Goal: Task Accomplishment & Management: Manage account settings

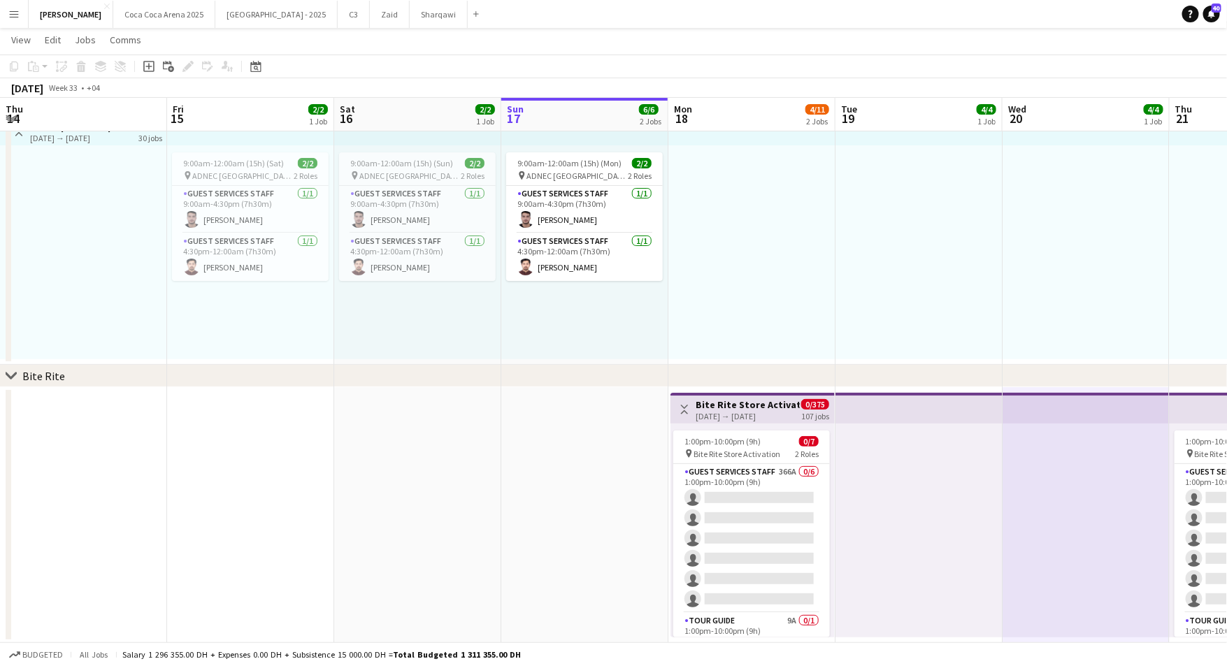
scroll to position [0, 334]
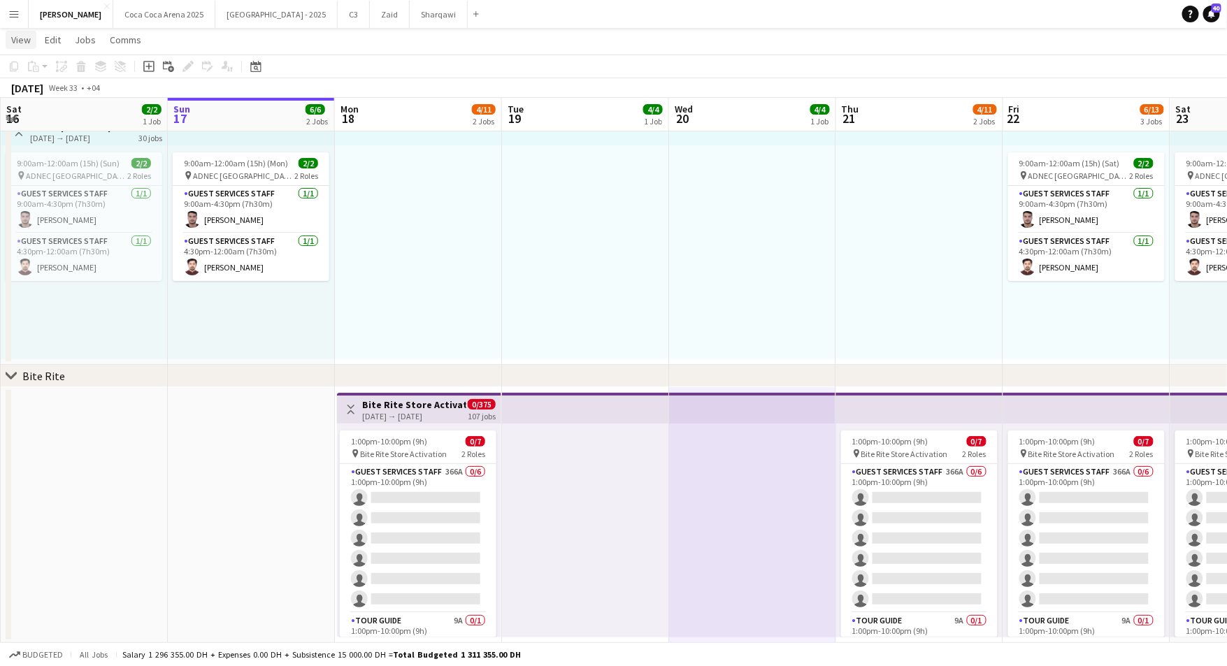
click at [27, 40] on span "View" at bounding box center [21, 40] width 20 height 13
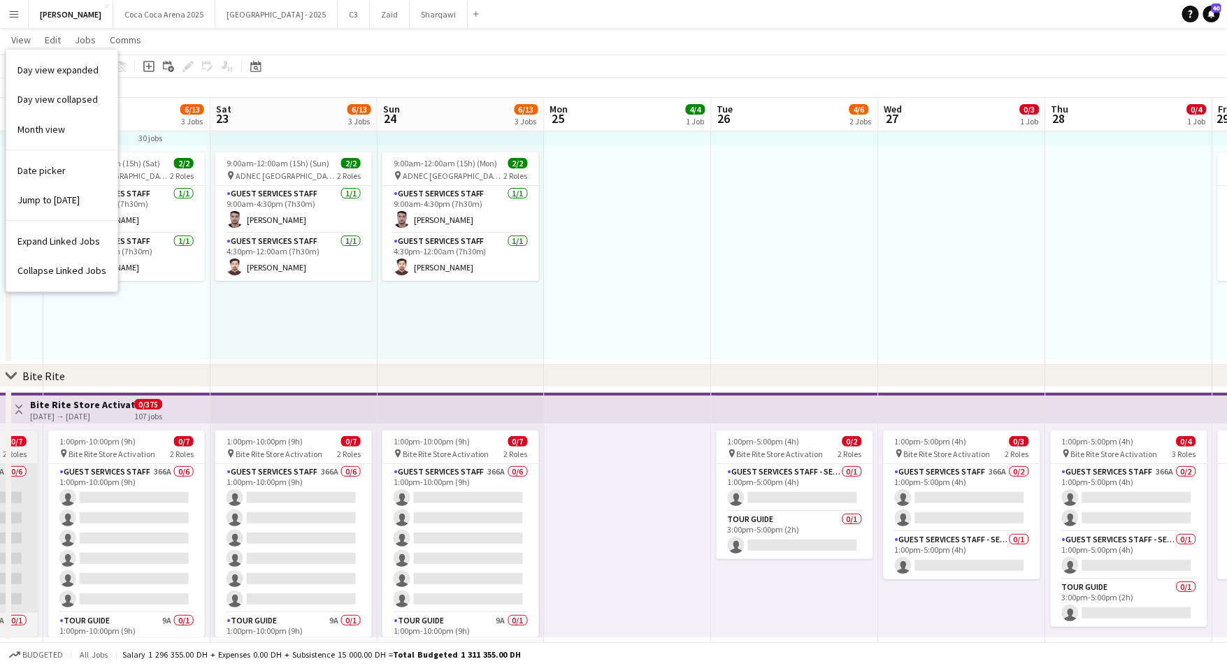
scroll to position [0, 334]
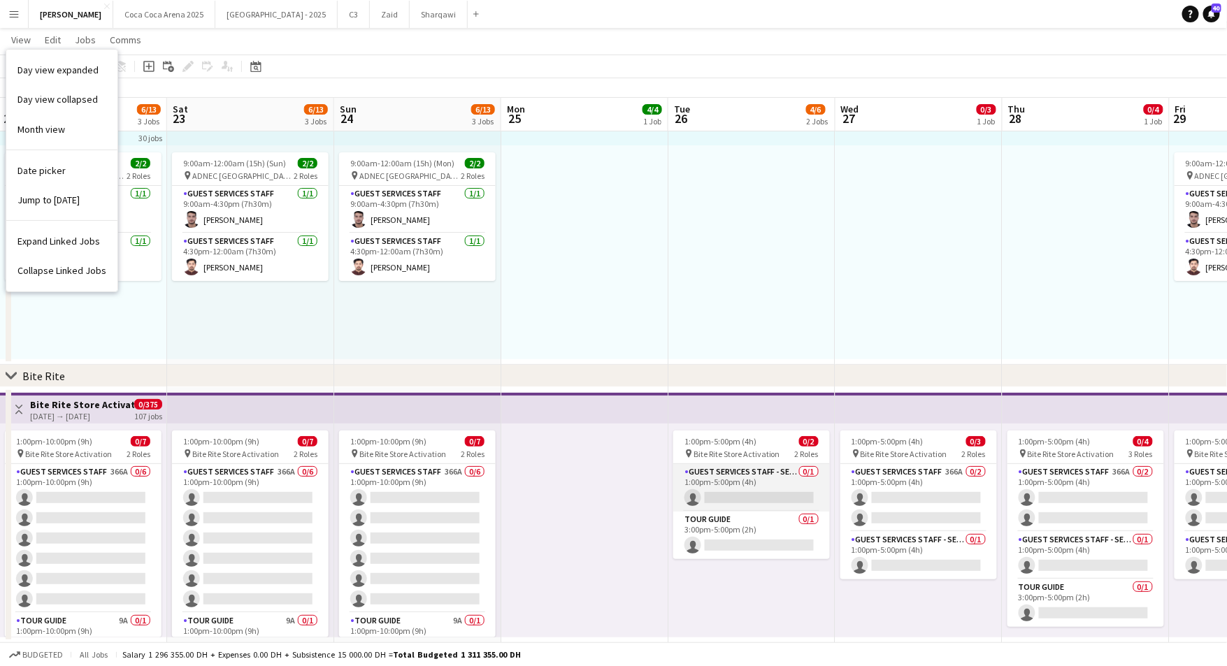
click at [775, 492] on app-card-role "Guest Services Staff - Senior 0/1 1:00pm-5:00pm (4h) single-neutral-actions" at bounding box center [751, 488] width 157 height 48
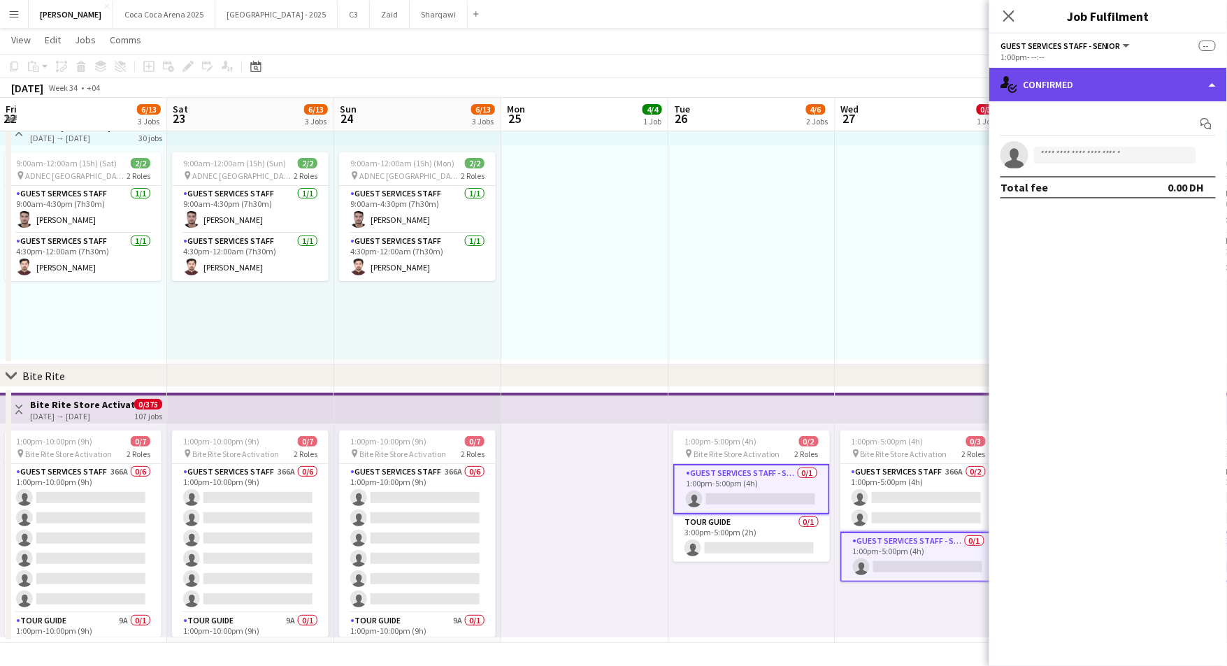
click at [1098, 80] on div "single-neutral-actions-check-2 Confirmed" at bounding box center [1108, 85] width 238 height 34
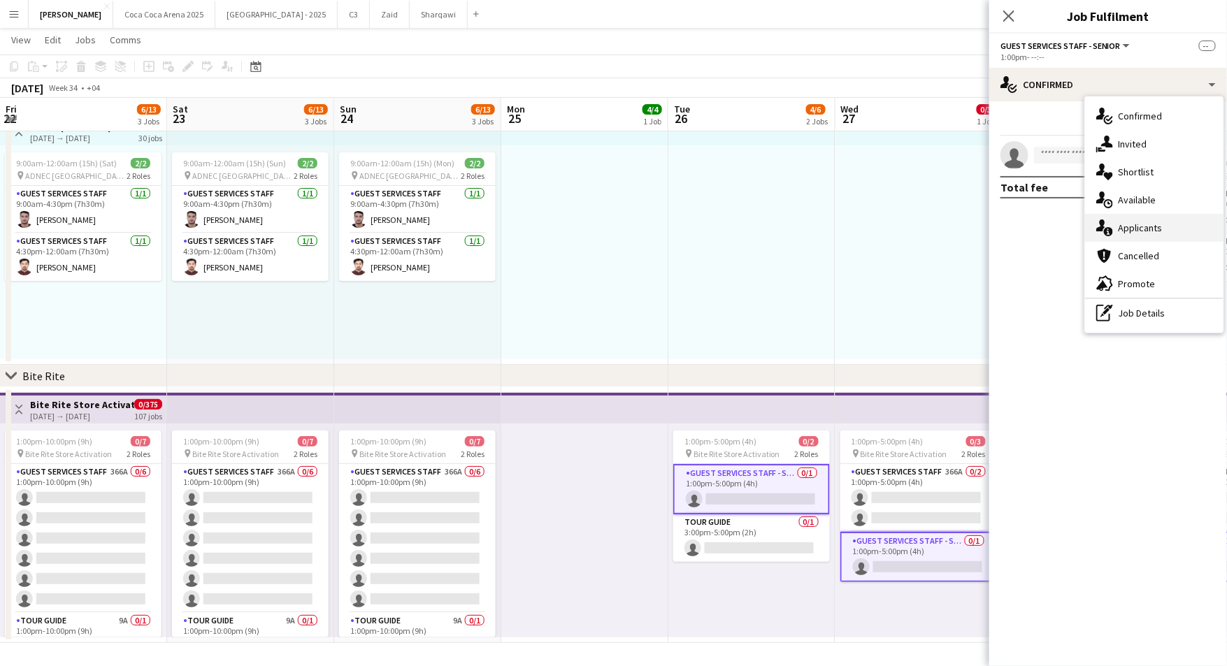
click at [1129, 229] on div "single-neutral-actions-information Applicants" at bounding box center [1154, 228] width 138 height 28
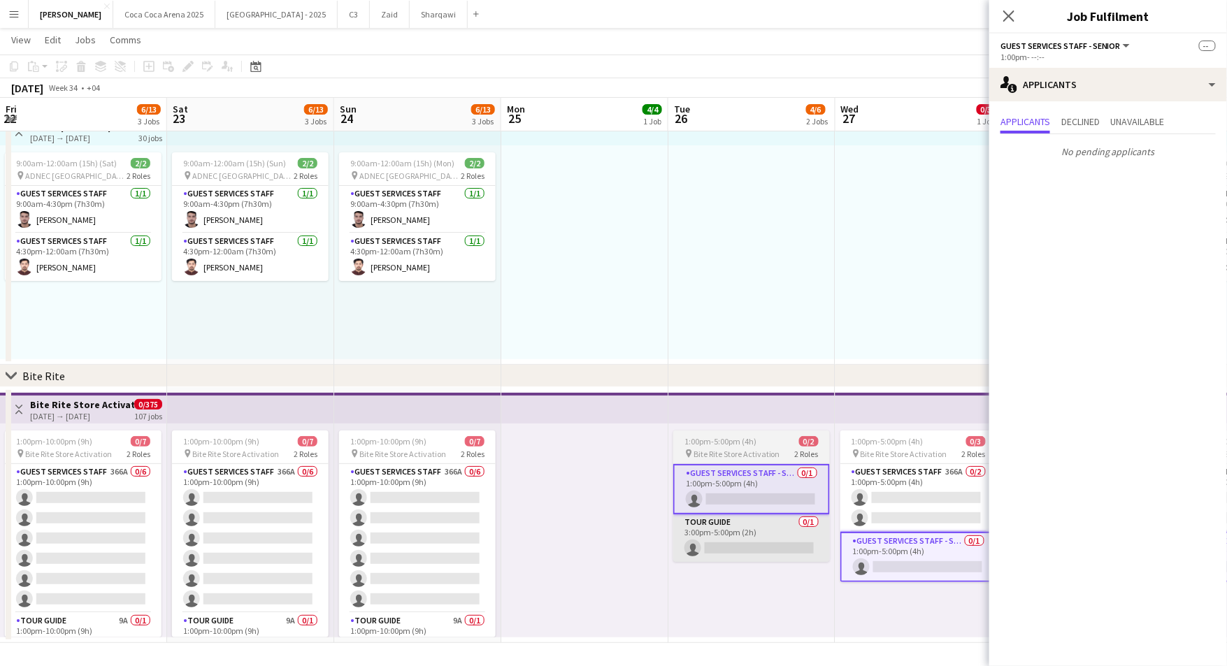
click at [432, 469] on app-card-role "Guest Services Staff 366A 0/6 1:00pm-10:00pm (9h) single-neutral-actions single…" at bounding box center [417, 538] width 157 height 149
click at [420, 445] on span "1:00pm-10:00pm (9h)" at bounding box center [388, 441] width 76 height 10
click at [779, 539] on app-card-role "Tour Guide 0/1 3:00pm-5:00pm (2h) single-neutral-actions" at bounding box center [751, 539] width 157 height 48
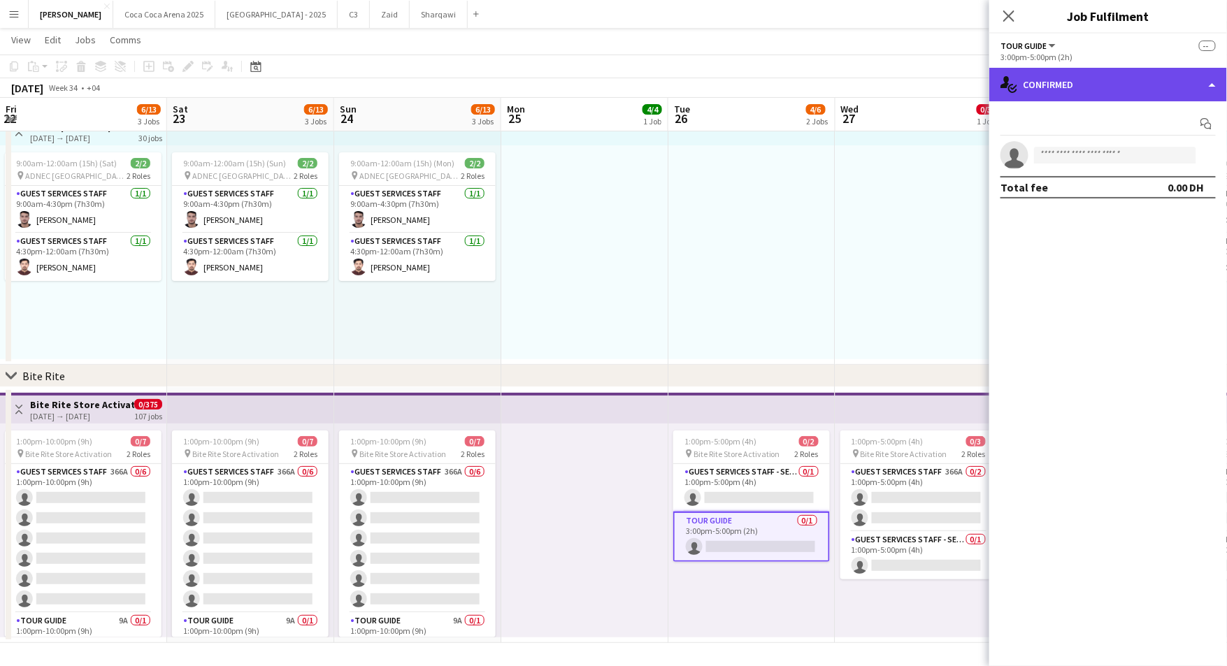
click at [1036, 87] on div "single-neutral-actions-check-2 Confirmed" at bounding box center [1108, 85] width 238 height 34
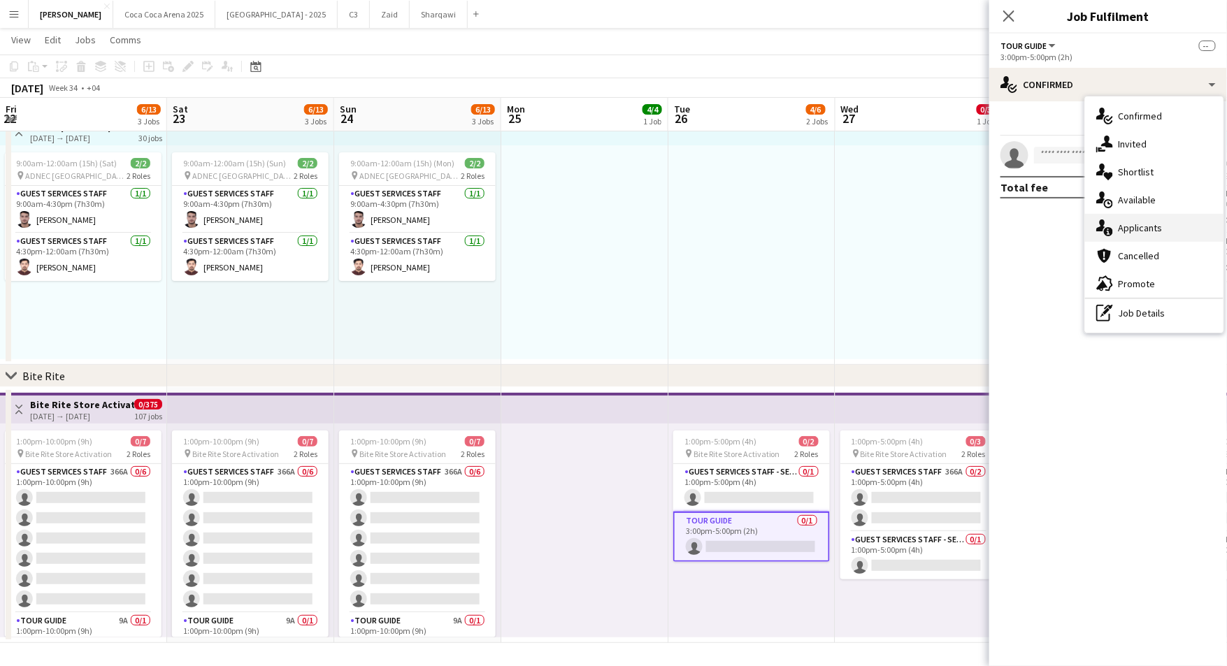
click at [1122, 224] on div "single-neutral-actions-information Applicants" at bounding box center [1154, 228] width 138 height 28
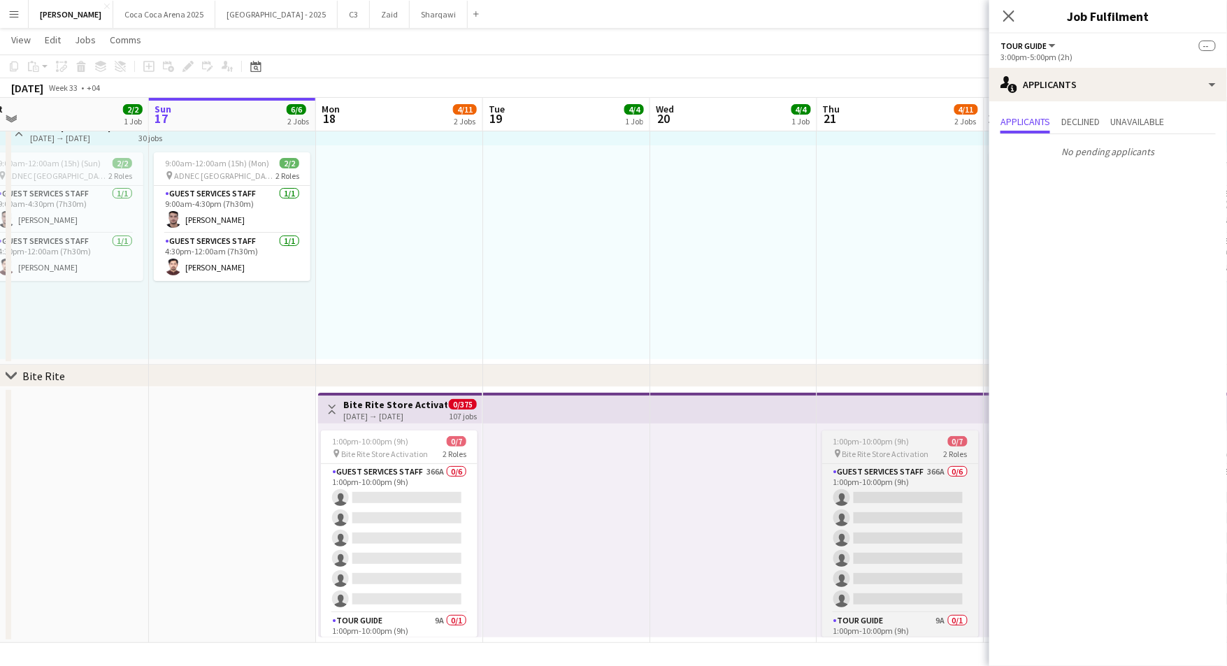
scroll to position [0, 362]
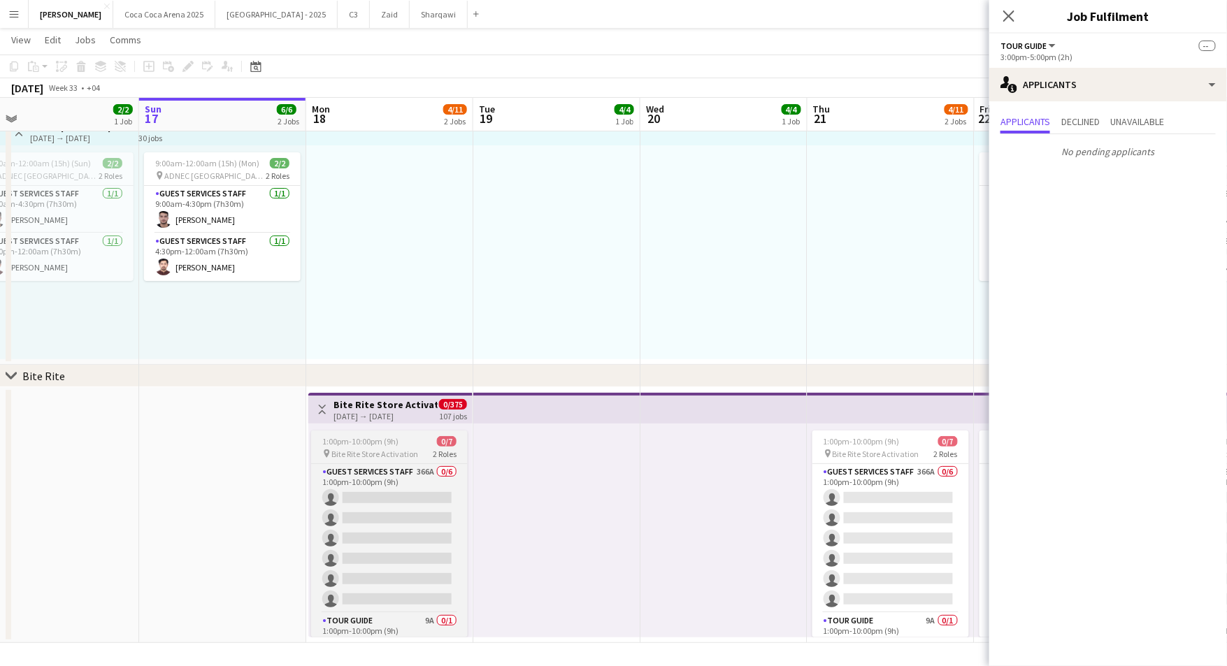
click at [416, 448] on div "pin Bite Rite Store Activation 2 Roles" at bounding box center [389, 453] width 157 height 11
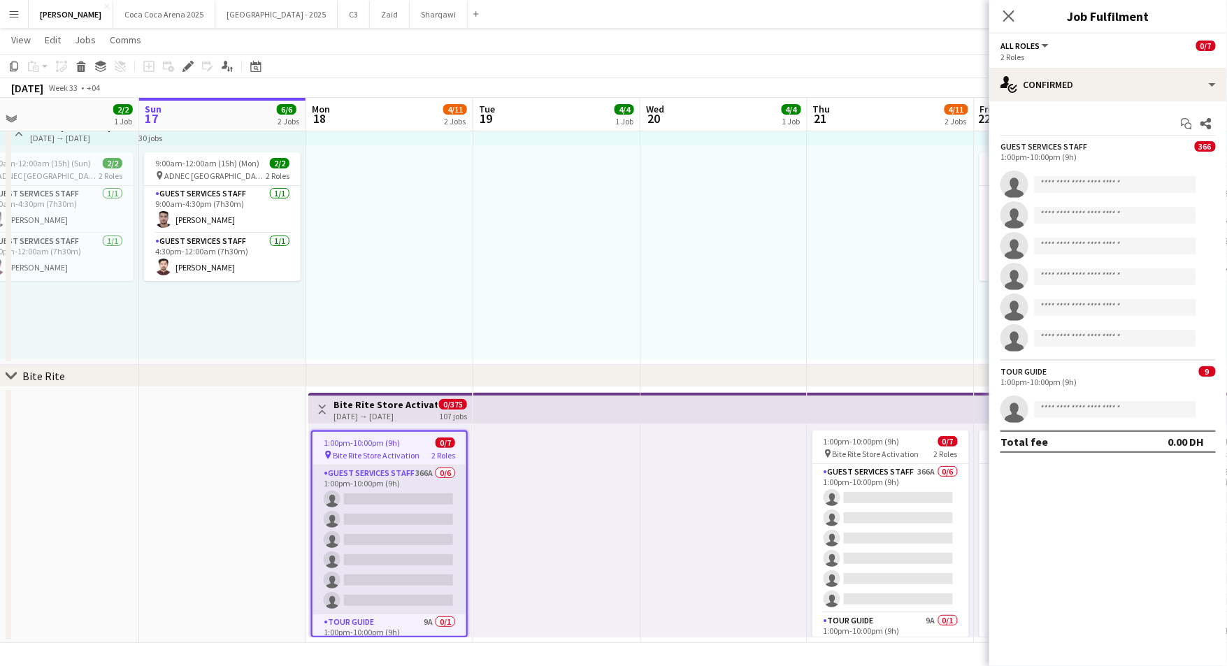
click at [375, 482] on app-card-role "Guest Services Staff 366A 0/6 1:00pm-10:00pm (9h) single-neutral-actions single…" at bounding box center [390, 540] width 154 height 149
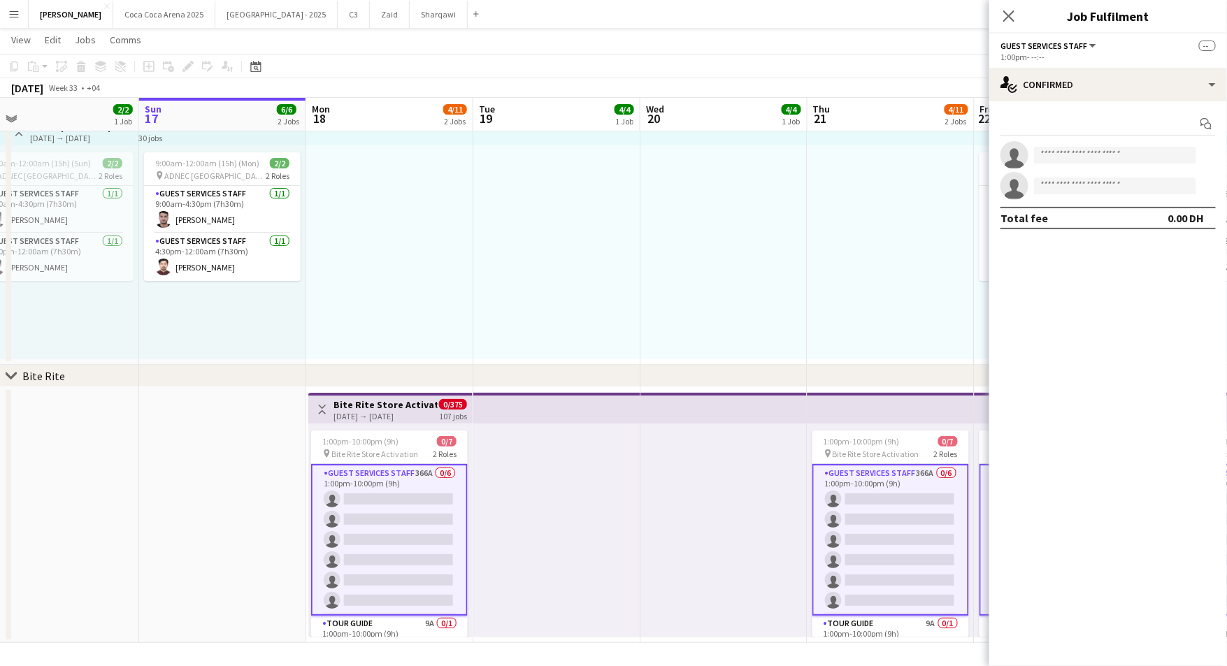
click at [1108, 66] on app-options-switcher "Guest Services Staff All roles Guest Services Staff -- 1:00pm- --:--" at bounding box center [1108, 51] width 238 height 34
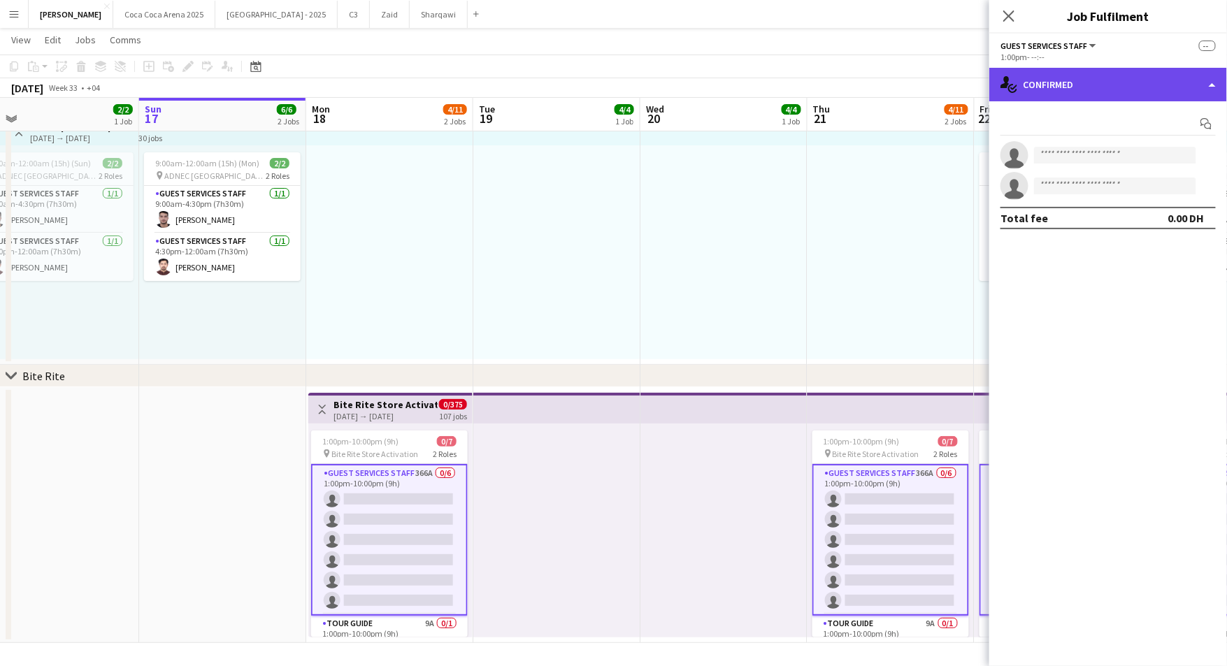
click at [1082, 96] on div "single-neutral-actions-check-2 Confirmed" at bounding box center [1108, 85] width 238 height 34
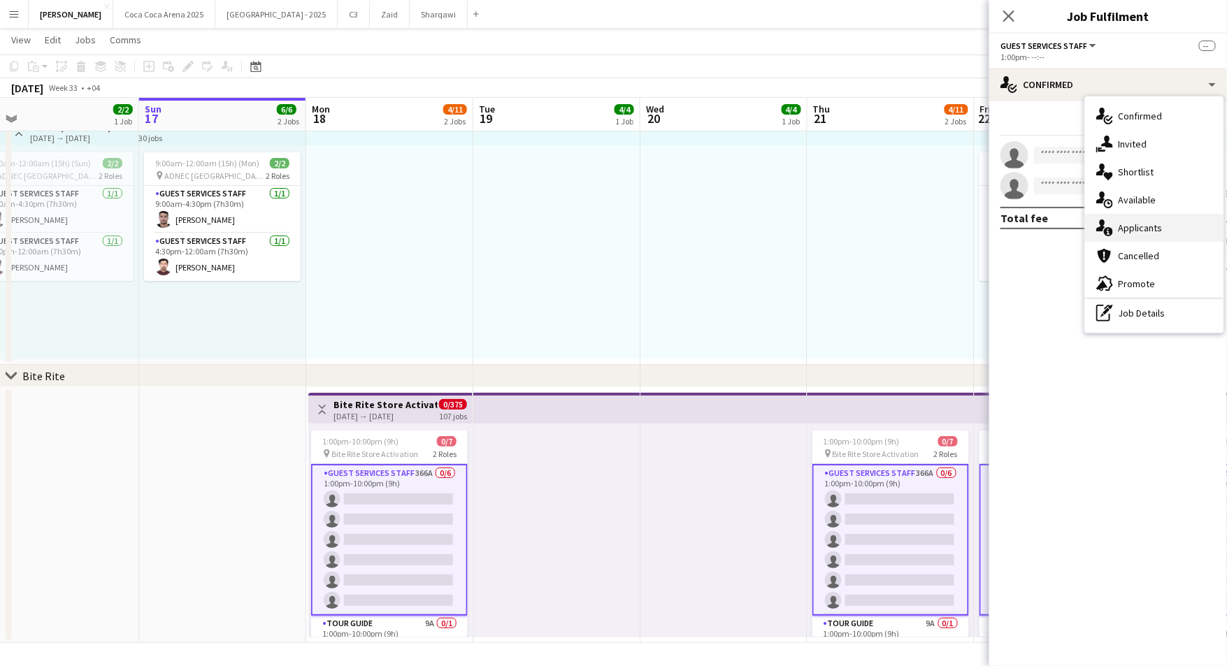
click at [1131, 224] on div "single-neutral-actions-information Applicants" at bounding box center [1154, 228] width 138 height 28
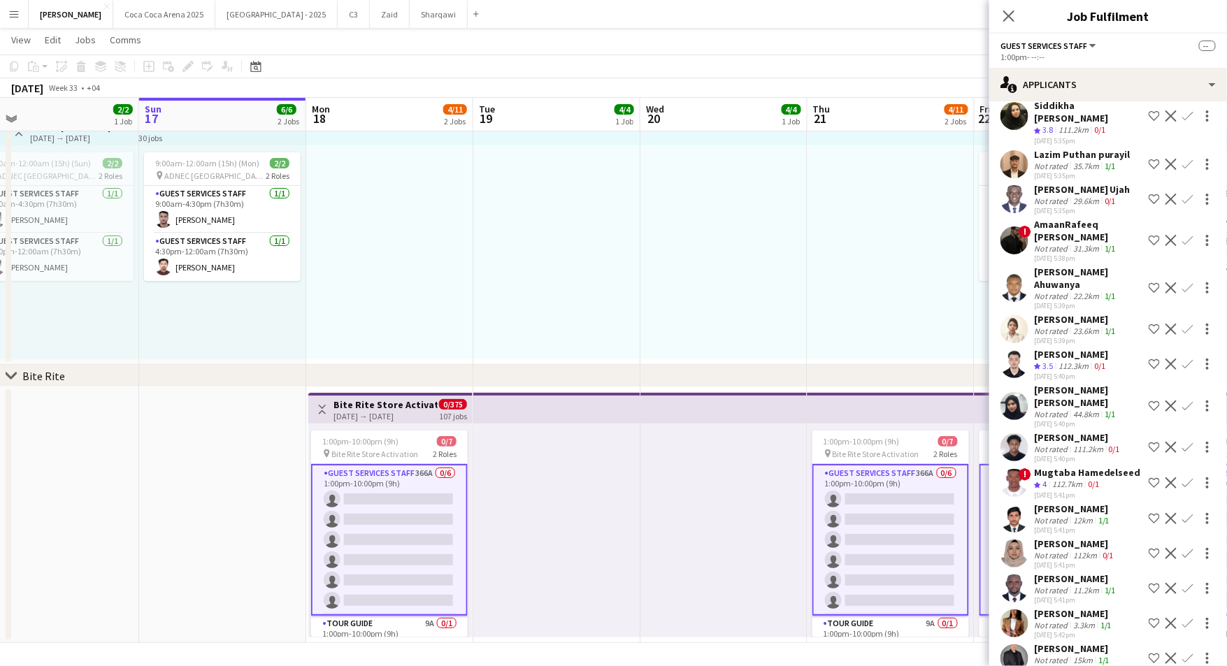
scroll to position [502, 0]
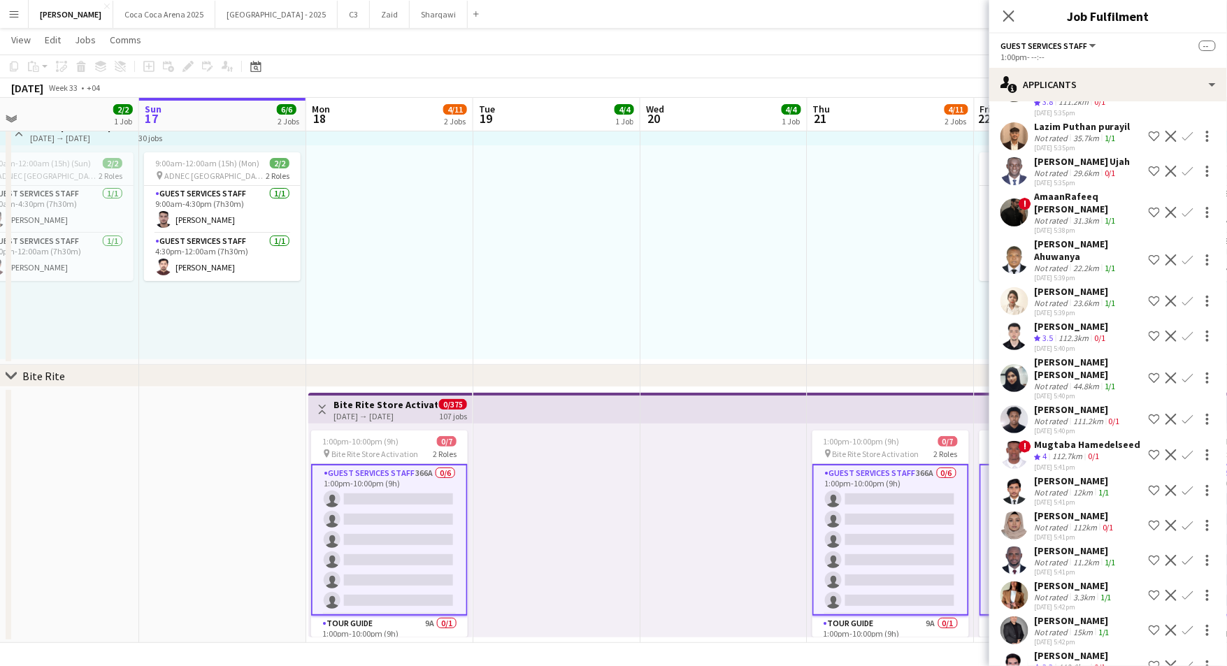
click at [1055, 580] on div "Honney Masillones" at bounding box center [1074, 586] width 80 height 13
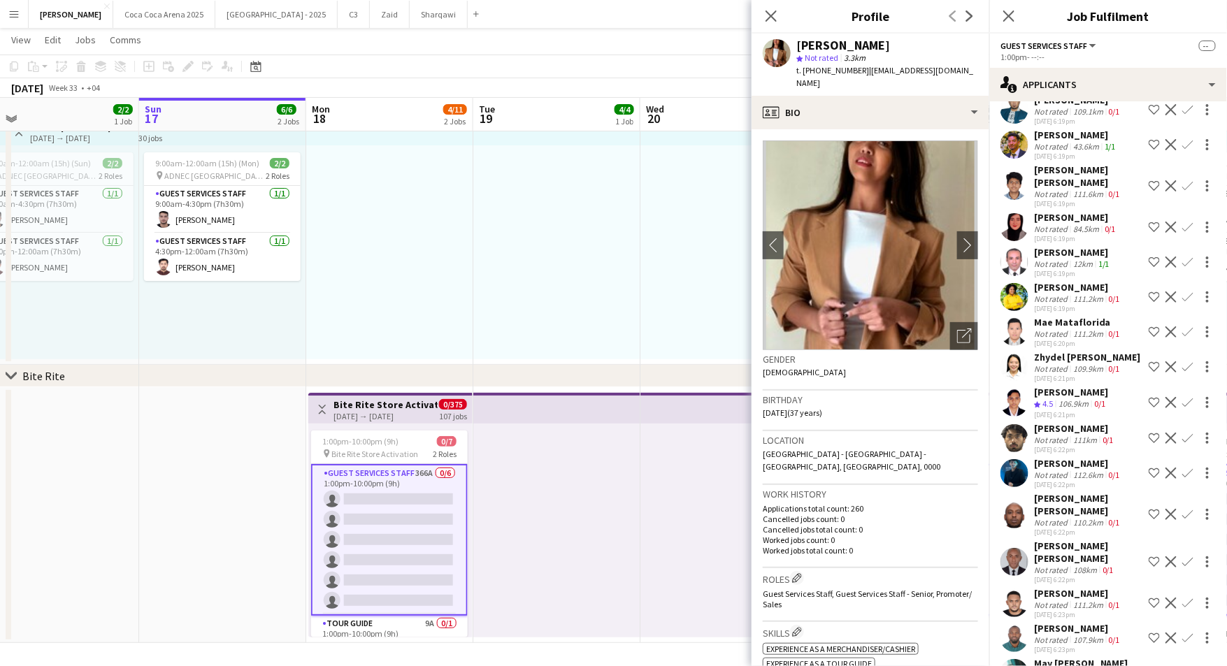
scroll to position [3449, 0]
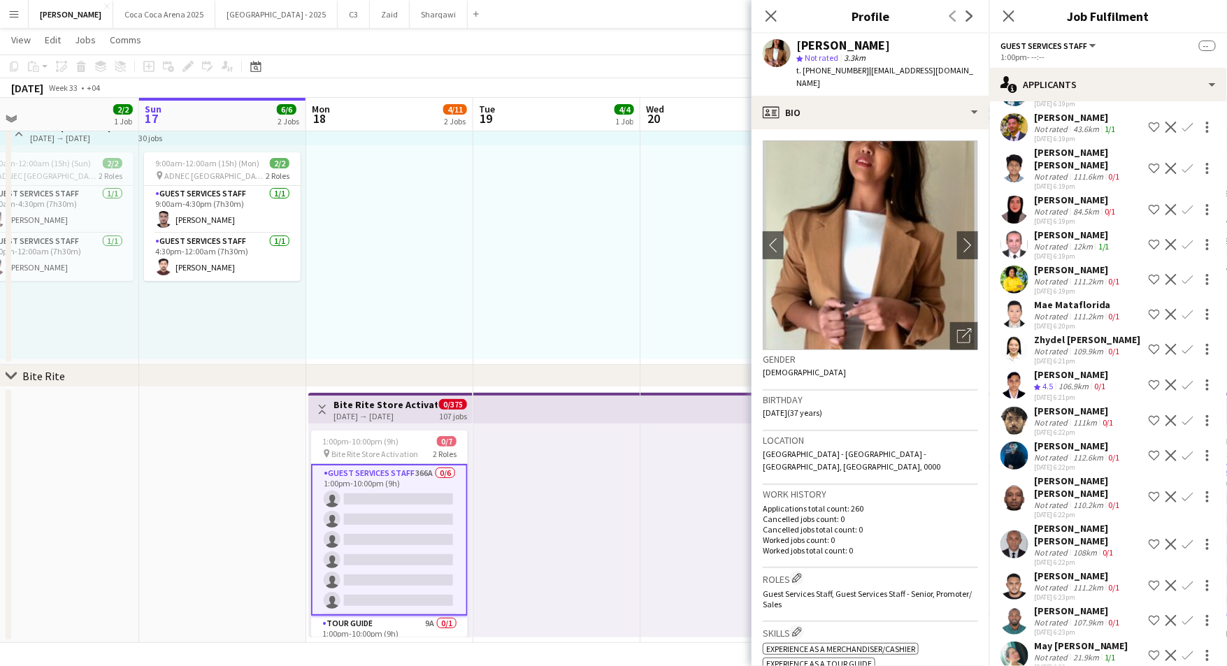
click at [1067, 640] on div "May Grace KC" at bounding box center [1081, 646] width 94 height 13
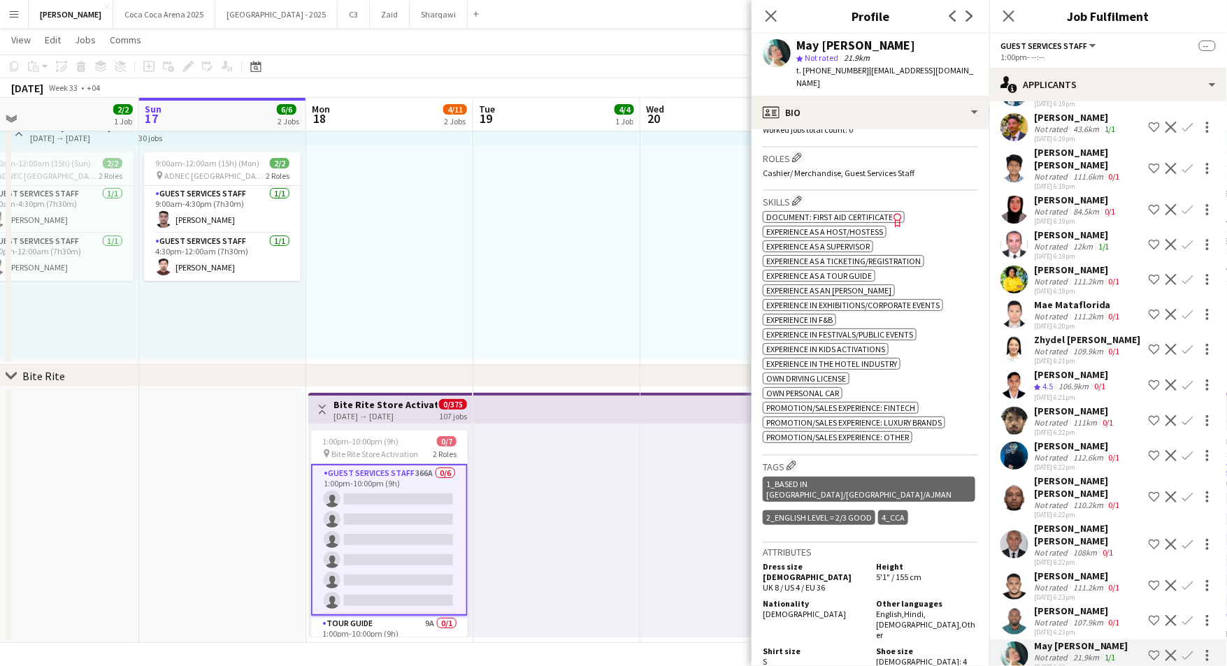
scroll to position [410, 0]
click at [793, 459] on app-icon "Edit crew company tags" at bounding box center [792, 464] width 10 height 10
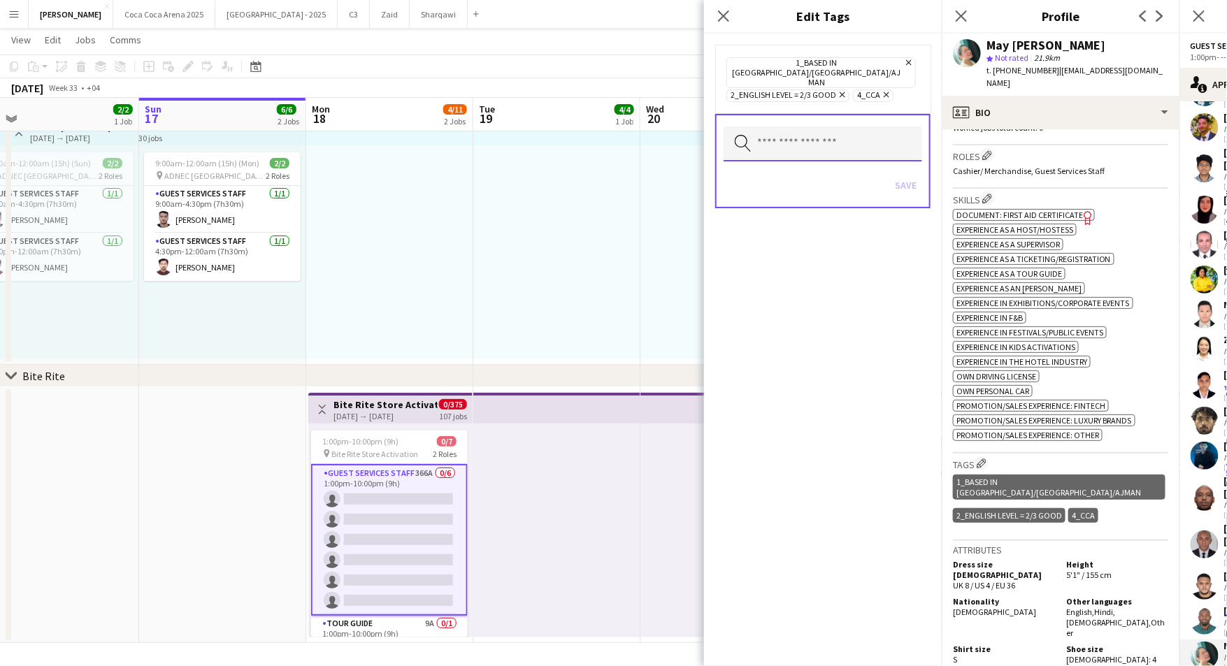
click at [796, 131] on input "text" at bounding box center [823, 144] width 199 height 35
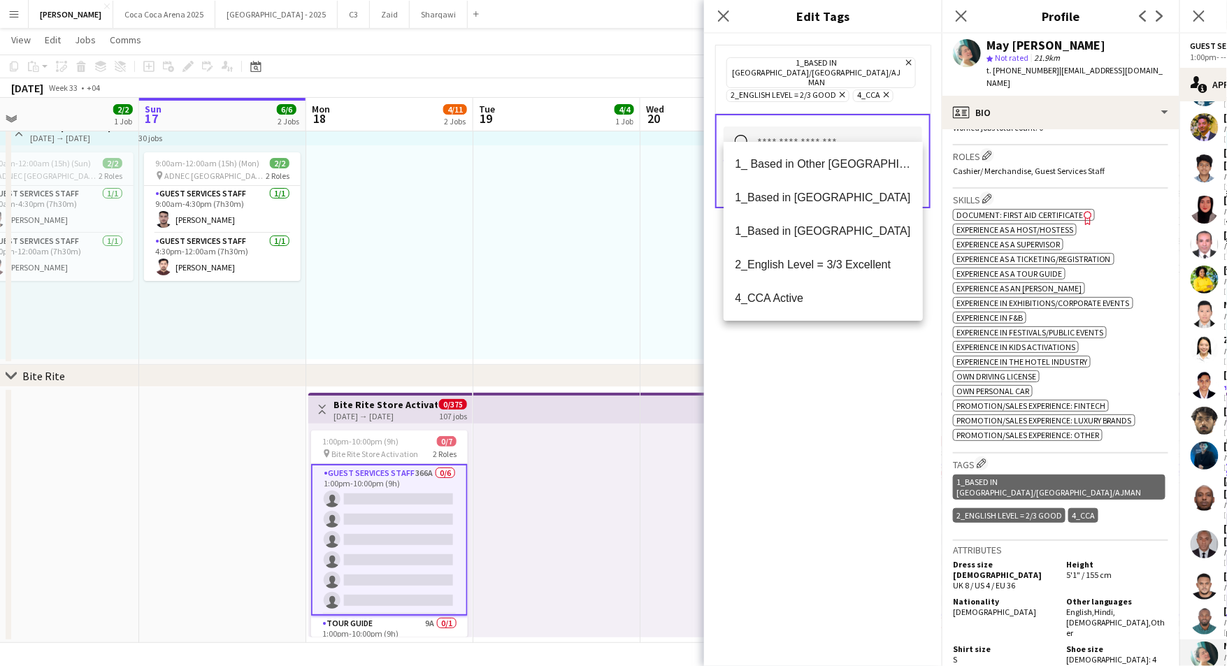
type input "*"
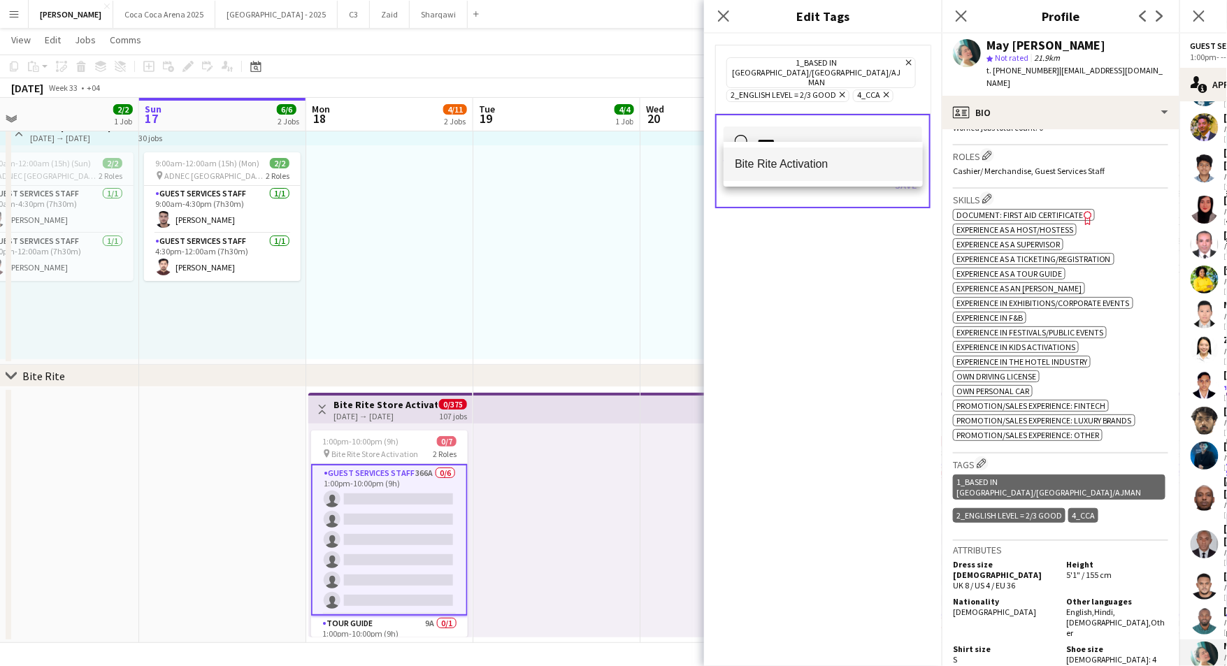
type input "****"
click at [781, 169] on span "Bite Rite Activation" at bounding box center [823, 163] width 177 height 13
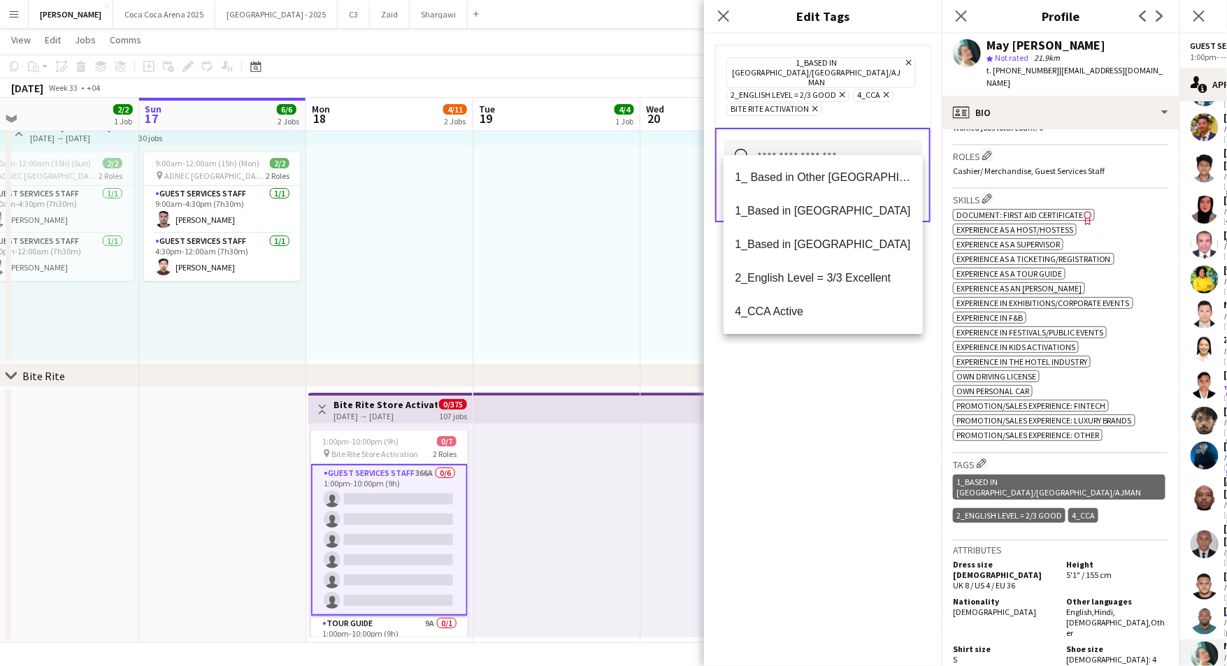
click at [836, 376] on div "1_Based in Dubai/Sharjah/Ajman Remove 2_English Level = 2/3 Good Remove 4_CCA R…" at bounding box center [823, 350] width 238 height 633
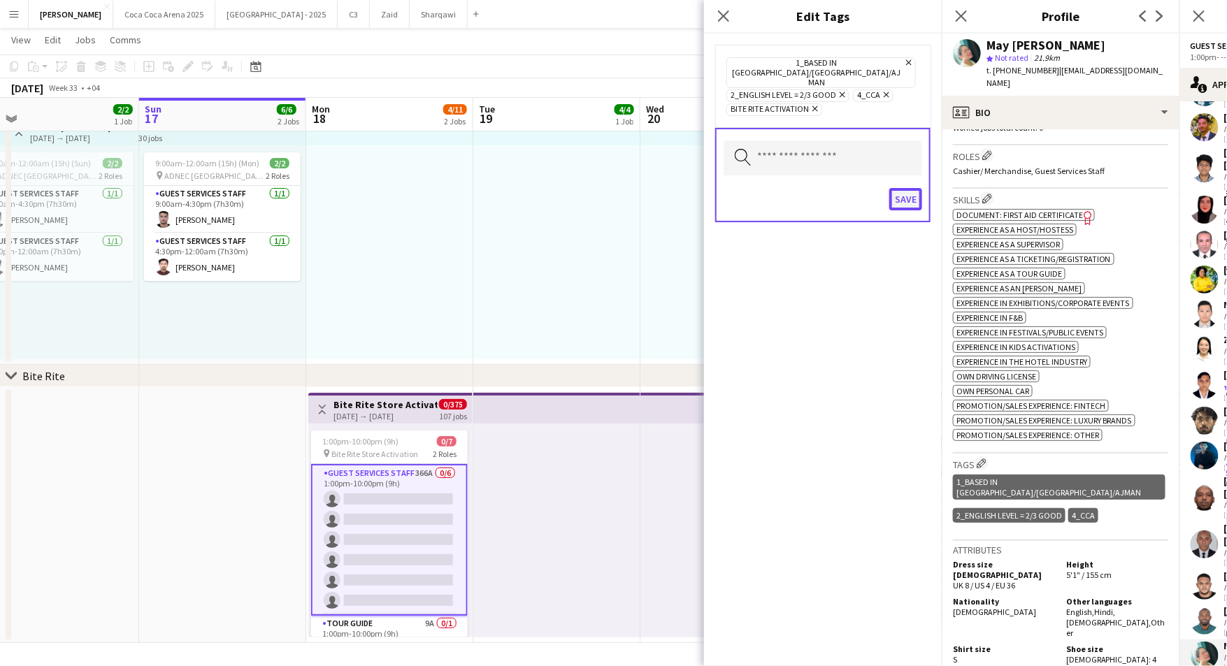
click at [908, 188] on button "Save" at bounding box center [905, 199] width 33 height 22
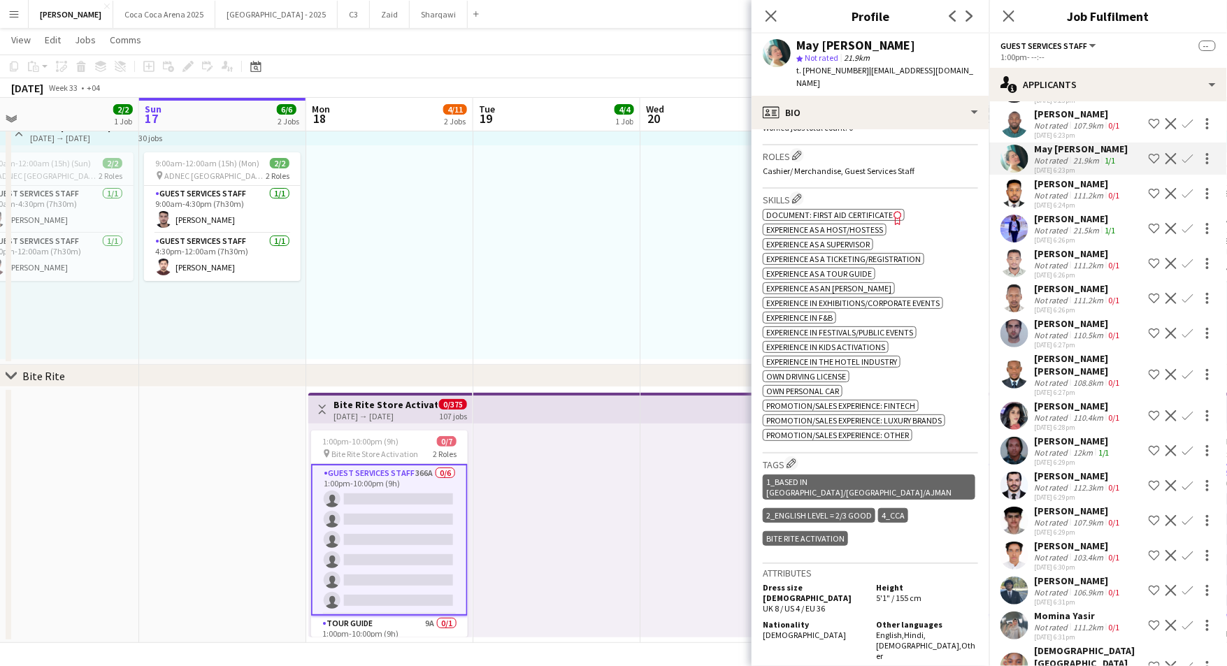
scroll to position [3947, 0]
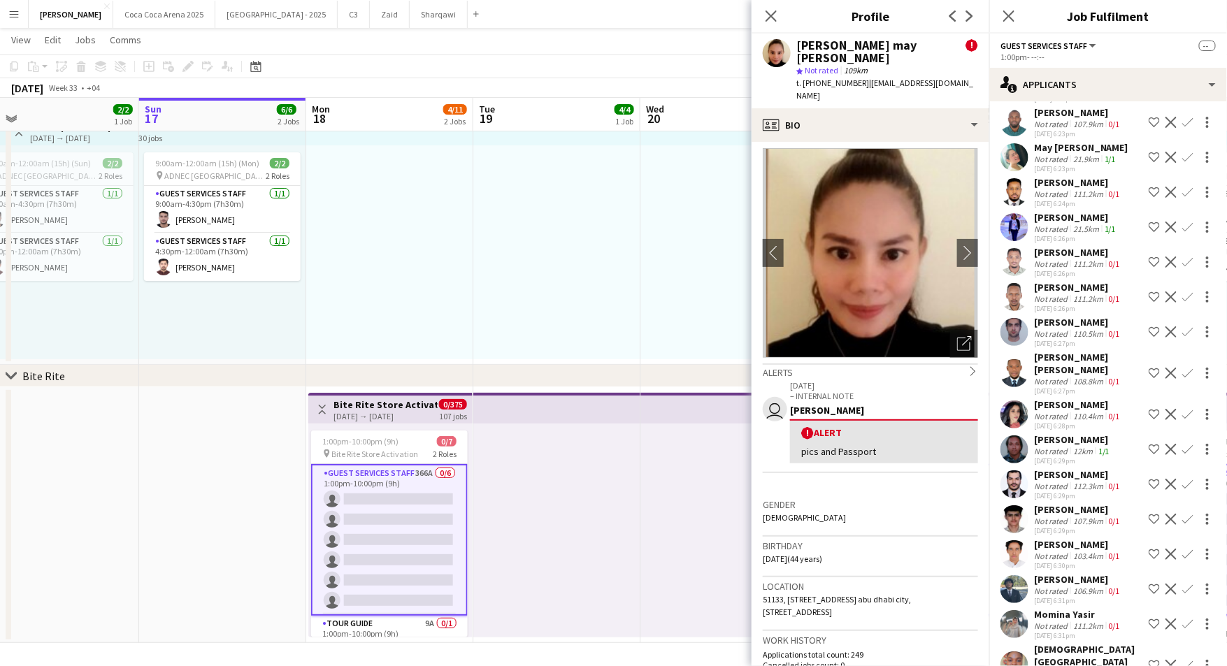
scroll to position [8, 0]
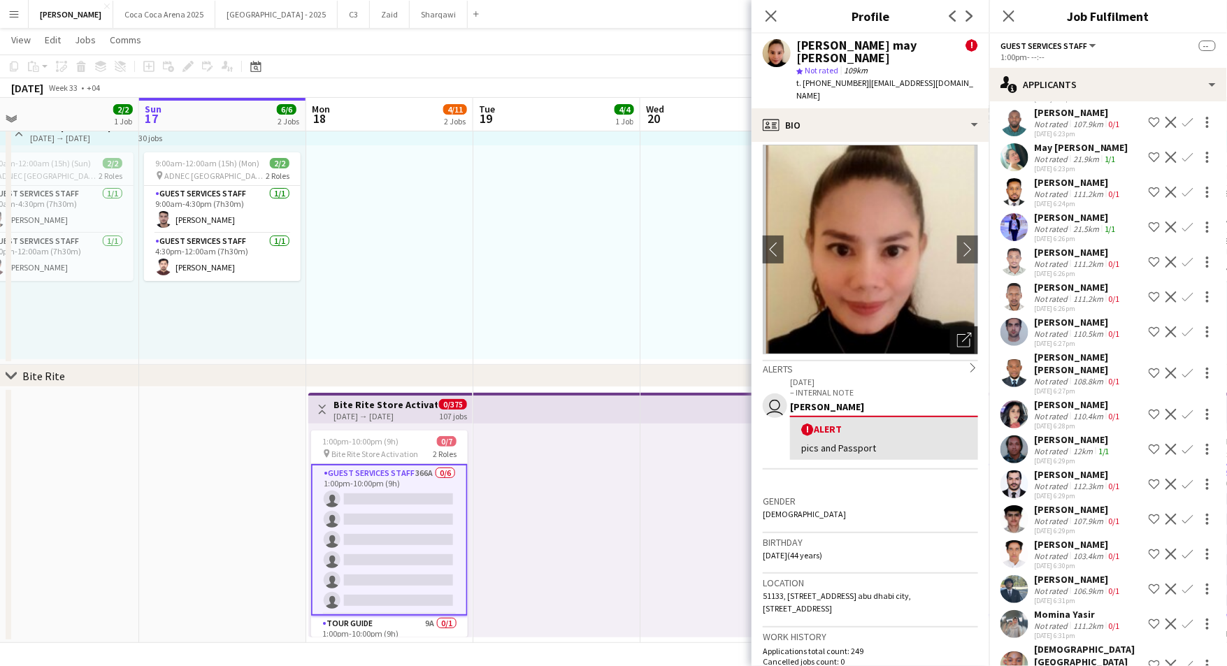
click at [961, 333] on icon "Open photos pop-in" at bounding box center [964, 340] width 15 height 15
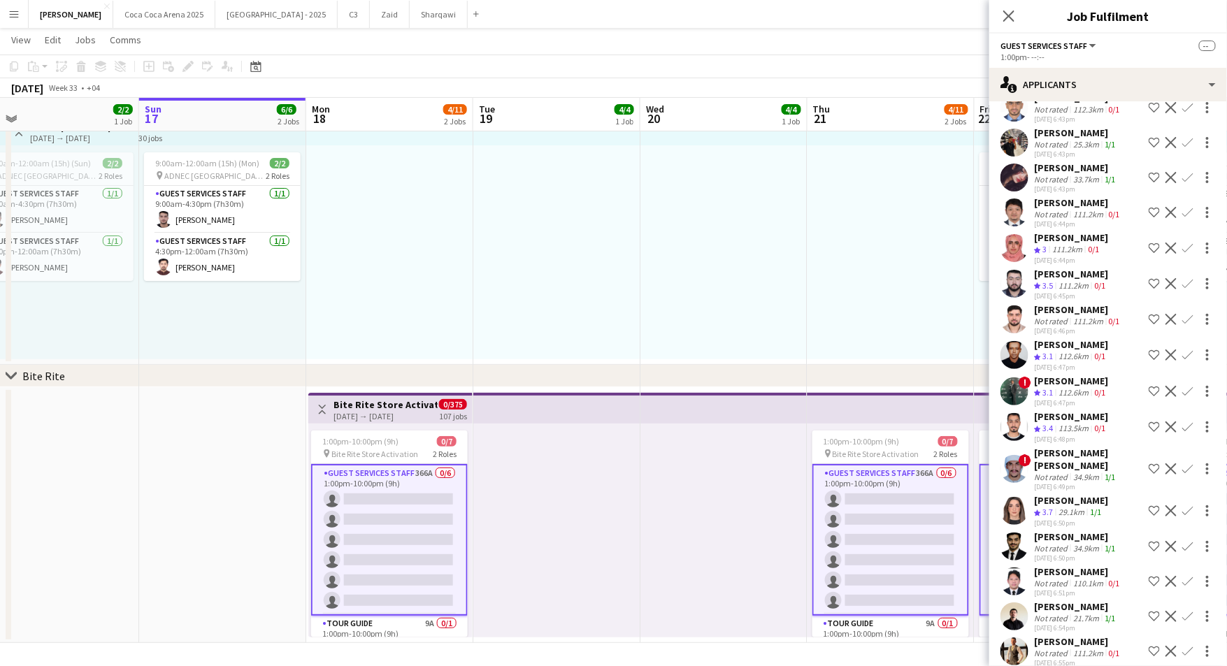
scroll to position [5213, 0]
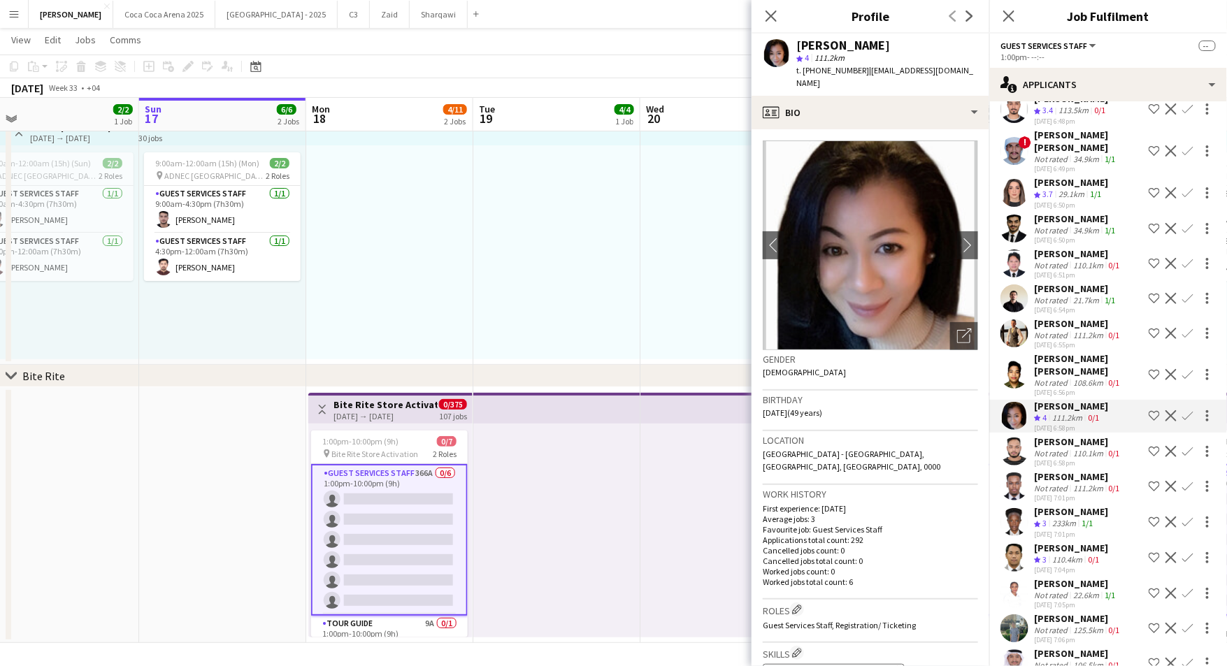
scroll to position [5535, 0]
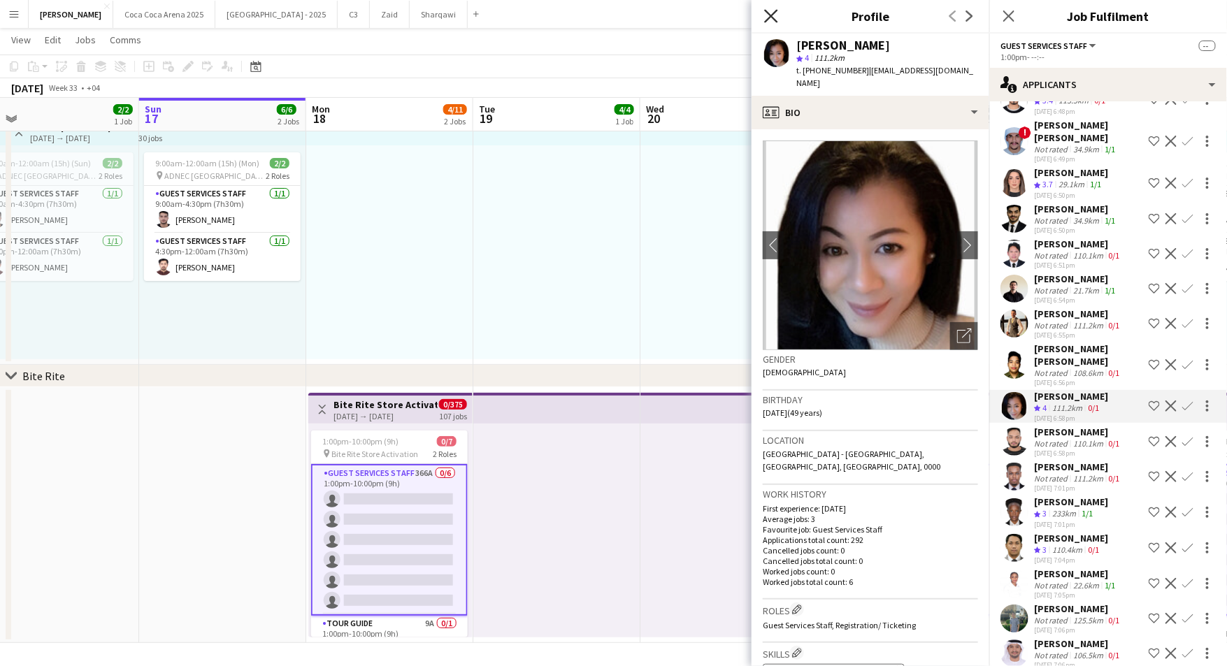
click at [768, 17] on icon "Close pop-in" at bounding box center [770, 15] width 13 height 13
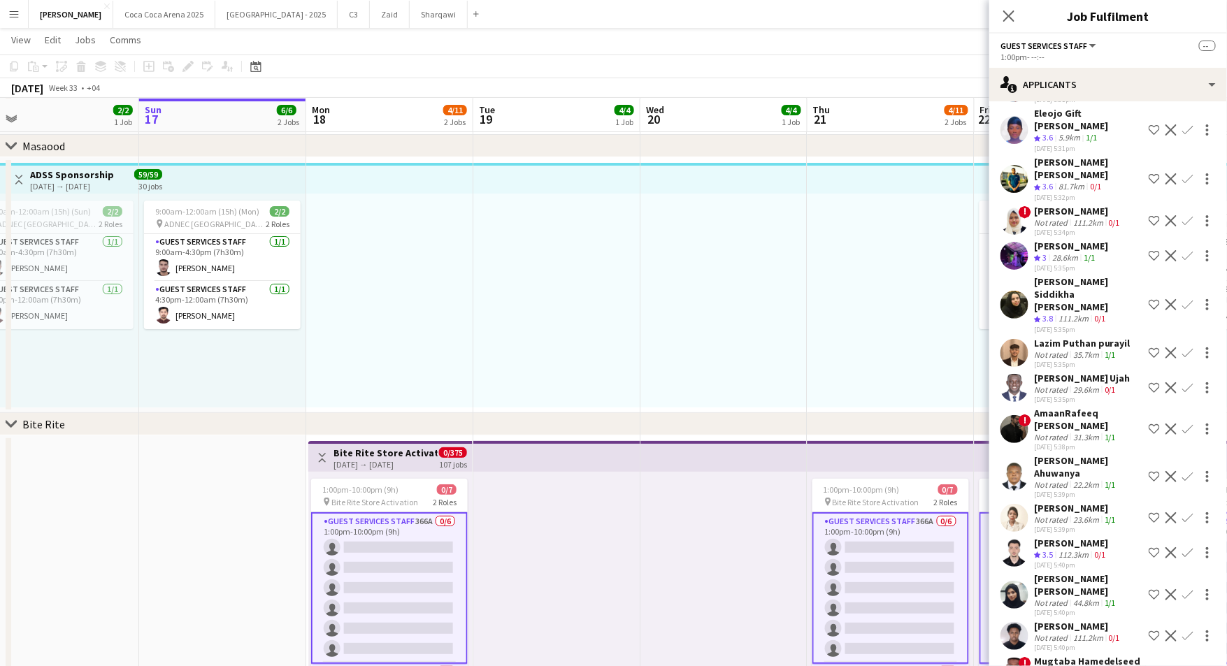
scroll to position [299, 0]
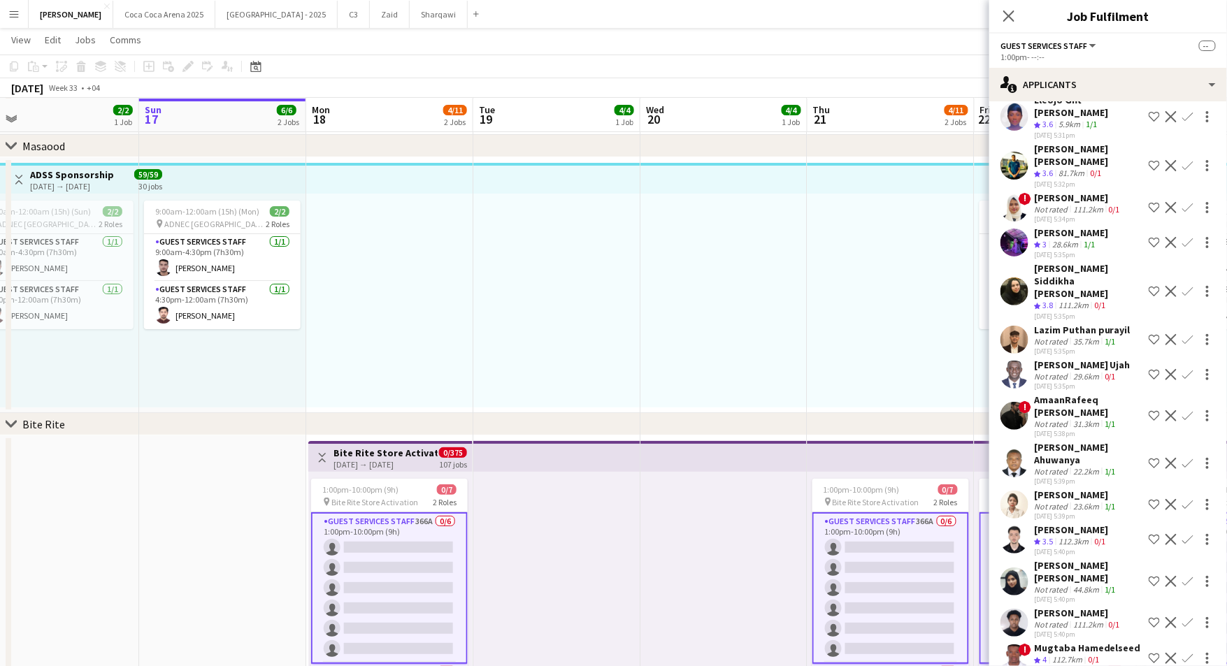
click at [389, 537] on app-card-role "Guest Services Staff 366A 0/6 1:00pm-10:00pm (9h) single-neutral-actions single…" at bounding box center [389, 589] width 157 height 152
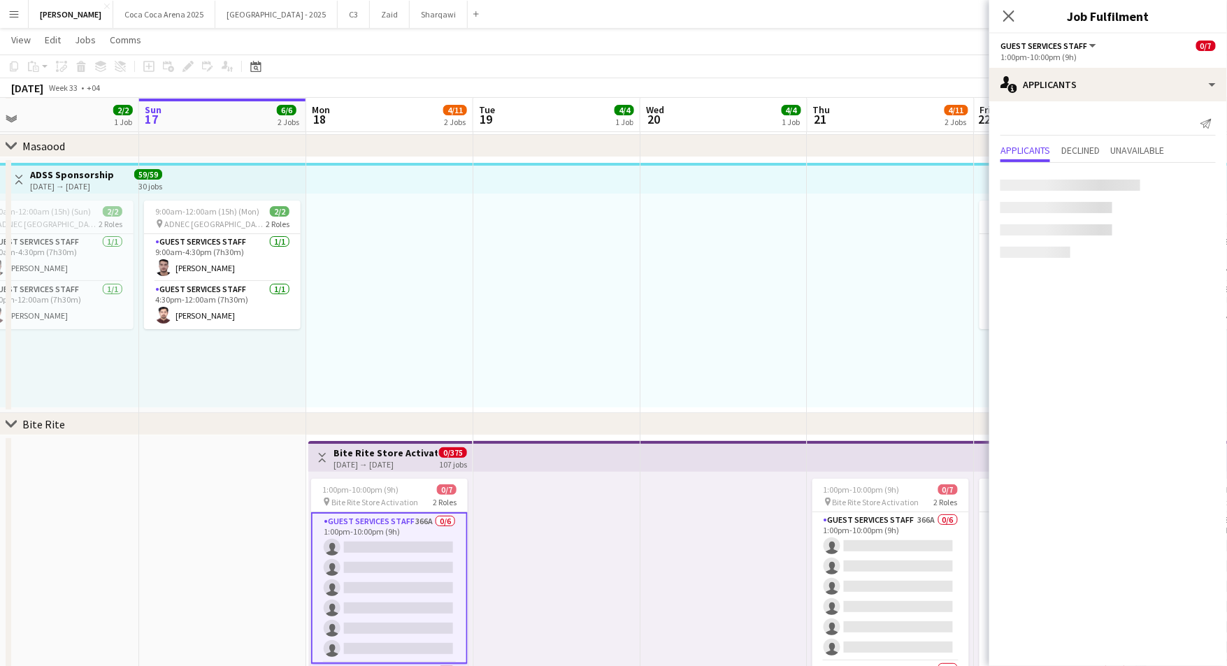
scroll to position [0, 0]
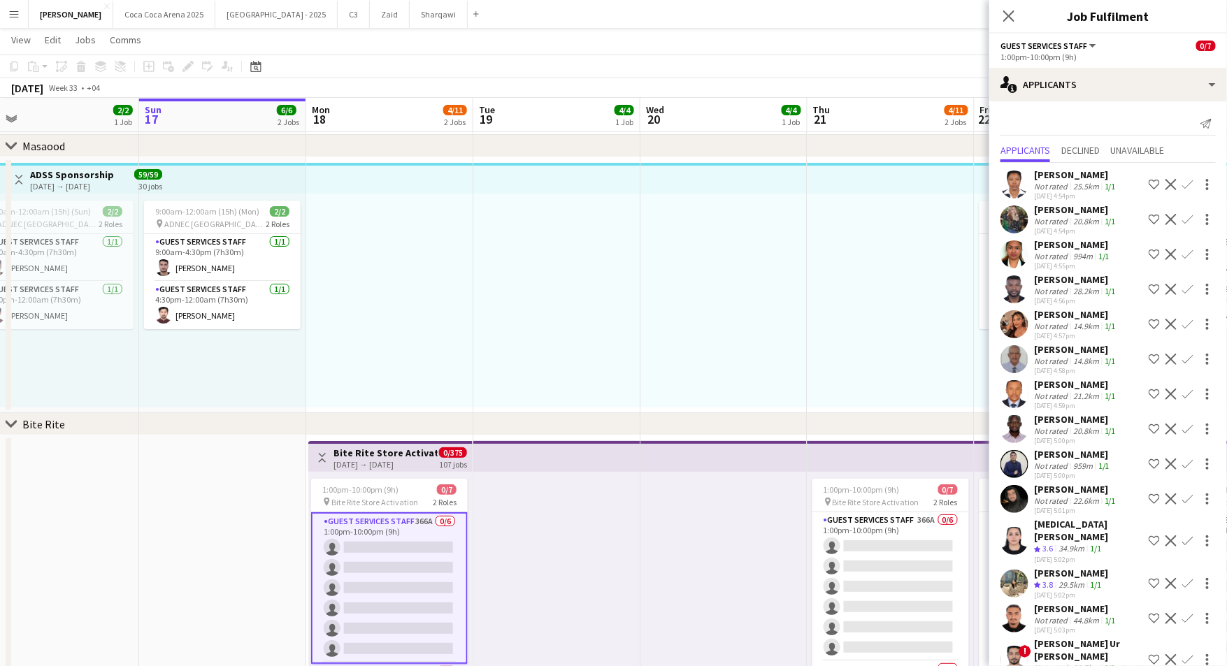
click at [1055, 322] on div "Not rated" at bounding box center [1052, 326] width 36 height 10
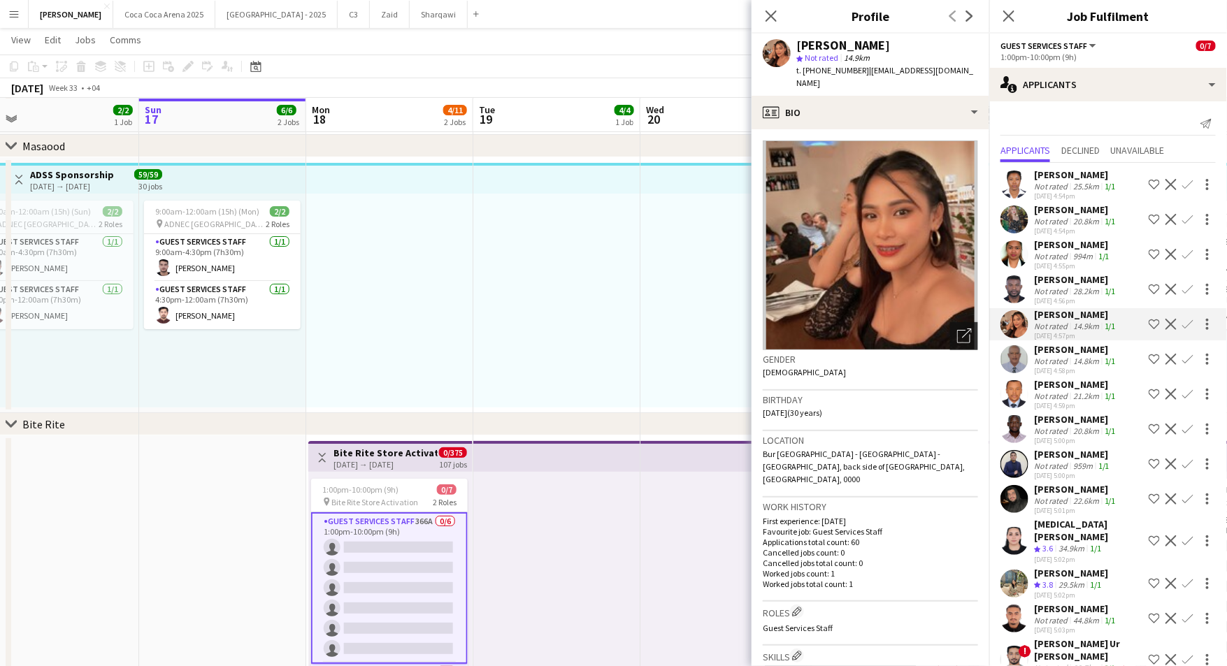
click at [960, 329] on icon "Open photos pop-in" at bounding box center [964, 336] width 15 height 15
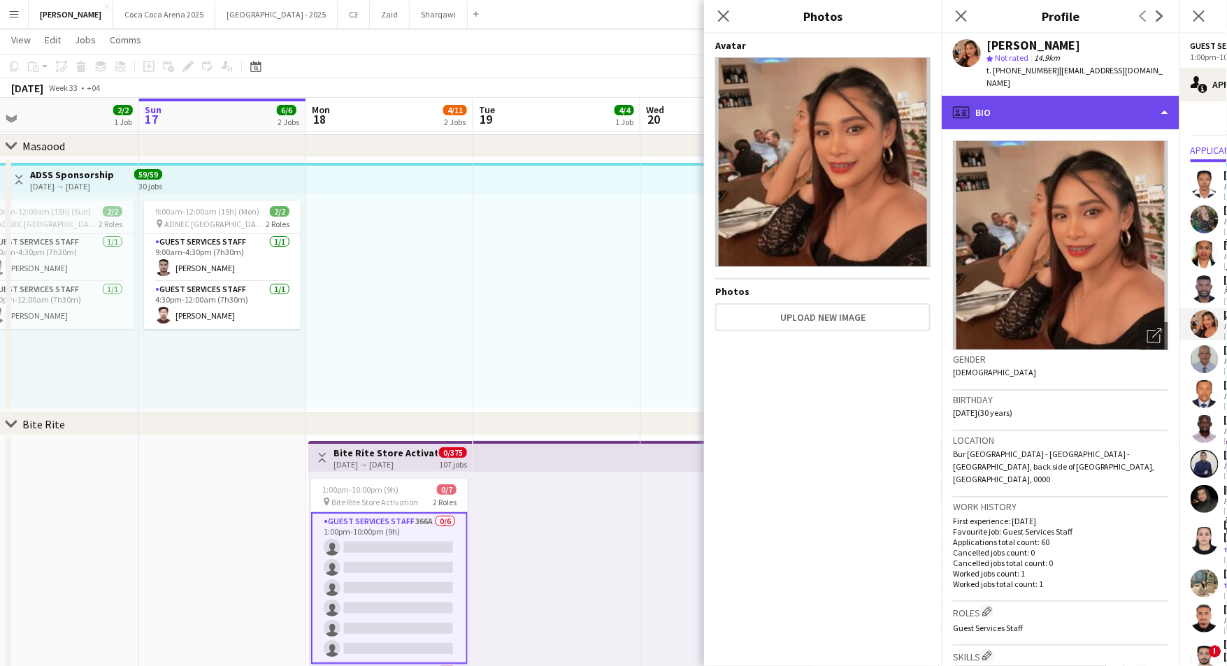
click at [978, 96] on div "profile Bio" at bounding box center [1061, 113] width 238 height 34
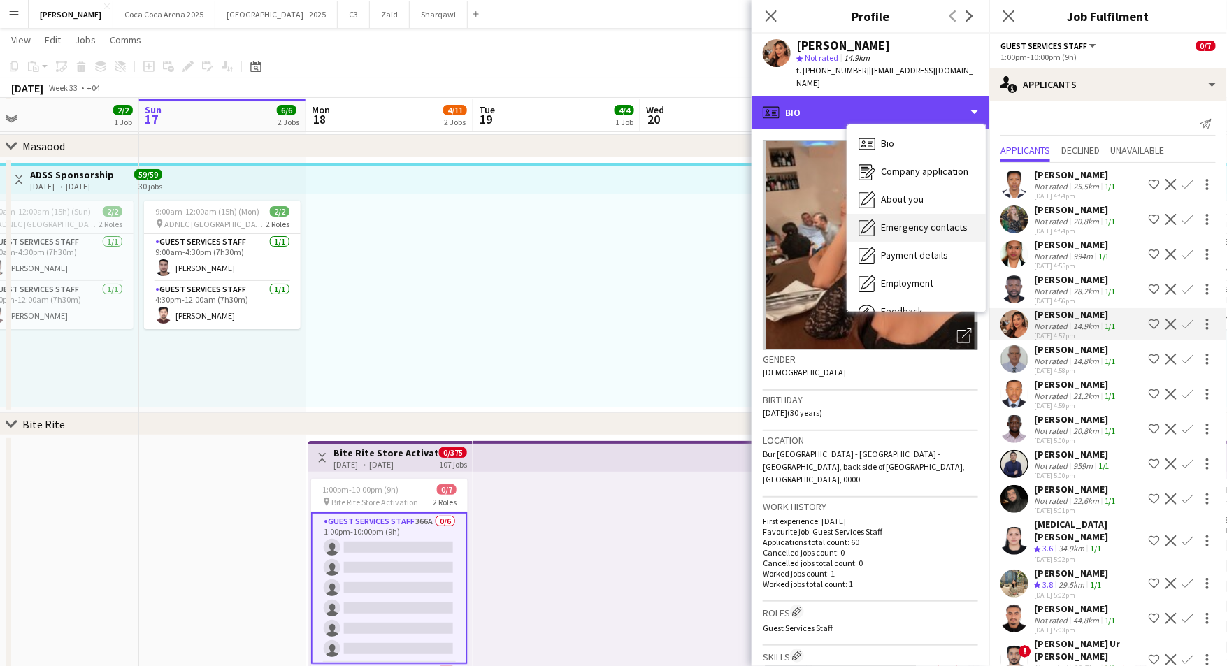
scroll to position [48, 0]
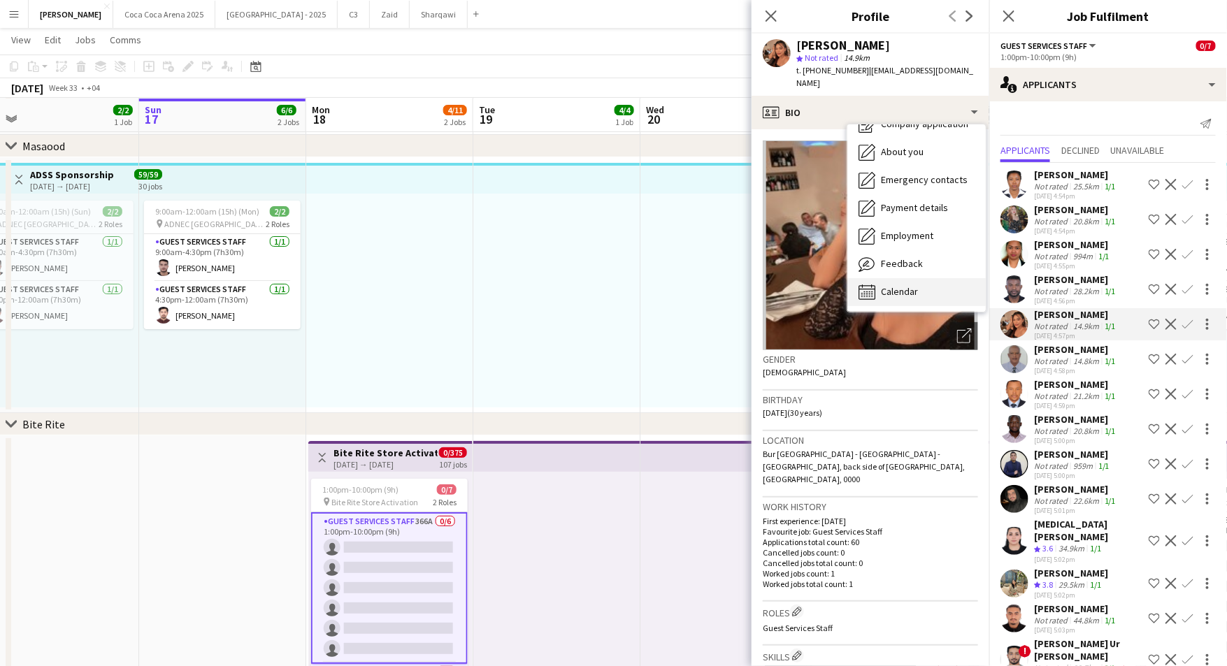
click at [911, 285] on span "Calendar" at bounding box center [899, 291] width 37 height 13
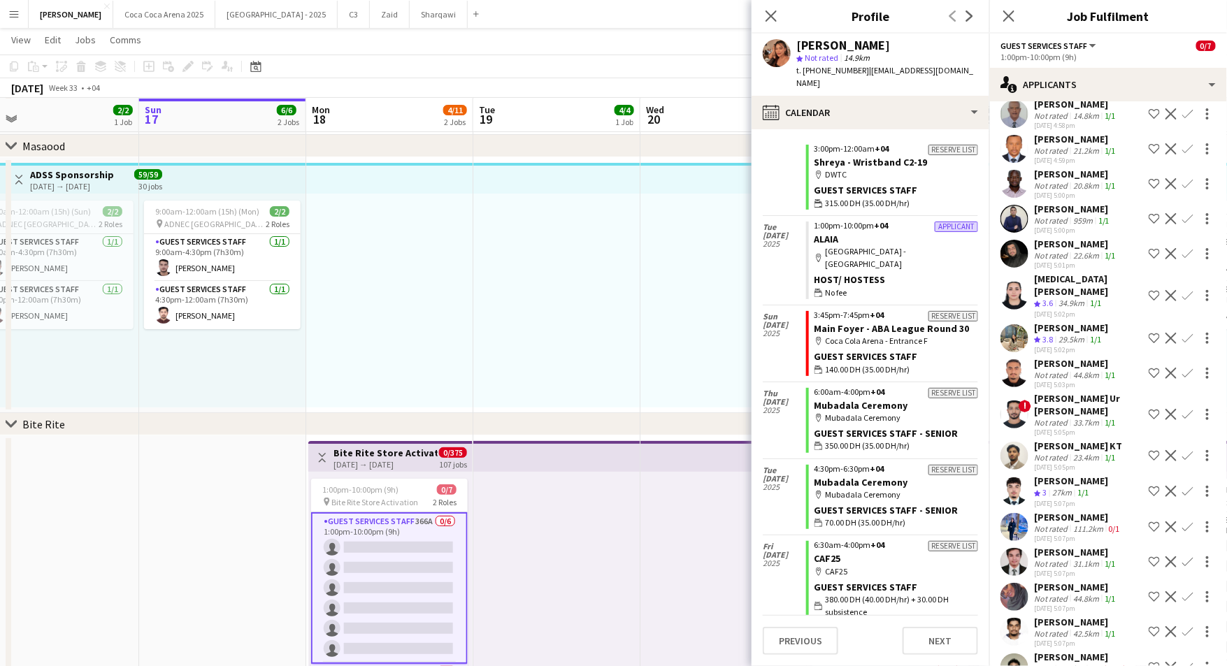
scroll to position [250, 0]
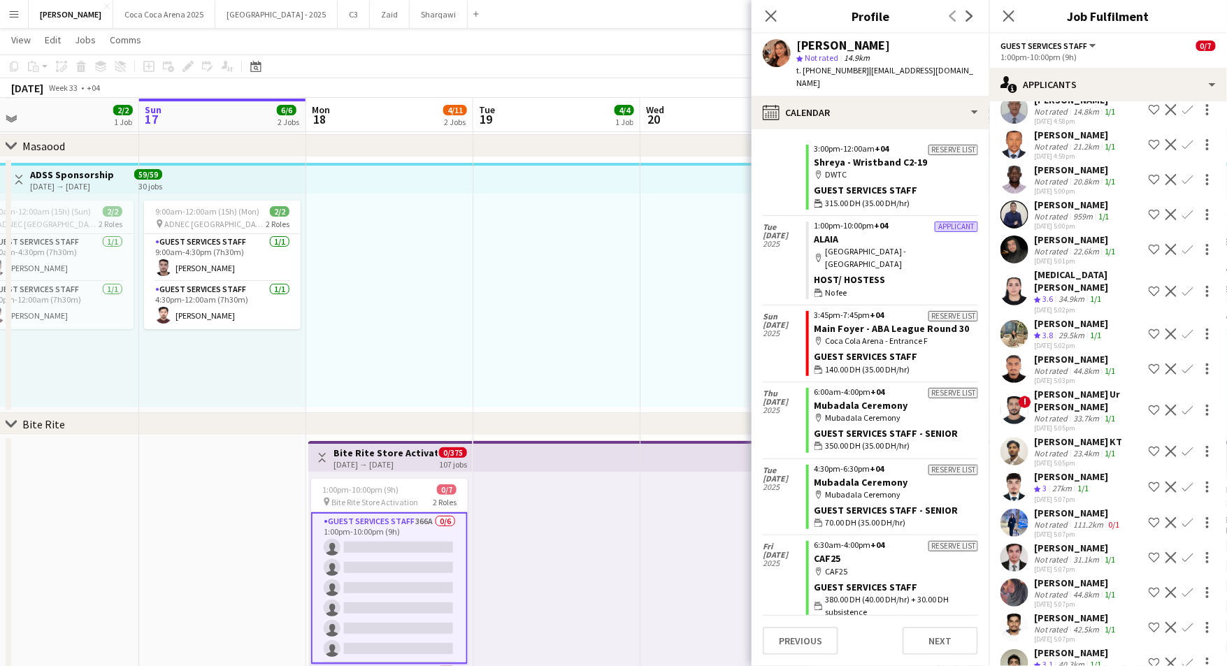
click at [1057, 507] on div "Anahita Kheradpisheh" at bounding box center [1078, 513] width 89 height 13
click at [1065, 507] on div "Anahita Kheradpisheh" at bounding box center [1078, 513] width 89 height 13
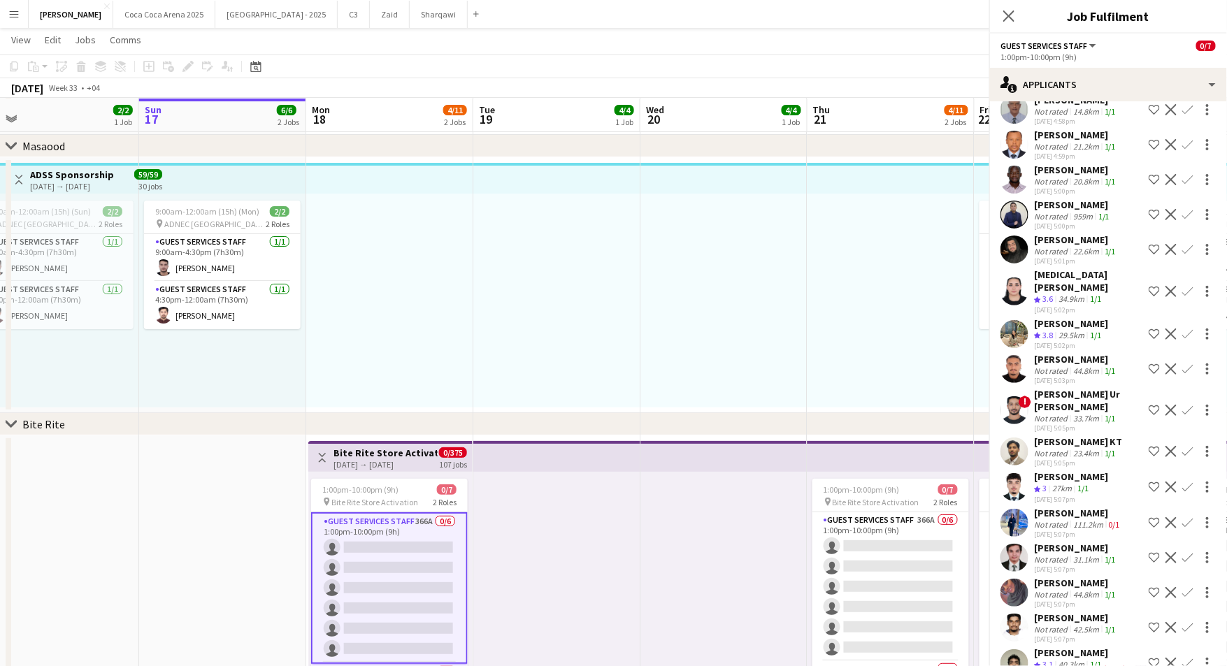
click at [1227, 17] on icon at bounding box center [1246, 15] width 11 height 11
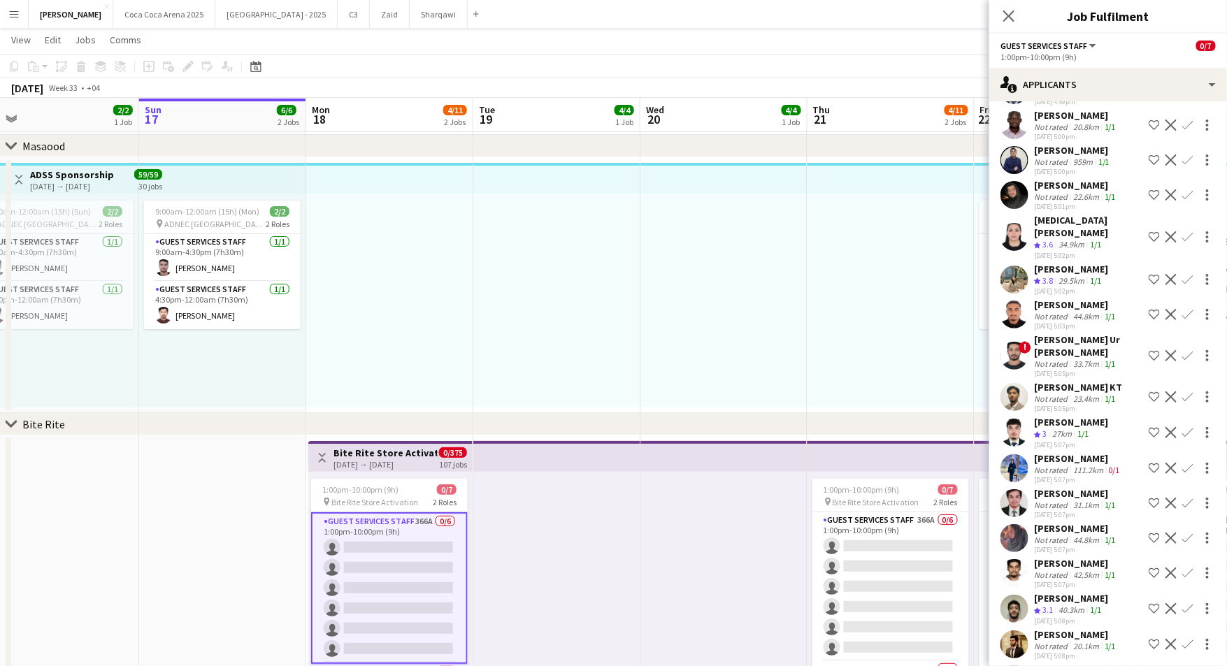
click at [1080, 465] on div "111.2km" at bounding box center [1089, 470] width 36 height 10
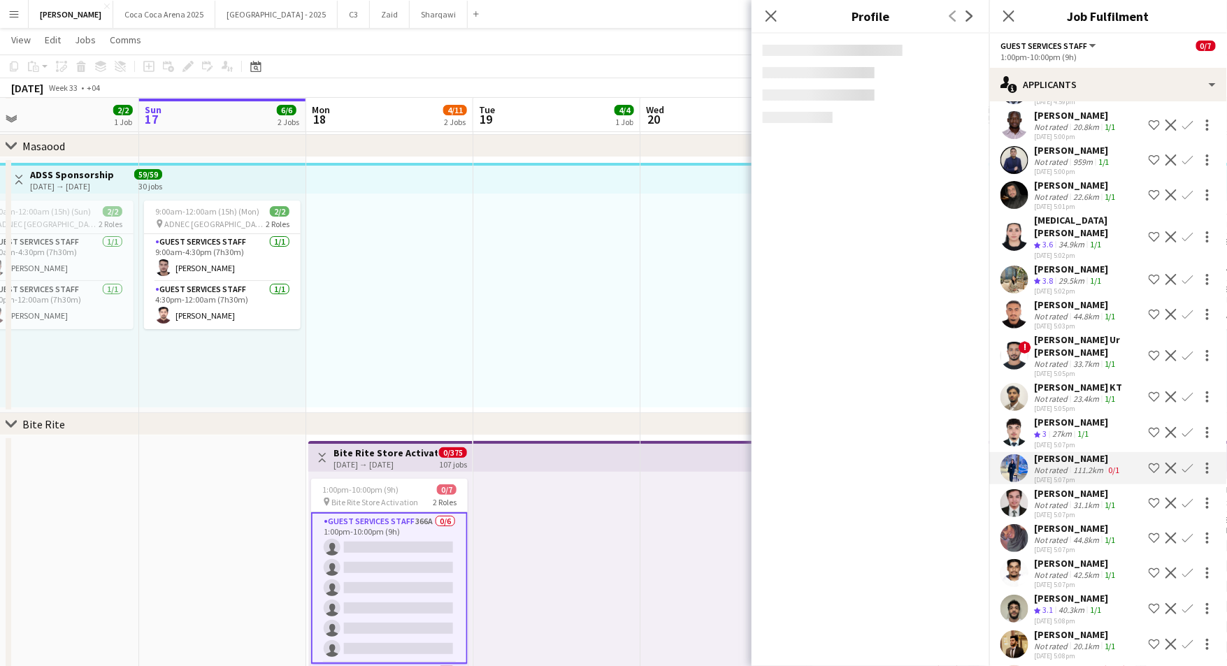
scroll to position [367, 0]
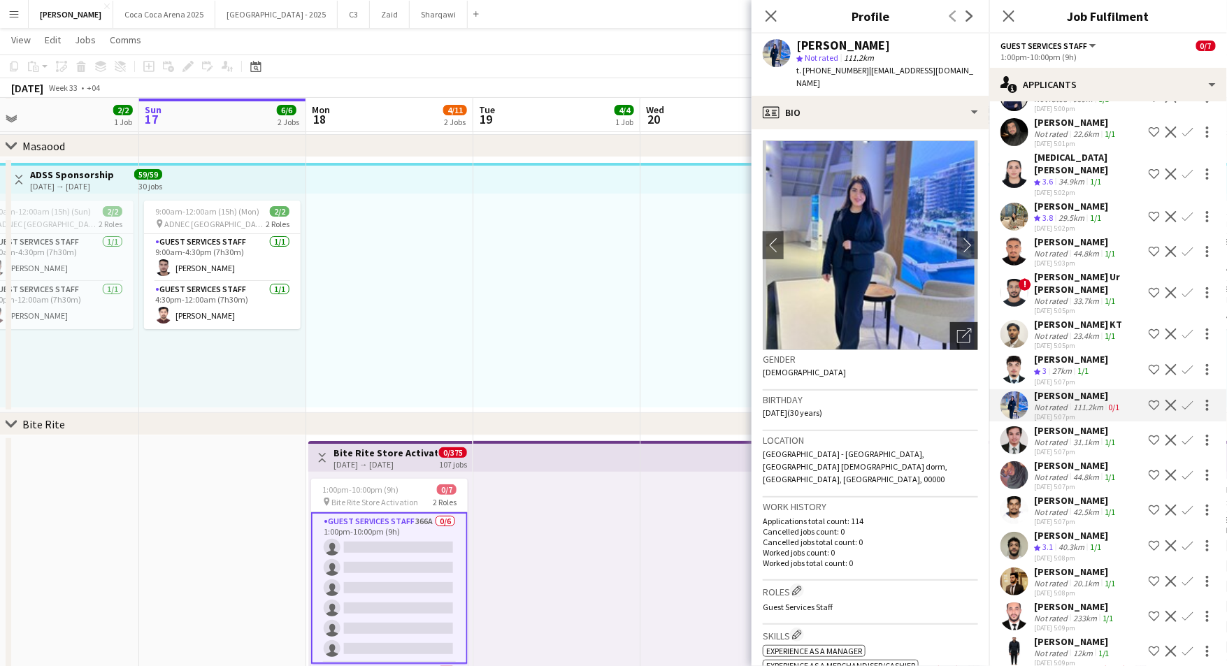
click at [967, 329] on icon "Open photos pop-in" at bounding box center [964, 336] width 15 height 15
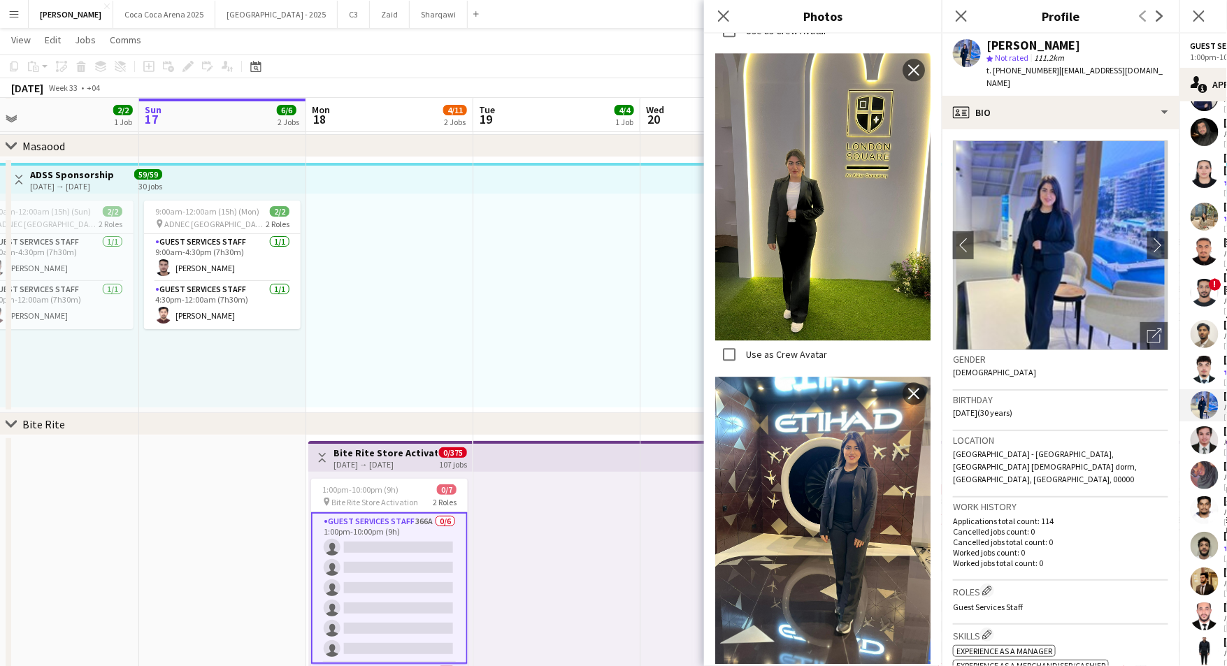
scroll to position [1411, 0]
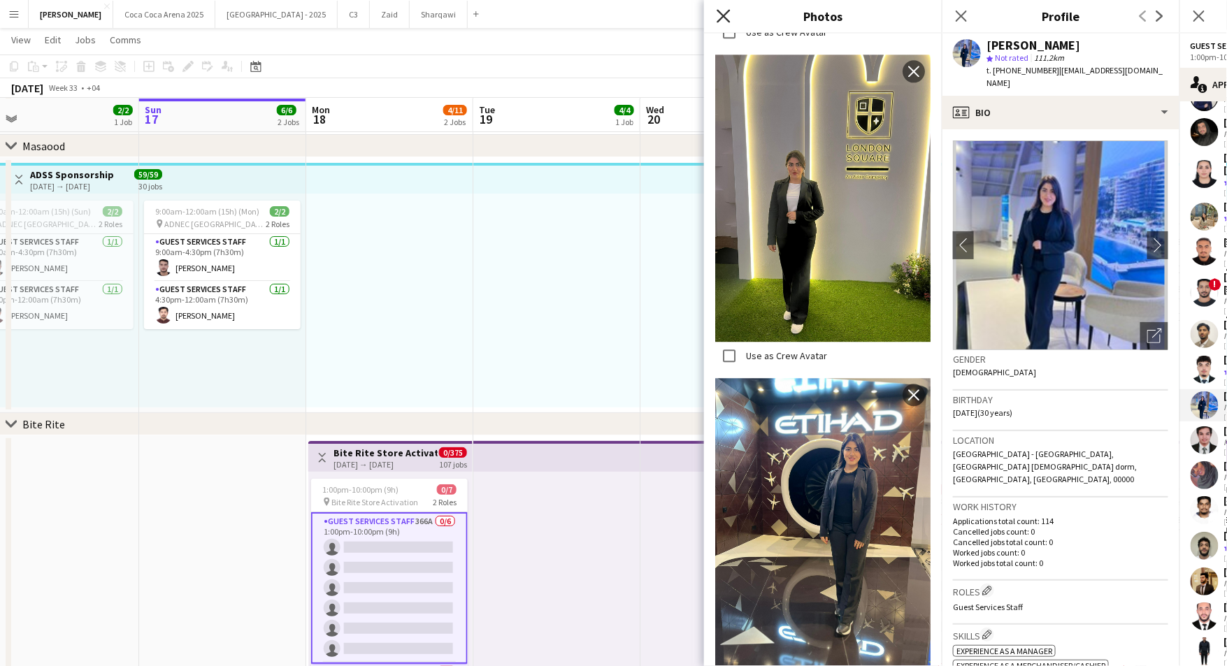
click at [726, 17] on icon at bounding box center [723, 15] width 13 height 13
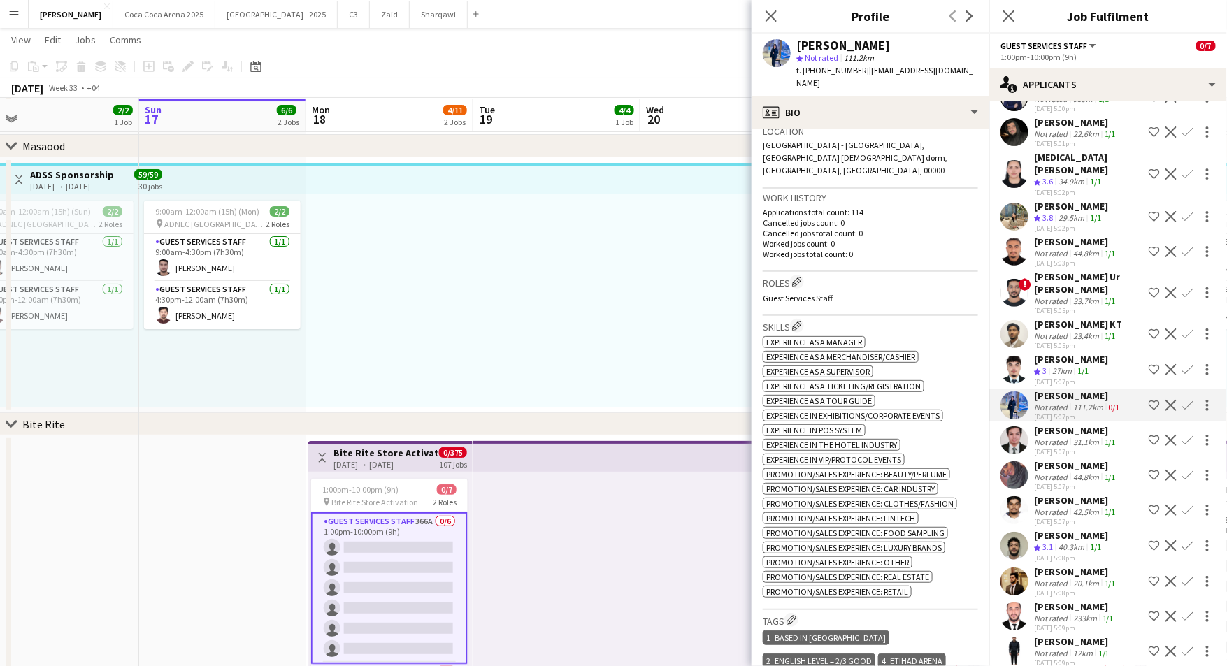
scroll to position [303, 0]
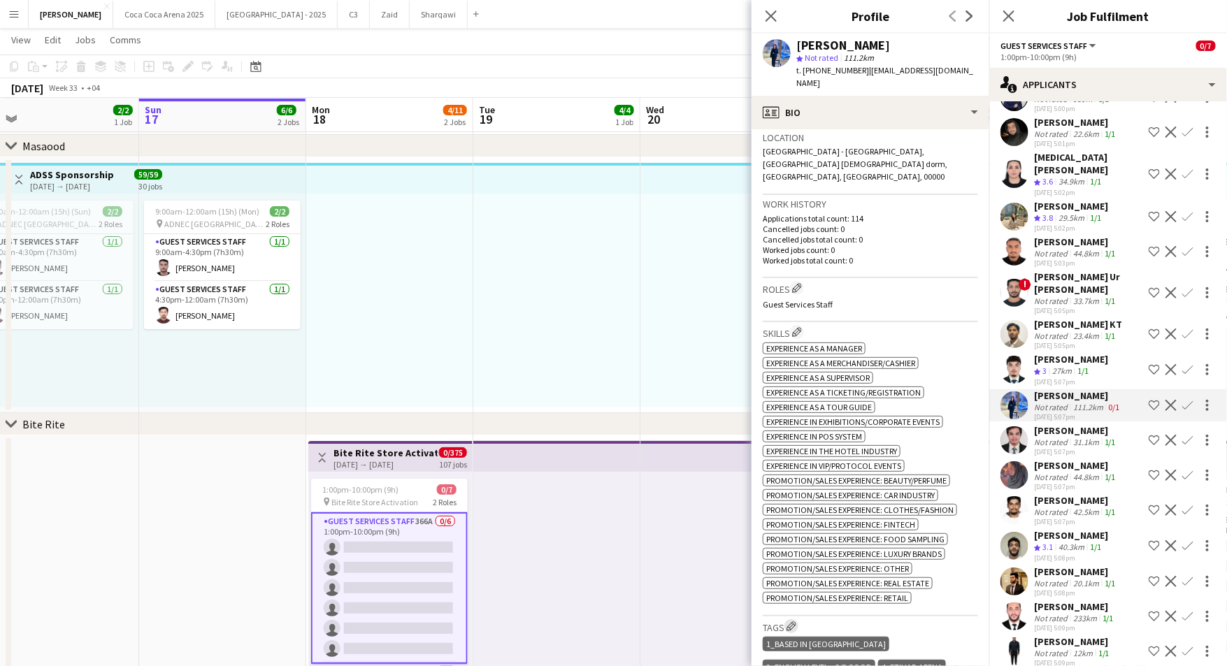
click at [792, 622] on app-icon "Edit crew company tags" at bounding box center [792, 627] width 10 height 10
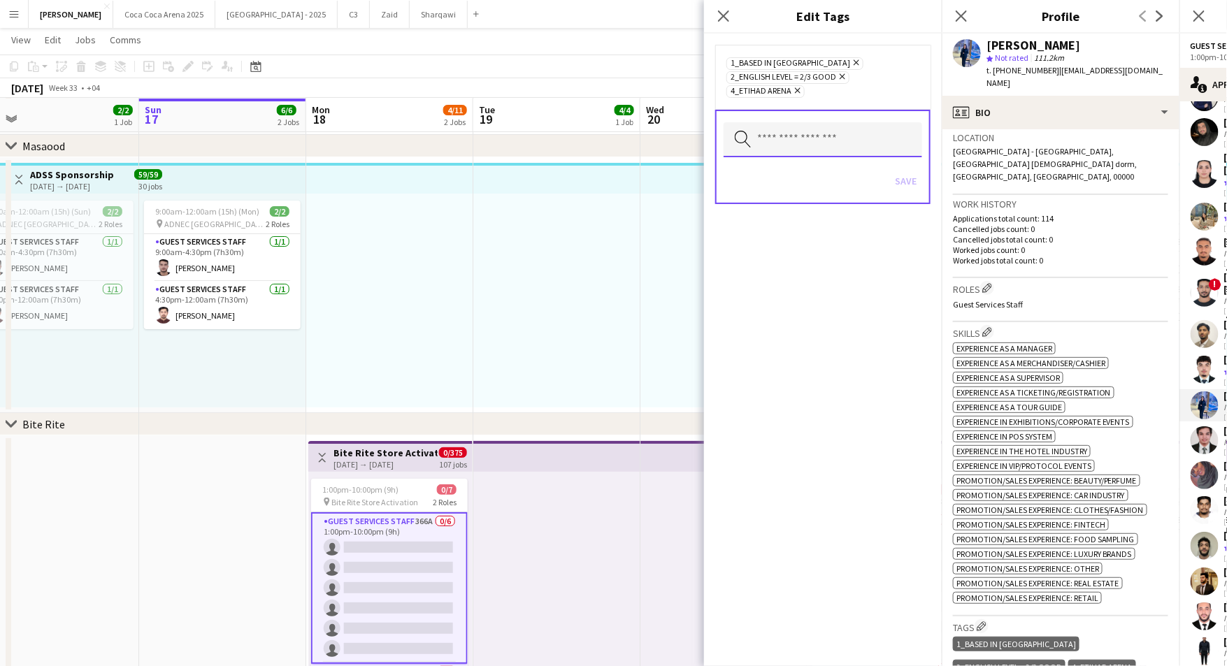
click at [763, 134] on input "text" at bounding box center [823, 139] width 199 height 35
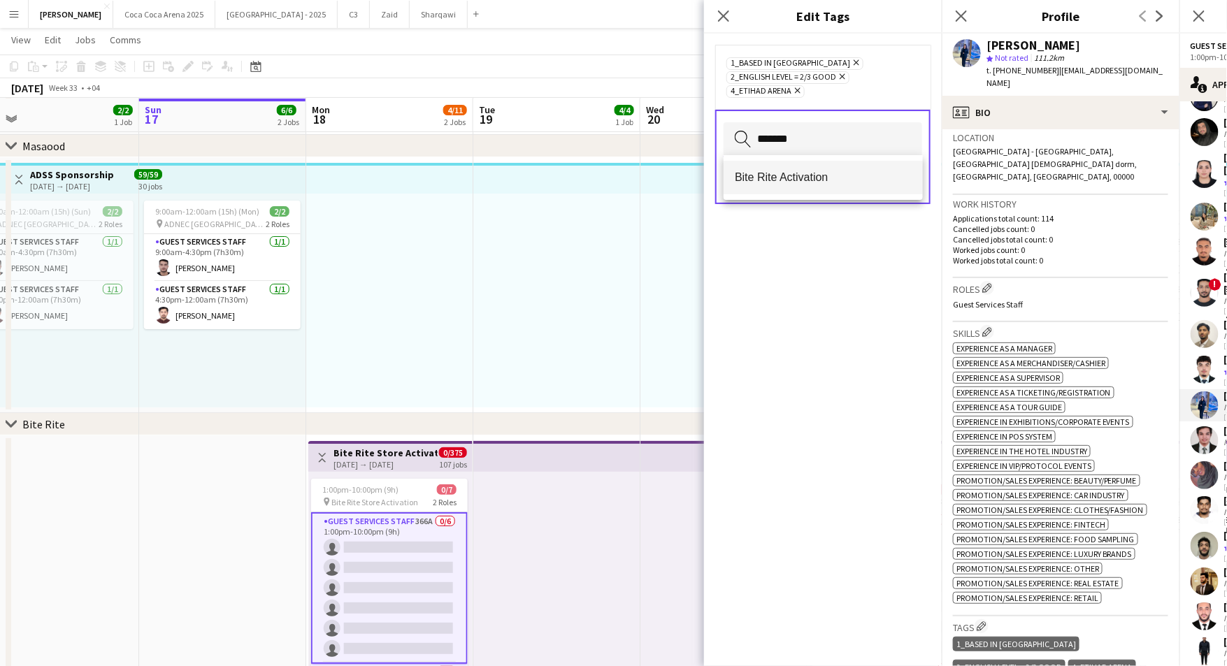
type input "*******"
click at [758, 176] on span "Bite Rite Activation" at bounding box center [823, 177] width 177 height 13
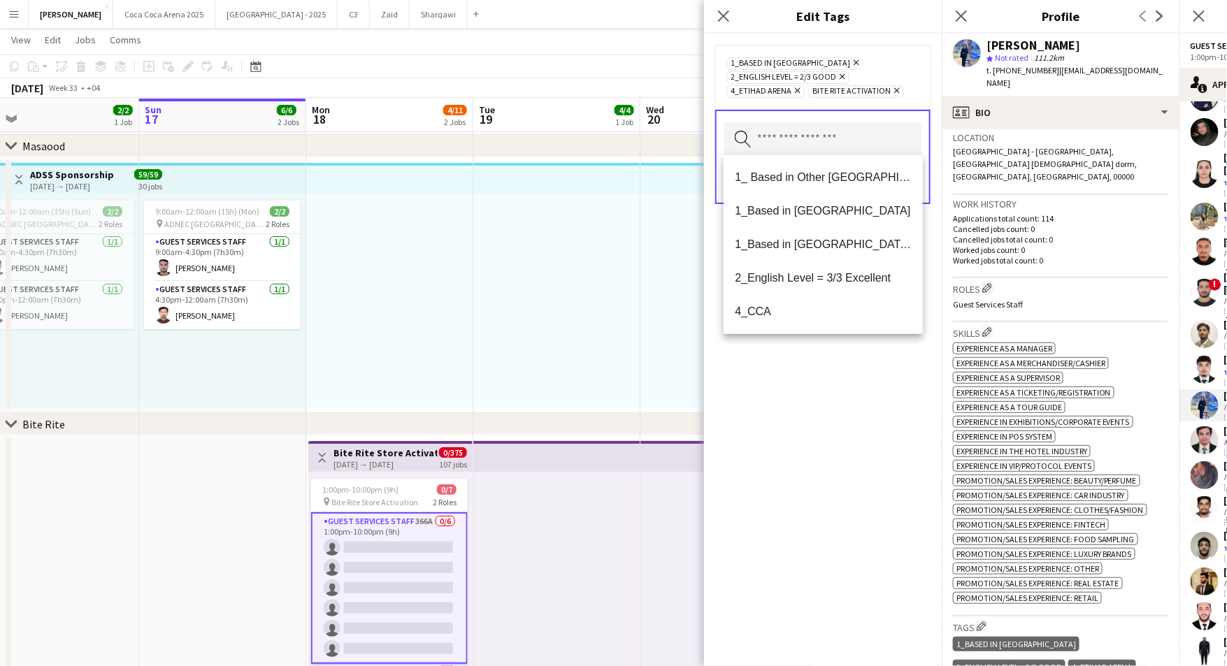
click at [813, 424] on div "1_Based in Abu Dhabi Remove 2_English Level = 2/3 Good Remove 4_Etihad Arena Re…" at bounding box center [823, 350] width 238 height 633
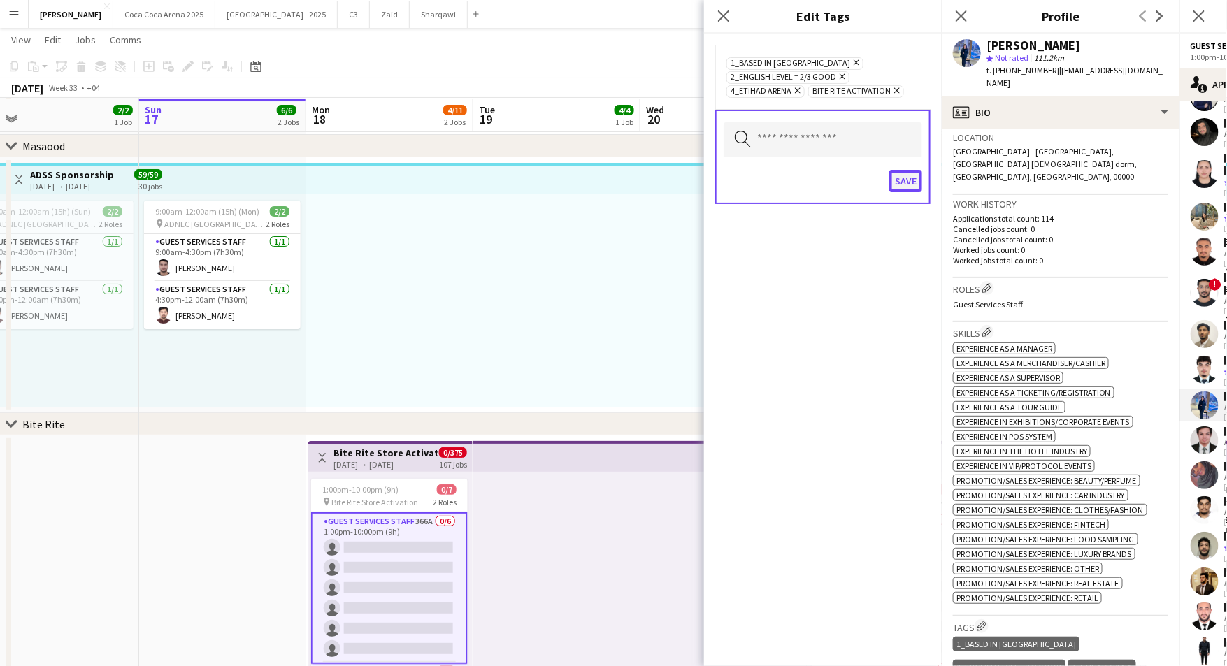
click at [908, 178] on button "Save" at bounding box center [905, 181] width 33 height 22
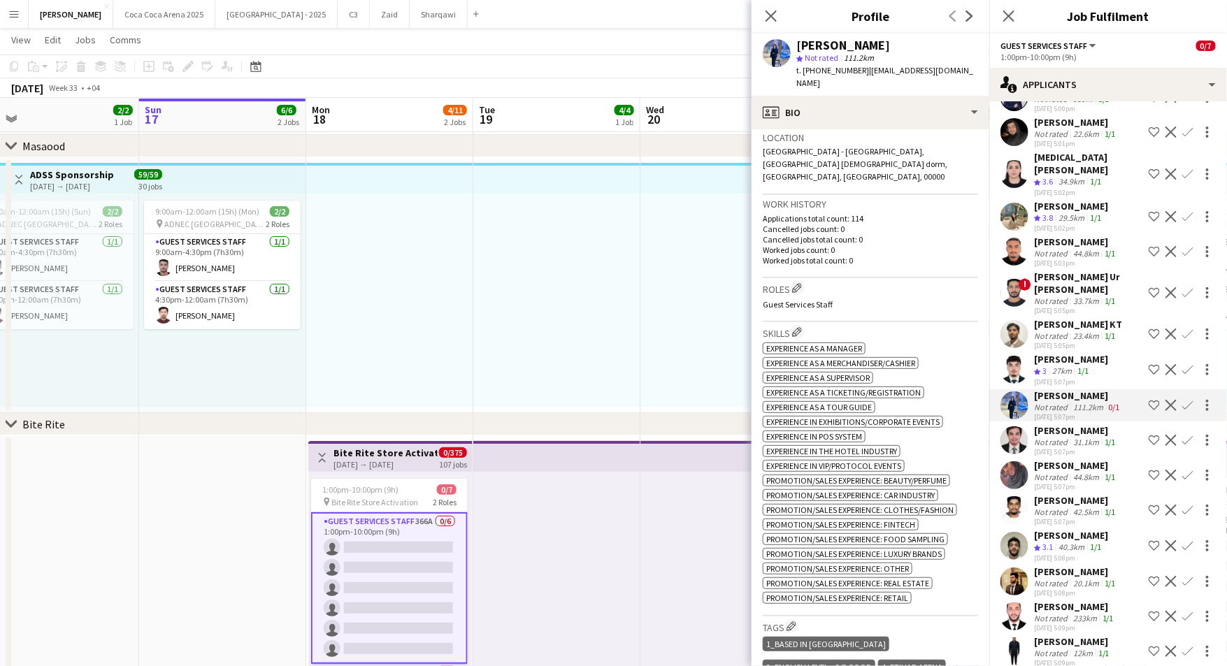
click at [1076, 437] on div "31.1km" at bounding box center [1086, 442] width 31 height 10
click at [1068, 472] on div "Not rated" at bounding box center [1052, 477] width 36 height 10
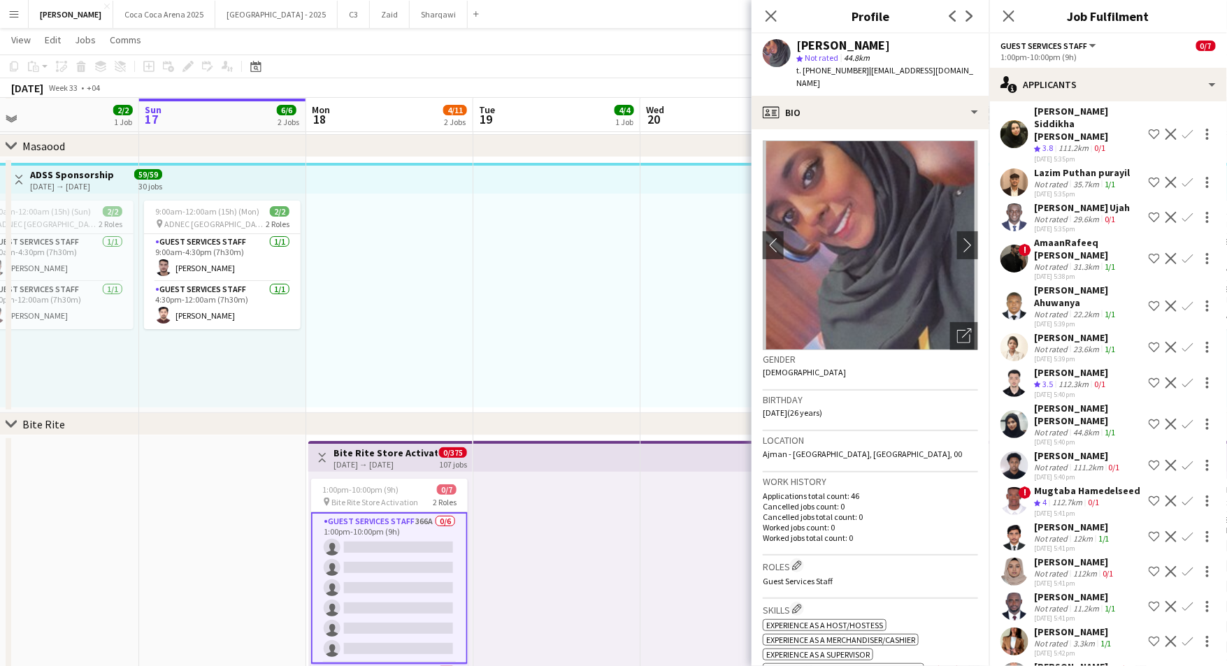
scroll to position [2843, 0]
click at [1062, 625] on div "Honney Masillones" at bounding box center [1074, 631] width 80 height 13
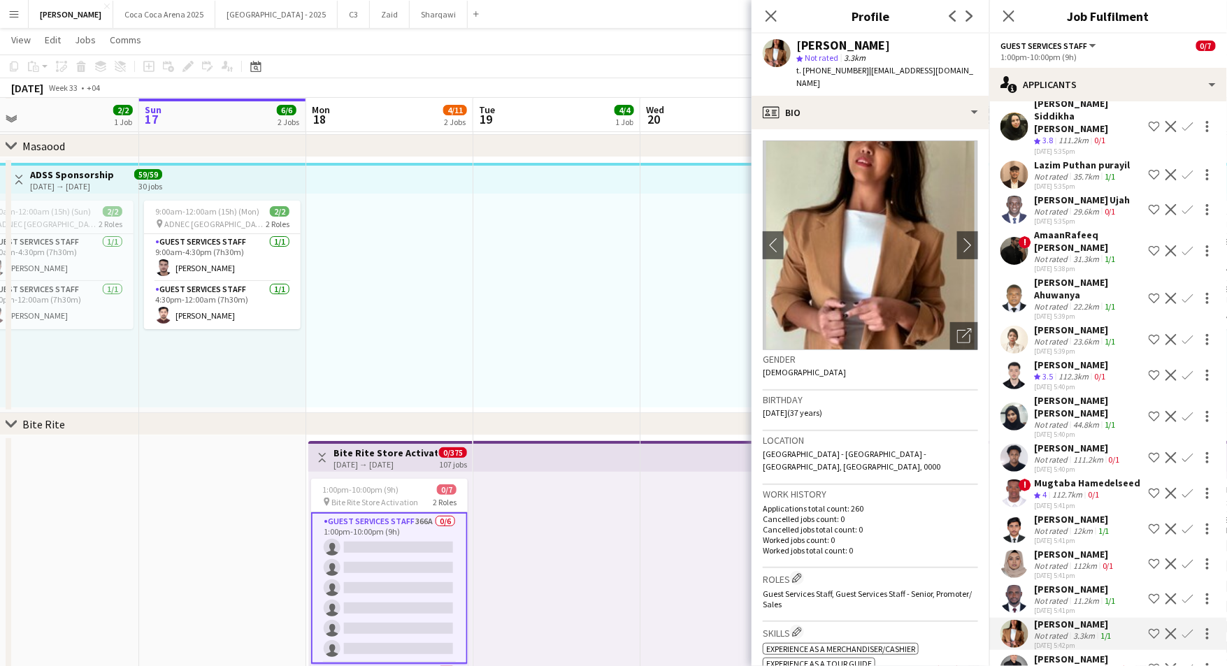
scroll to position [2840, 0]
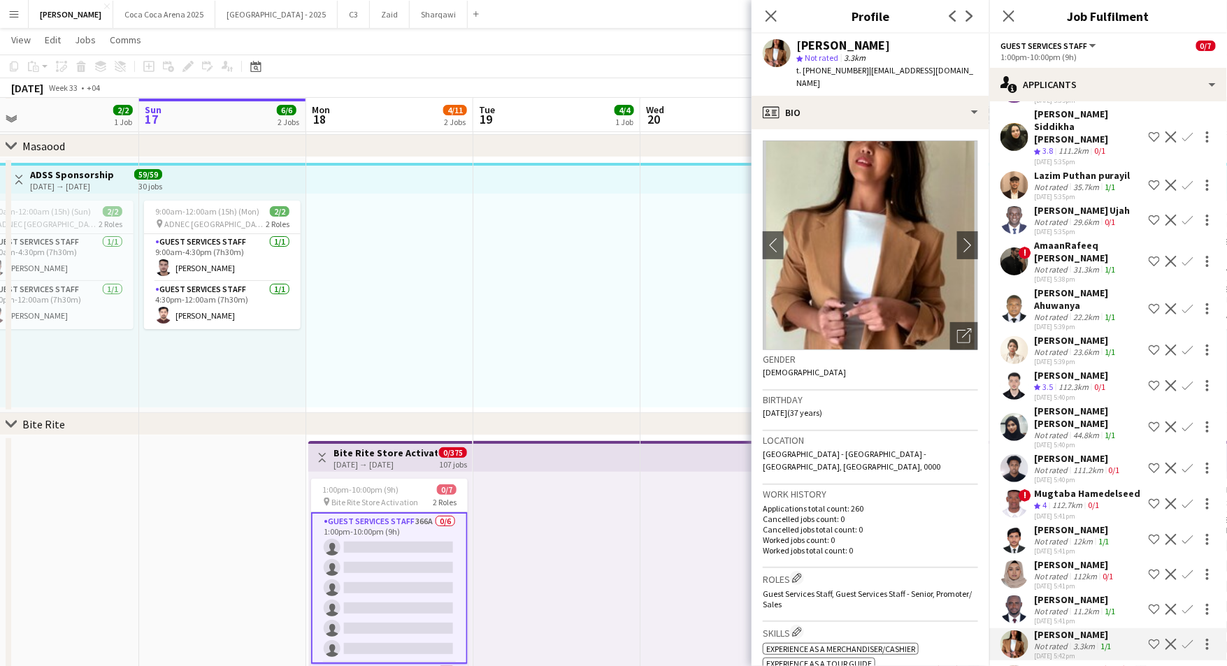
click at [1061, 559] on div "Munia Alkhidir" at bounding box center [1075, 565] width 83 height 13
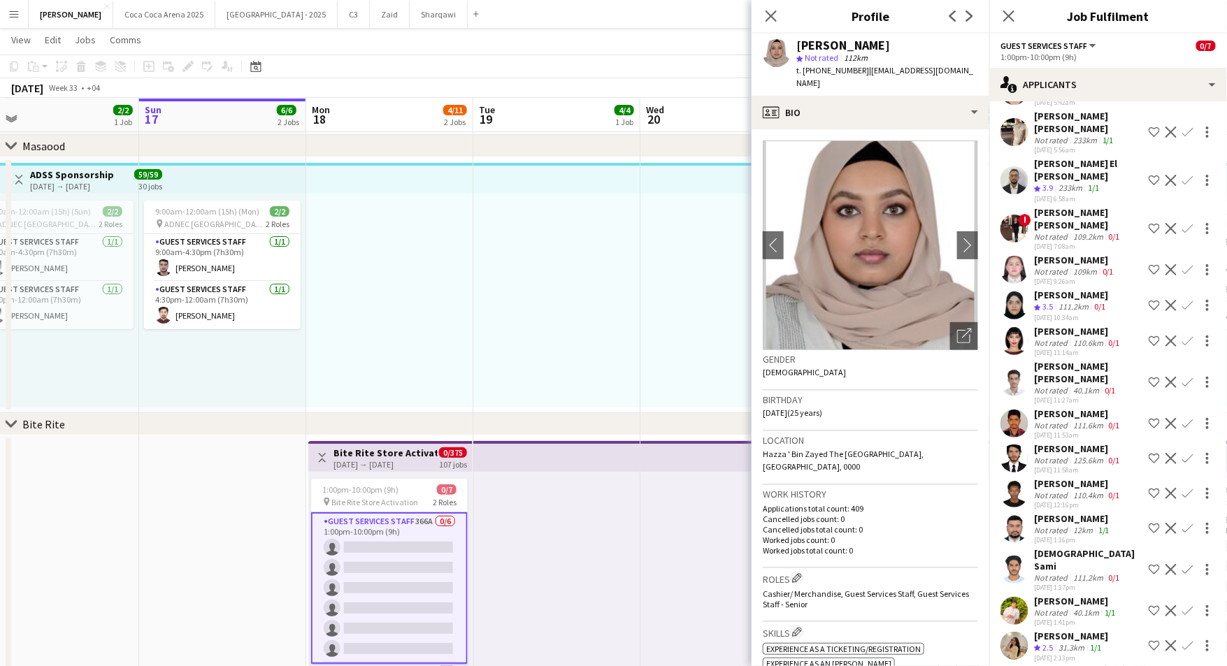
scroll to position [12704, 0]
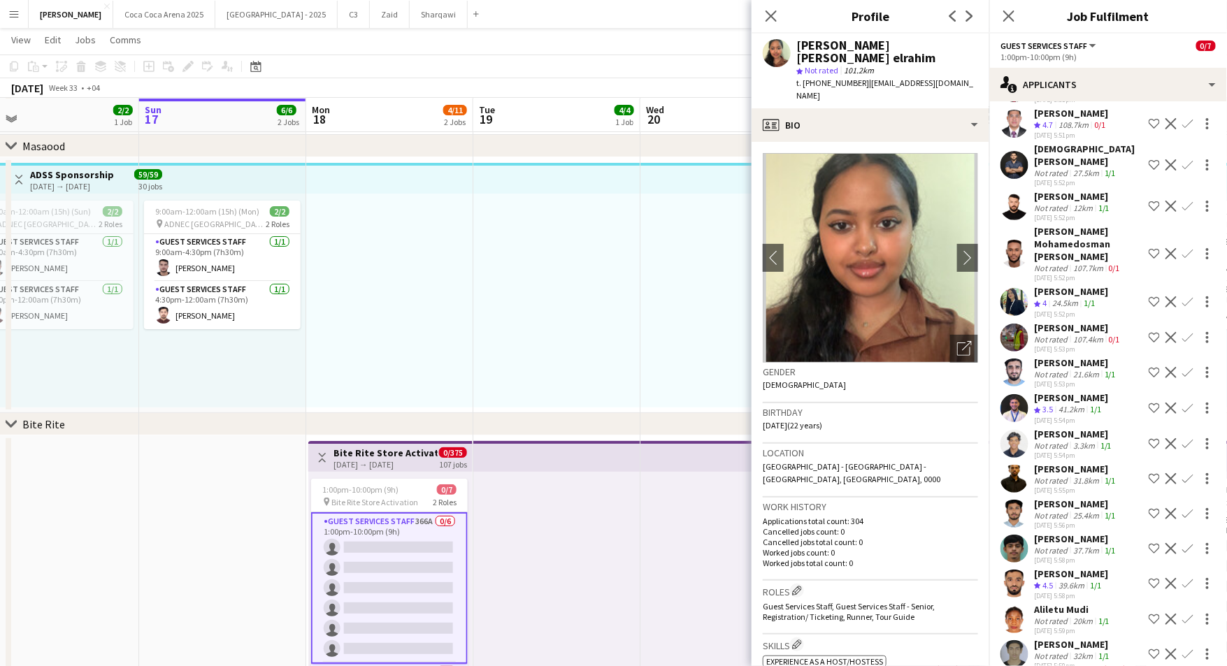
scroll to position [4152, 0]
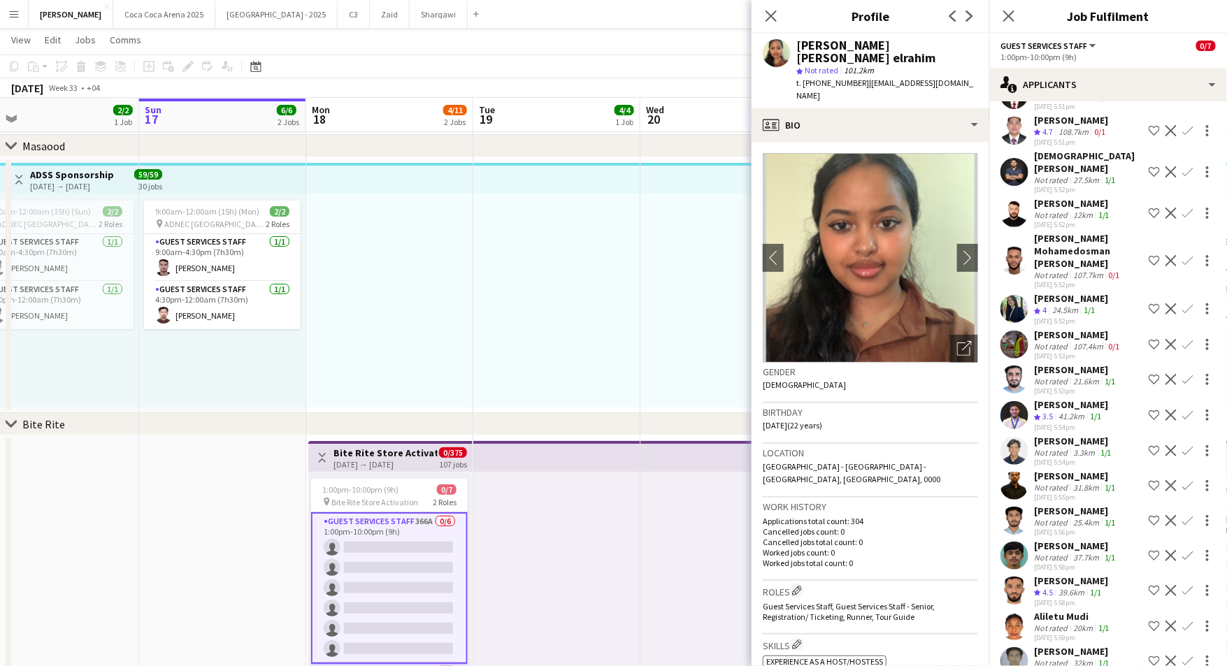
click at [1063, 399] on div "Abdulrahman Issa" at bounding box center [1071, 405] width 74 height 13
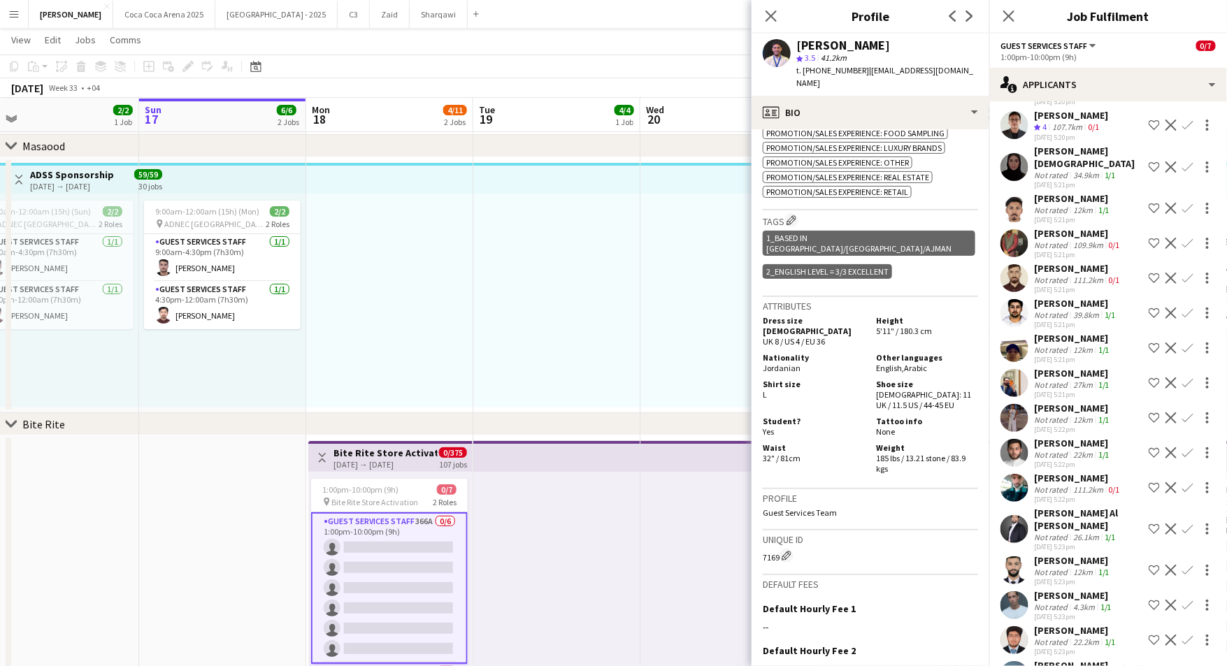
scroll to position [1608, 0]
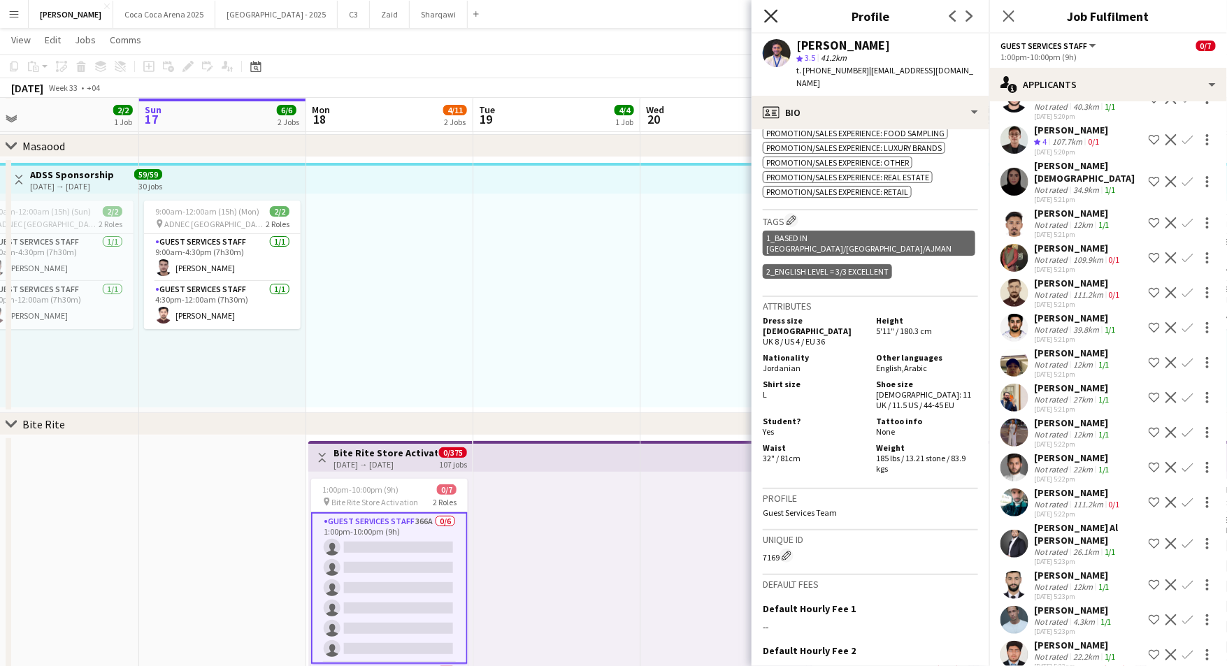
click at [772, 15] on icon at bounding box center [770, 15] width 13 height 13
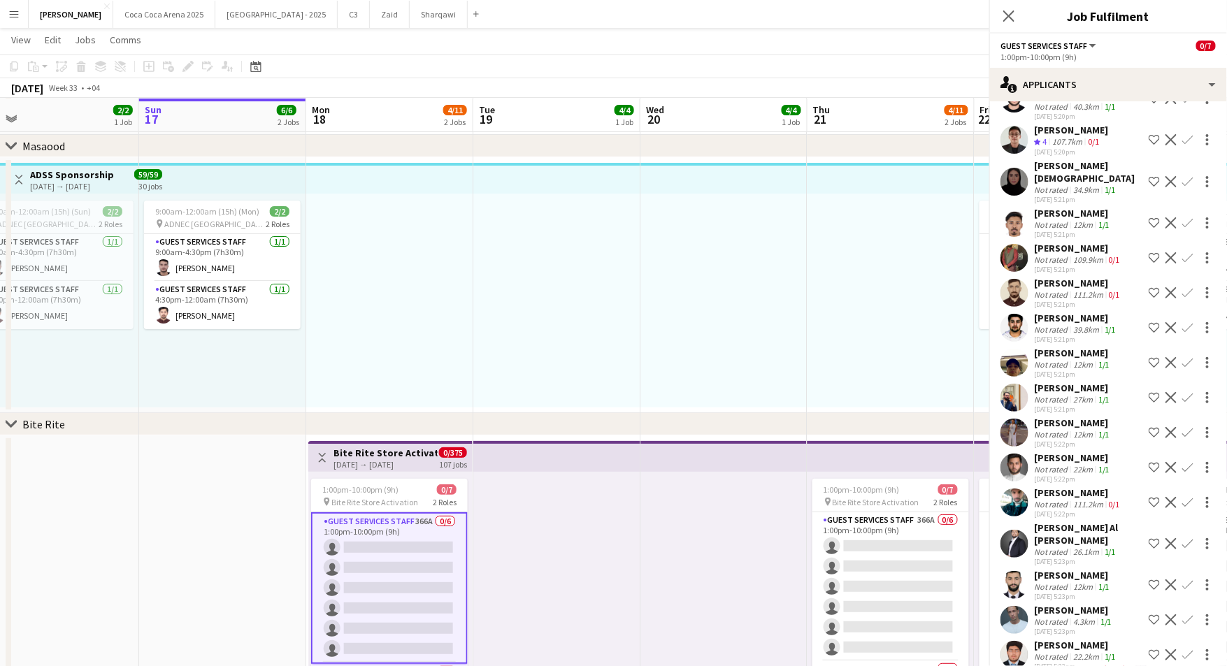
click at [1227, 18] on icon at bounding box center [1246, 15] width 13 height 13
click at [1006, 16] on icon "Close pop-in" at bounding box center [1008, 15] width 13 height 13
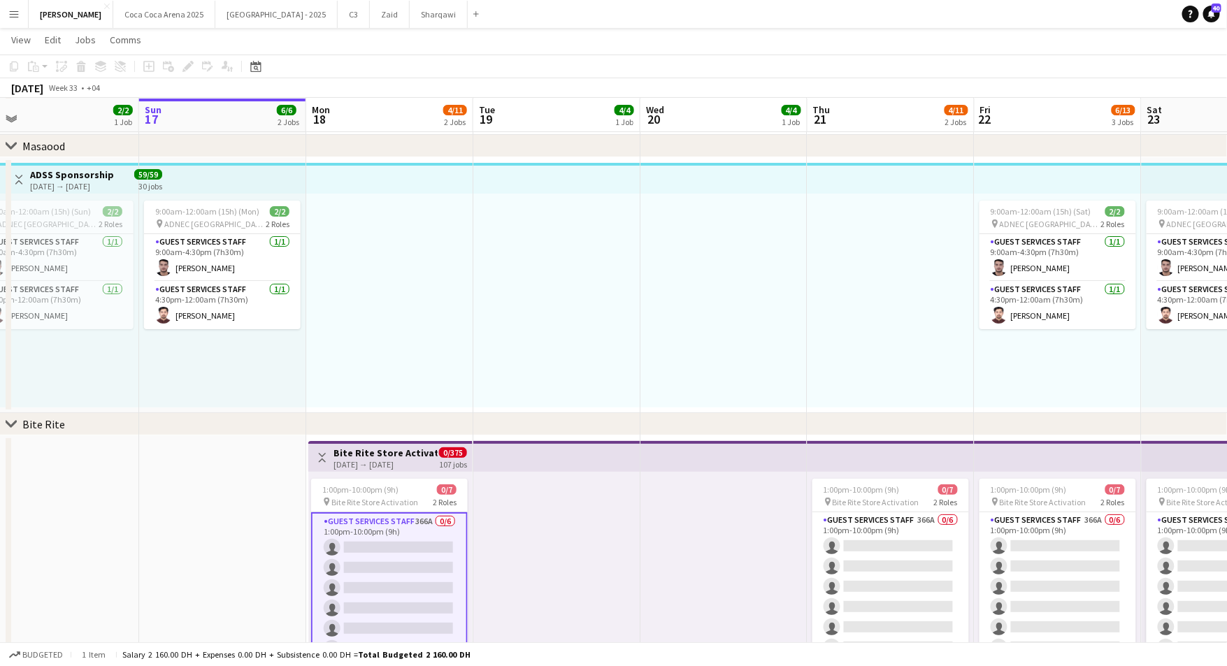
click at [15, 20] on button "Menu" at bounding box center [14, 14] width 28 height 28
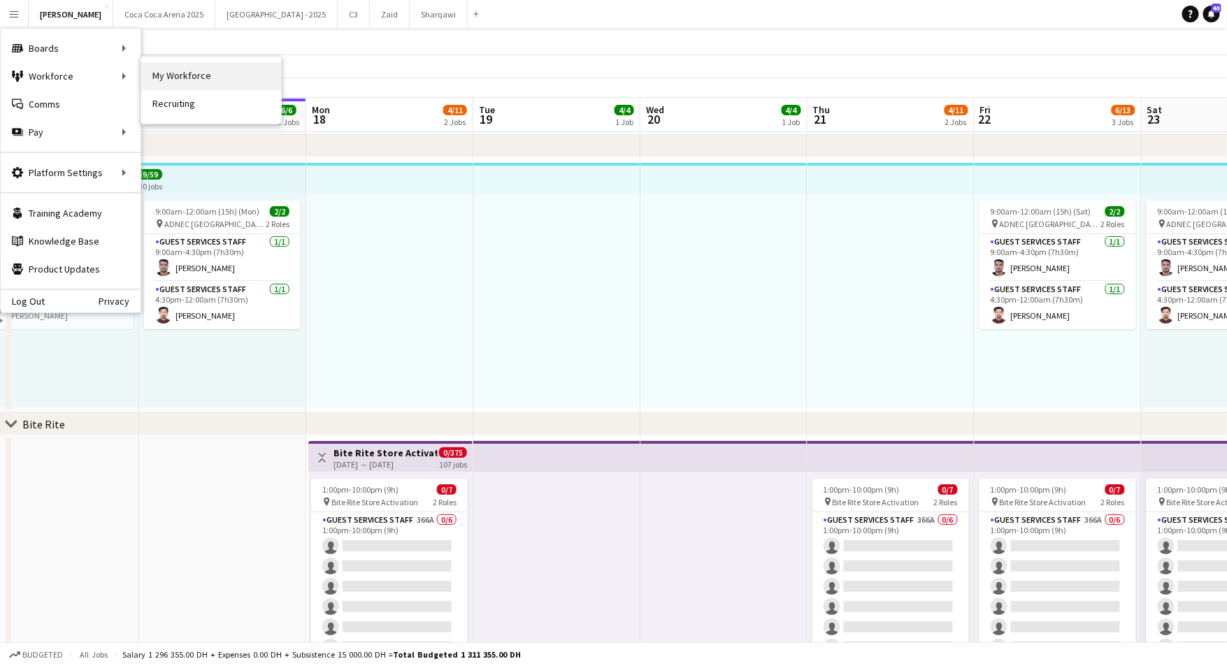
click at [168, 74] on link "My Workforce" at bounding box center [211, 76] width 140 height 28
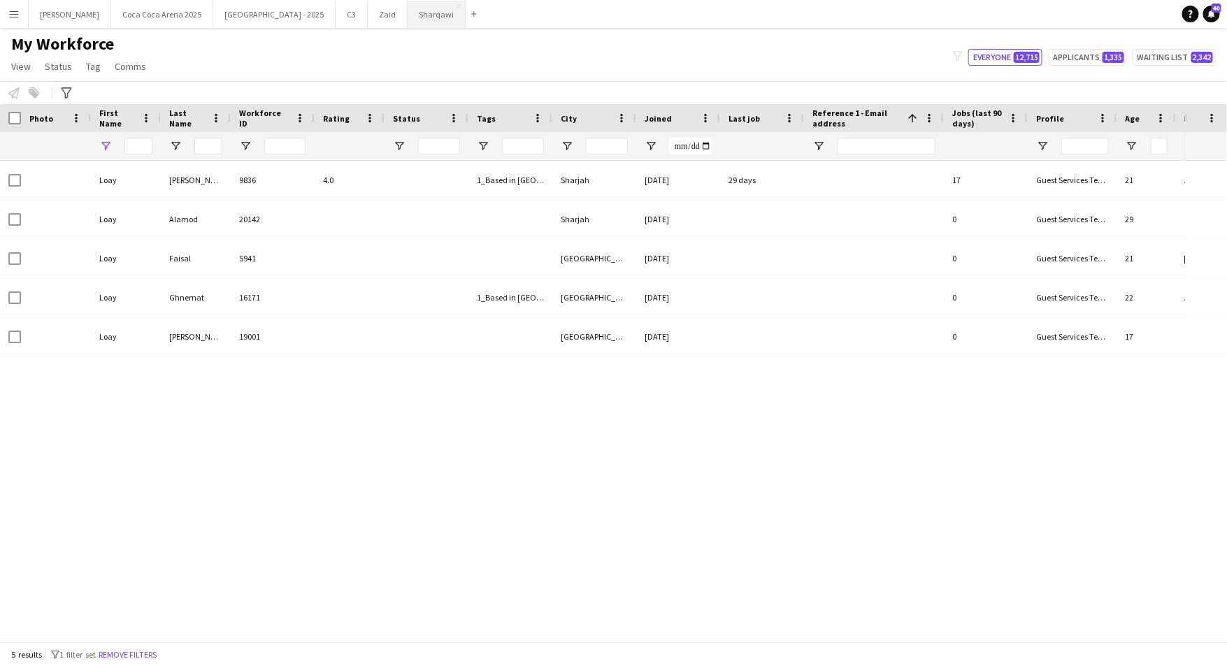
type input "****"
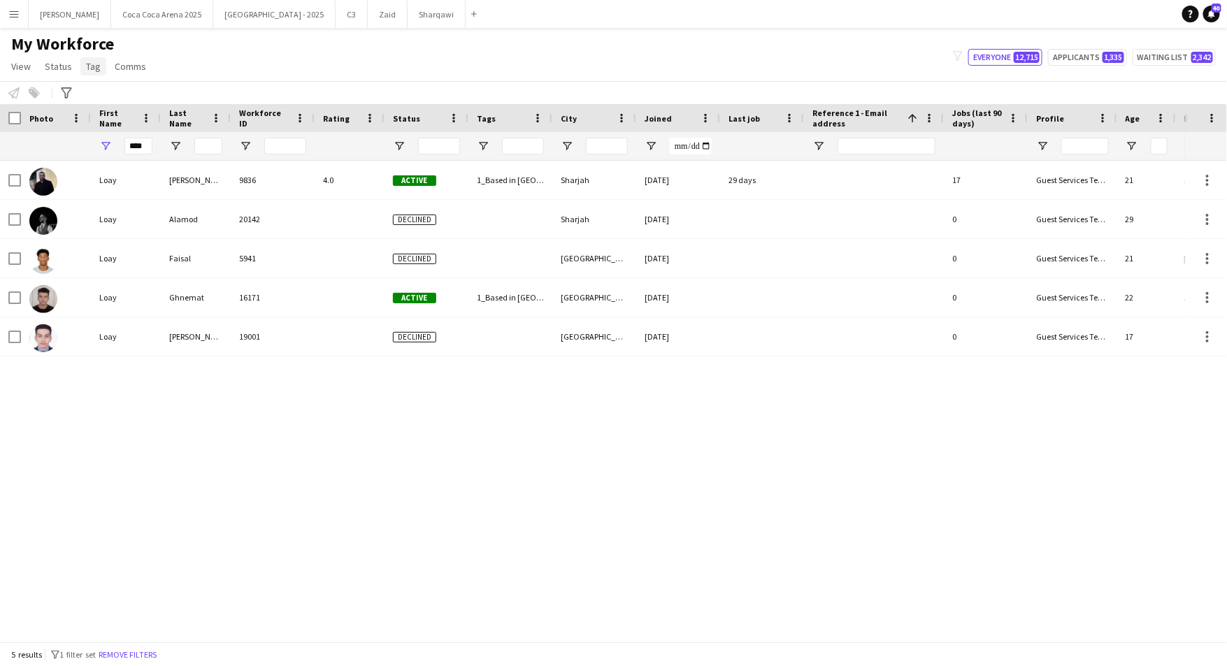
click at [94, 70] on span "Tag" at bounding box center [93, 66] width 15 height 13
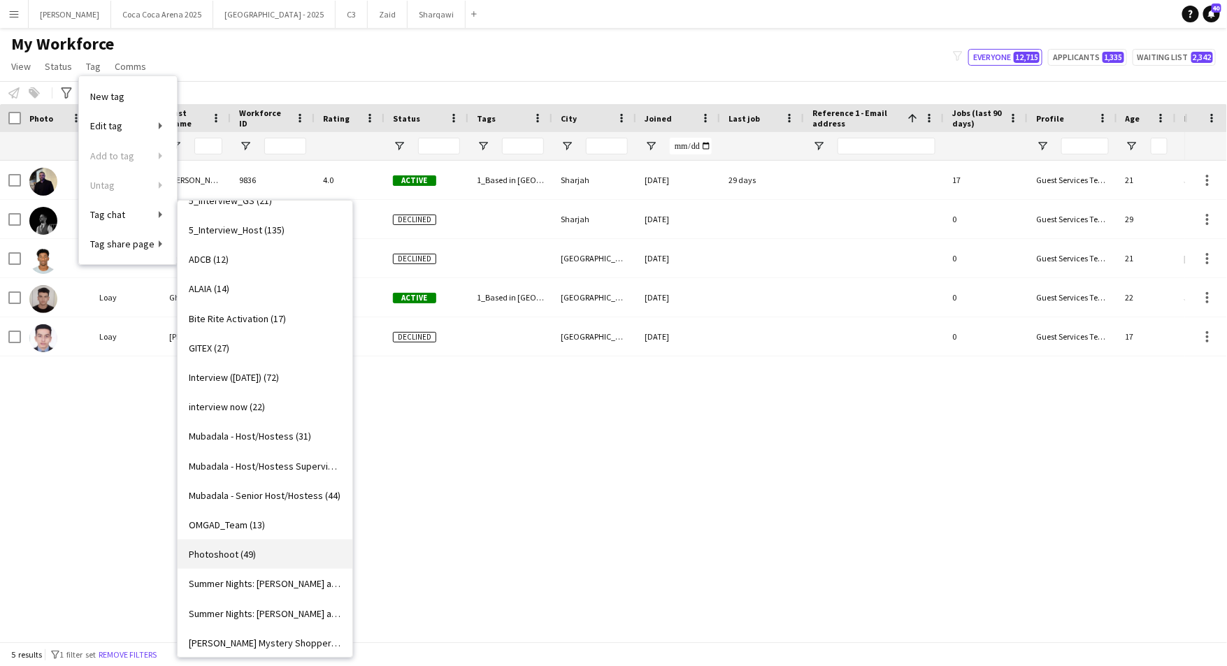
scroll to position [344, 0]
click at [254, 318] on span "Bite Rite Activation (17)" at bounding box center [237, 319] width 97 height 13
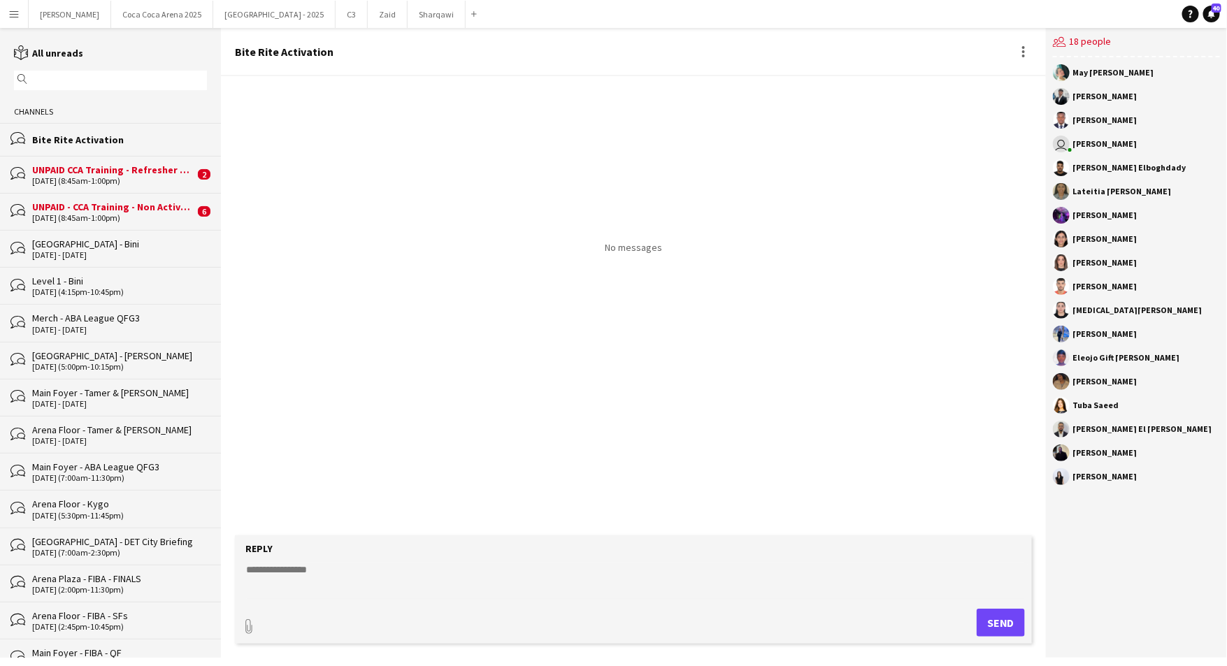
click at [143, 215] on div "19-08-2025 (8:45am-1:00pm)" at bounding box center [113, 218] width 162 height 10
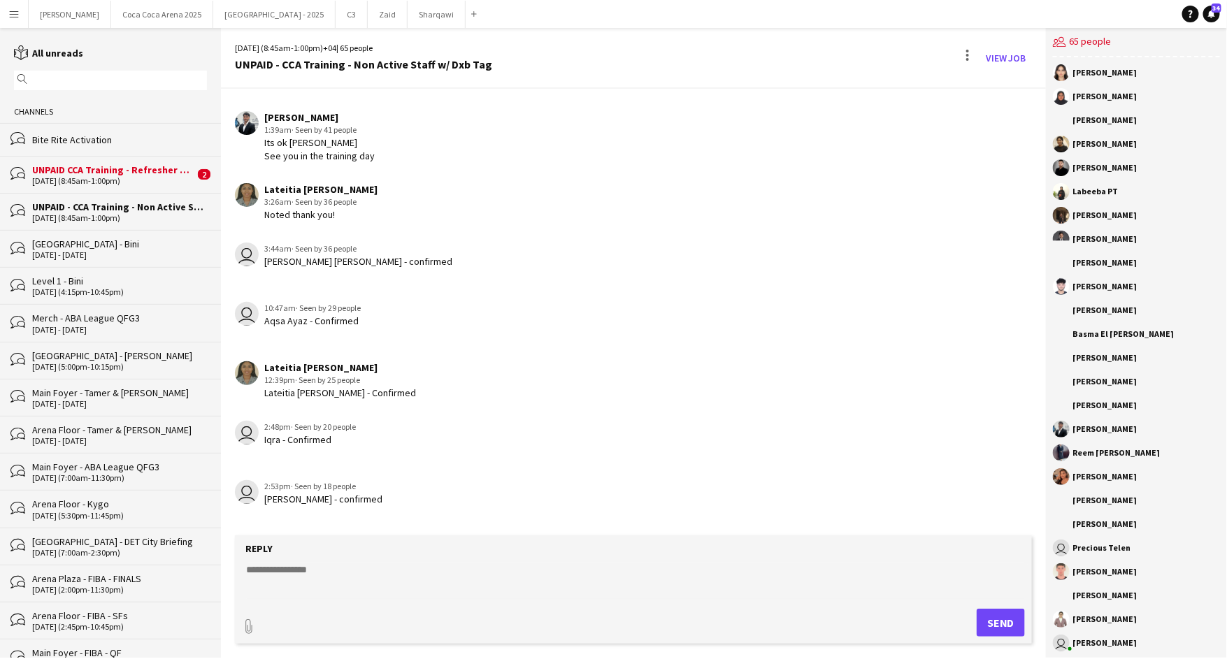
scroll to position [2118, 0]
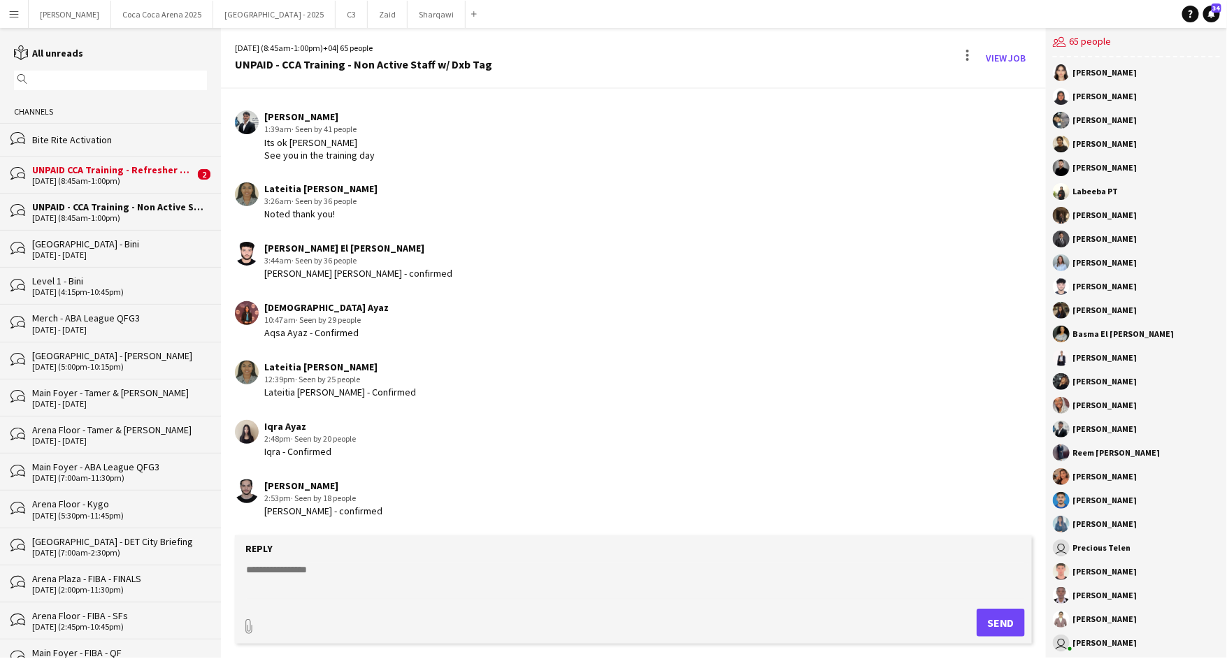
click at [127, 170] on div "UNPAID CCA Training - Refresher Course (Active Staff)" at bounding box center [113, 170] width 162 height 13
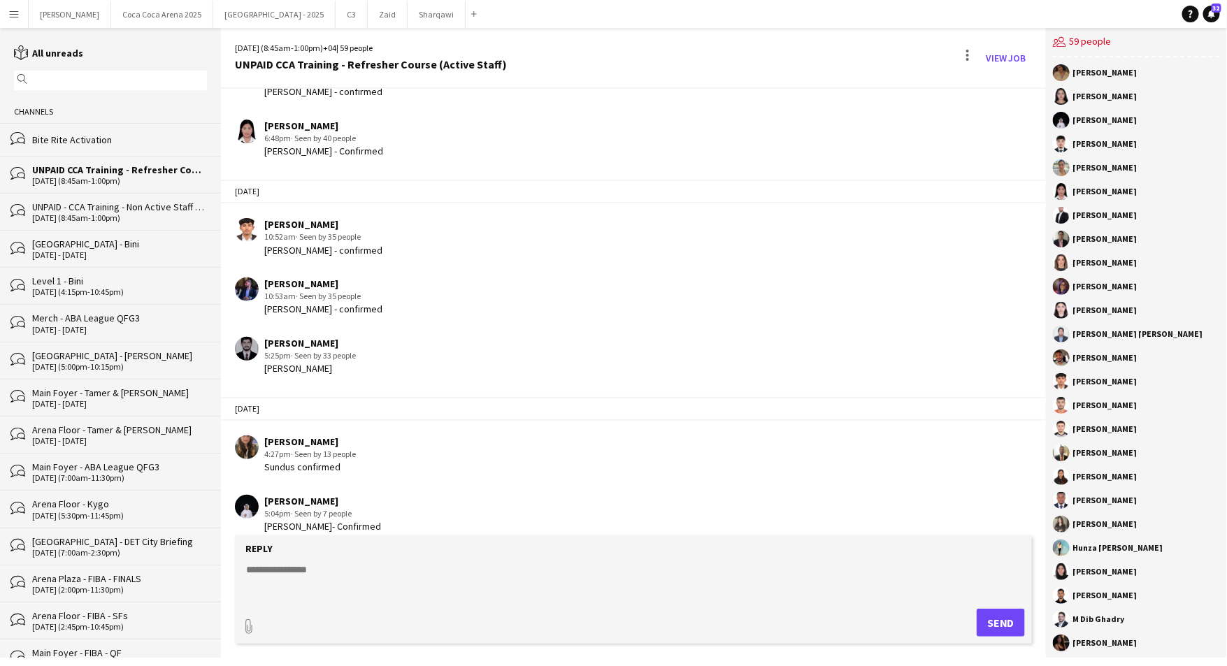
scroll to position [1471, 0]
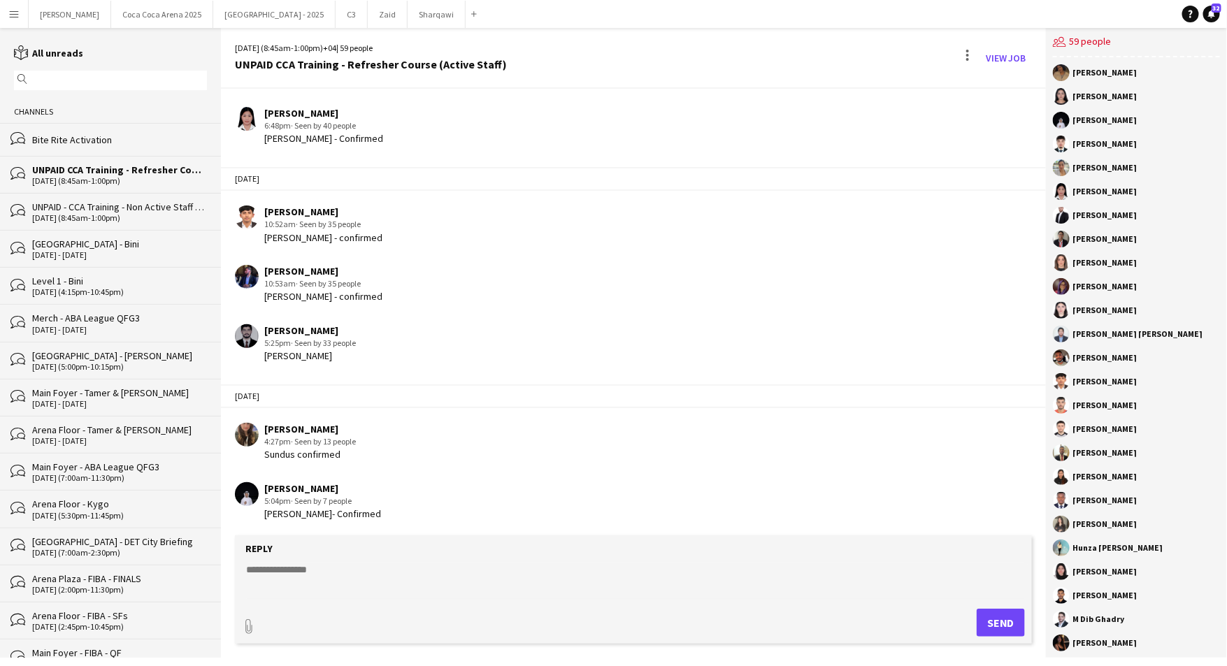
click at [93, 141] on div "Bite Rite Activation" at bounding box center [119, 140] width 175 height 13
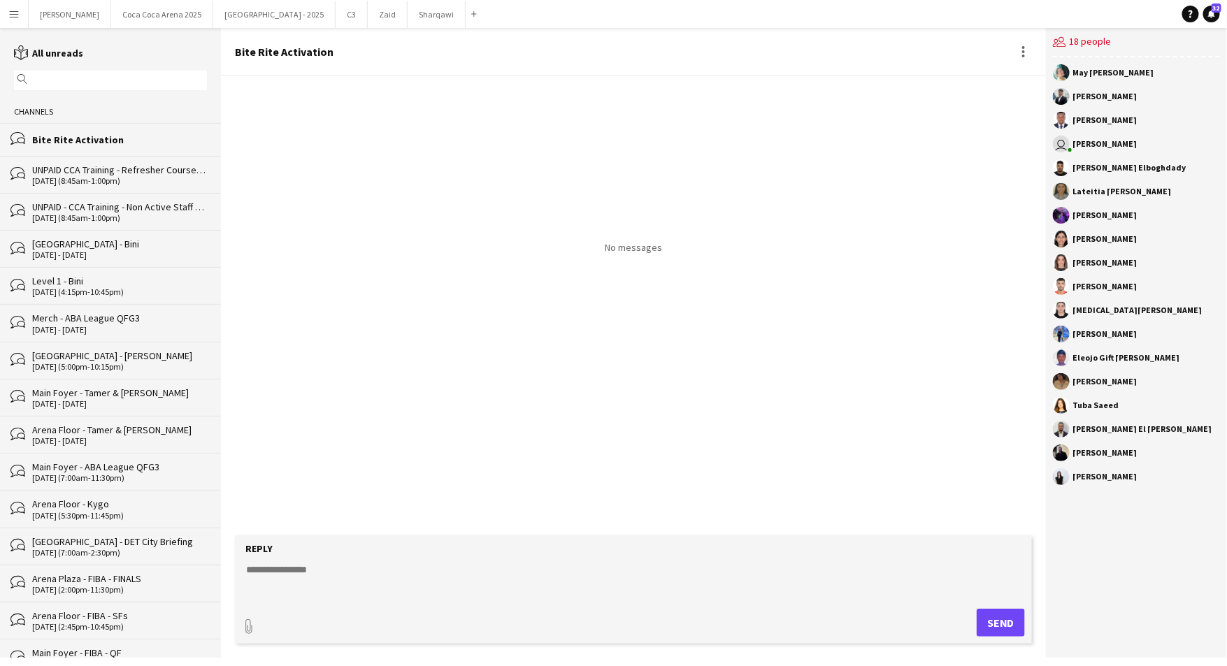
click at [331, 571] on textarea at bounding box center [636, 581] width 783 height 36
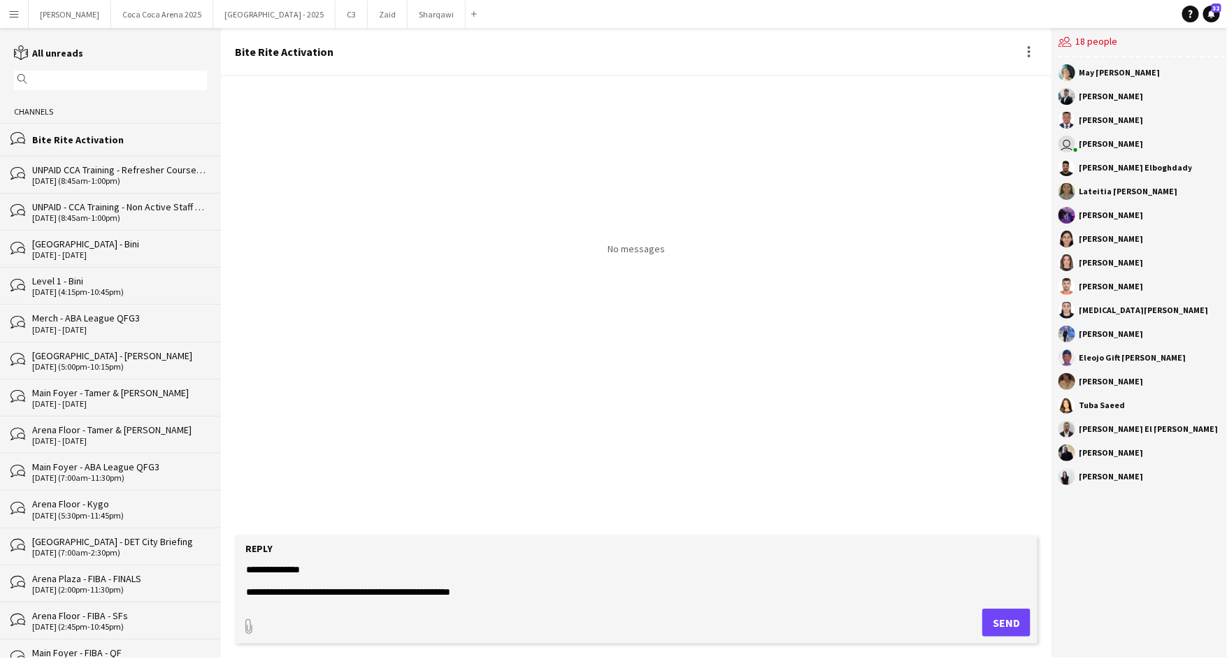
scroll to position [22, 0]
type textarea "**********"
paste textarea "**********"
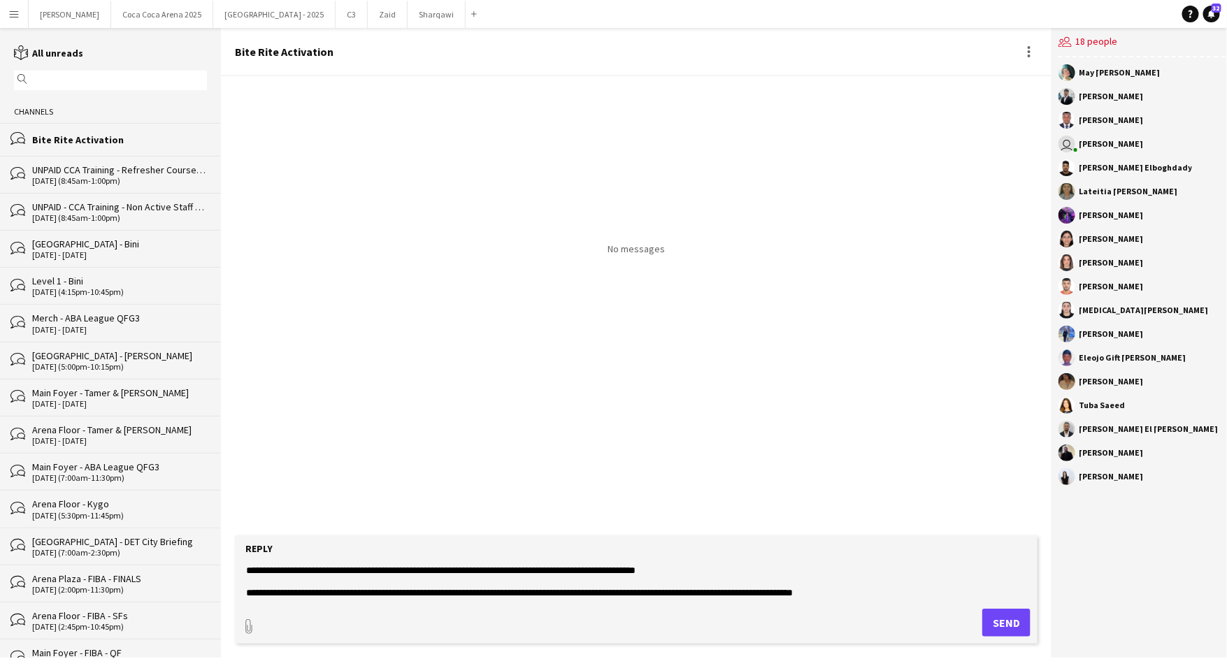
type textarea "**********"
click at [995, 620] on button "Send" at bounding box center [1006, 623] width 48 height 28
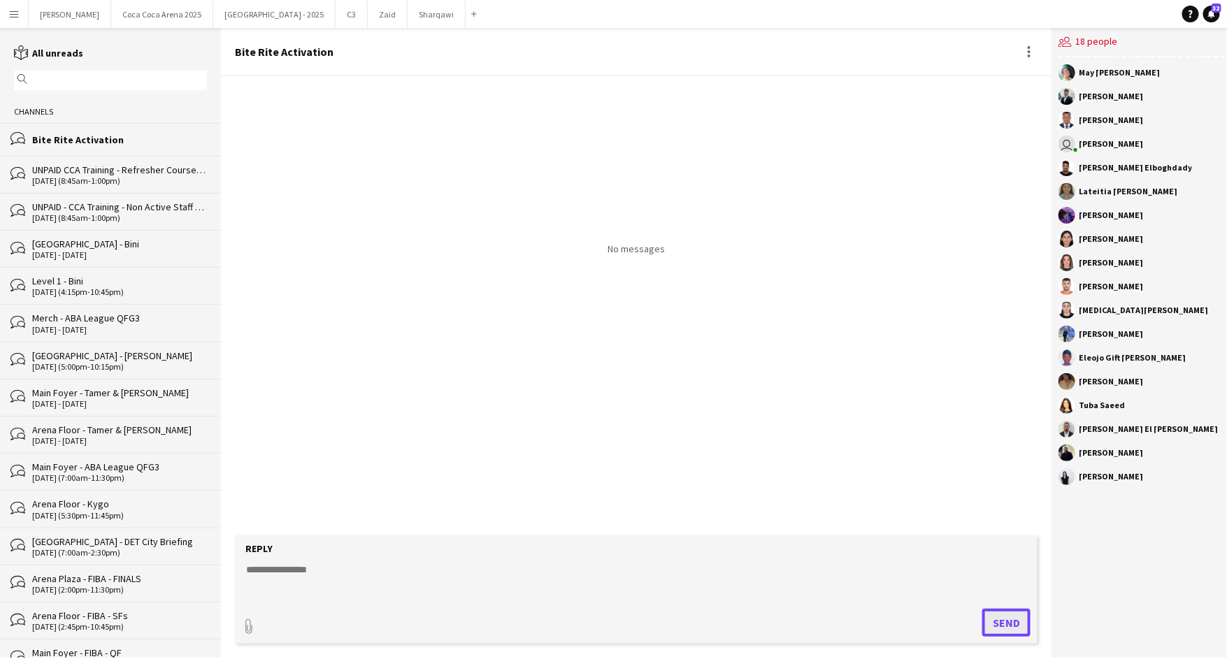
scroll to position [0, 0]
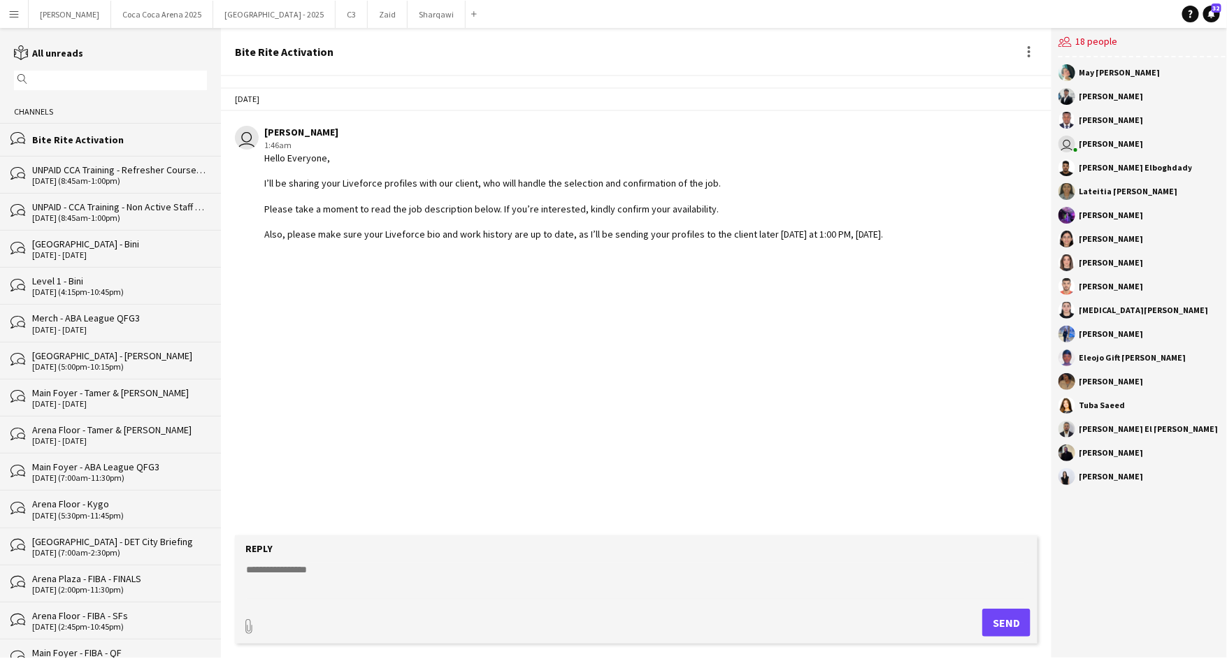
click at [334, 576] on textarea at bounding box center [636, 581] width 783 height 36
paste textarea "**********"
type textarea "**********"
click at [987, 617] on button "Send" at bounding box center [1006, 623] width 48 height 28
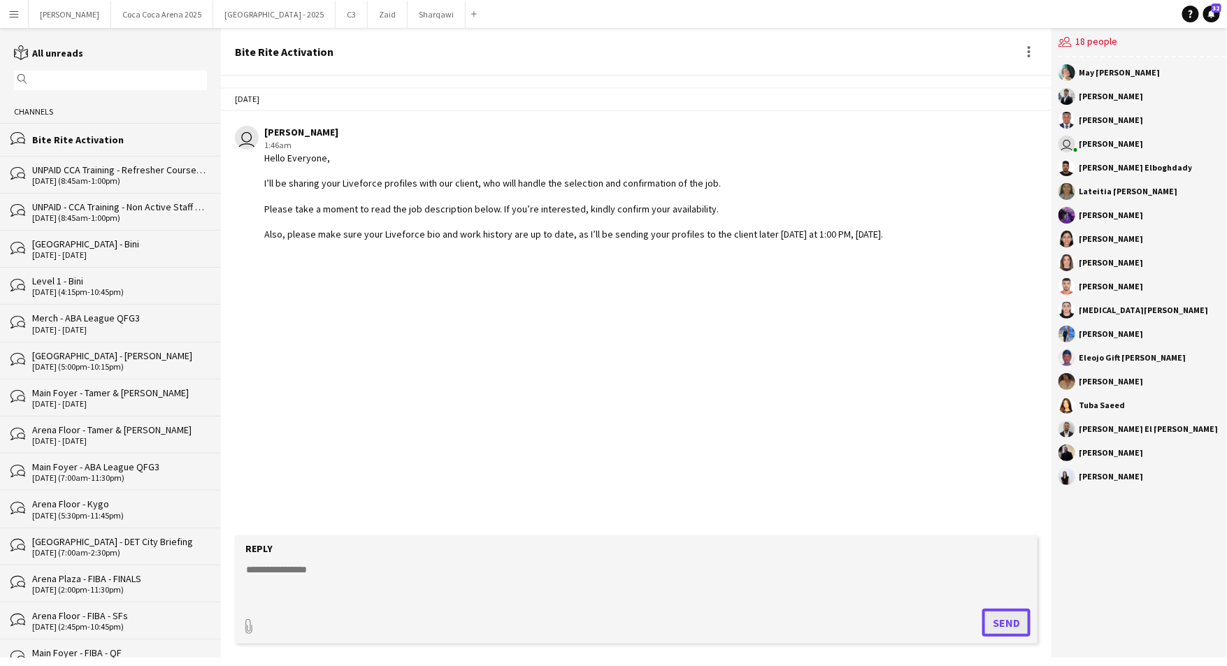
scroll to position [0, 0]
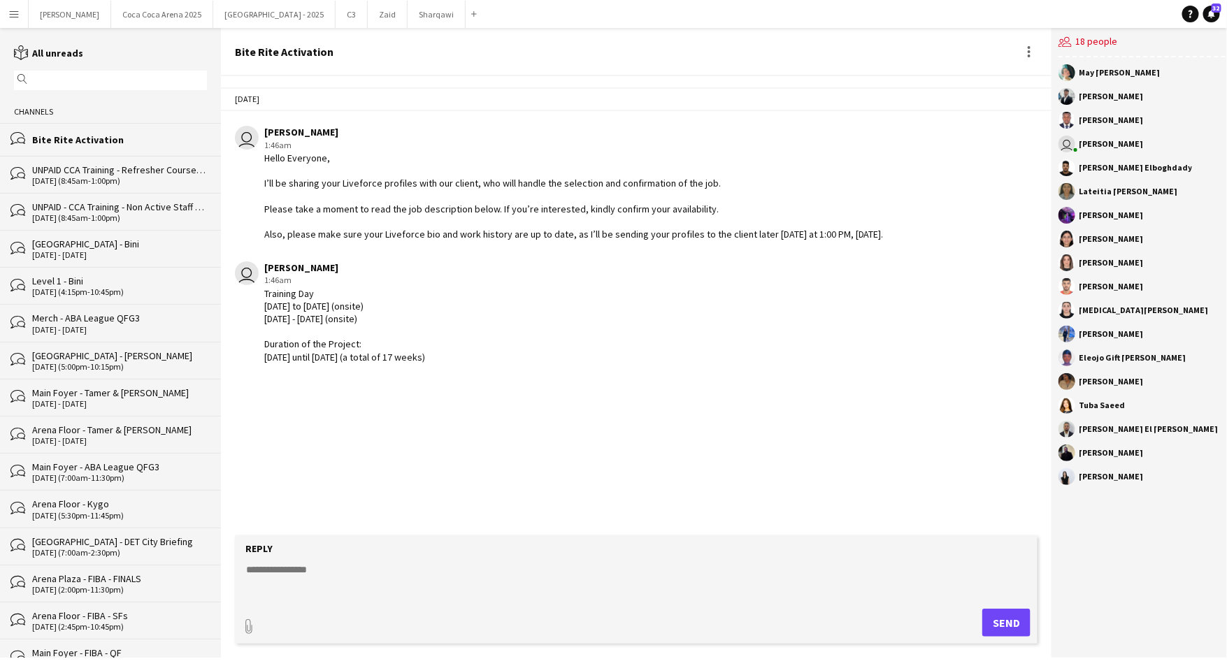
click at [312, 566] on textarea at bounding box center [636, 581] width 783 height 36
type textarea "**********"
click at [1001, 626] on button "Send" at bounding box center [1006, 623] width 48 height 28
click at [413, 580] on textarea at bounding box center [636, 581] width 783 height 36
paste textarea "**********"
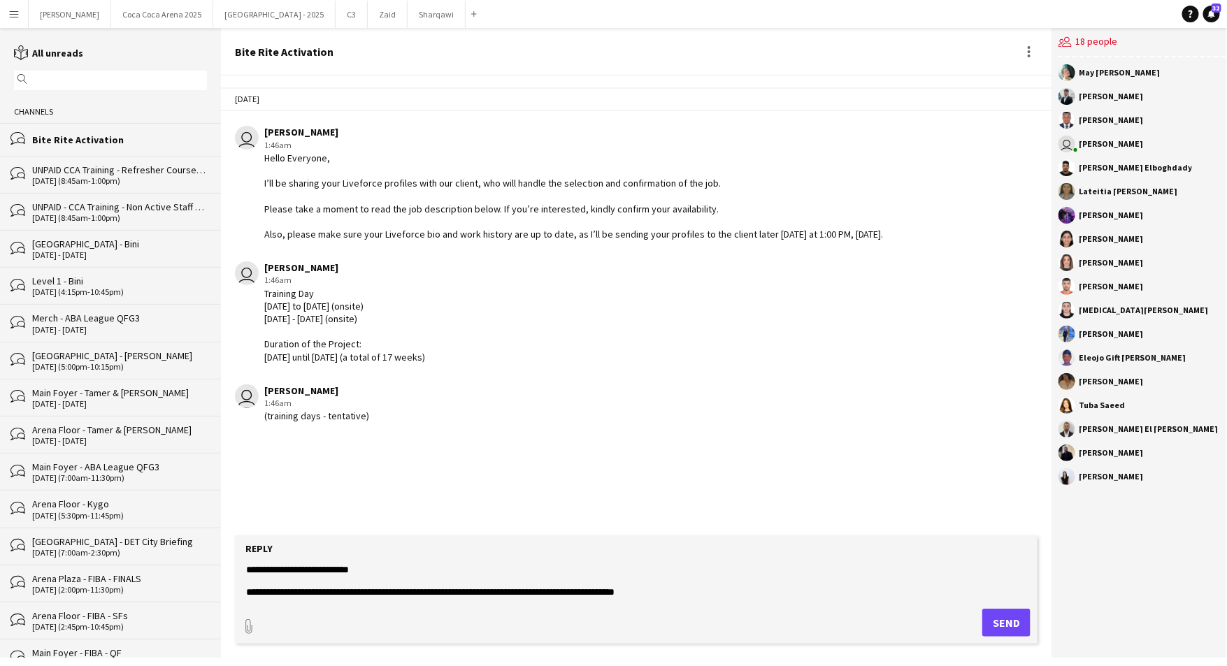
drag, startPoint x: 380, startPoint y: 566, endPoint x: 201, endPoint y: 565, distance: 179.0
click at [201, 565] on div "reading All unreads magnifier Channels bubbles Bite Rite Activation bubbles UNP…" at bounding box center [613, 343] width 1227 height 630
type textarea "**********"
click at [992, 617] on button "Send" at bounding box center [1006, 623] width 48 height 28
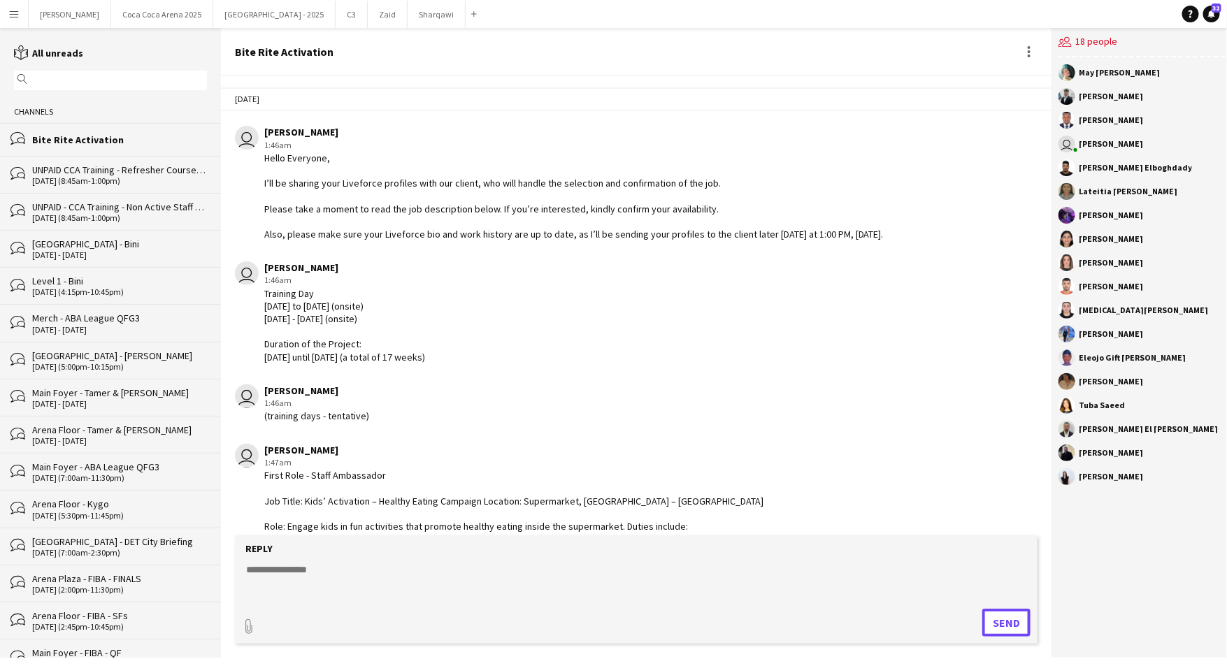
scroll to position [166, 0]
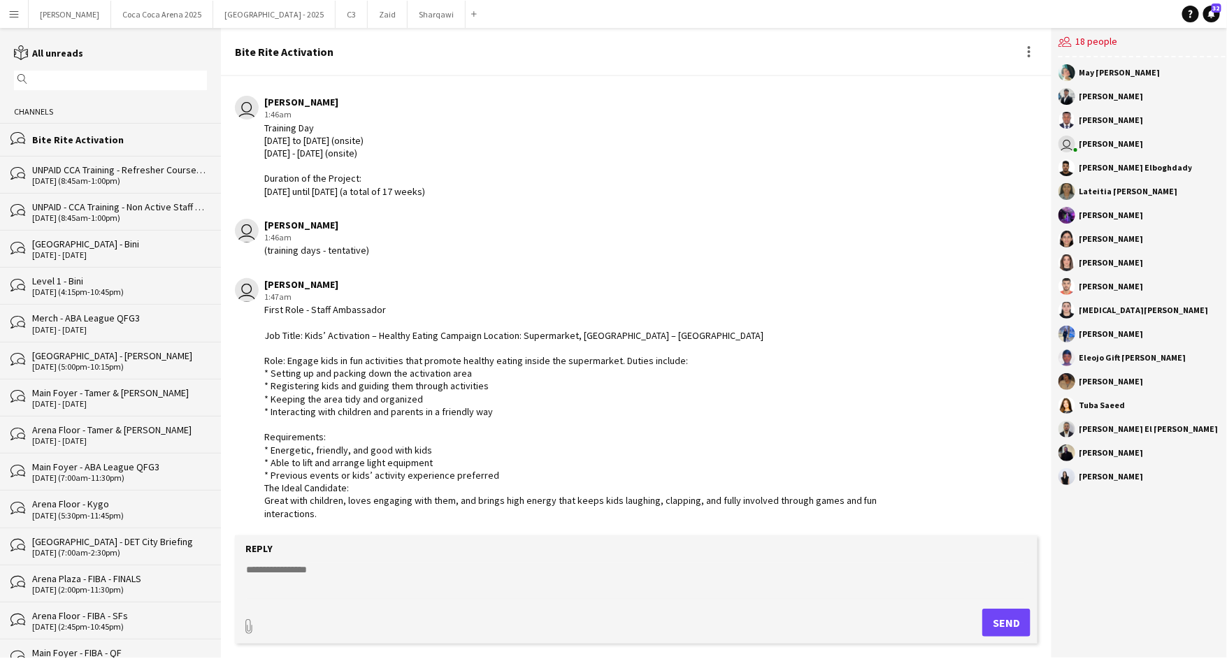
click at [364, 566] on textarea at bounding box center [636, 581] width 783 height 36
type textarea "**********"
click at [982, 620] on button "Send" at bounding box center [1006, 623] width 48 height 28
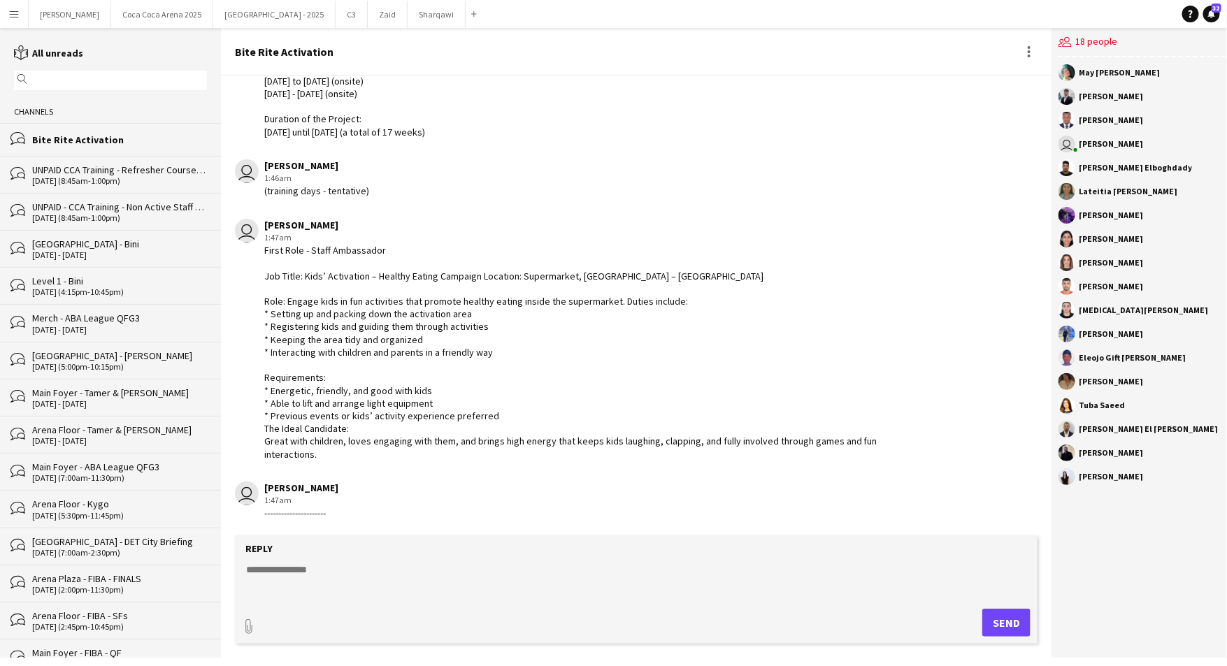
click at [279, 573] on textarea at bounding box center [636, 581] width 783 height 36
paste textarea "**********"
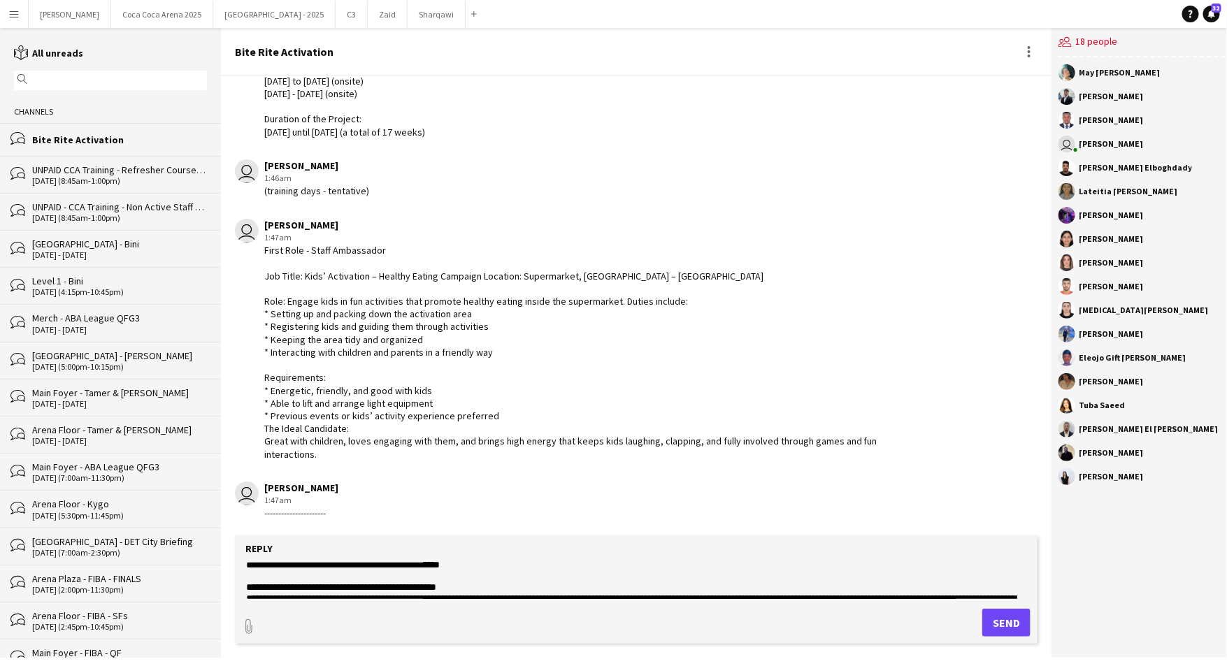
scroll to position [0, 0]
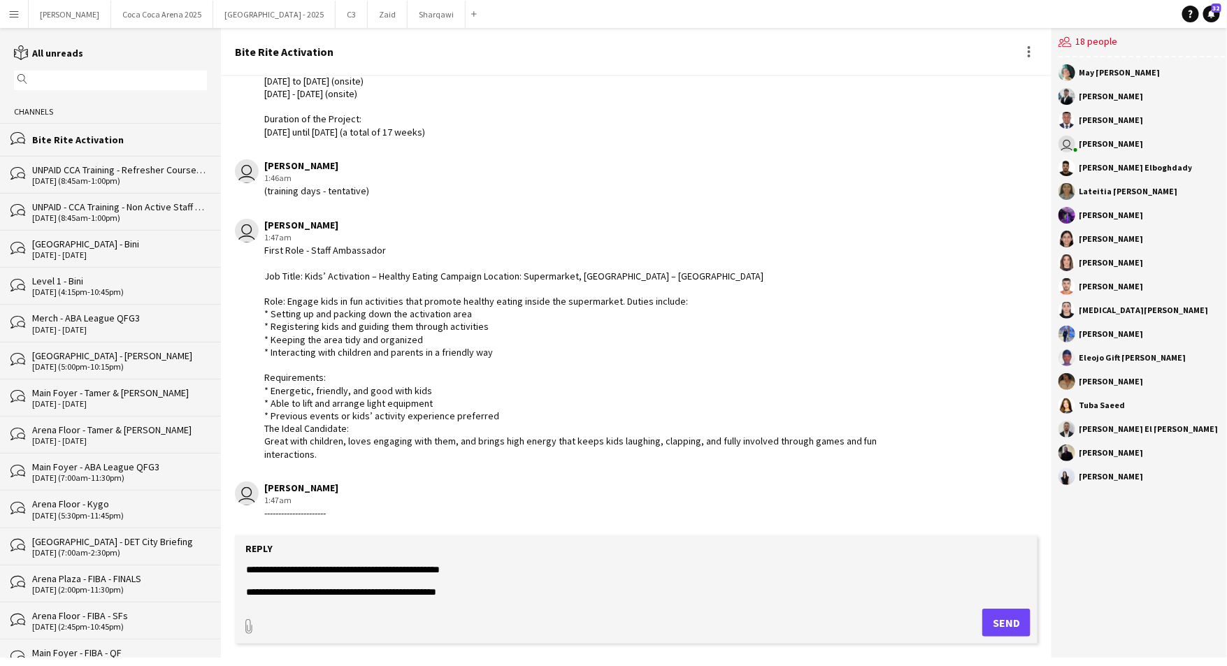
click at [245, 572] on textarea at bounding box center [636, 581] width 783 height 36
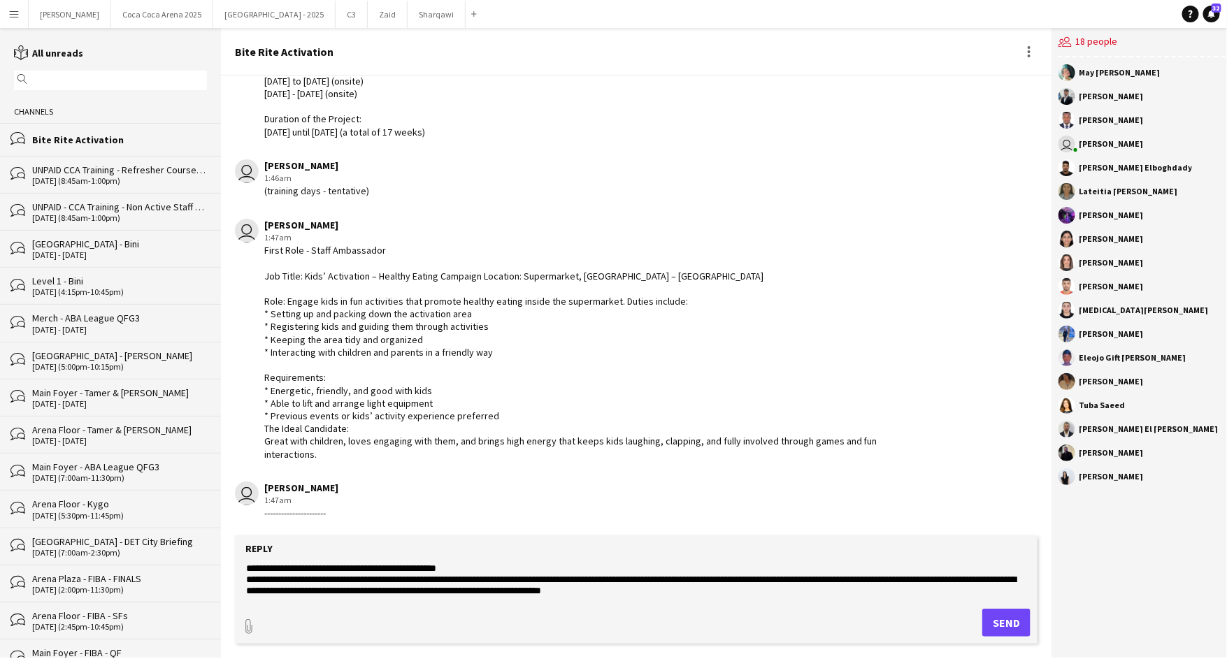
scroll to position [191, 0]
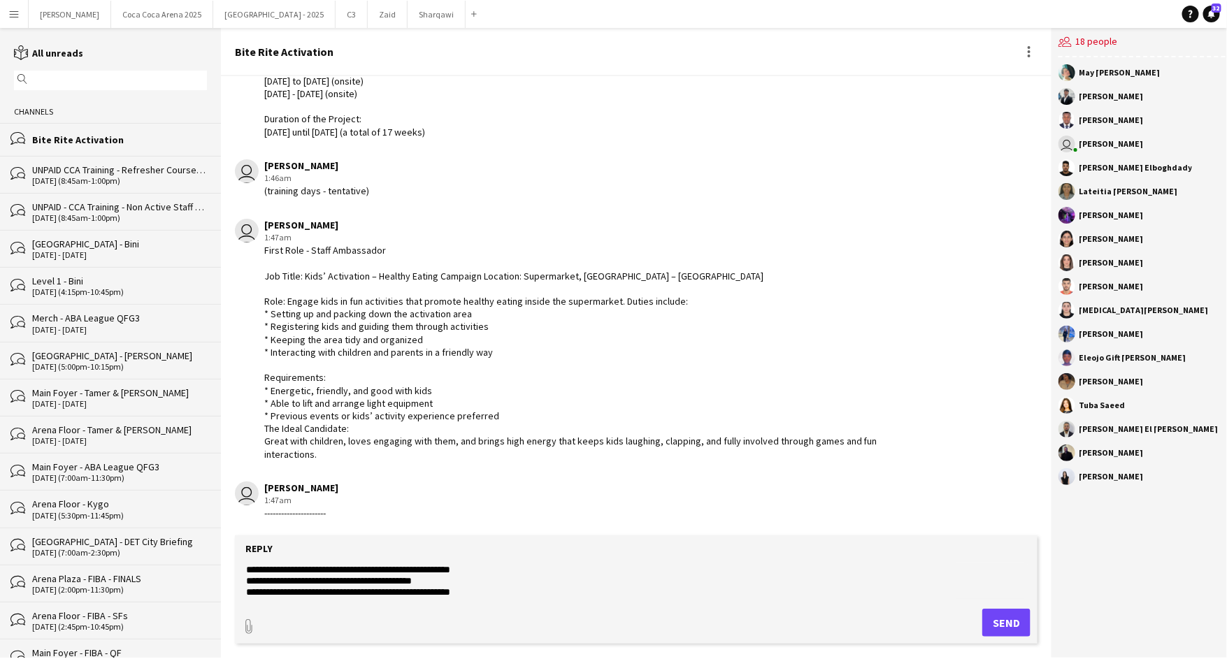
type textarea "**********"
click at [1005, 627] on button "Send" at bounding box center [1006, 623] width 48 height 28
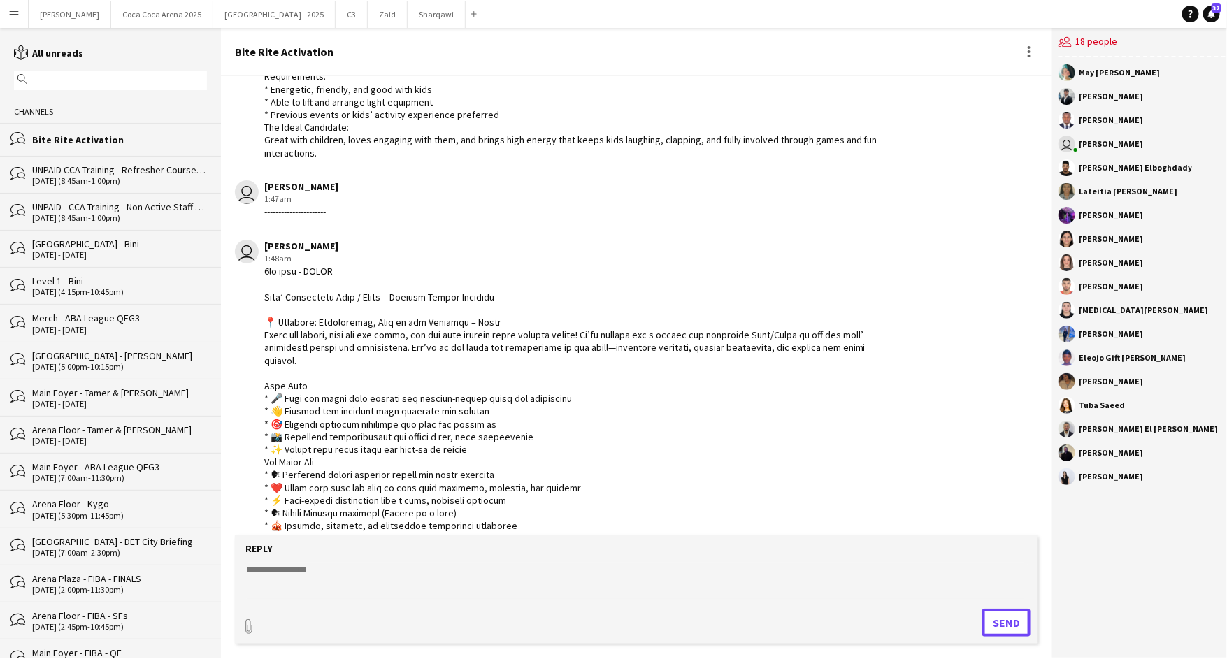
scroll to position [539, 0]
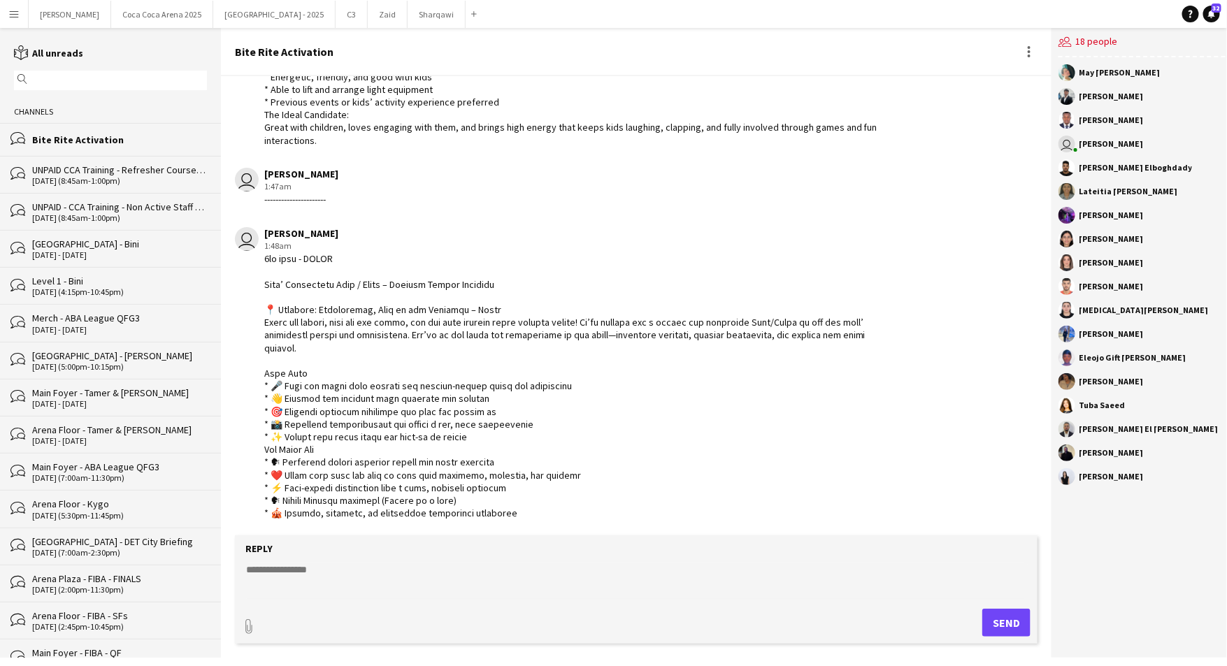
click at [287, 570] on textarea at bounding box center [636, 581] width 783 height 36
paste textarea "**********"
type textarea "**********"
click at [1009, 622] on button "Send" at bounding box center [1006, 623] width 48 height 28
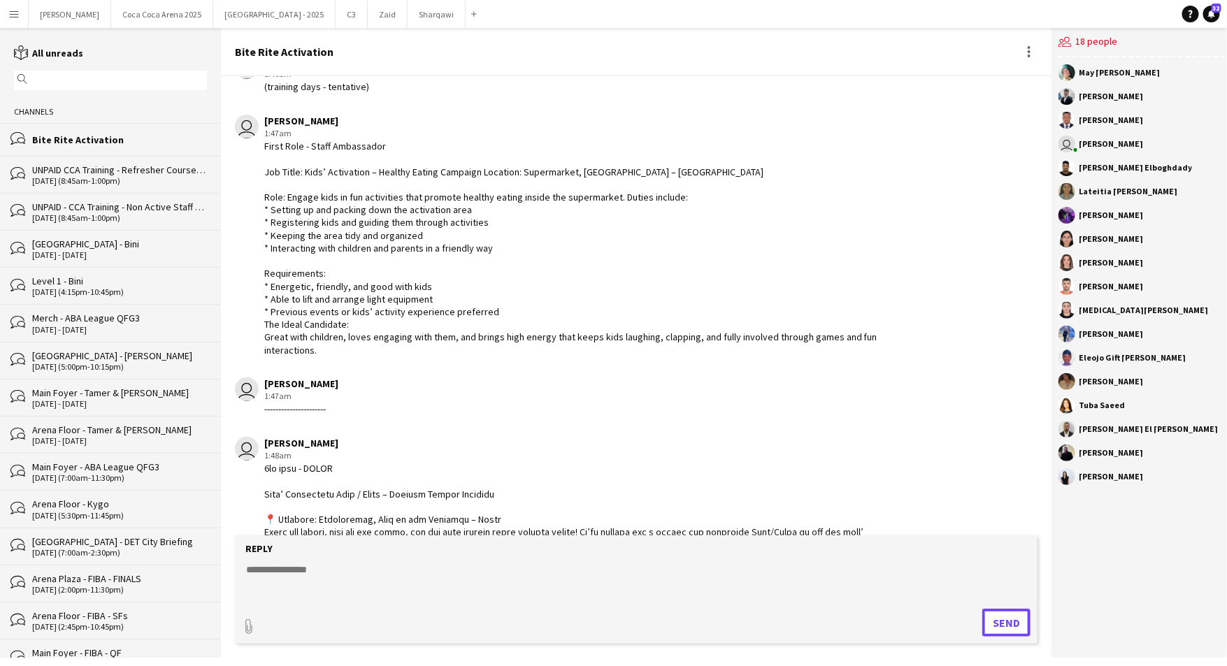
scroll to position [504, 0]
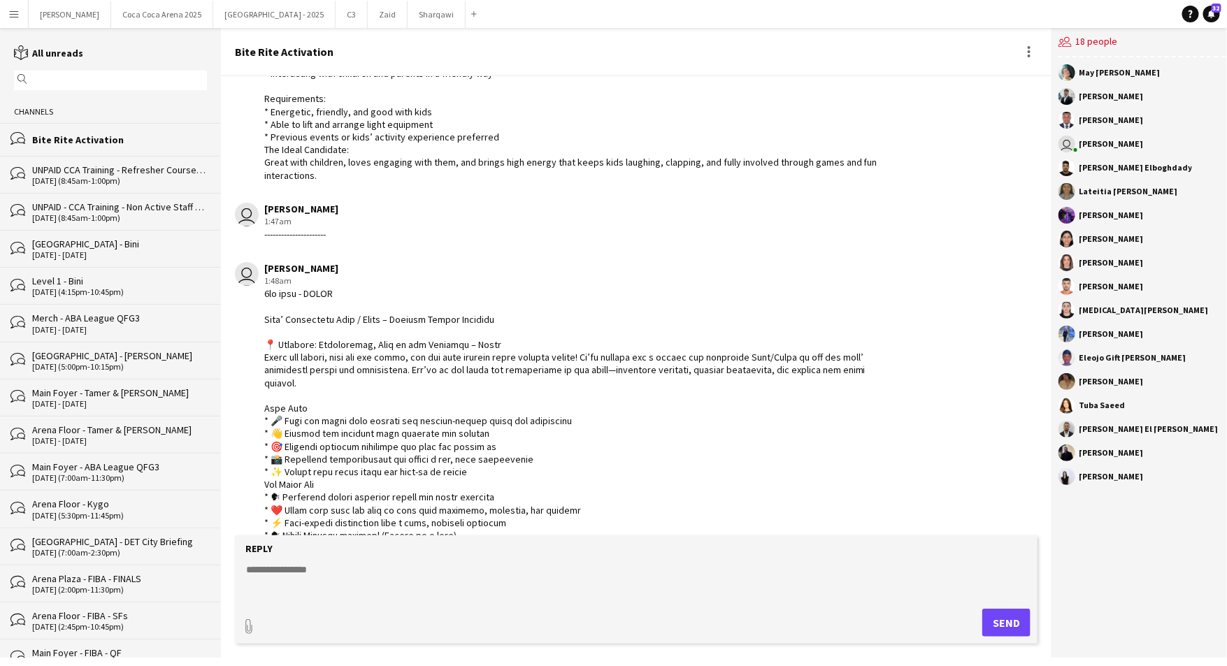
click at [375, 585] on textarea at bounding box center [636, 581] width 783 height 36
paste textarea "**********"
click at [254, 572] on textarea "**********" at bounding box center [636, 581] width 783 height 36
click at [580, 571] on textarea "**********" at bounding box center [636, 581] width 783 height 36
type textarea "**********"
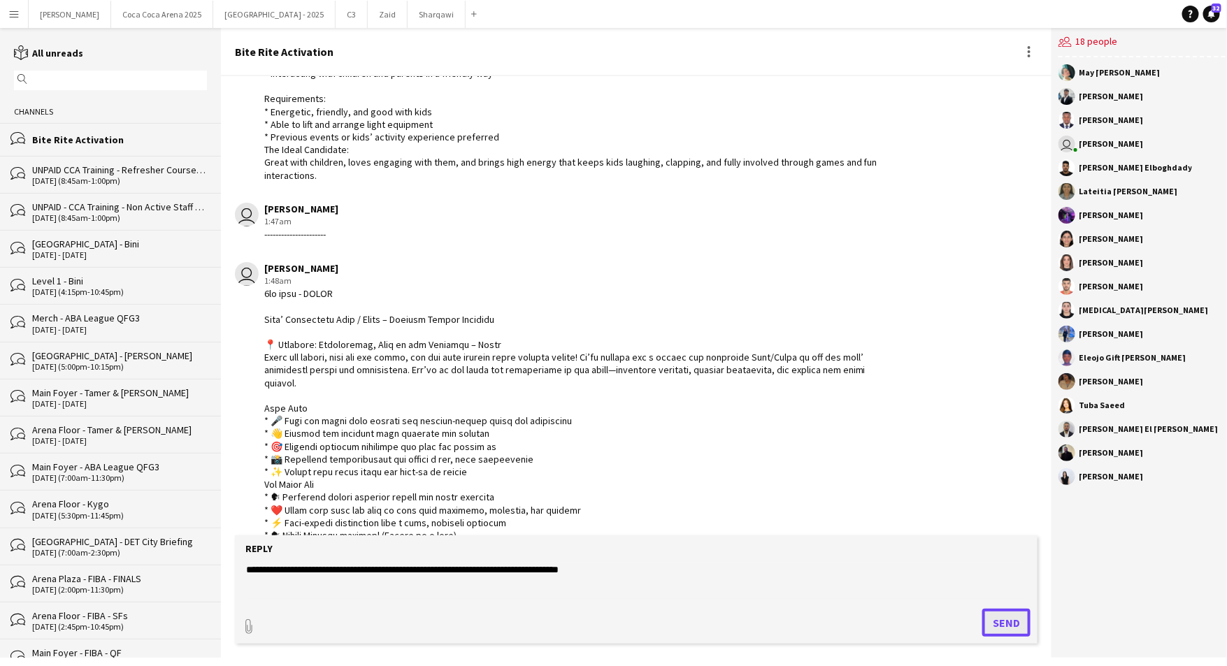
click at [986, 629] on button "Send" at bounding box center [1006, 623] width 48 height 28
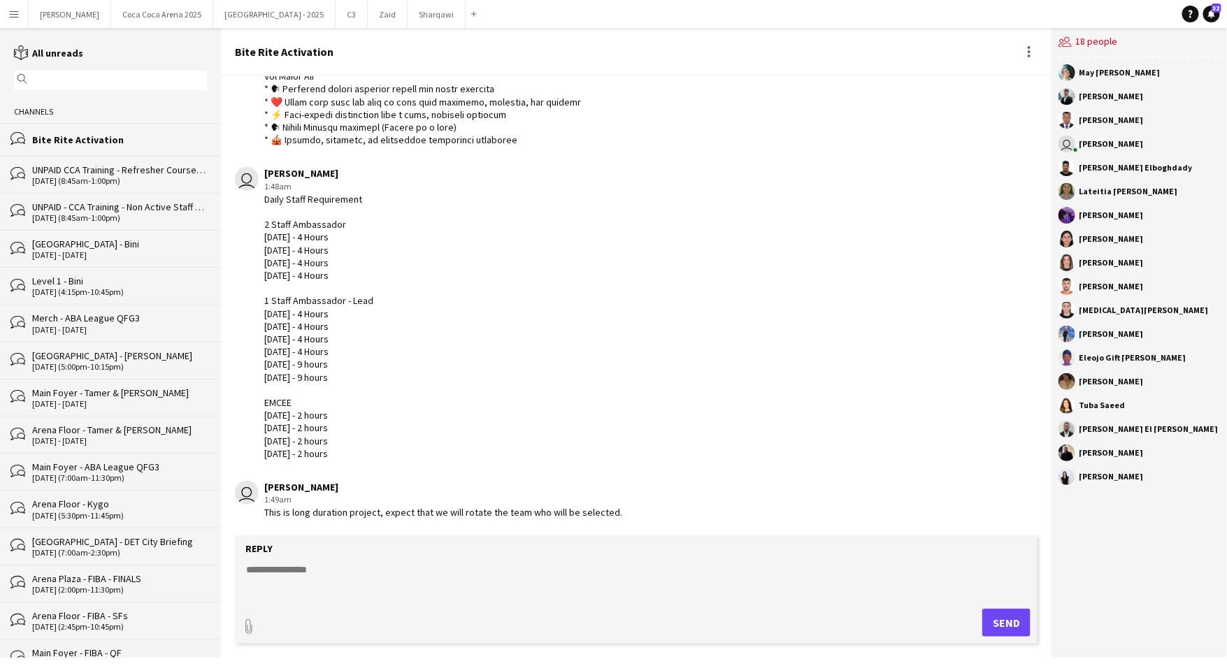
click at [317, 572] on textarea at bounding box center [636, 581] width 783 height 36
paste textarea "**********"
click at [254, 567] on textarea "**********" at bounding box center [636, 581] width 783 height 36
type textarea "**********"
click at [996, 621] on button "Send" at bounding box center [1006, 623] width 48 height 28
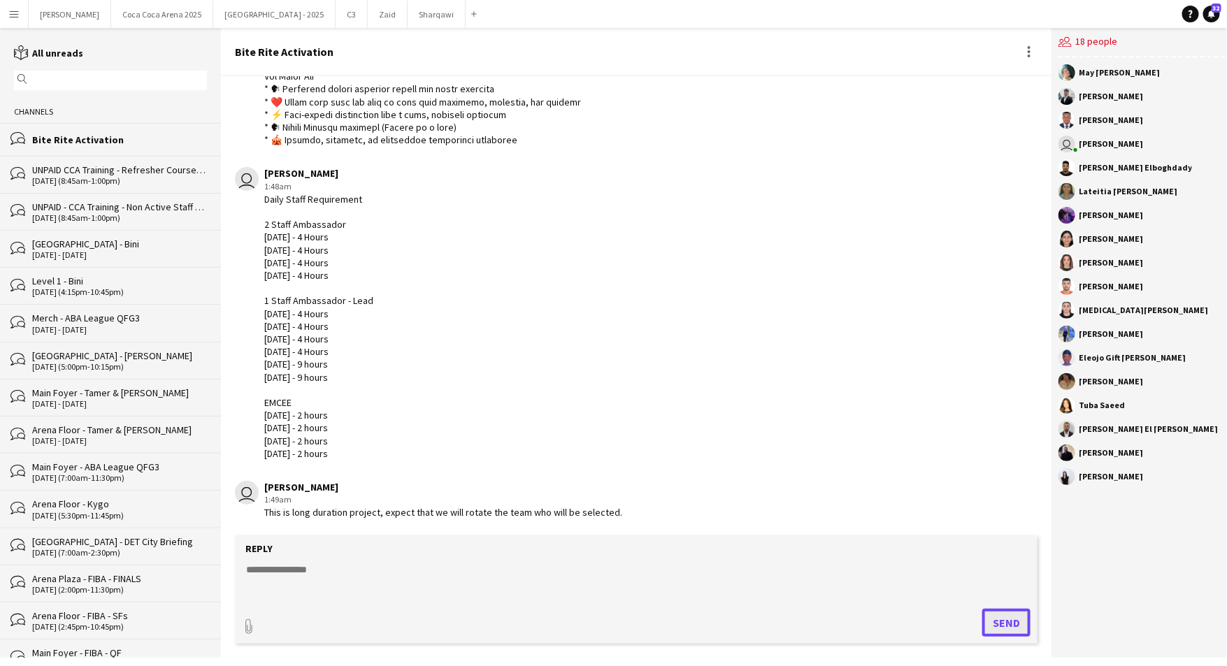
scroll to position [972, 0]
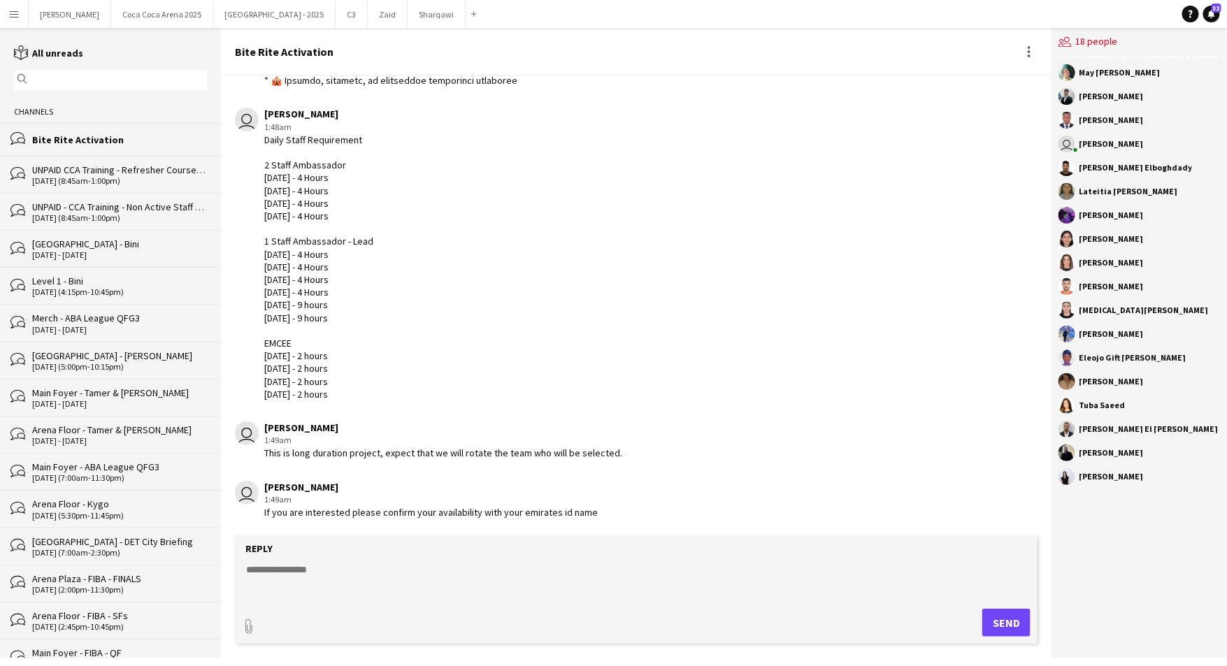
click at [308, 571] on textarea at bounding box center [636, 581] width 783 height 36
type textarea "*******"
type textarea "**********"
click at [289, 301] on div "Daily Staff Requirement 2 Staff Ambassador Wednesday - 4 Hours Friday - 4 Hours…" at bounding box center [318, 267] width 109 height 267
click at [353, 571] on textarea at bounding box center [636, 581] width 783 height 36
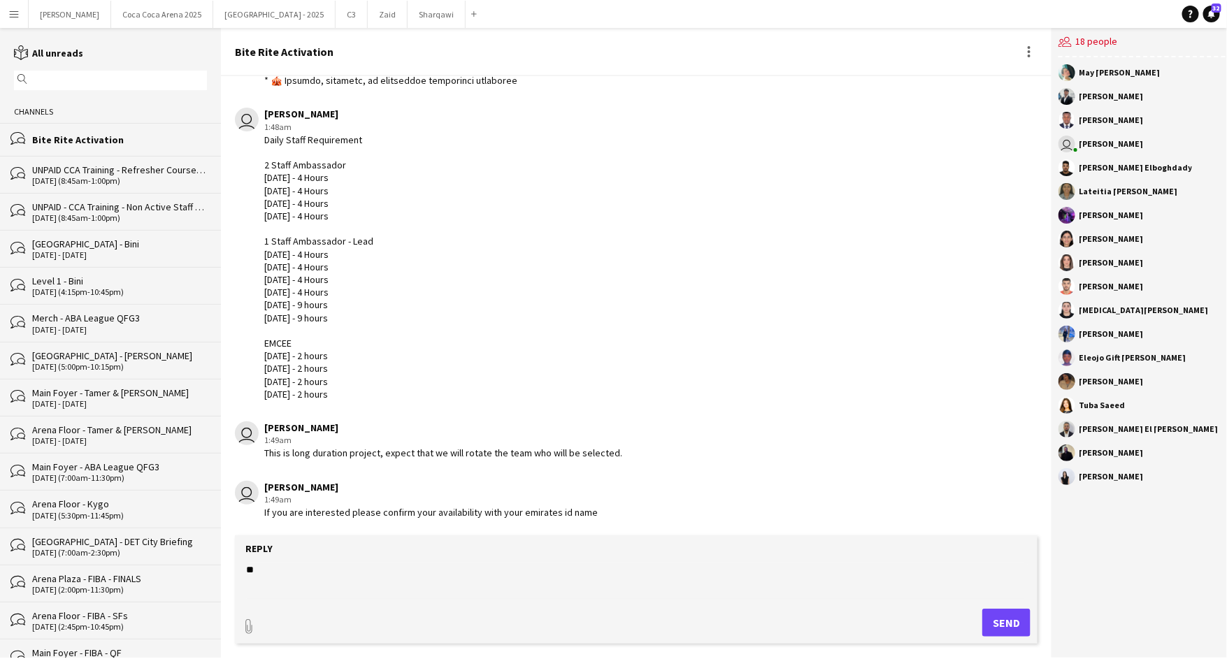
type textarea "*"
type textarea "**********"
click at [994, 615] on button "Send" at bounding box center [1006, 623] width 48 height 28
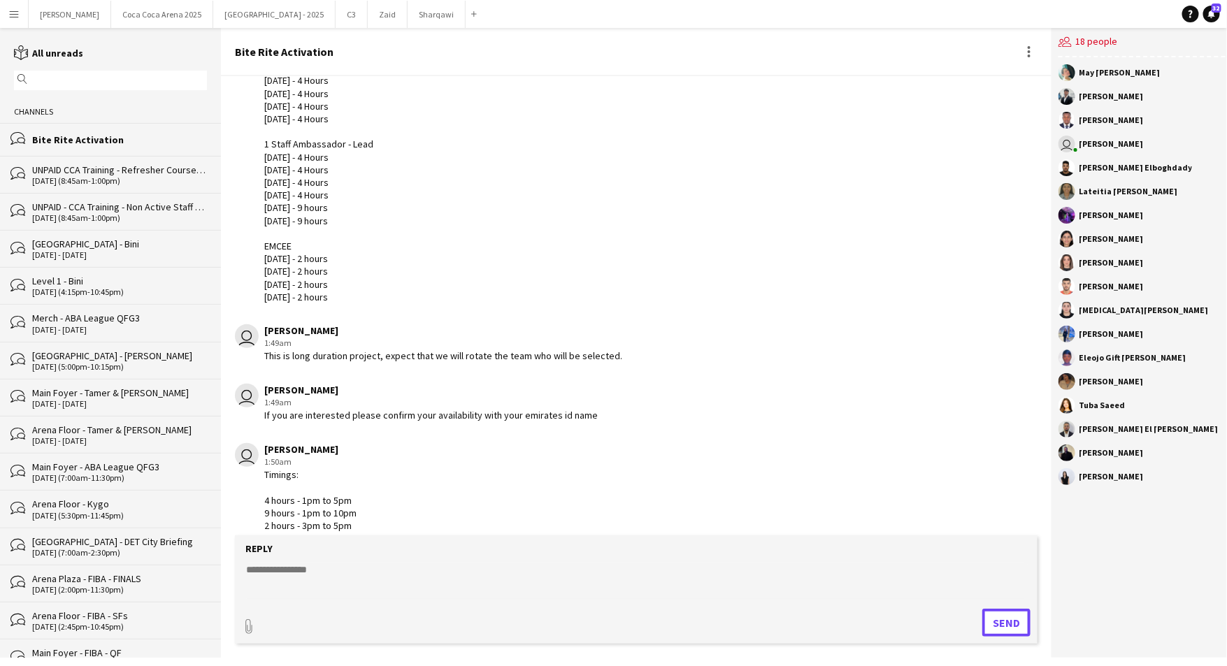
scroll to position [1082, 0]
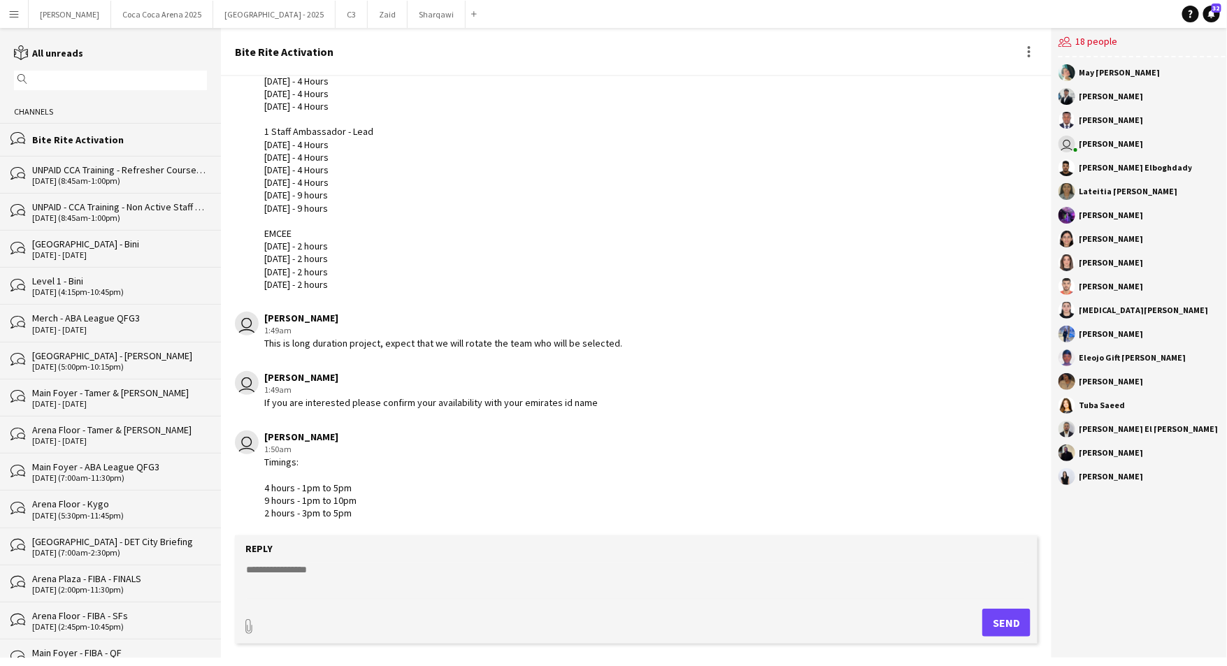
drag, startPoint x: 603, startPoint y: 402, endPoint x: 263, endPoint y: 397, distance: 340.6
click at [263, 397] on div "user Kate Oliveros 1:49am If you are interested please confirm your availabilit…" at bounding box center [567, 390] width 665 height 38
copy div "If you are interested please confirm your availability with your emirates id na…"
click at [352, 578] on textarea at bounding box center [636, 581] width 783 height 36
paste textarea "**********"
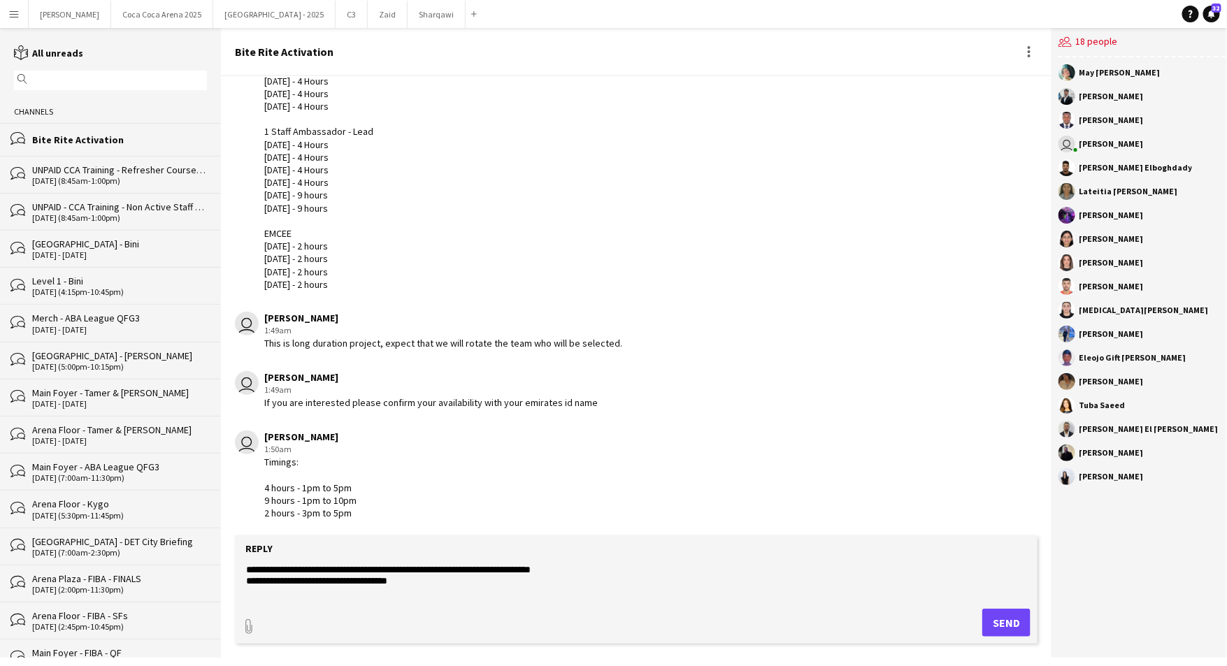
scroll to position [10, 0]
paste textarea "**********"
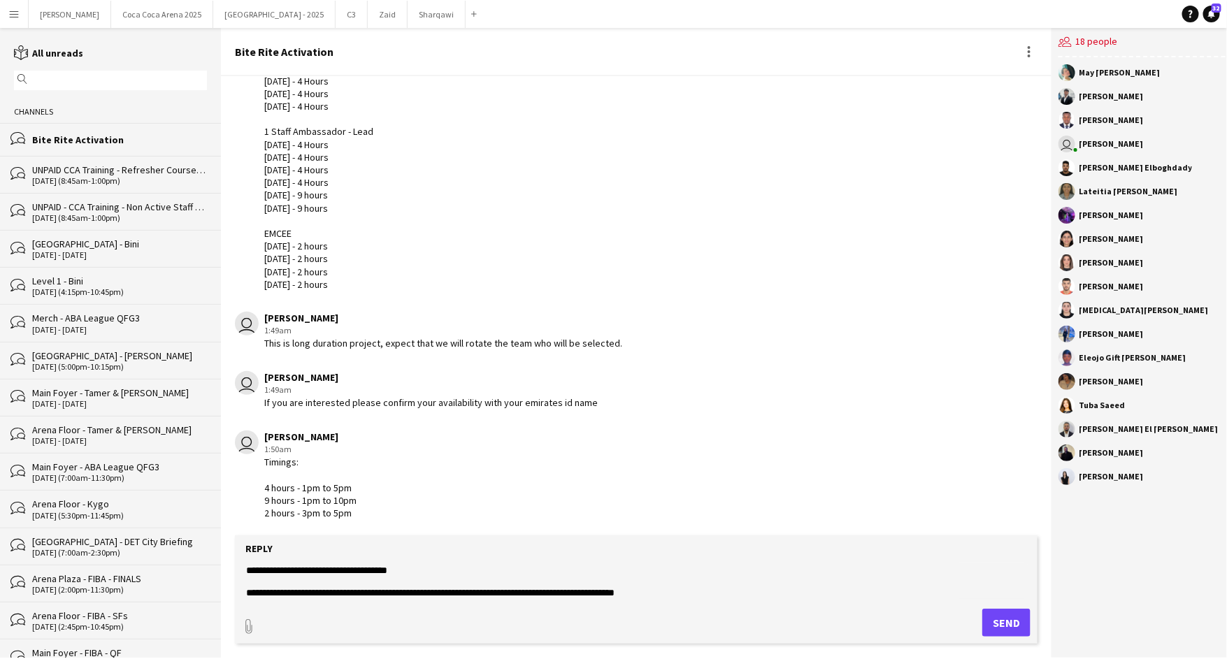
scroll to position [0, 0]
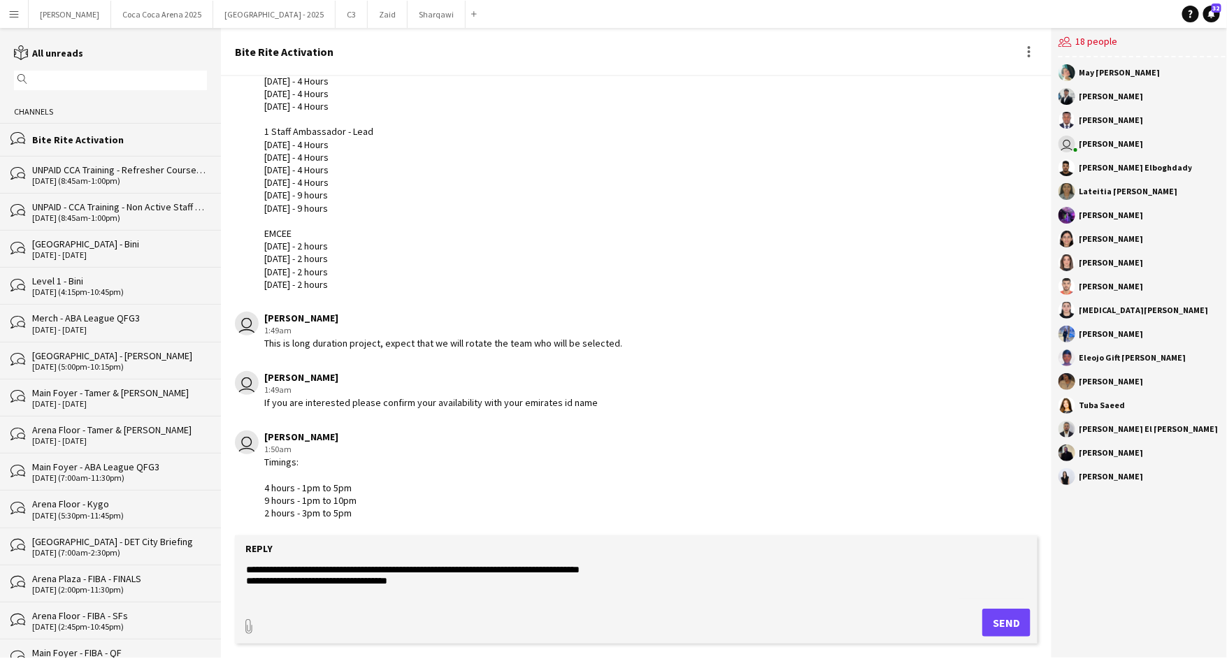
type textarea "**********"
click at [1001, 621] on button "Send" at bounding box center [1006, 623] width 48 height 28
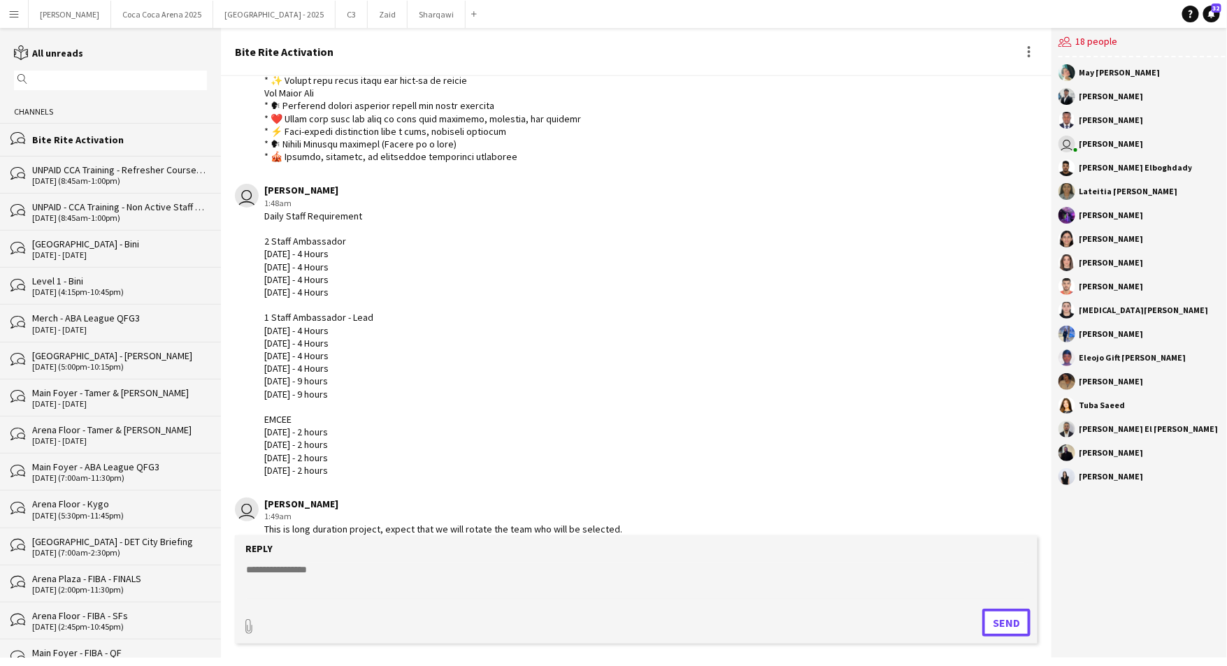
scroll to position [1180, 0]
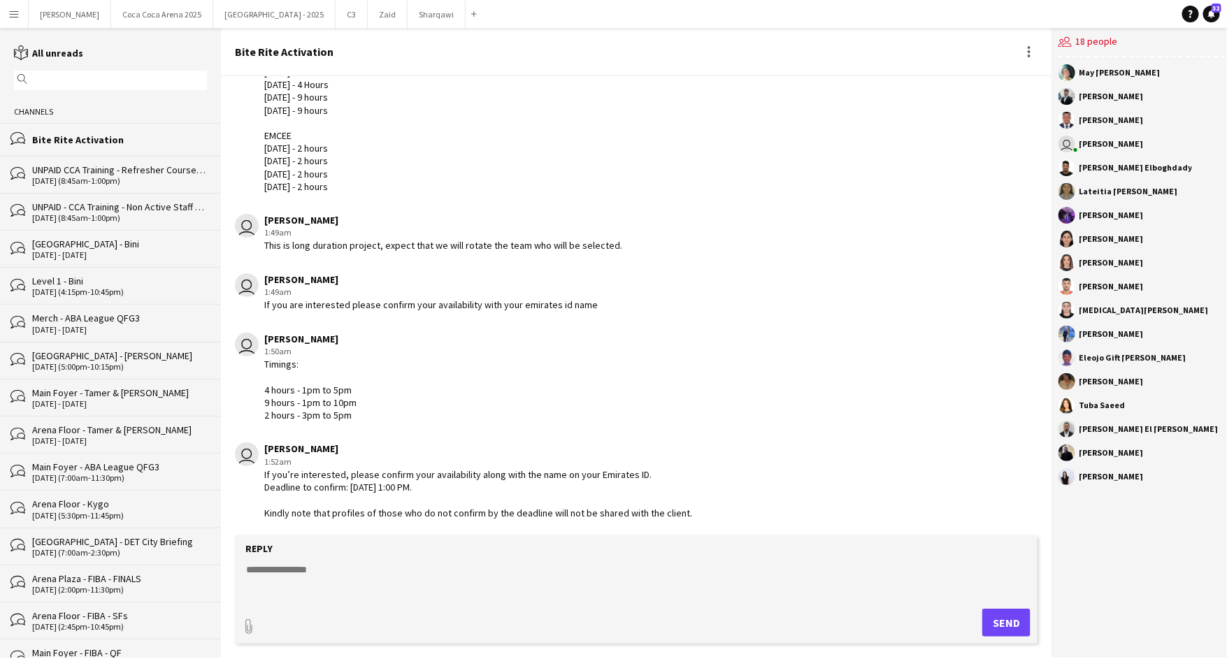
click at [366, 569] on textarea at bounding box center [636, 581] width 783 height 36
type textarea "*********"
click at [982, 624] on button "Send" at bounding box center [1006, 623] width 48 height 28
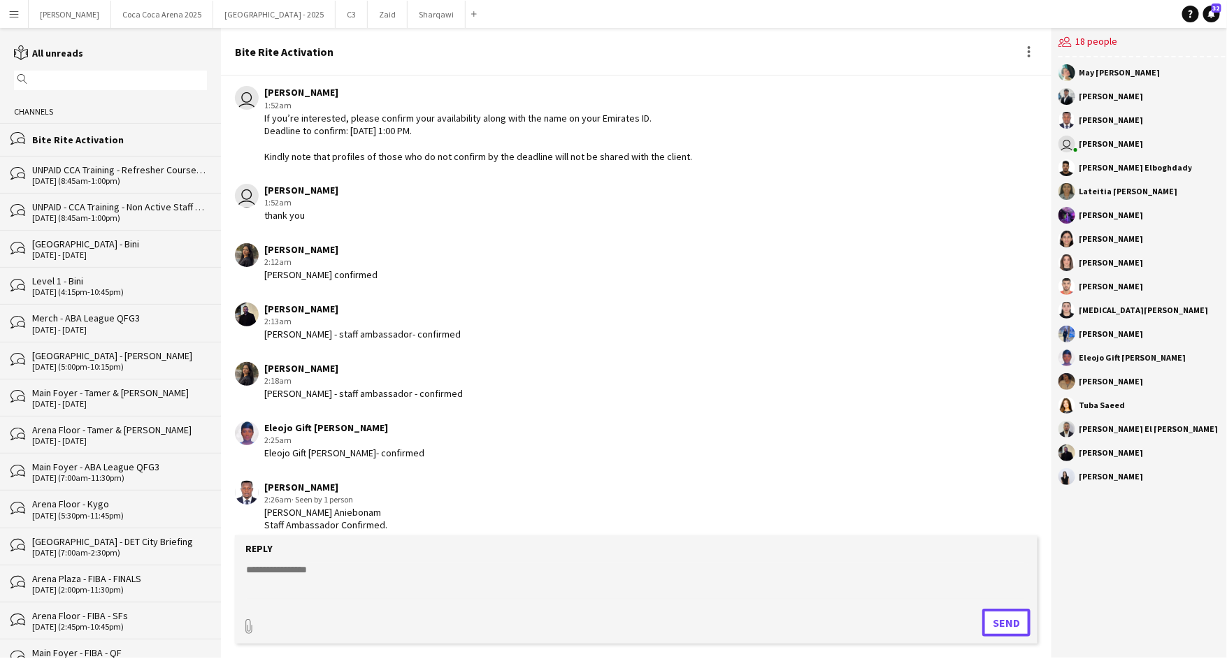
scroll to position [1549, 0]
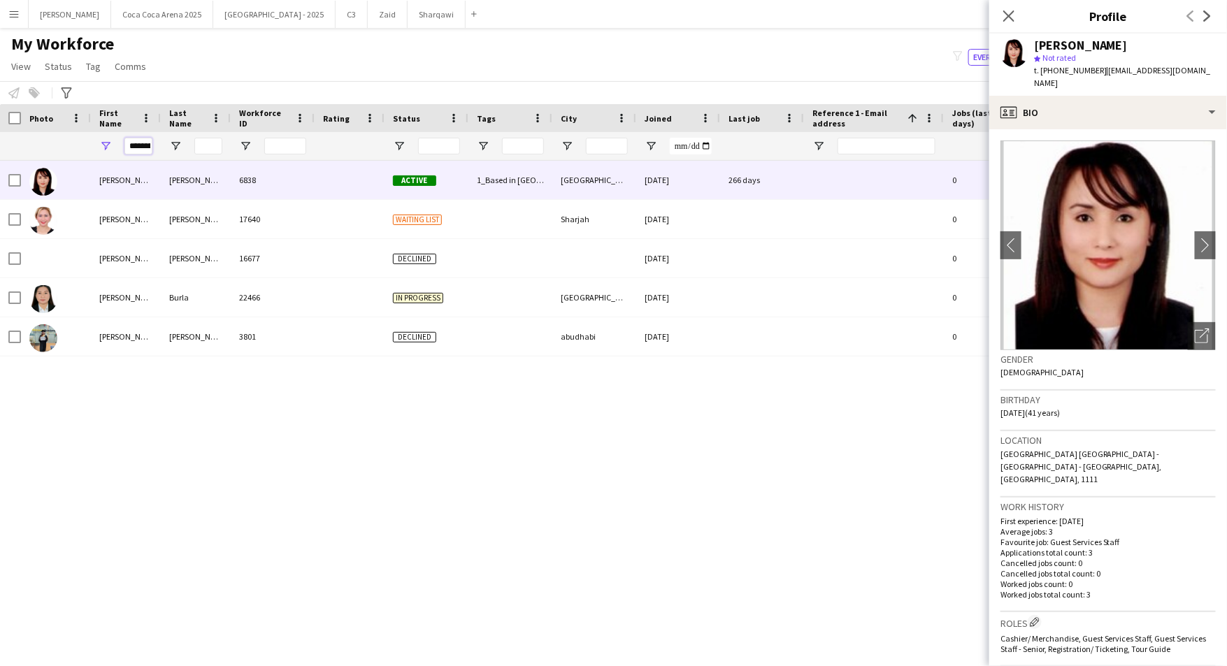
click at [136, 150] on input "**********" at bounding box center [138, 146] width 28 height 17
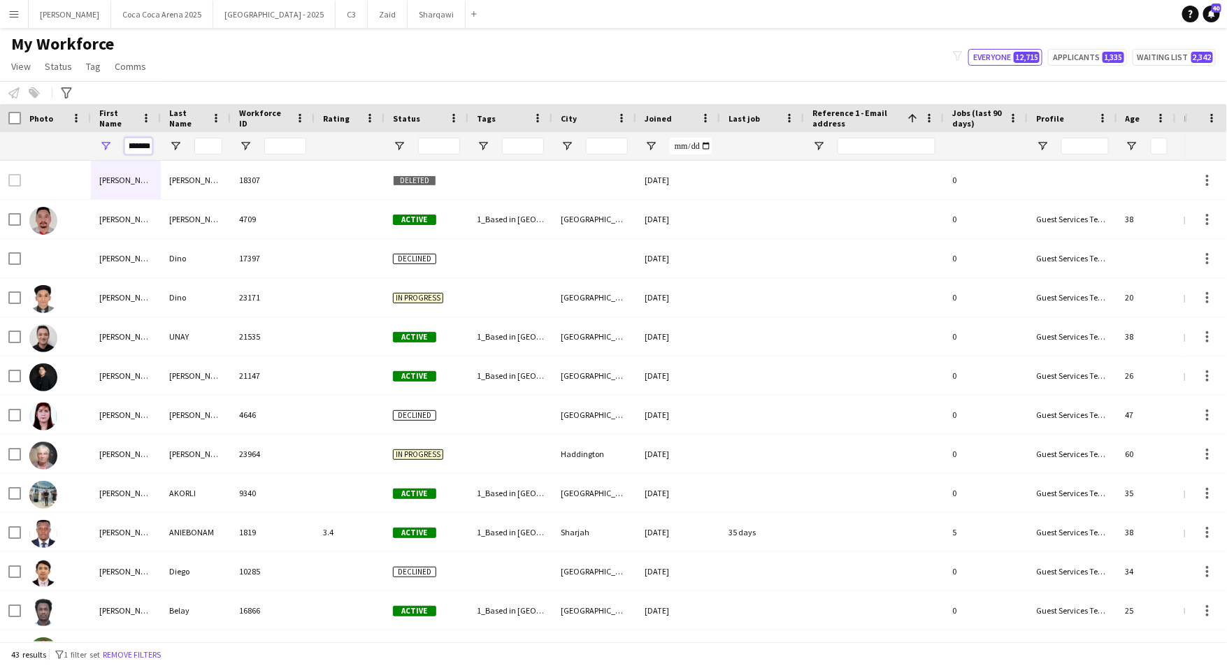
type input "*******"
click at [208, 145] on input "Last Name Filter Input" at bounding box center [208, 146] width 28 height 17
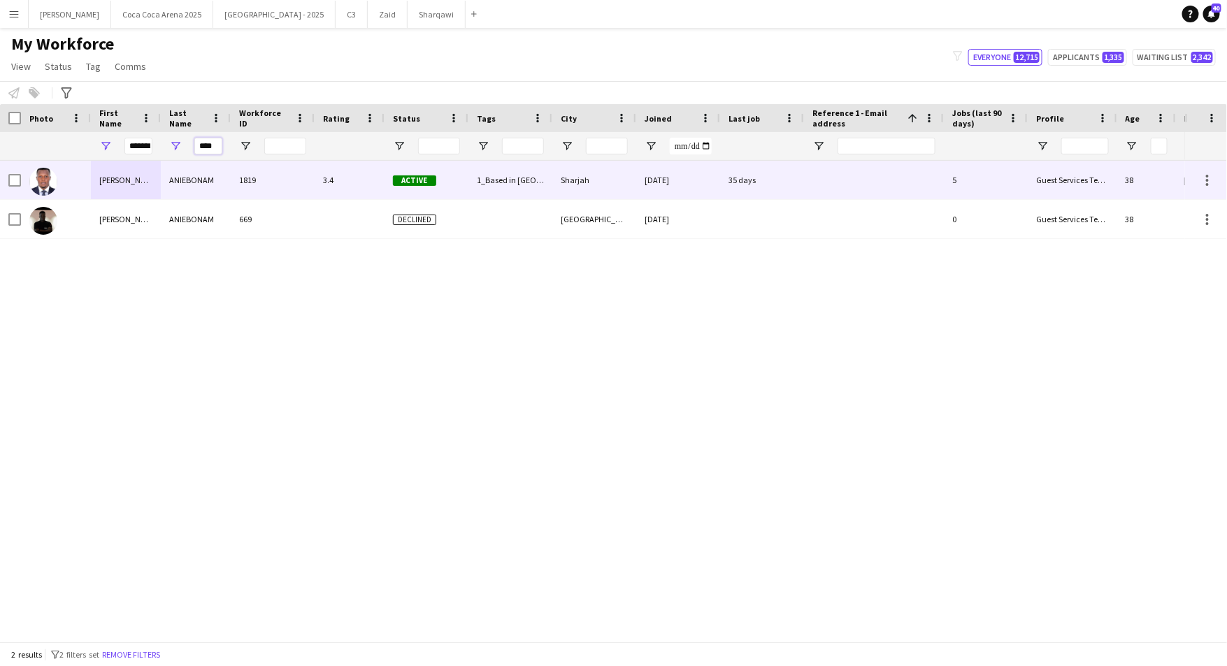
type input "****"
click at [109, 180] on div "[PERSON_NAME]" at bounding box center [126, 180] width 70 height 38
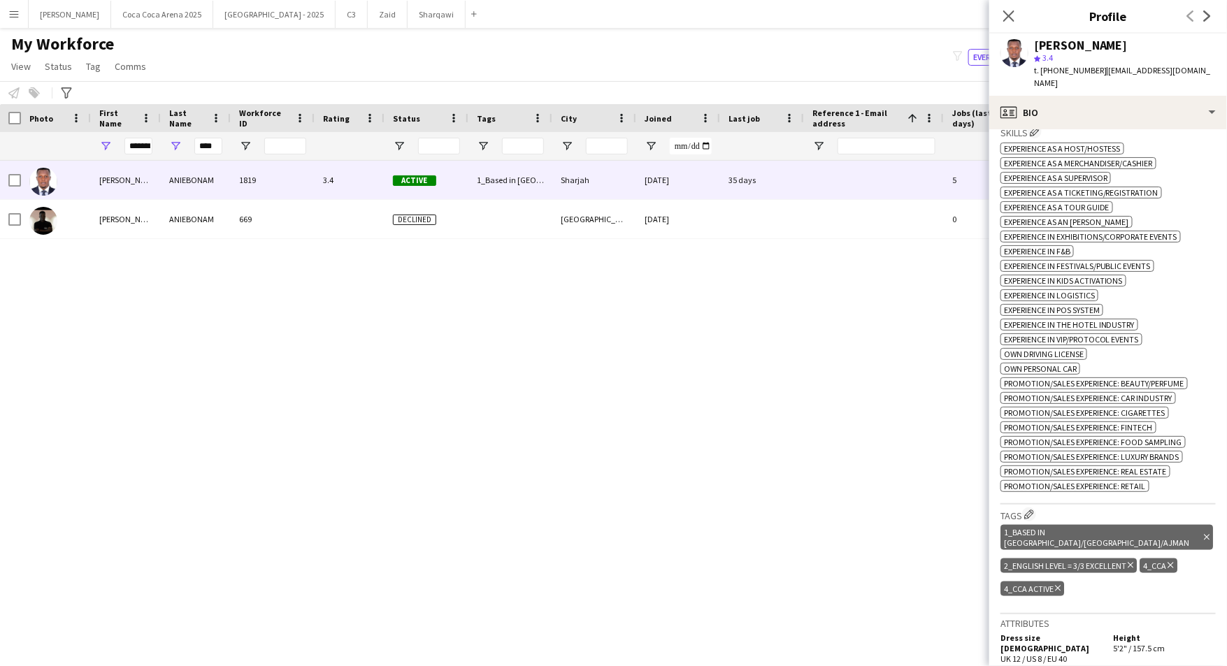
scroll to position [547, 0]
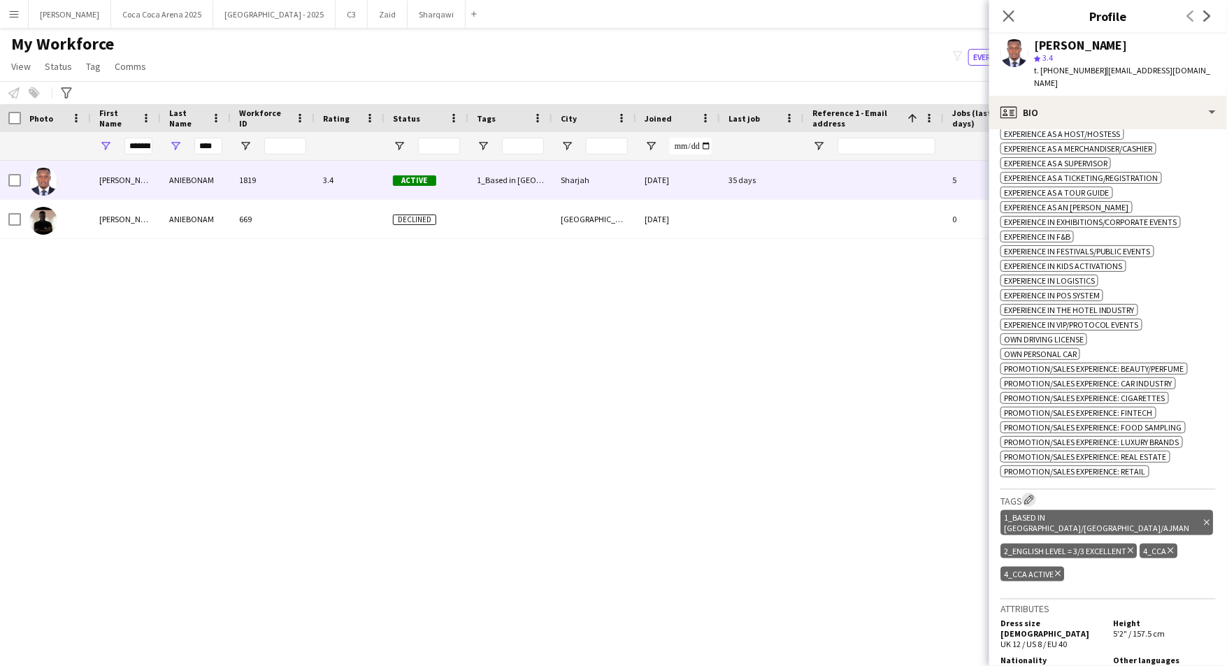
click at [1034, 495] on app-icon "Edit crew company tags" at bounding box center [1029, 500] width 10 height 10
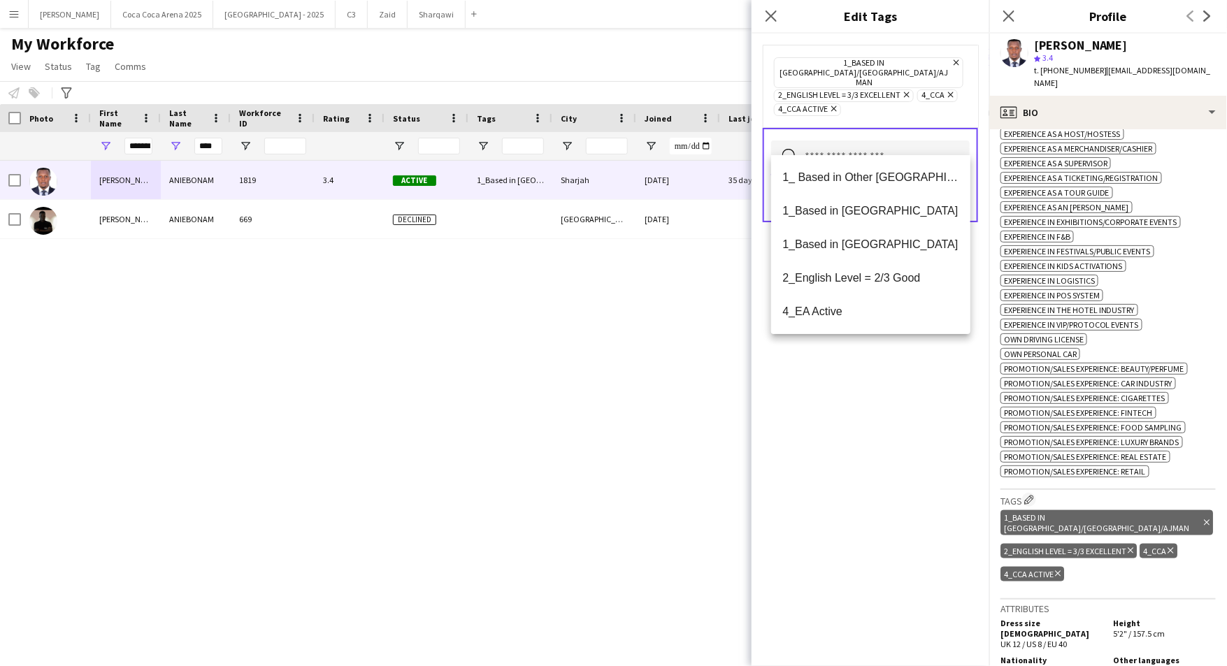
click at [889, 145] on input "text" at bounding box center [870, 158] width 199 height 35
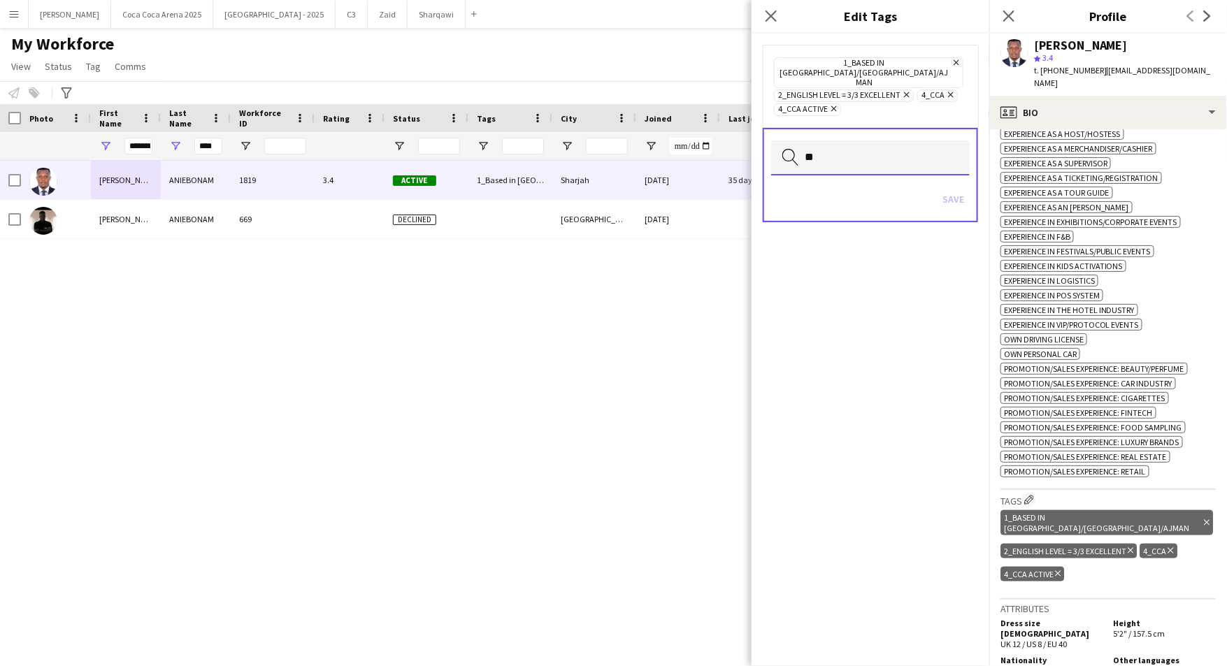
type input "*"
type input "****"
click at [851, 180] on span "Bite Rite Activation" at bounding box center [870, 177] width 177 height 13
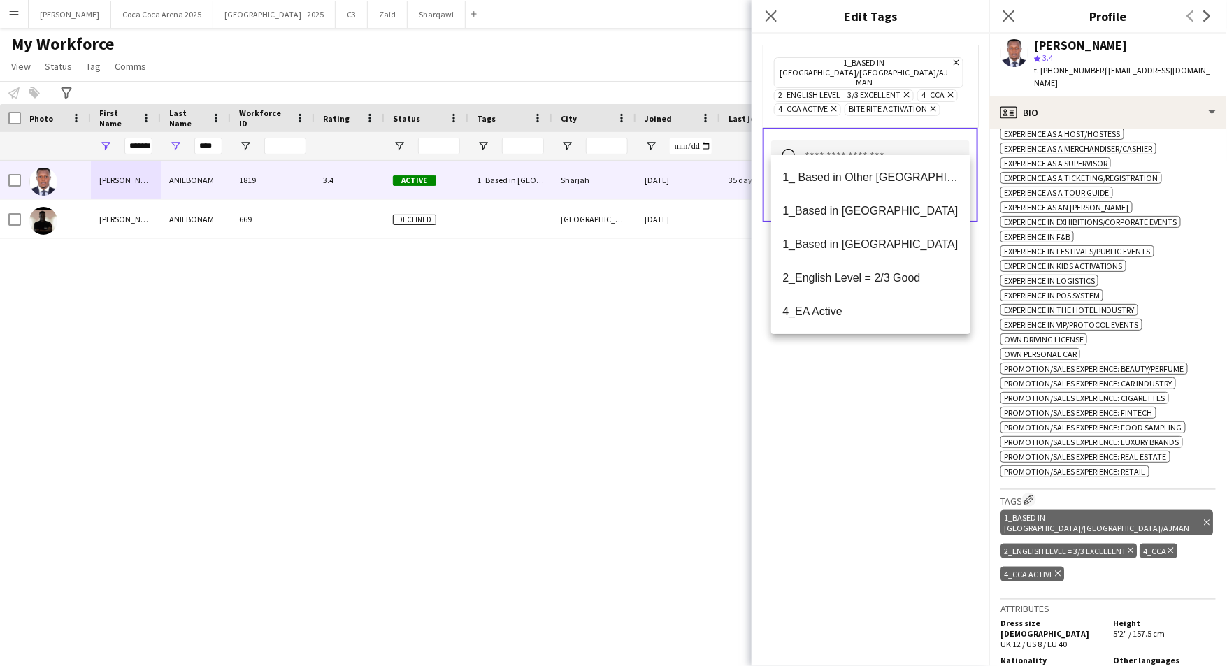
click at [879, 429] on div "1_Based in Dubai/Sharjah/Ajman Remove 2_English Level = 3/3 Excellent Remove 4_…" at bounding box center [871, 350] width 238 height 633
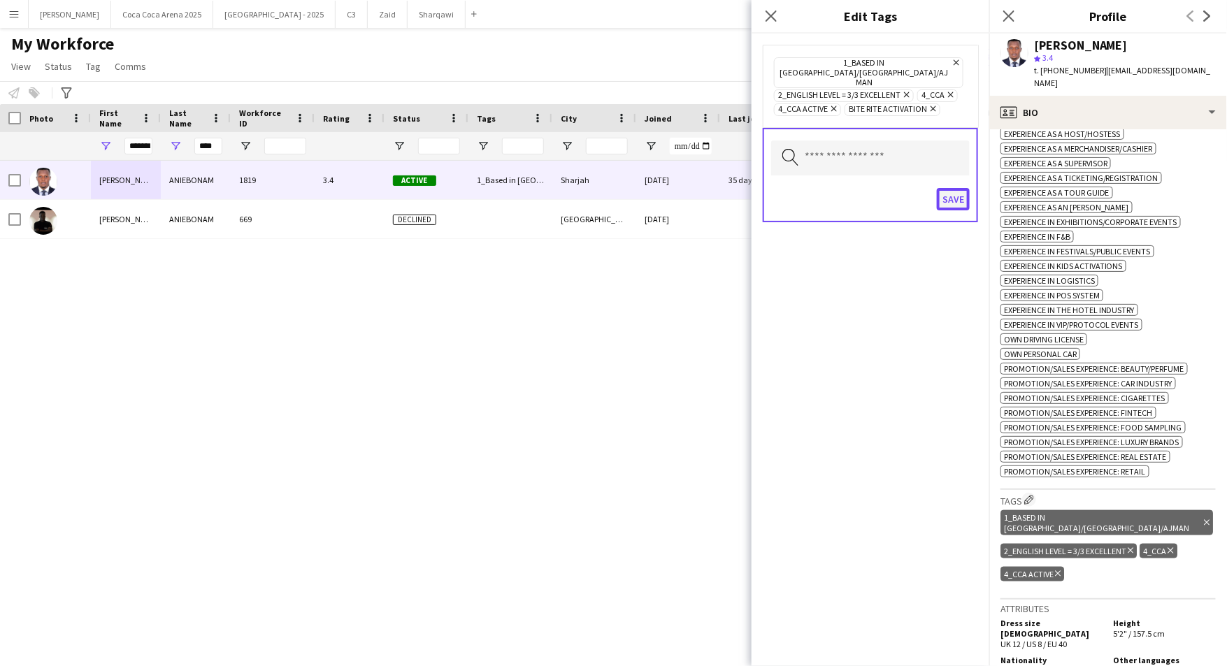
click at [959, 188] on button "Save" at bounding box center [953, 199] width 33 height 22
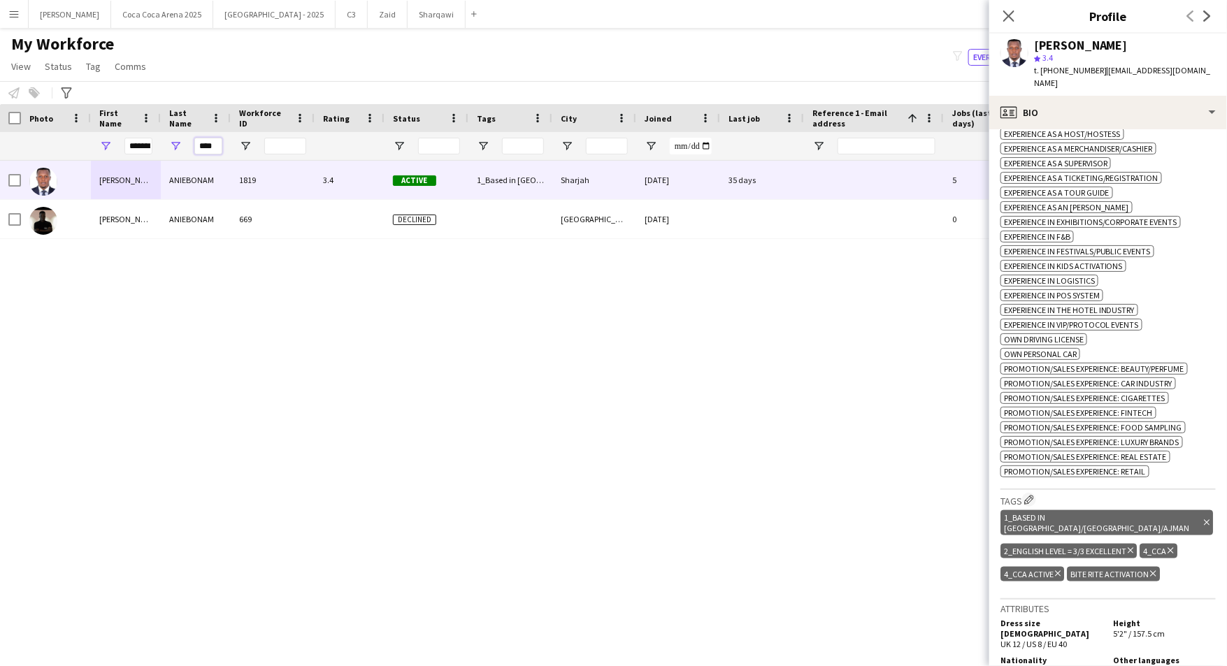
click at [212, 148] on input "****" at bounding box center [208, 146] width 28 height 17
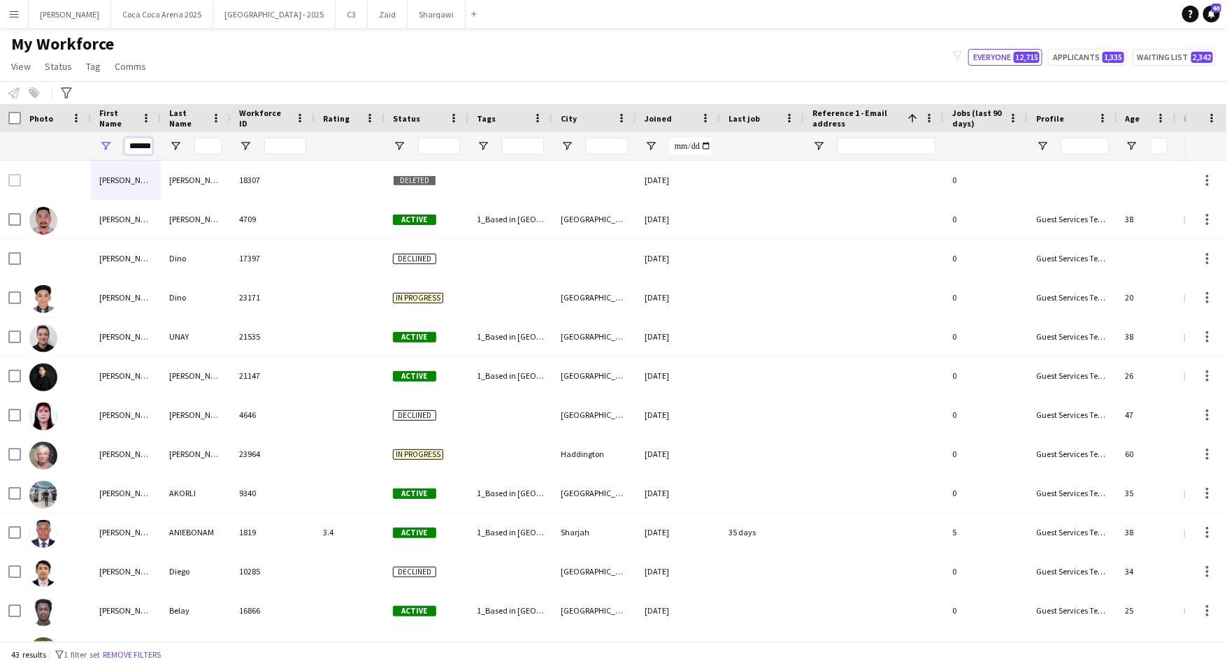
click at [129, 148] on input "*******" at bounding box center [138, 146] width 28 height 17
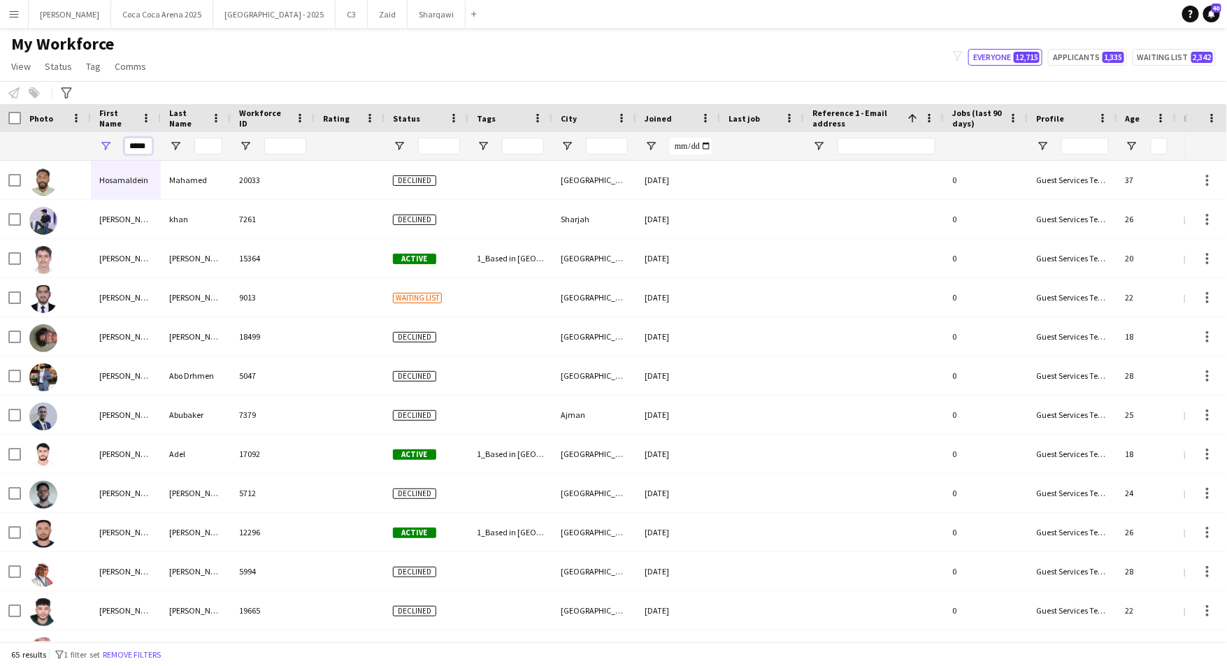
type input "*****"
click at [211, 148] on input "Last Name Filter Input" at bounding box center [208, 146] width 28 height 17
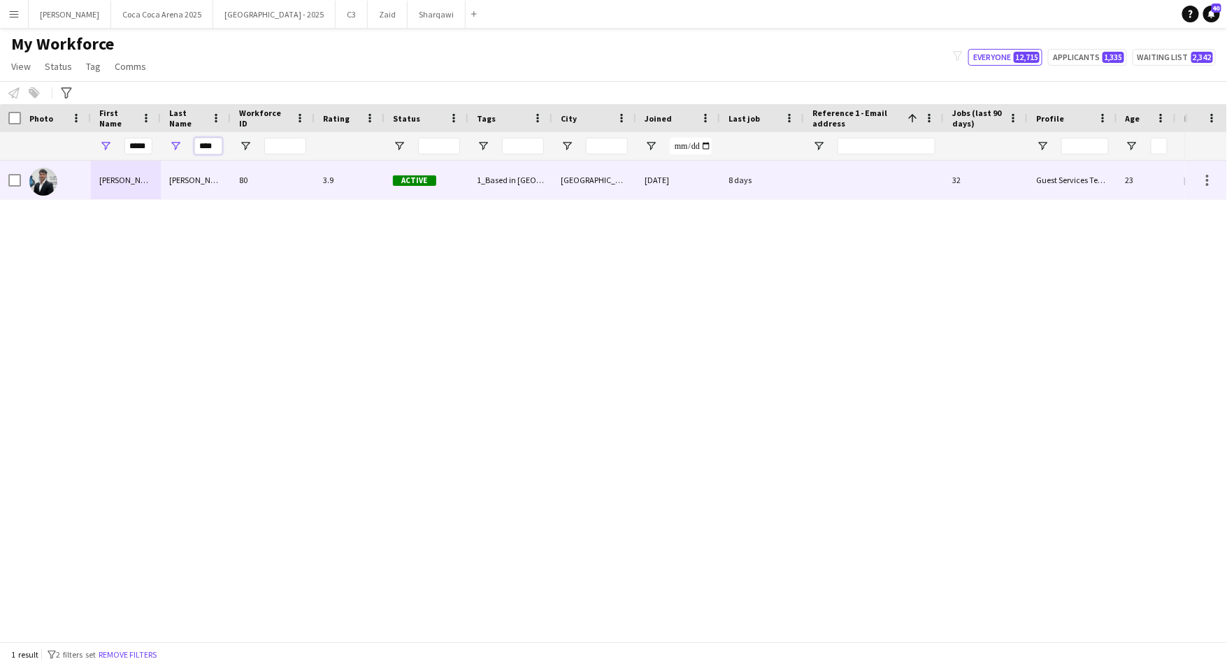
type input "****"
click at [112, 180] on div "[PERSON_NAME]" at bounding box center [126, 180] width 70 height 38
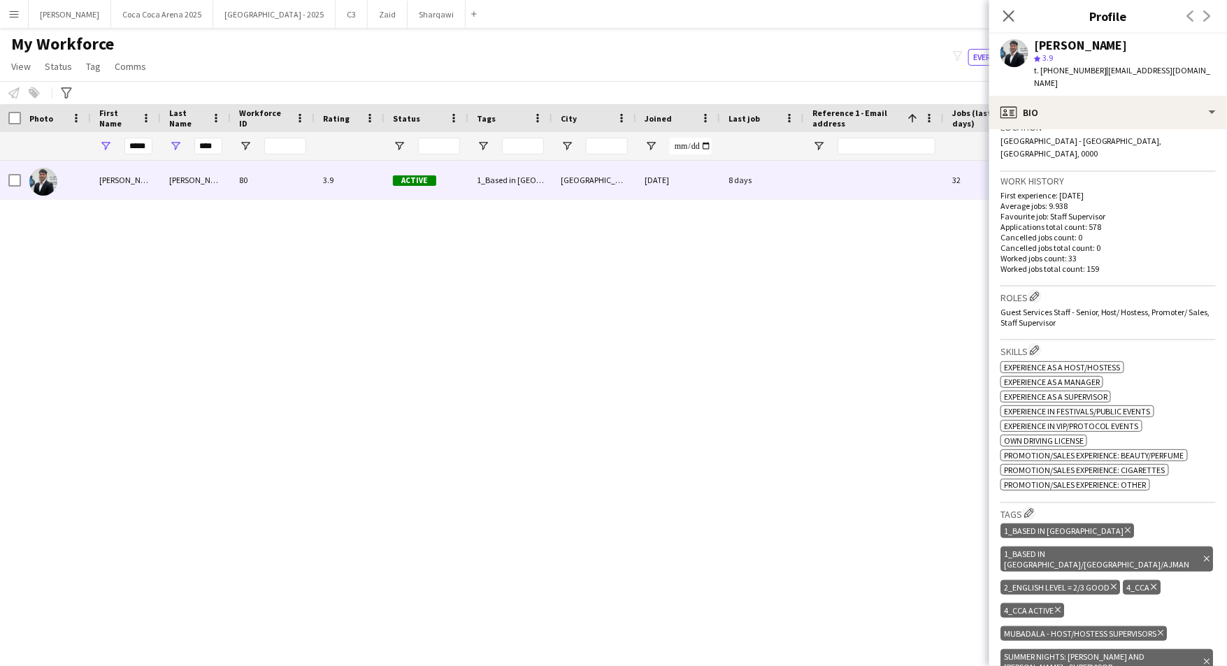
scroll to position [346, 0]
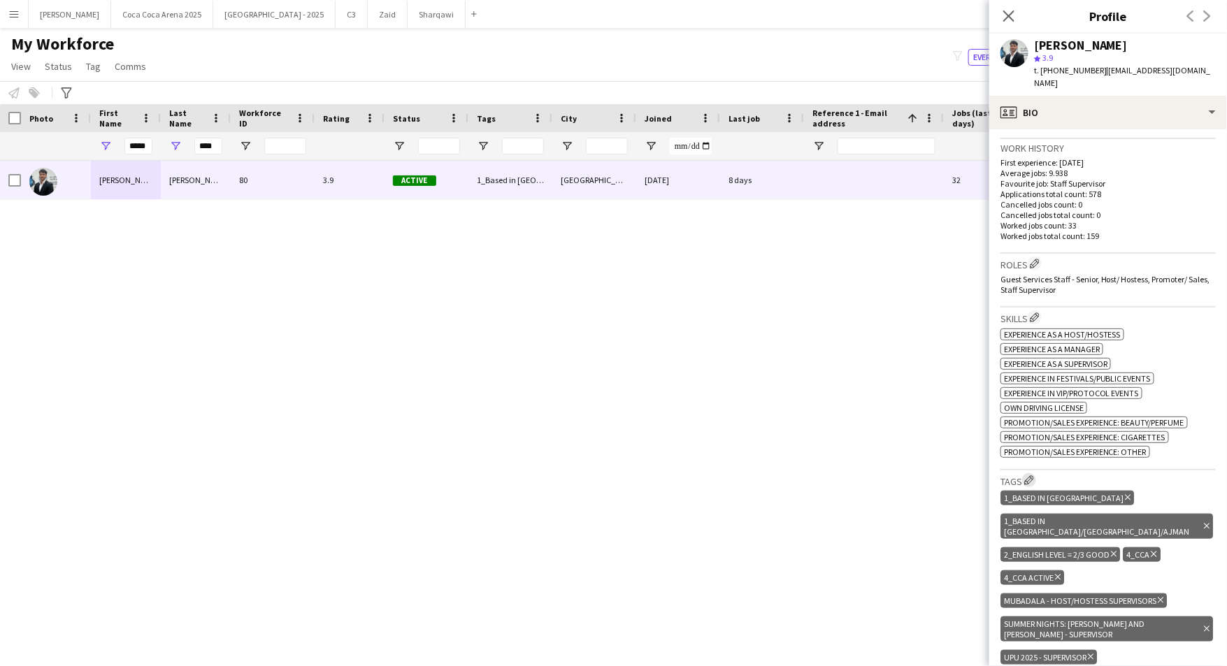
click at [1029, 476] on app-icon "Edit crew company tags" at bounding box center [1029, 481] width 10 height 10
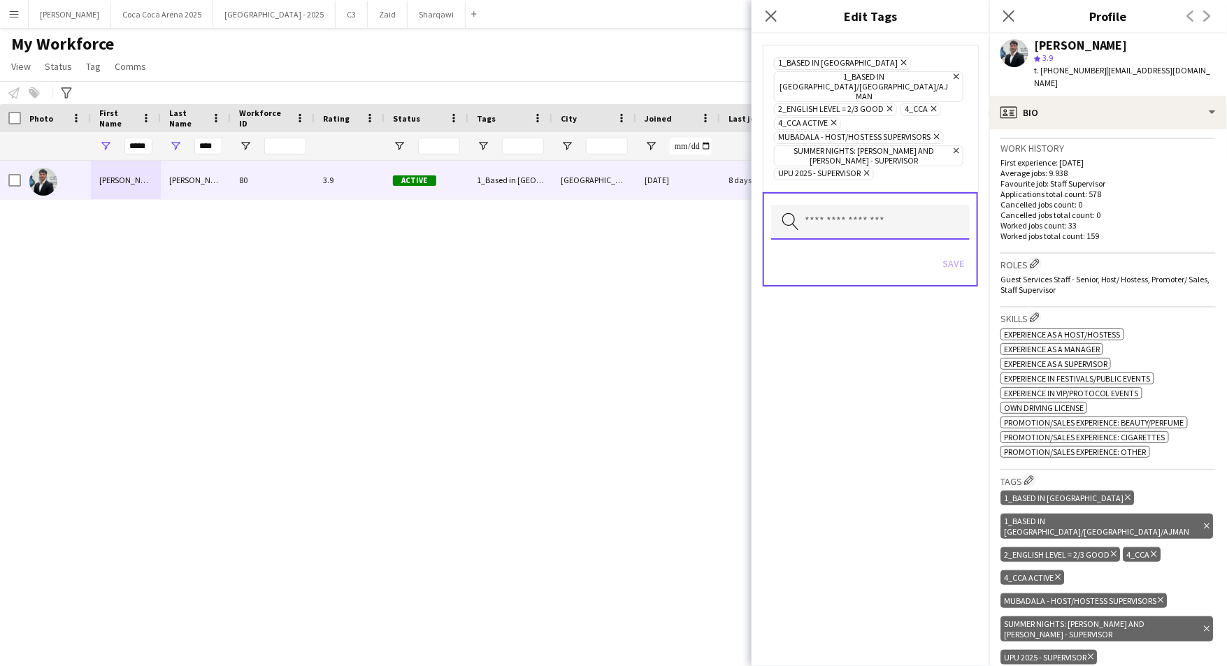
click at [820, 205] on input "text" at bounding box center [870, 222] width 199 height 35
type input "****"
click at [826, 247] on mat-option "Bite Rite Activation" at bounding box center [870, 240] width 199 height 34
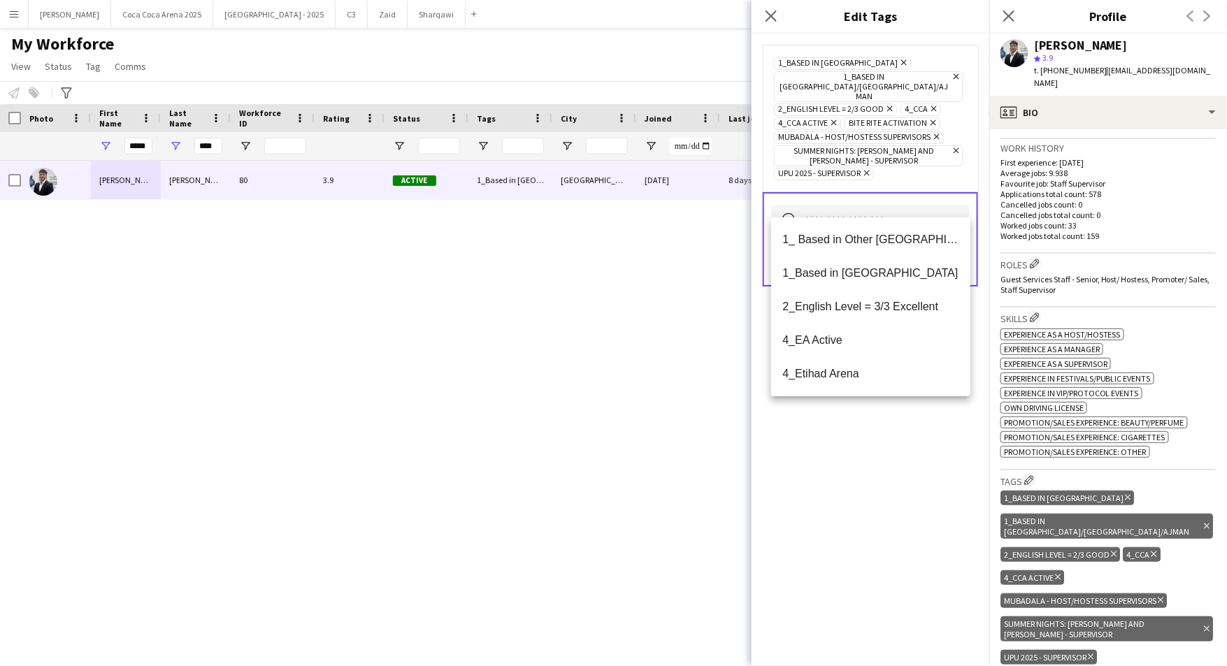
click at [854, 422] on div "1_Based in Abu Dhabi Remove 1_Based in Dubai/Sharjah/Ajman Remove 2_English Lev…" at bounding box center [871, 350] width 238 height 633
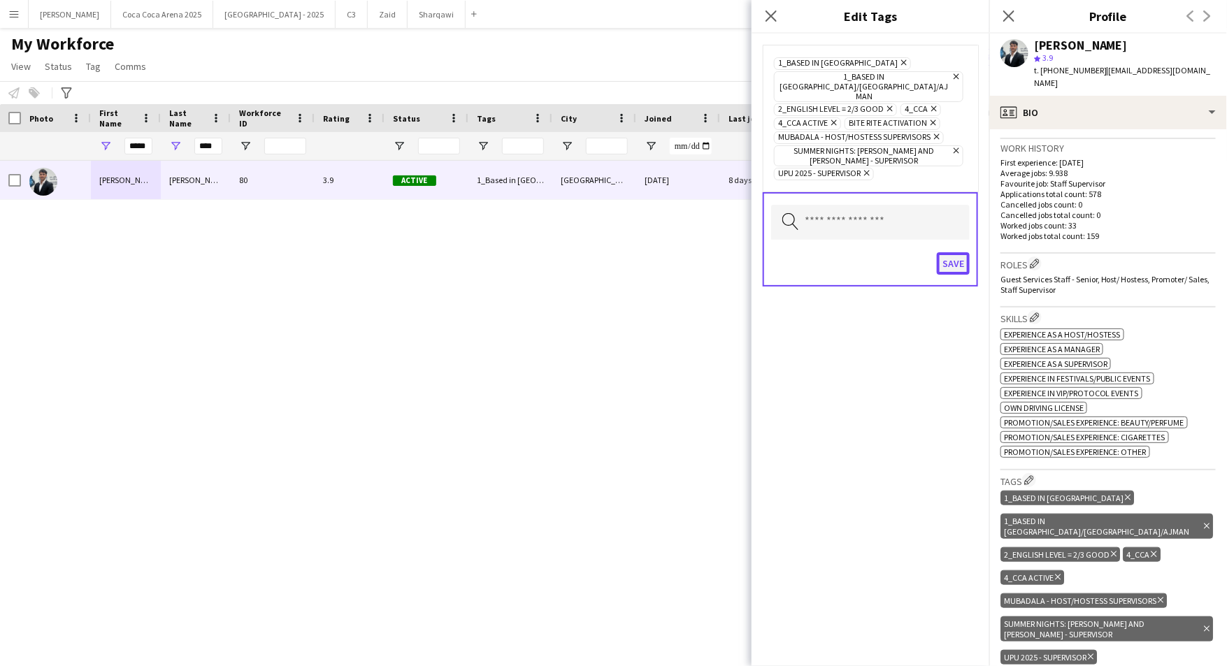
click at [950, 252] on button "Save" at bounding box center [953, 263] width 33 height 22
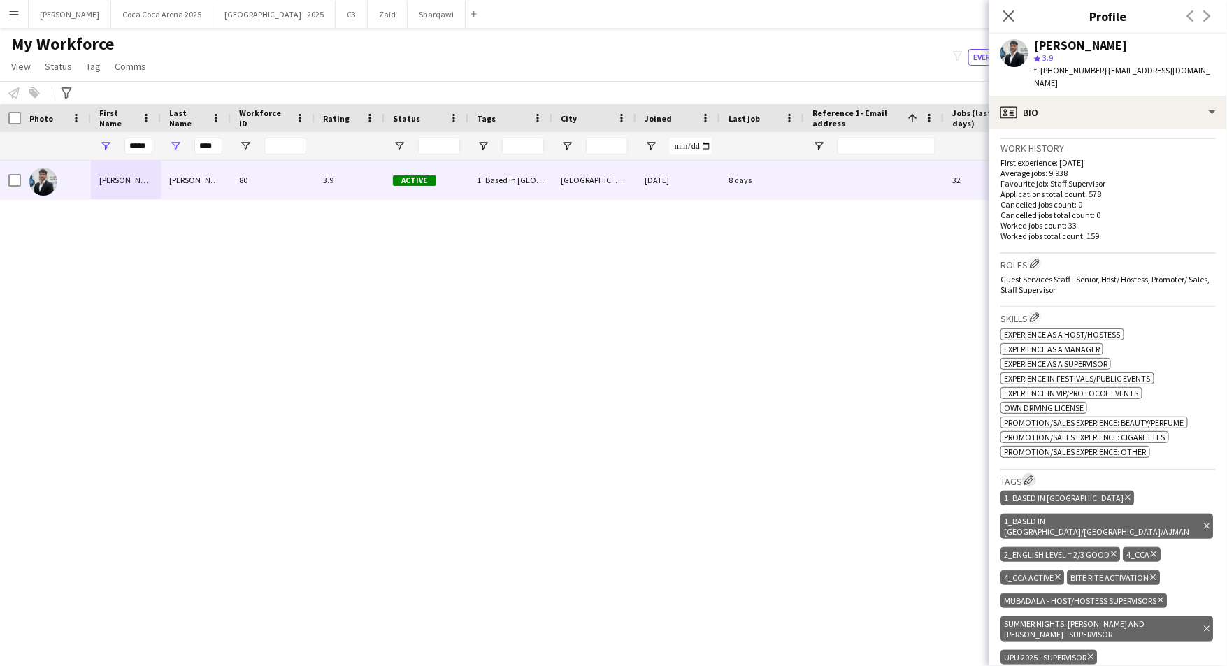
click at [1030, 476] on app-icon "Edit crew company tags" at bounding box center [1029, 481] width 10 height 10
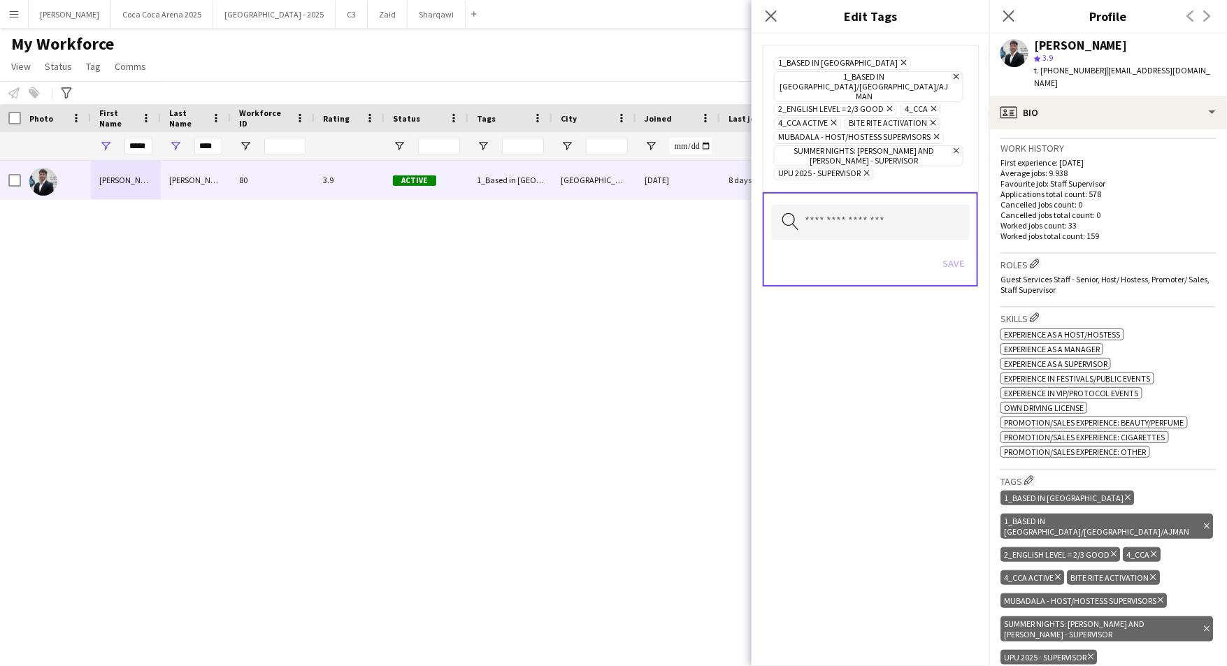
click at [543, 430] on div "Osama Hejazi 80 3.9 Active 1_Based in Abu Dhabi, 1_Based in Dubai/Sharjah/Ajman…" at bounding box center [592, 401] width 1185 height 481
click at [768, 20] on icon at bounding box center [770, 15] width 13 height 13
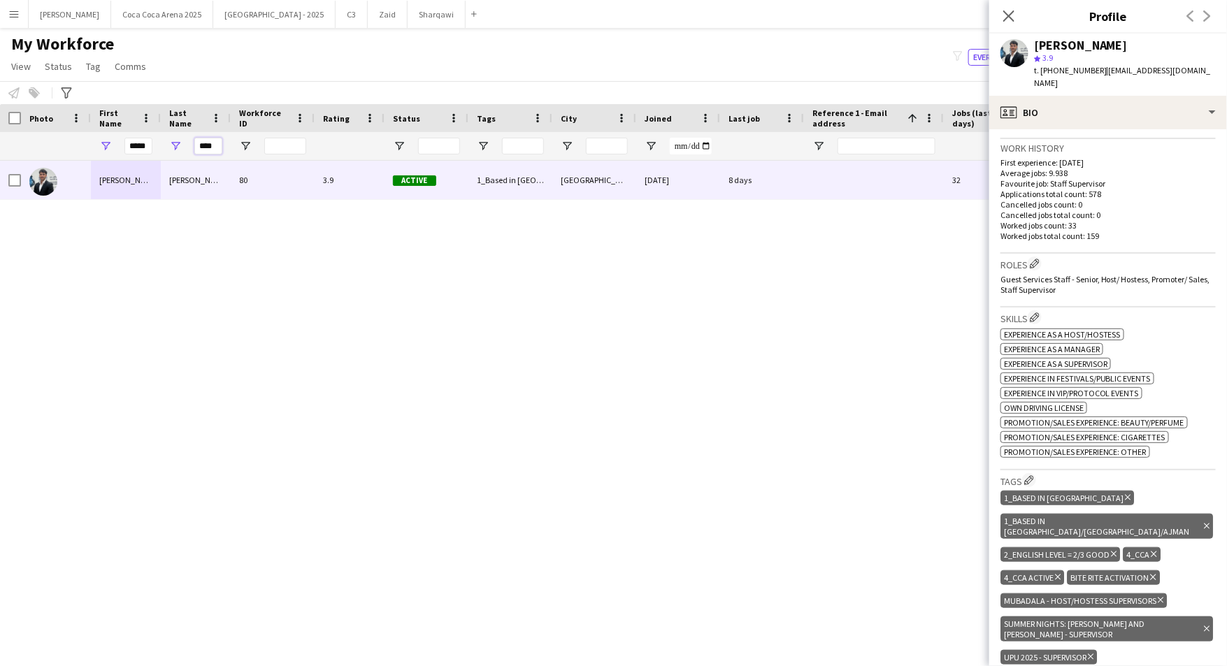
click at [201, 149] on input "****" at bounding box center [208, 146] width 28 height 17
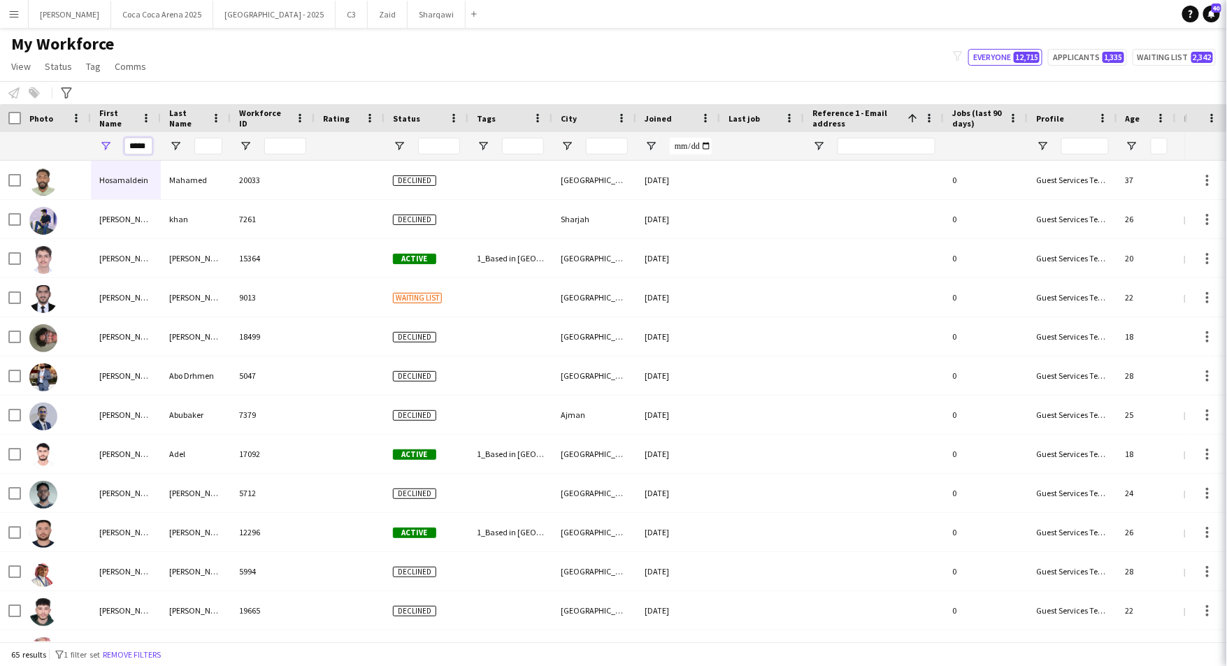
click at [139, 148] on input "*****" at bounding box center [138, 146] width 28 height 17
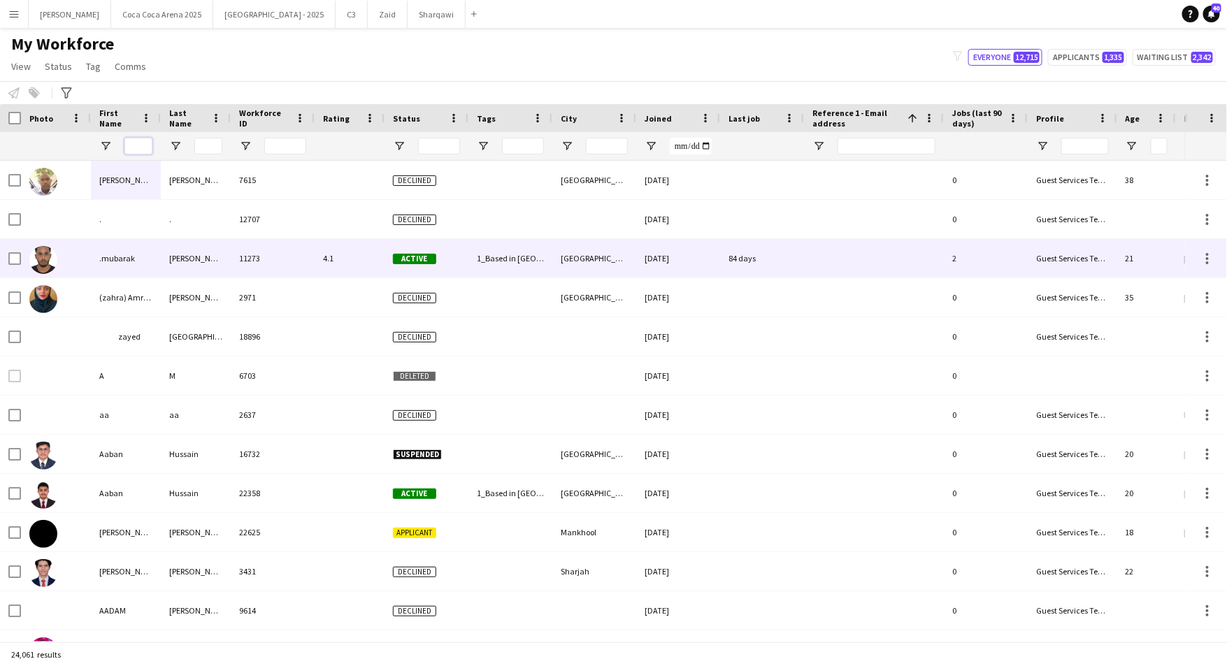
type input "*"
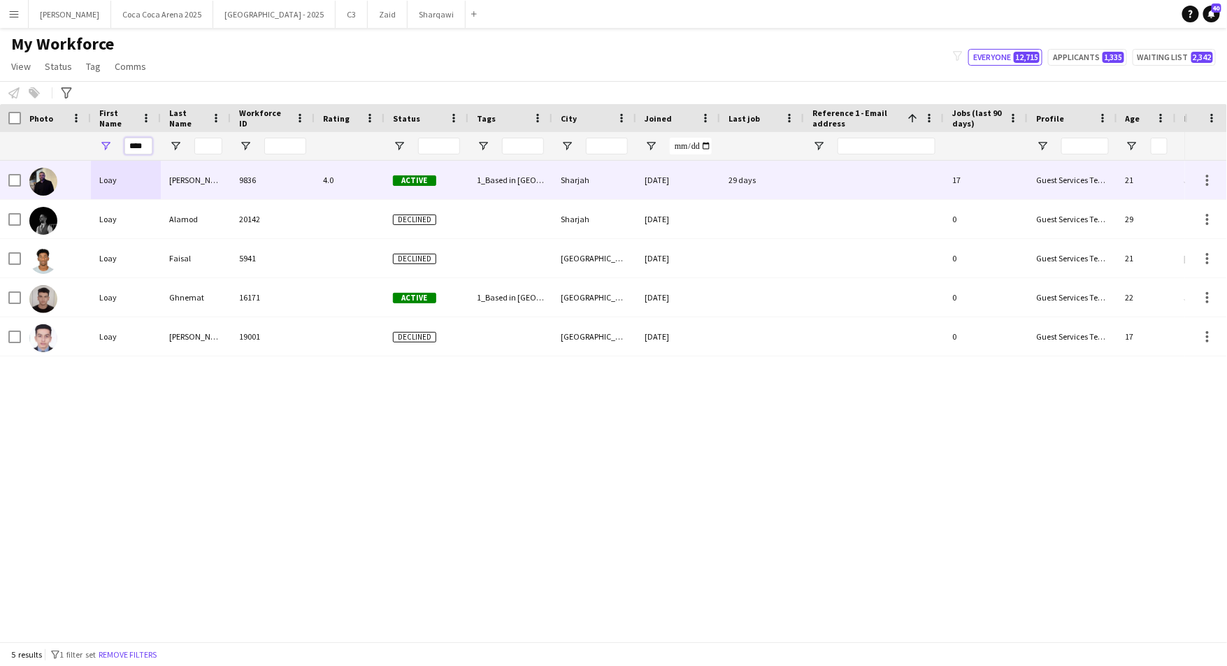
type input "****"
click at [98, 179] on div "Loay" at bounding box center [126, 180] width 70 height 38
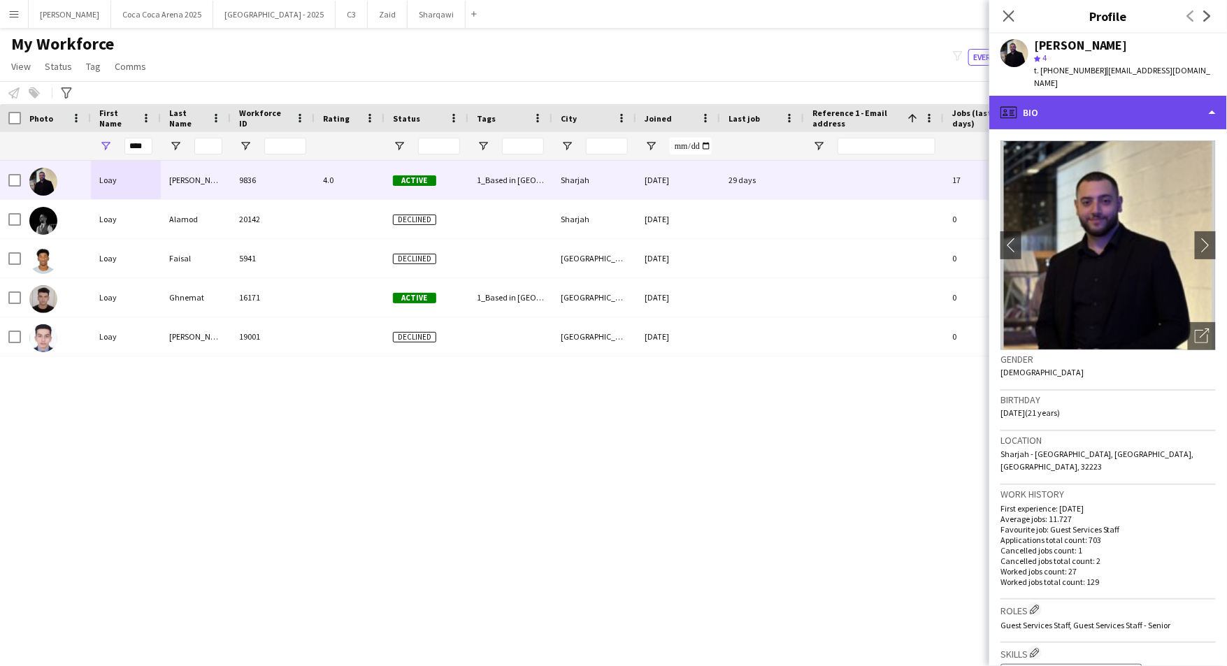
click at [1055, 98] on div "profile Bio" at bounding box center [1108, 113] width 238 height 34
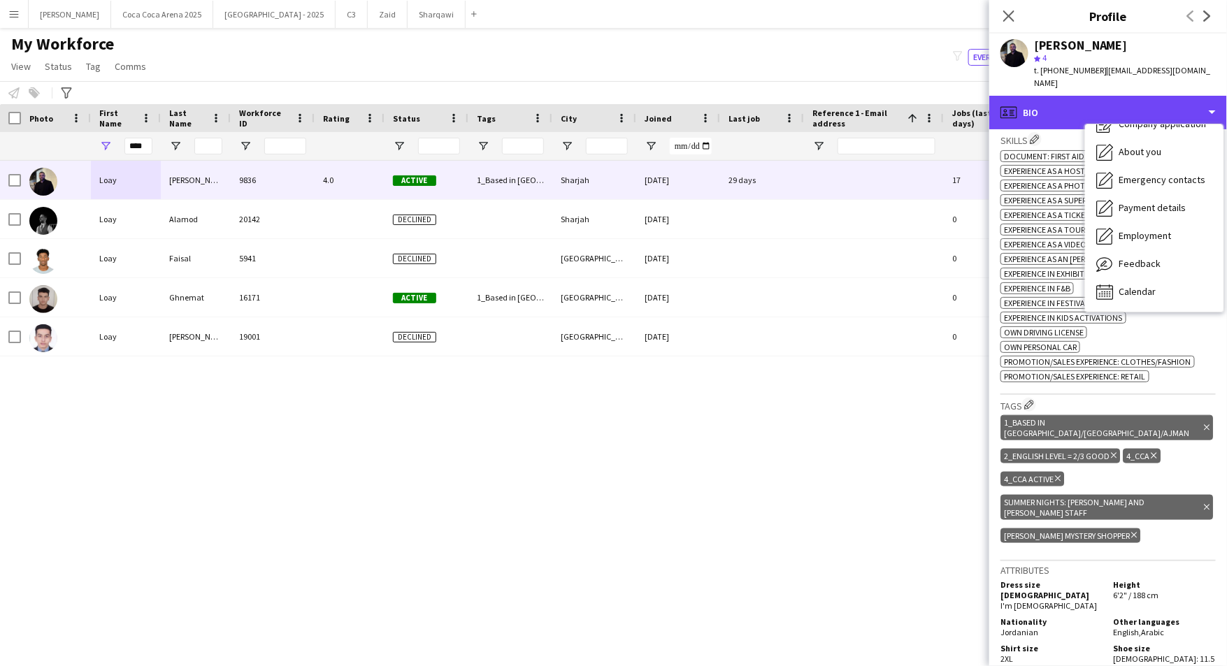
scroll to position [516, 0]
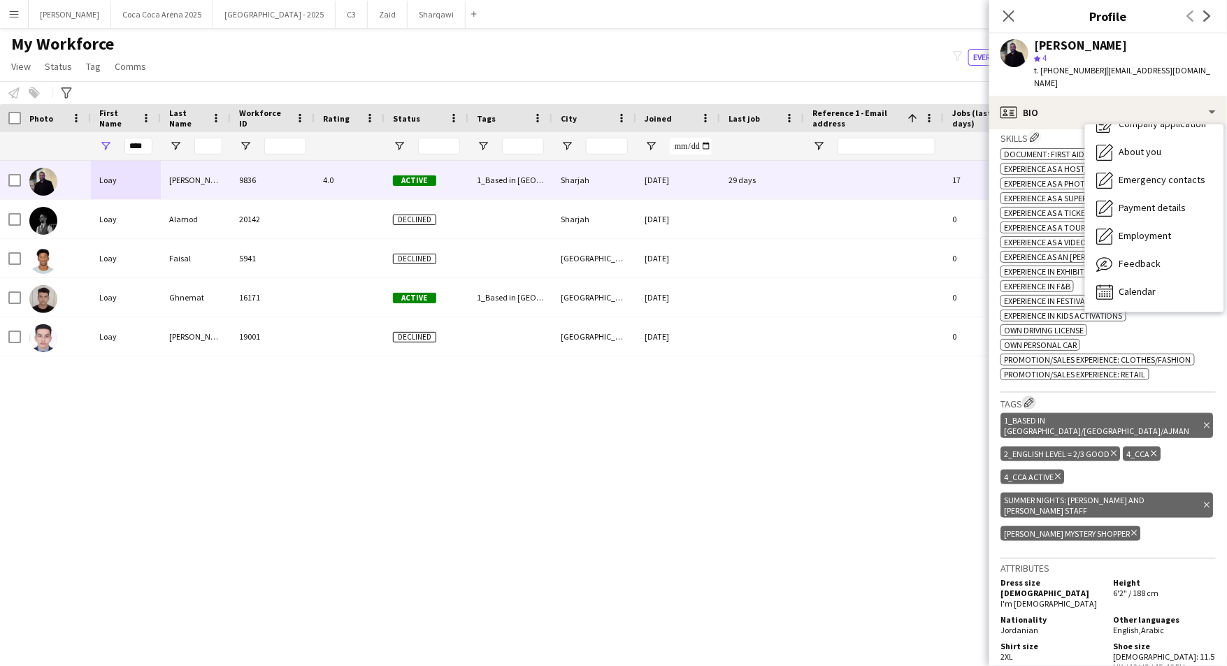
click at [1034, 398] on app-icon "Edit crew company tags" at bounding box center [1029, 403] width 10 height 10
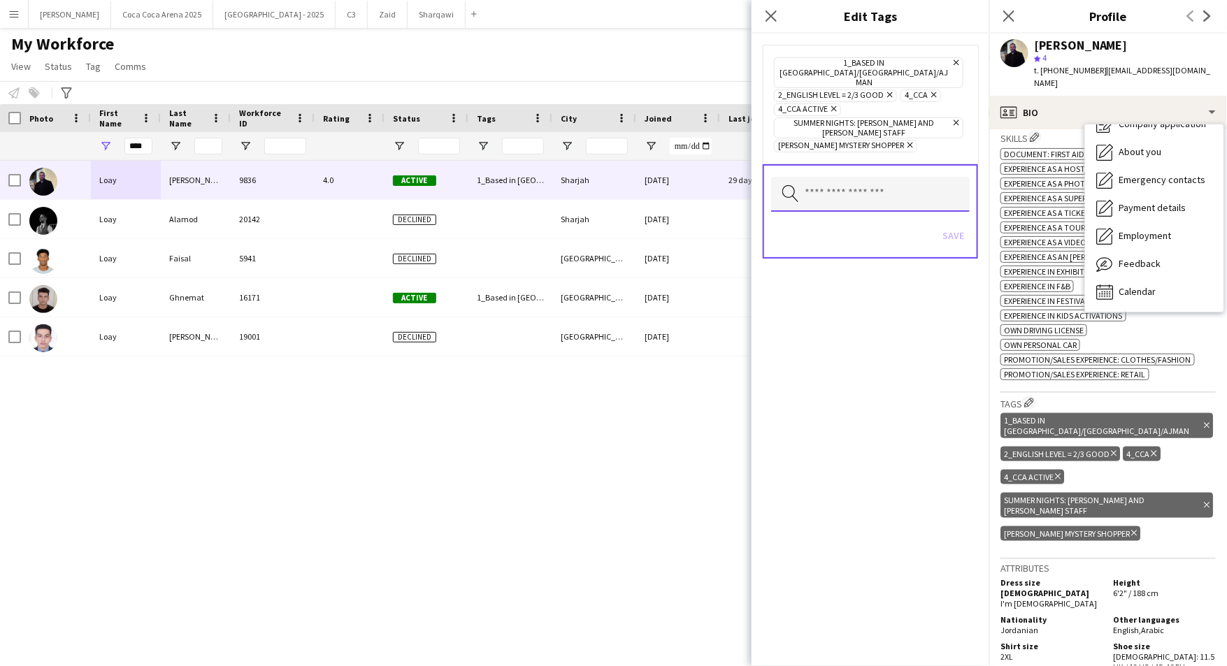
click at [844, 177] on input "text" at bounding box center [870, 194] width 199 height 35
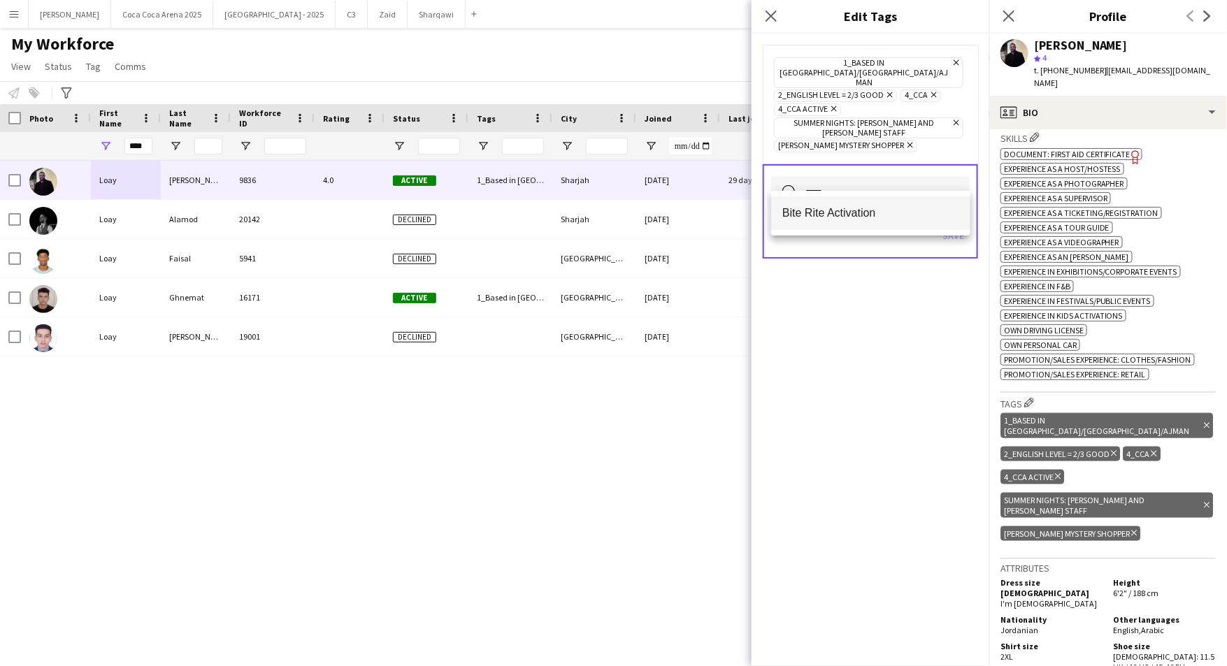
type input "****"
click at [826, 211] on span "Bite Rite Activation" at bounding box center [870, 212] width 177 height 13
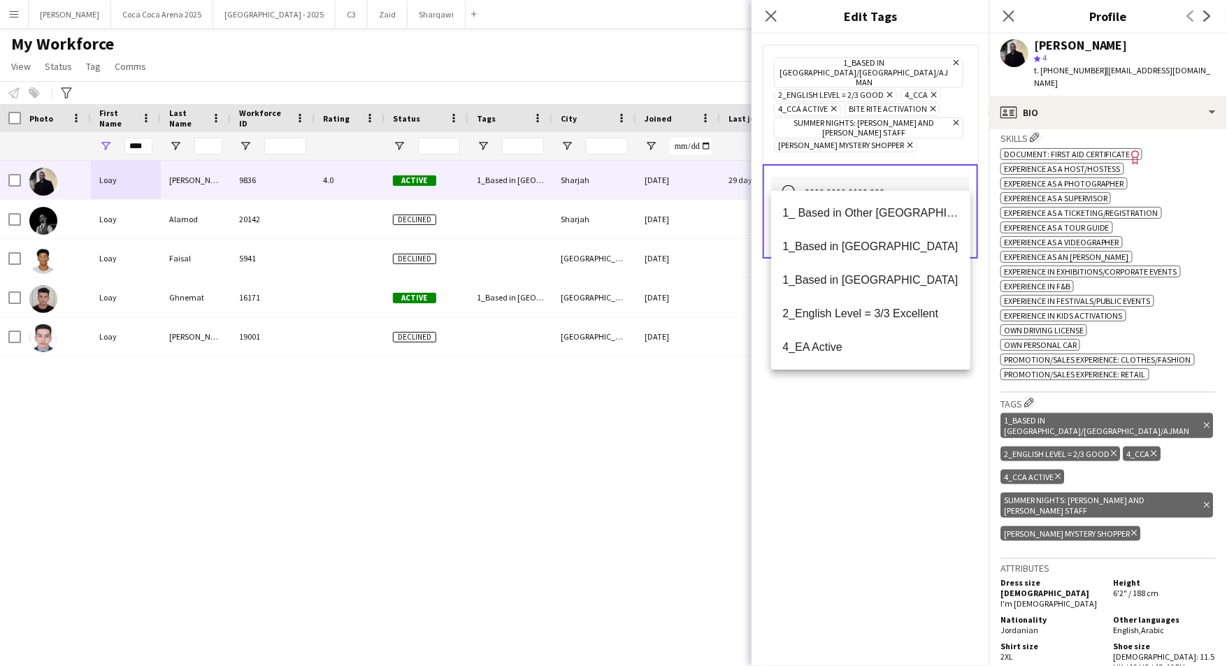
click at [873, 398] on div "1_Based in Dubai/Sharjah/Ajman Remove 2_English Level = 2/3 Good Remove 4_CCA R…" at bounding box center [871, 350] width 238 height 633
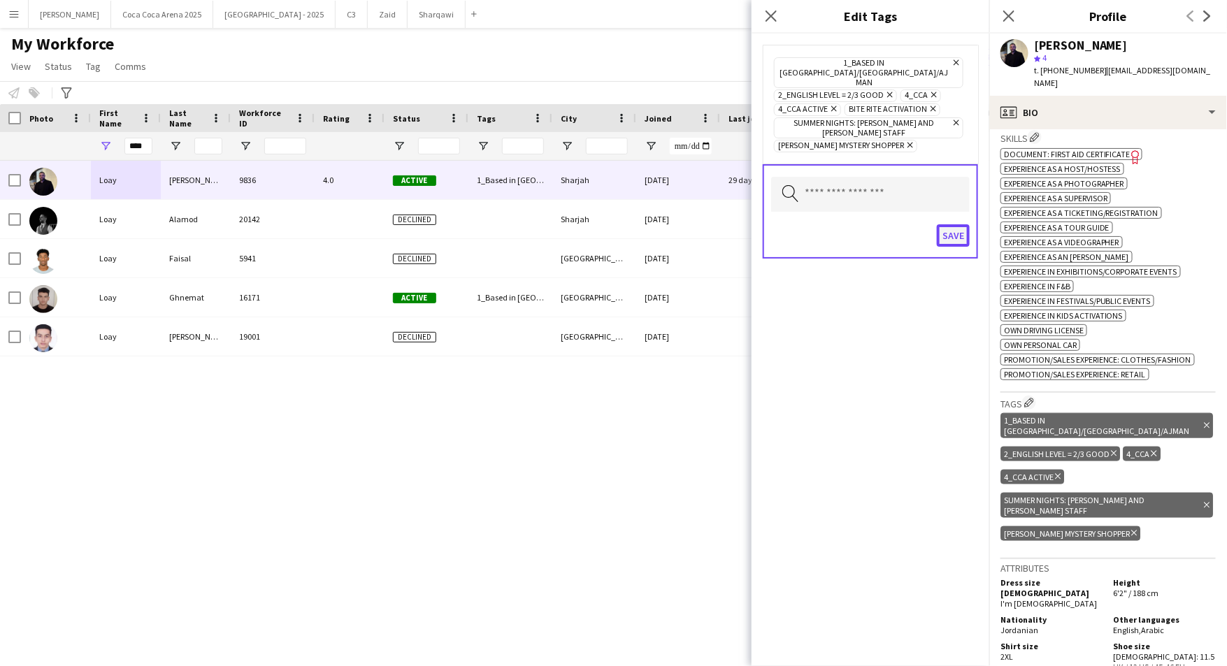
click at [959, 224] on button "Save" at bounding box center [953, 235] width 33 height 22
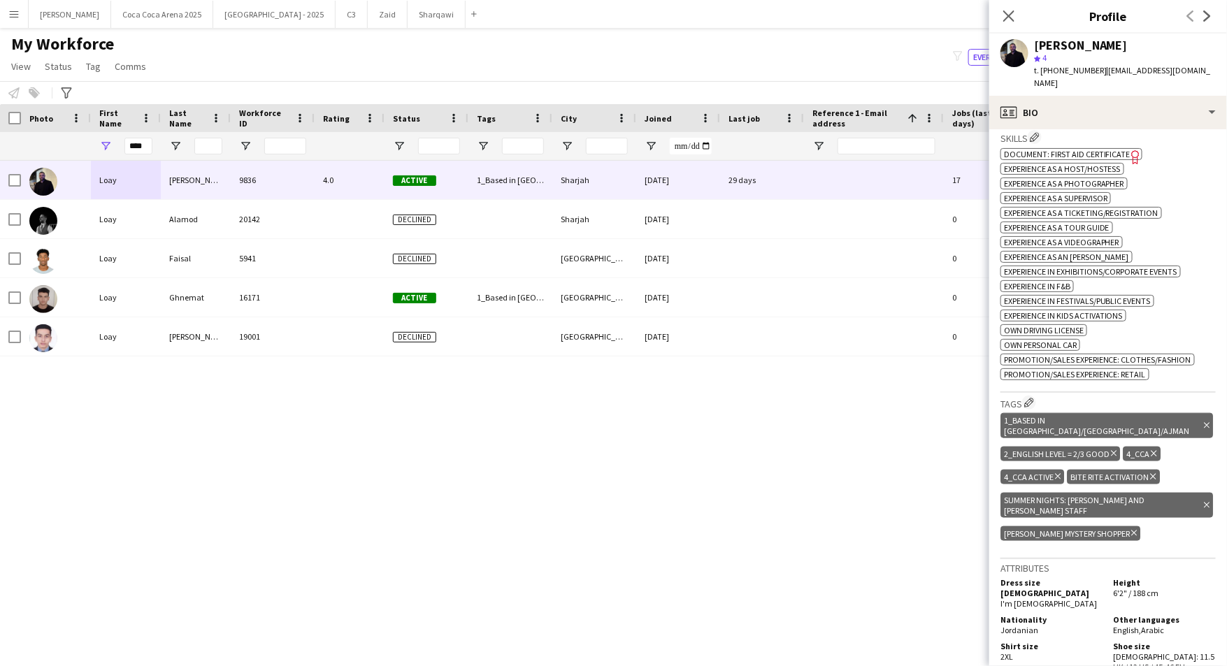
click at [801, 454] on div "Loay Al qaisi 9836 4.0 Active 1_Based in Dubai/Sharjah/Ajman, 2_English Level =…" at bounding box center [592, 401] width 1185 height 481
click at [1008, 17] on icon at bounding box center [1008, 15] width 13 height 13
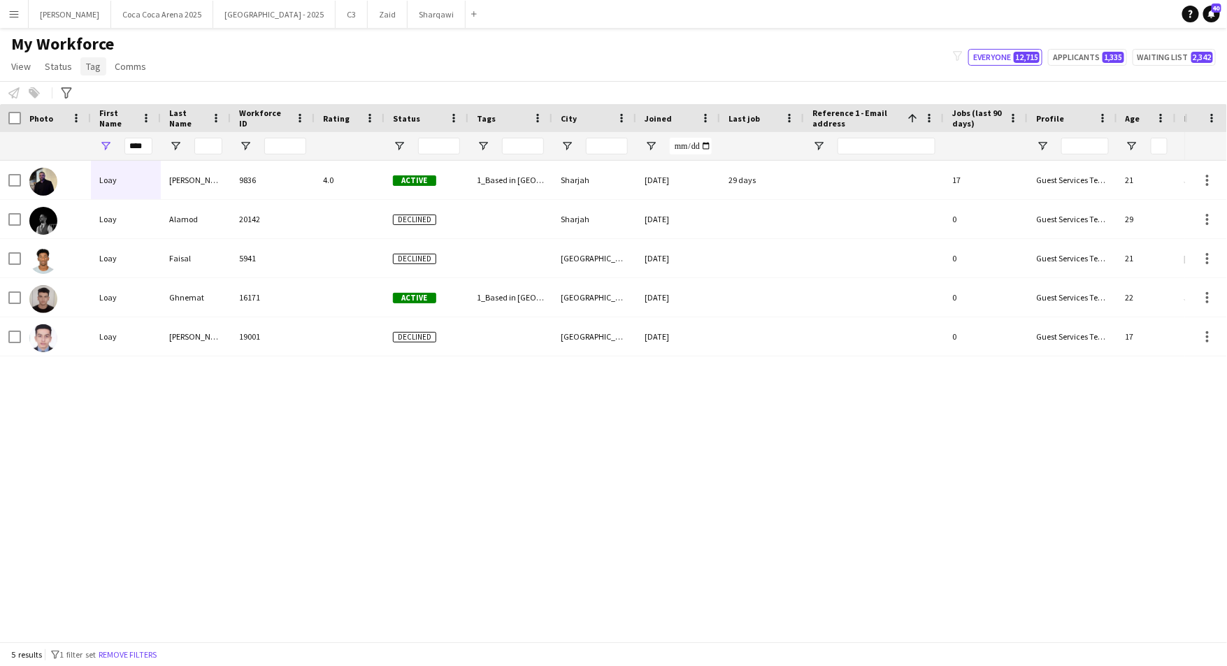
click at [99, 73] on link "Tag" at bounding box center [93, 66] width 26 height 18
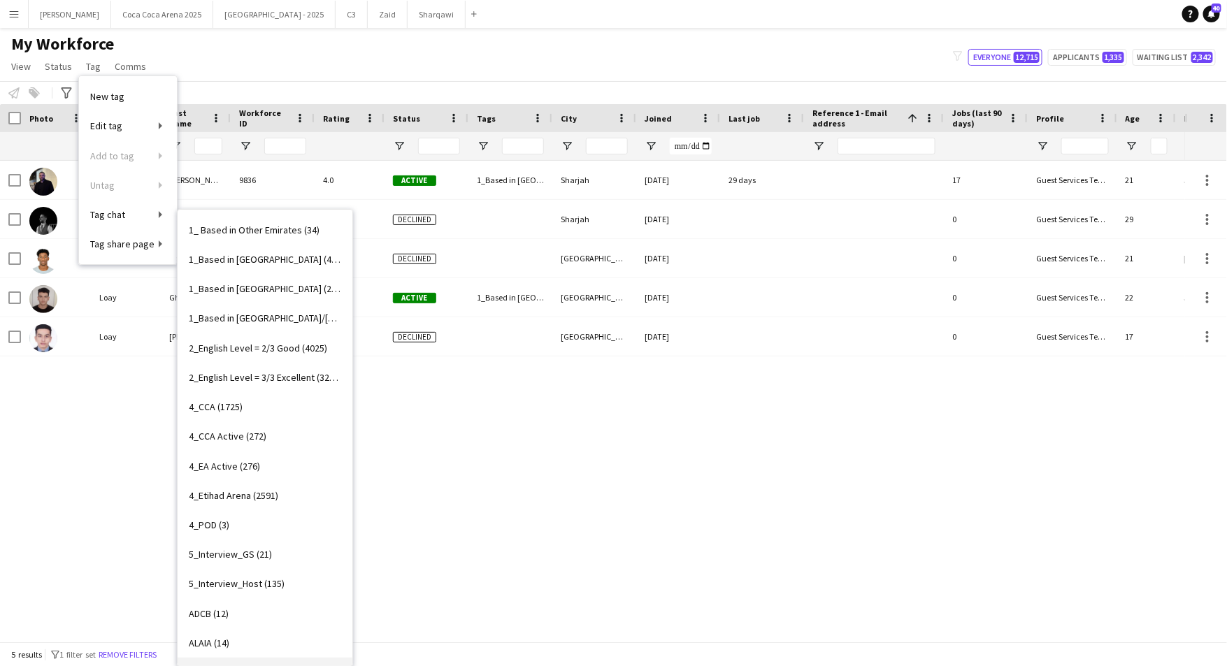
click at [224, 666] on span "Bite Rite Activation (2)" at bounding box center [235, 672] width 92 height 13
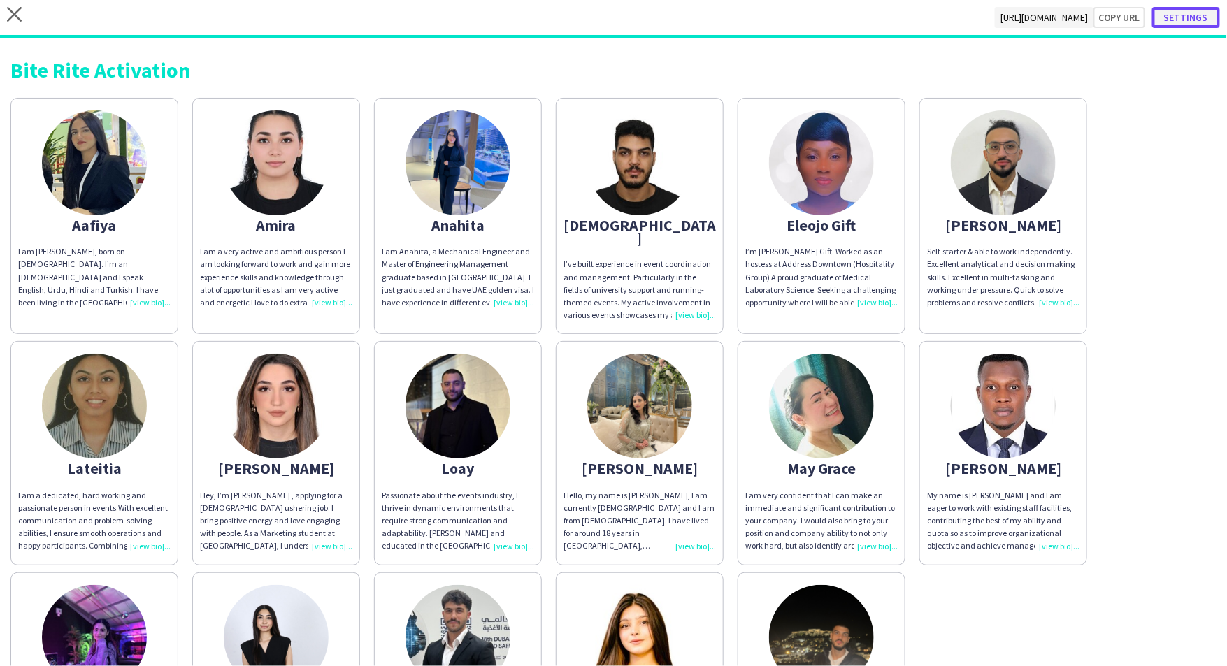
click at [1193, 27] on button "Settings" at bounding box center [1186, 17] width 68 height 21
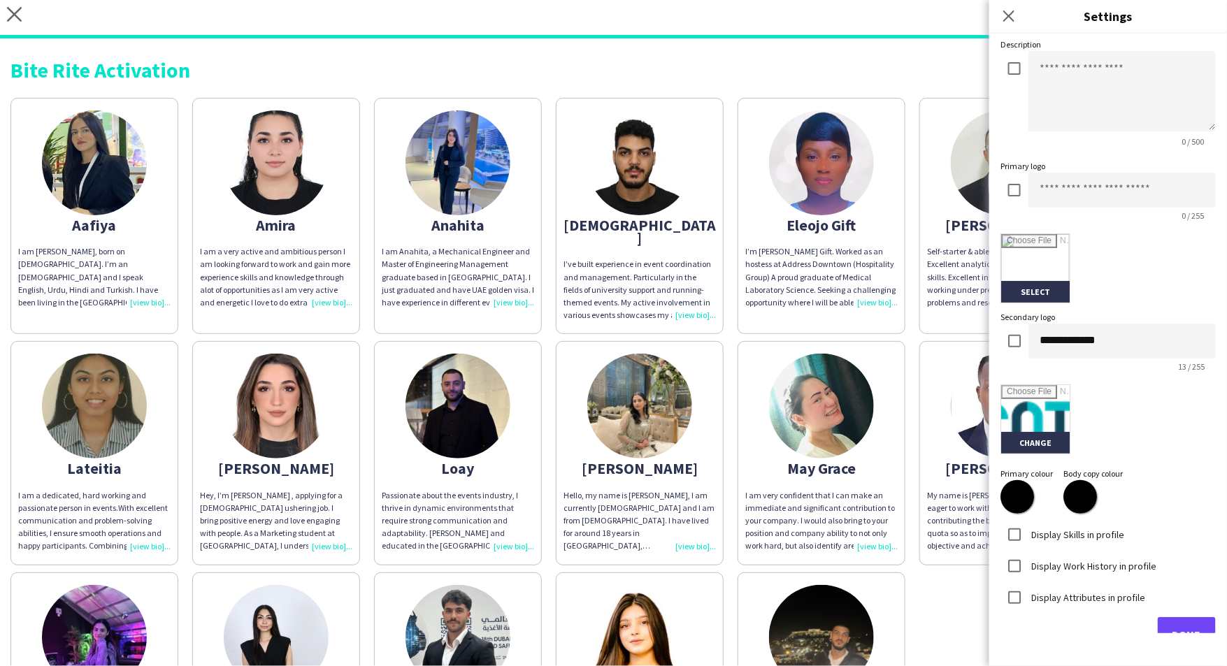
scroll to position [166, 0]
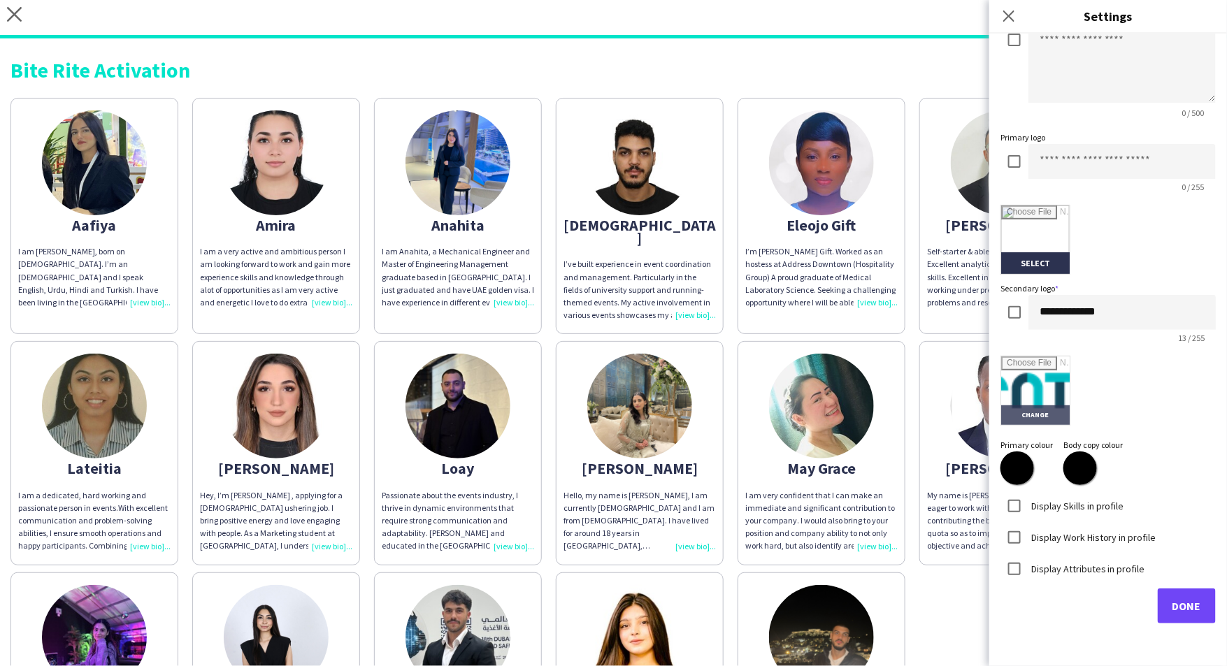
click at [1045, 398] on input "file" at bounding box center [1035, 391] width 69 height 69
type input "**********"
click at [1089, 506] on label "Display Skills in profile" at bounding box center [1077, 505] width 96 height 13
click at [1067, 539] on label "Display Work History in profile" at bounding box center [1093, 537] width 128 height 13
click at [1082, 539] on label "Display Work History in profile" at bounding box center [1093, 537] width 128 height 13
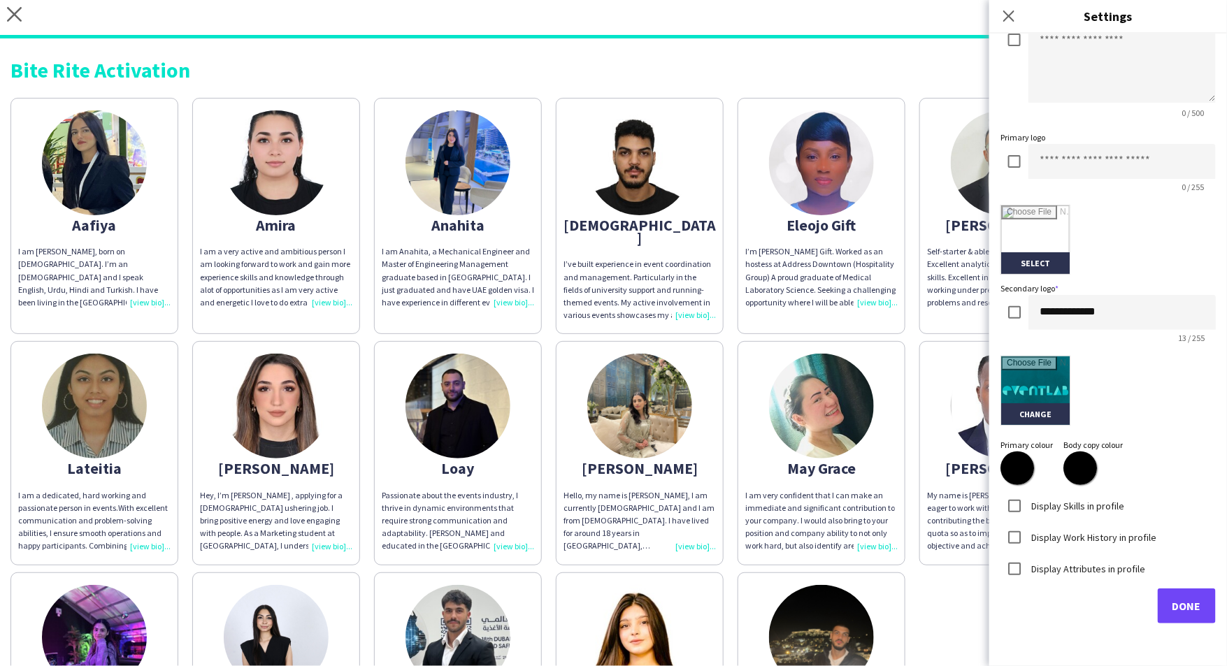
click at [1082, 539] on label "Display Work History in profile" at bounding box center [1093, 537] width 128 height 13
click at [1074, 570] on label "Display Attributes in profile" at bounding box center [1087, 568] width 117 height 13
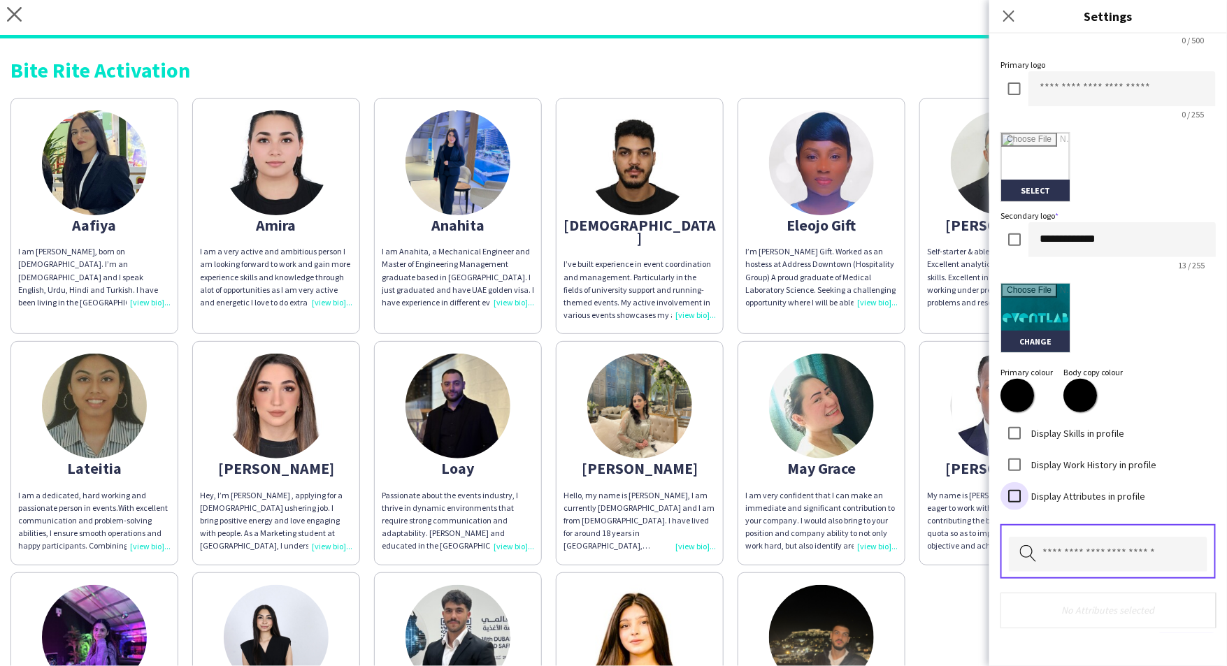
scroll to position [241, 0]
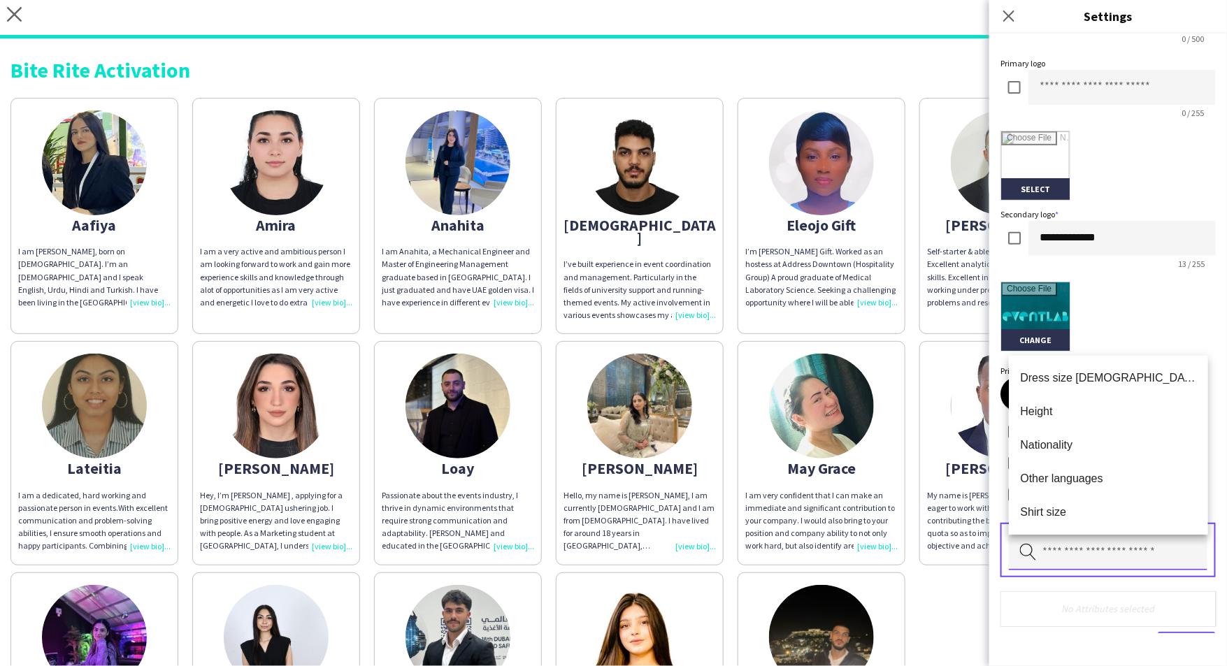
click at [1078, 564] on input "text" at bounding box center [1108, 553] width 199 height 35
click at [1047, 447] on span "Nationality" at bounding box center [1108, 444] width 177 height 13
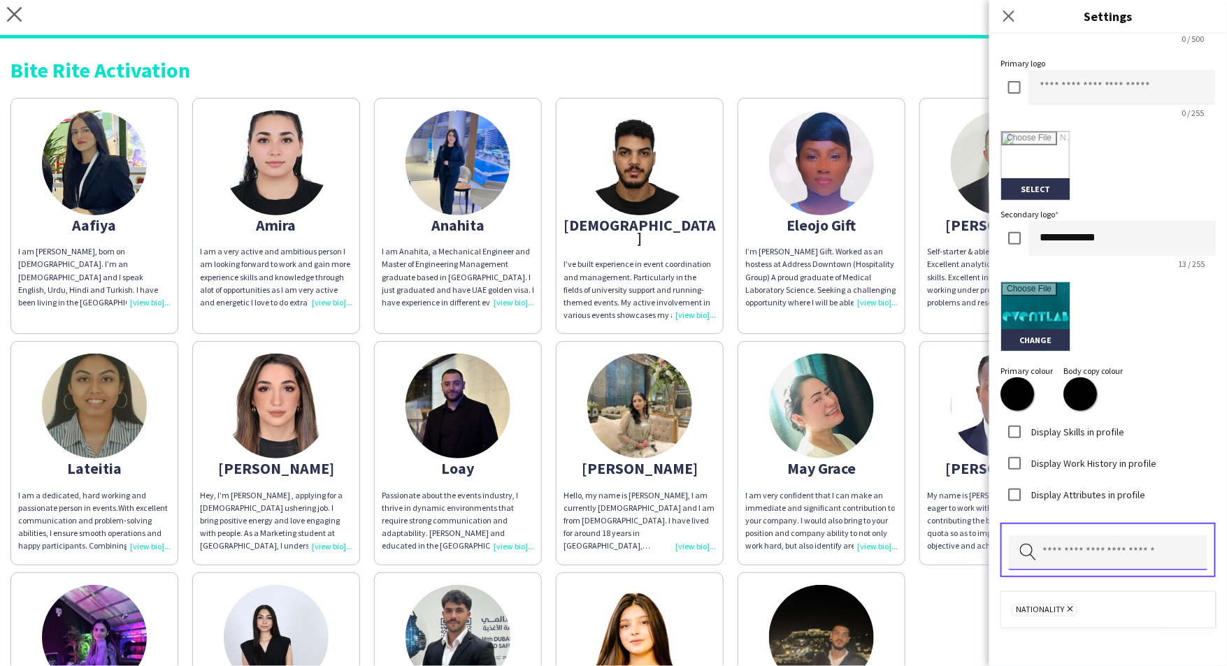
scroll to position [285, 0]
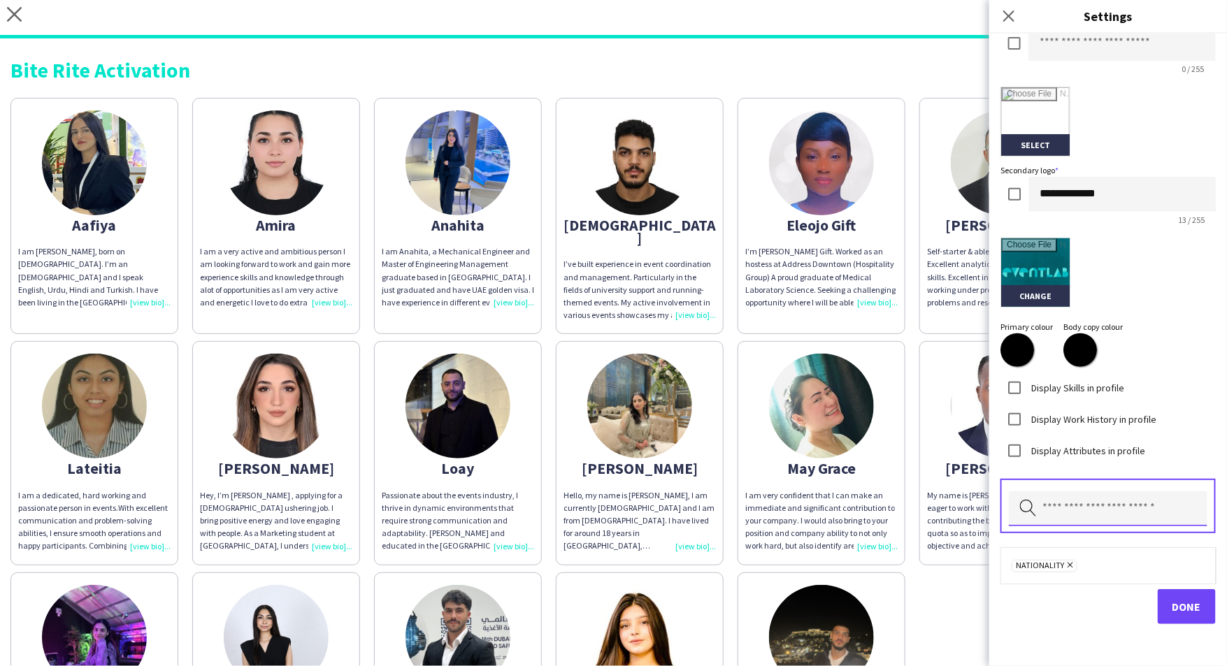
click at [1077, 507] on input "text" at bounding box center [1108, 509] width 199 height 35
type input "***"
click at [1058, 569] on div "Other languages" at bounding box center [1108, 547] width 199 height 45
click at [1059, 553] on span "Other languages" at bounding box center [1108, 547] width 177 height 13
click at [1080, 510] on input "text" at bounding box center [1108, 509] width 199 height 35
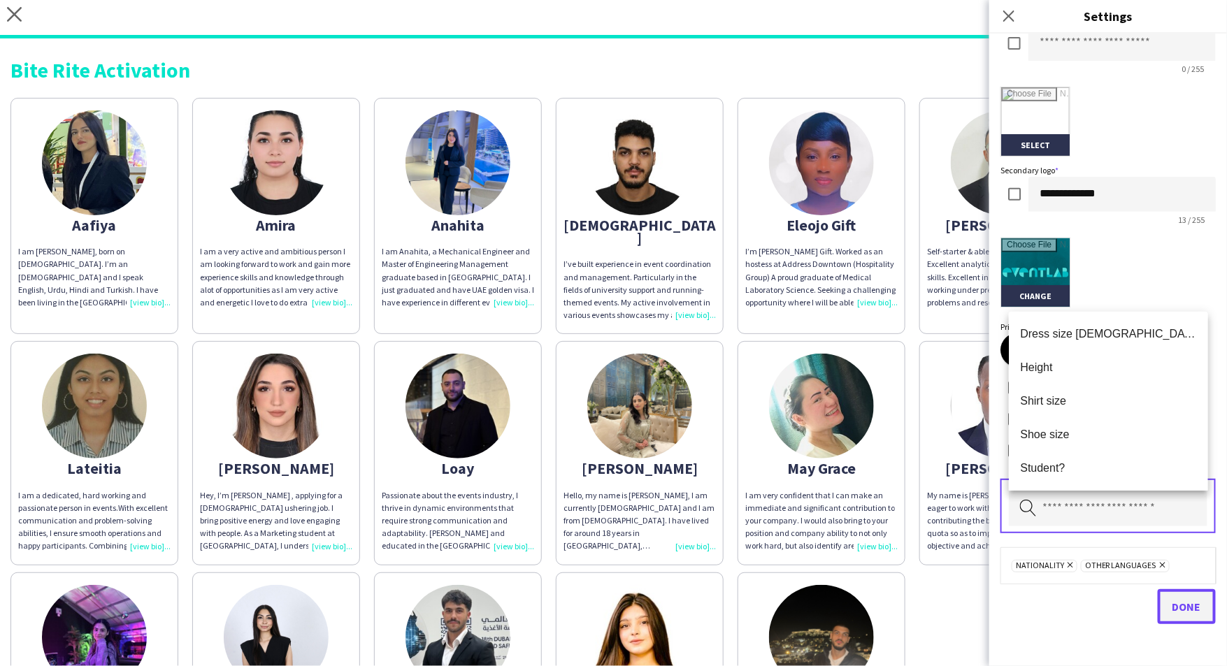
click at [1184, 608] on span "Done" at bounding box center [1187, 607] width 29 height 14
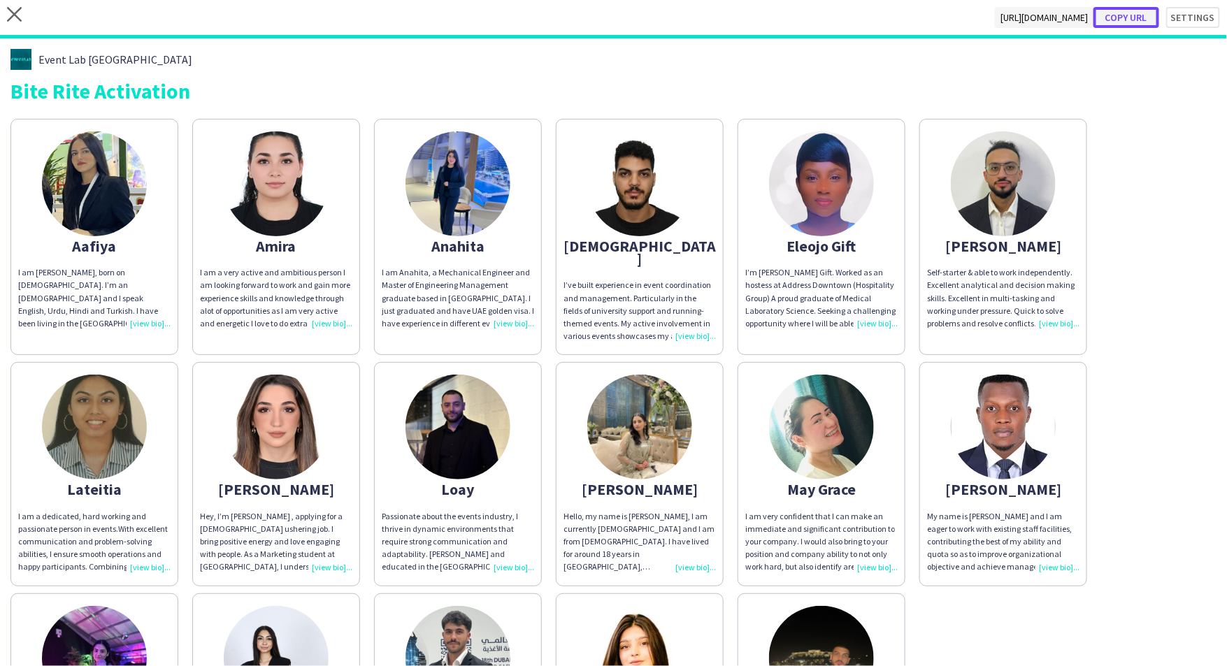
click at [1142, 20] on button "Copy url" at bounding box center [1127, 17] width 66 height 21
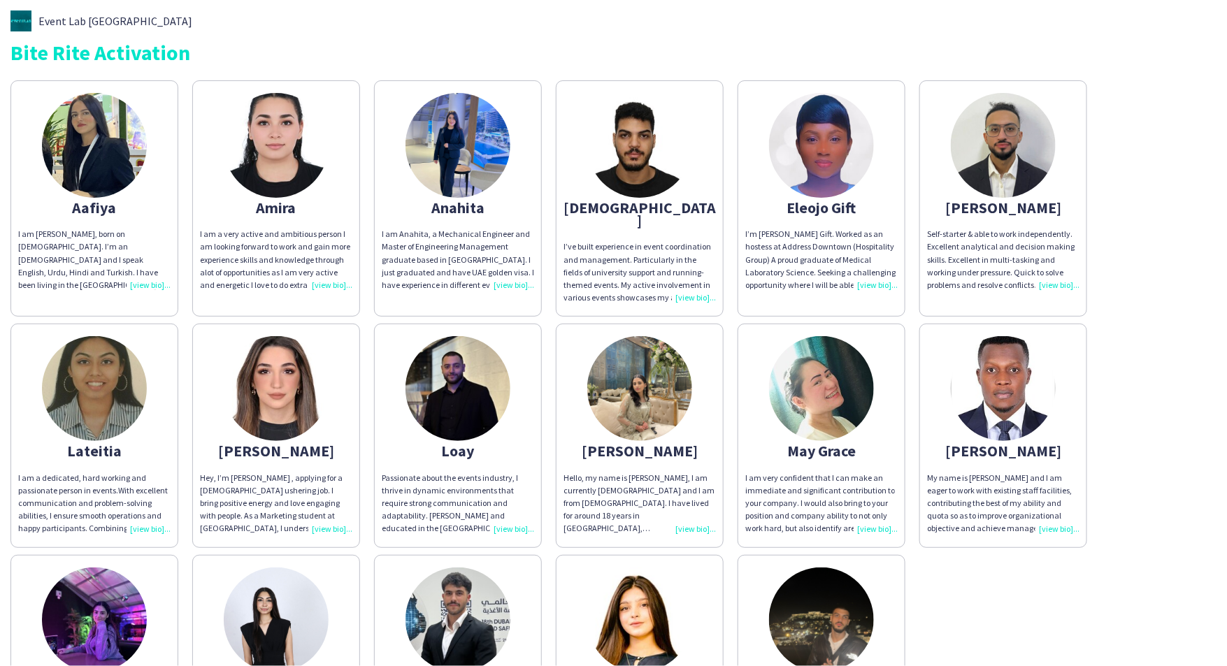
click at [150, 280] on div "I am [PERSON_NAME], born on [DEMOGRAPHIC_DATA]. I’m an [DEMOGRAPHIC_DATA] and I…" at bounding box center [94, 260] width 152 height 64
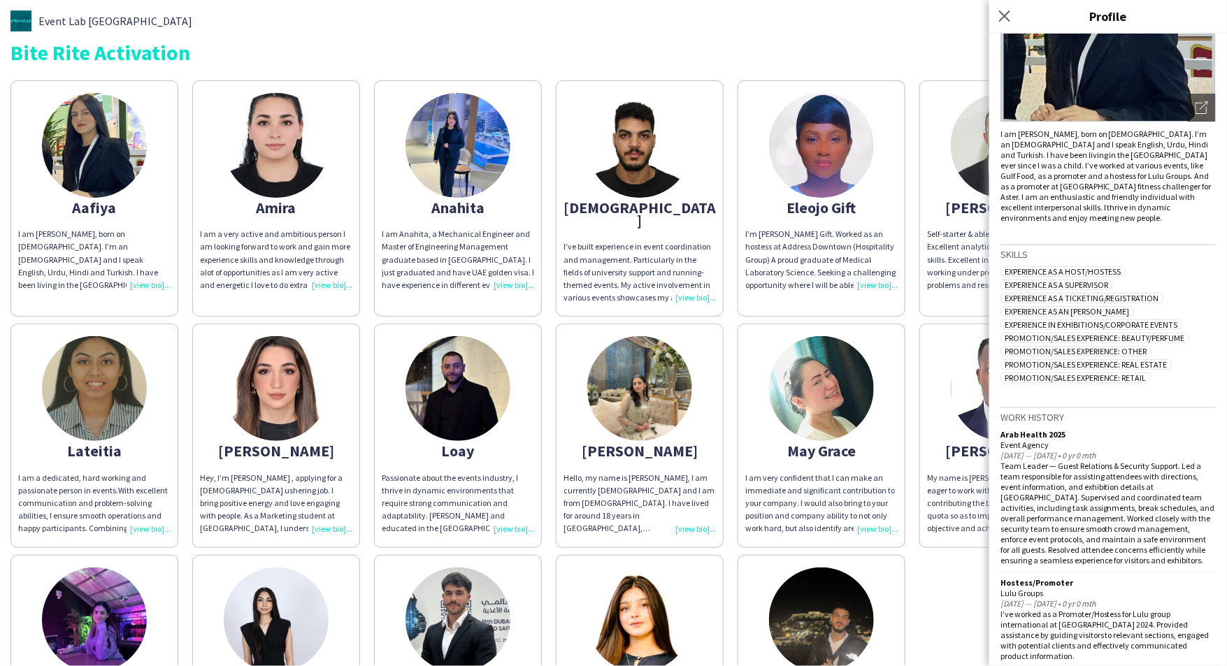
scroll to position [245, 0]
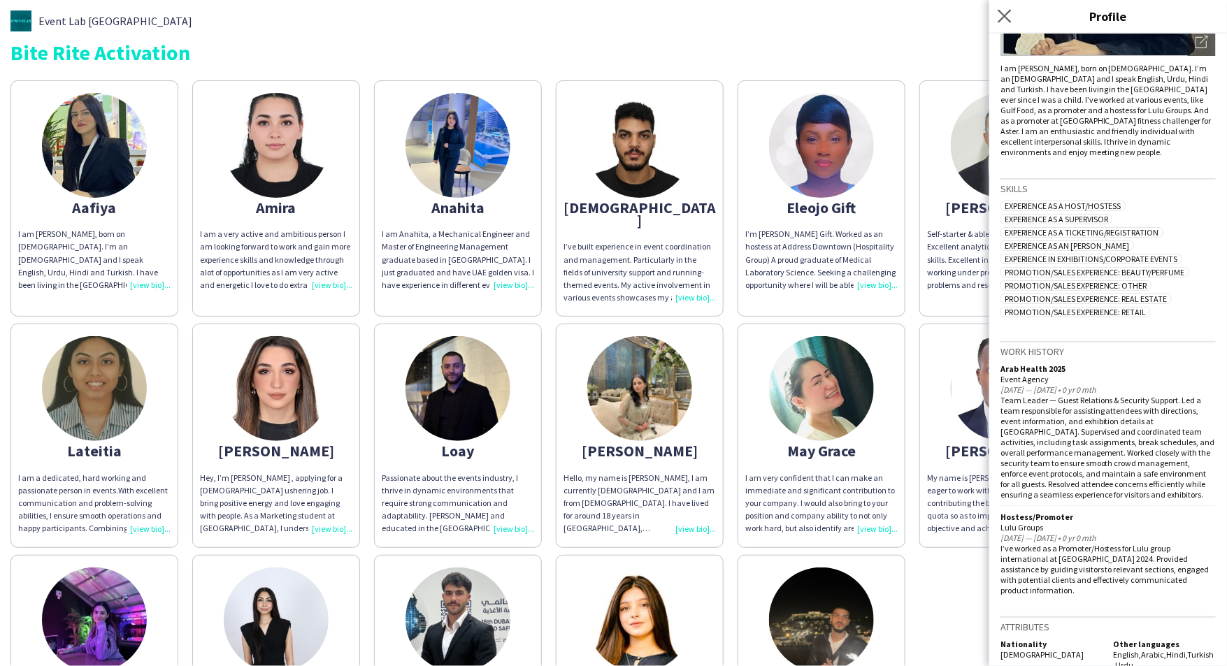
click at [1007, 8] on app-icon "Close pop-in" at bounding box center [1005, 16] width 20 height 20
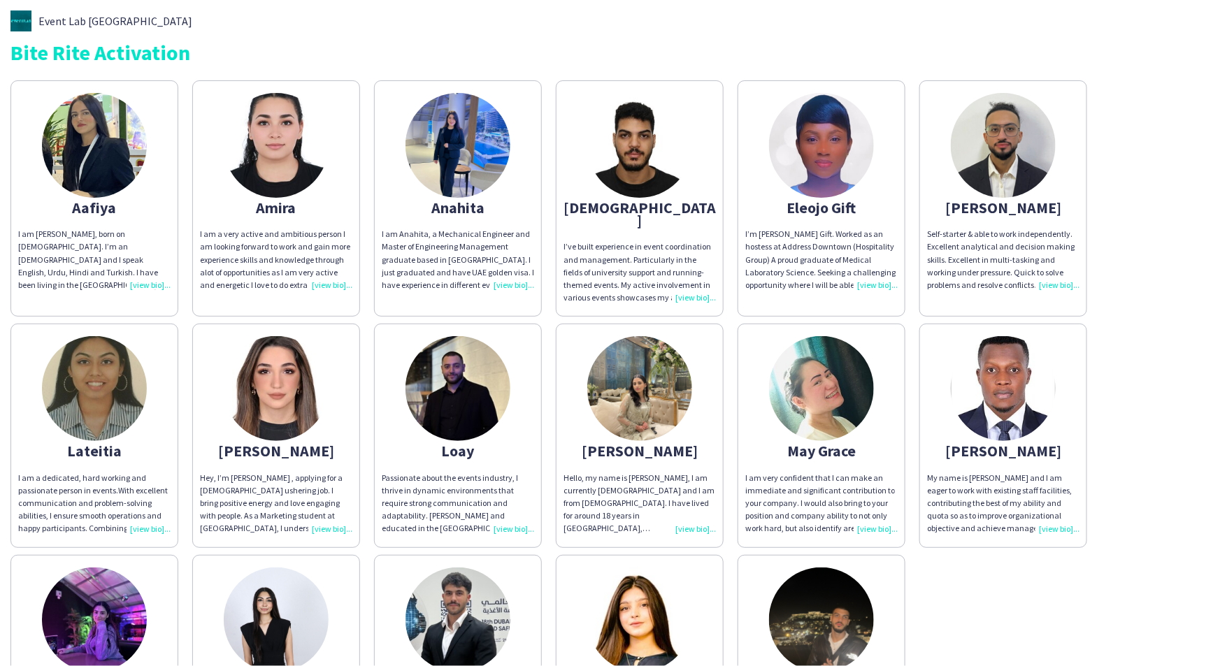
click at [144, 285] on div "I am Aafiya Fathima, born on 15th may, 2006. I’m an Indian and I speak English,…" at bounding box center [94, 260] width 152 height 64
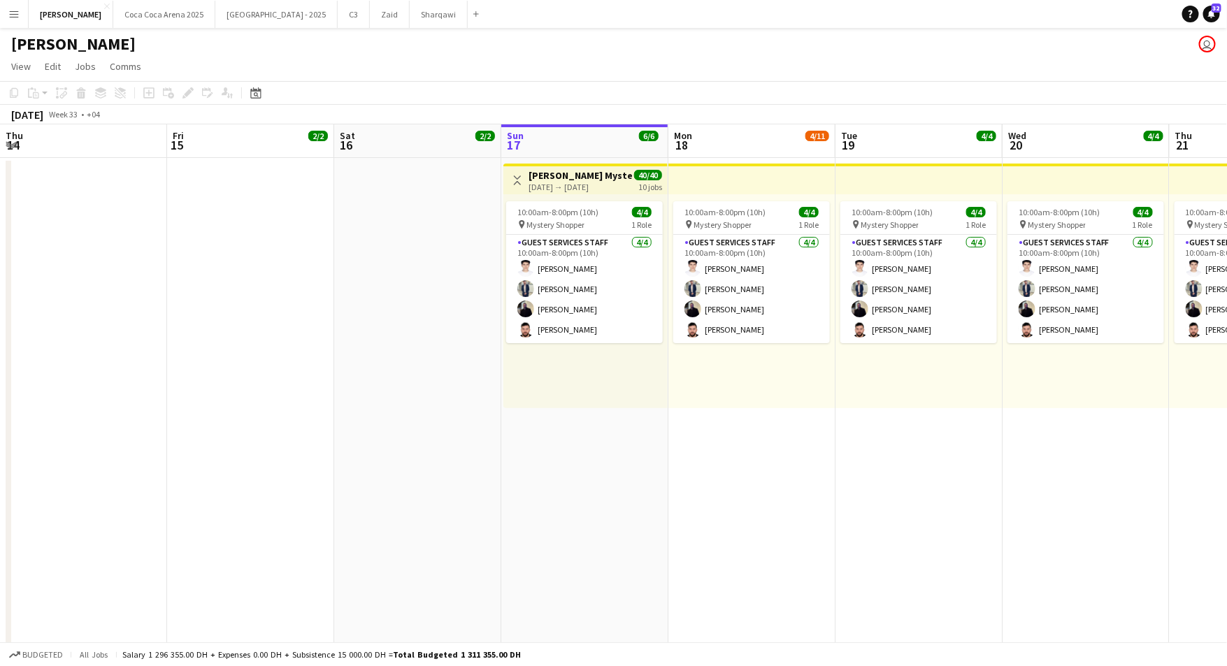
scroll to position [0, 334]
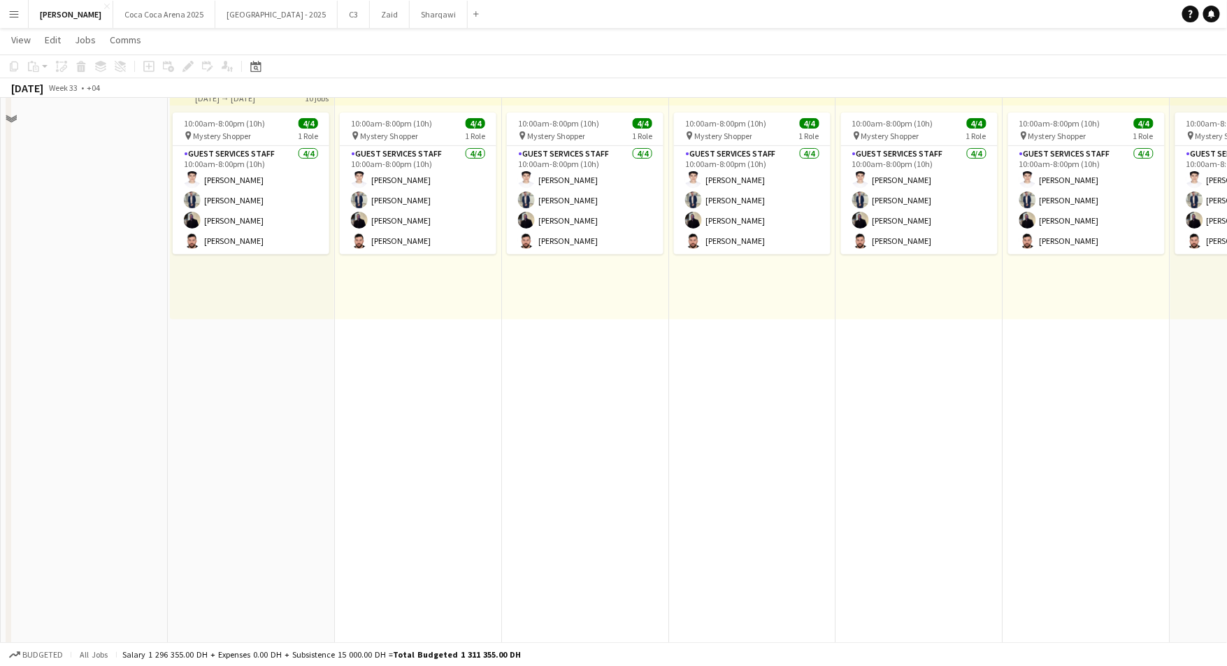
scroll to position [1932, 0]
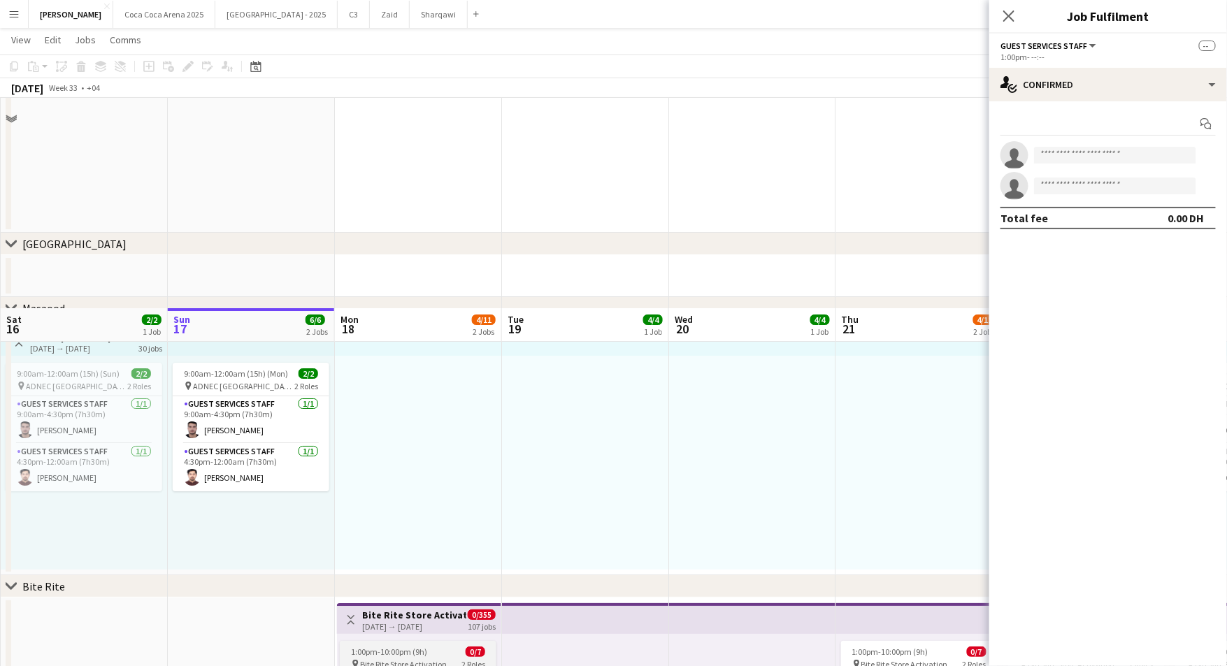
click at [403, 647] on span "1:00pm-10:00pm (9h)" at bounding box center [389, 652] width 76 height 10
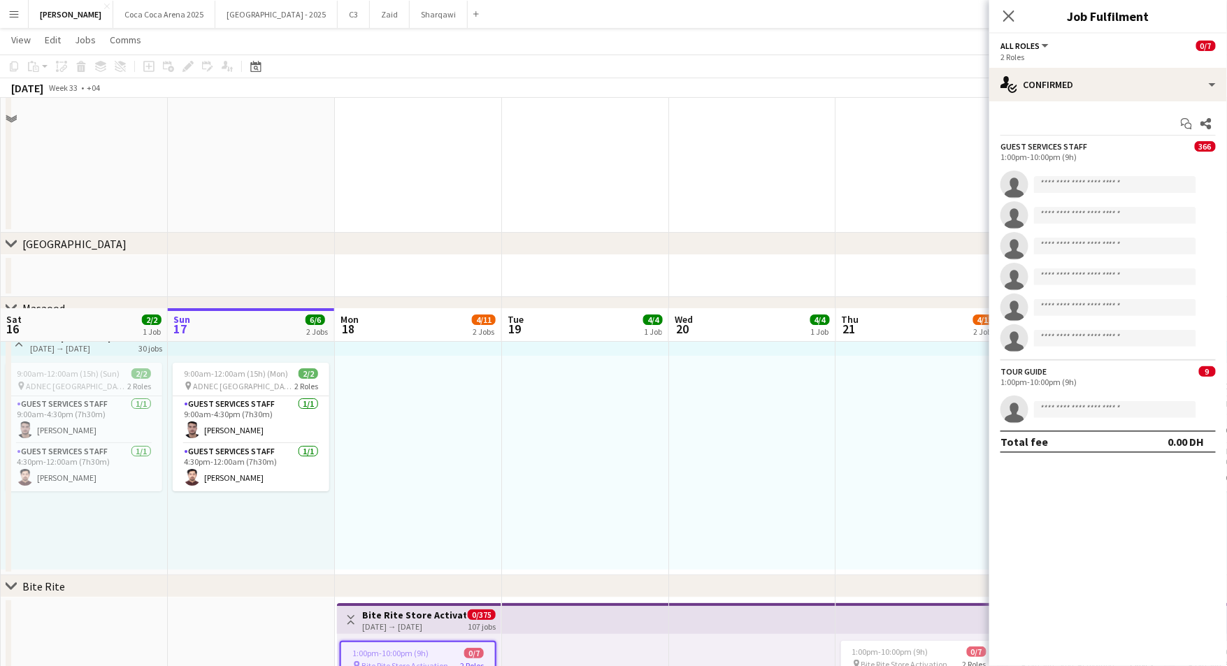
scroll to position [2143, 0]
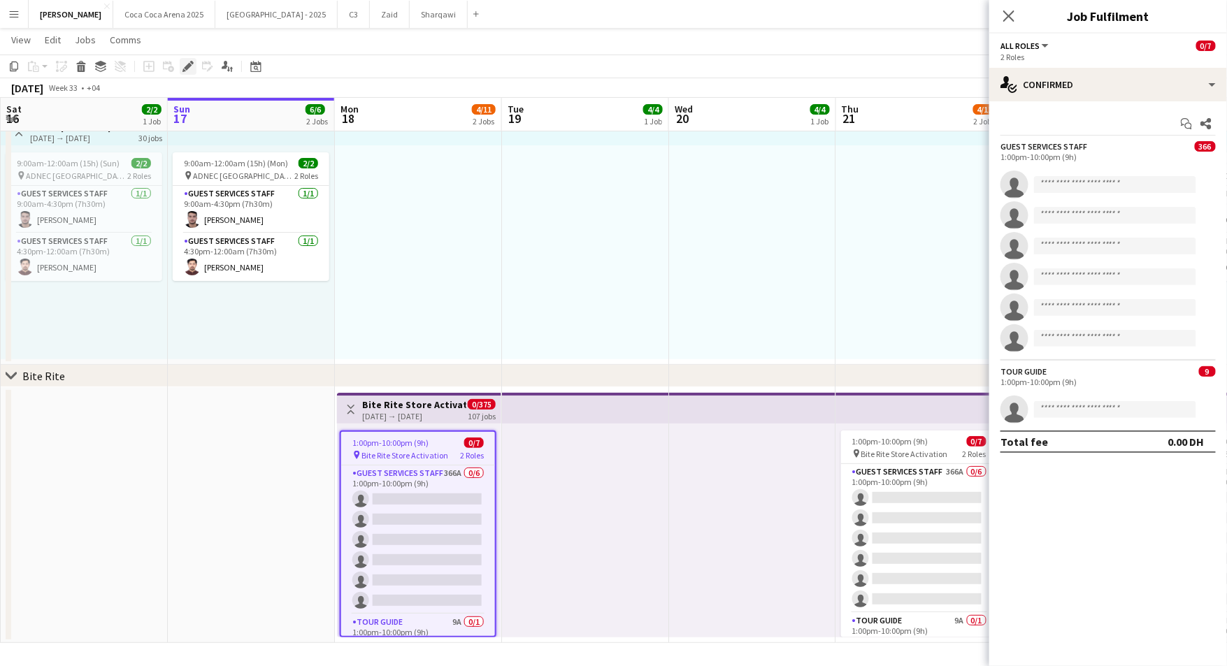
click at [186, 71] on icon "Edit" at bounding box center [188, 66] width 11 height 11
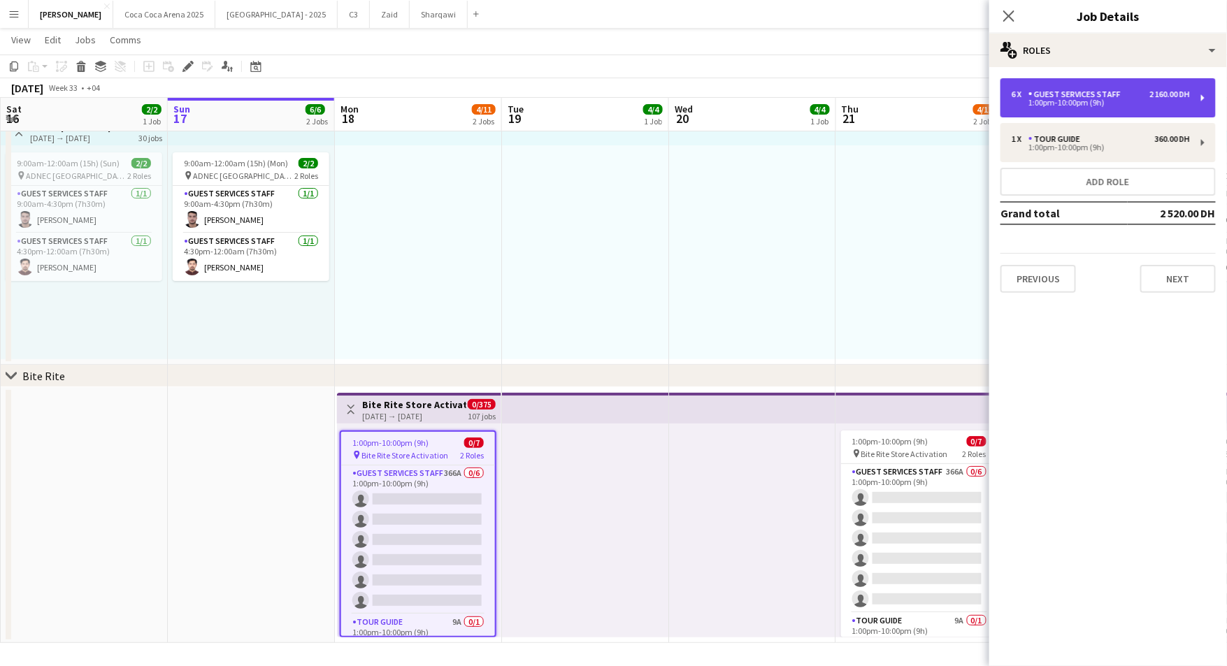
click at [1045, 94] on div "Guest Services Staff" at bounding box center [1078, 95] width 98 height 10
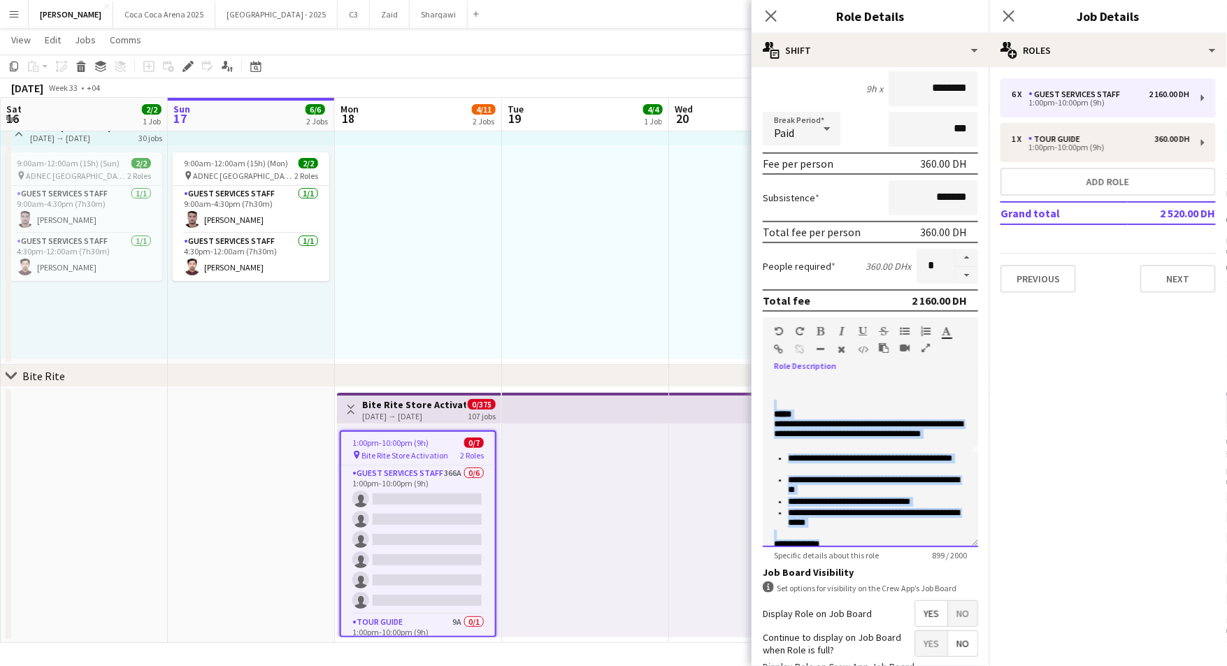
scroll to position [0, 0]
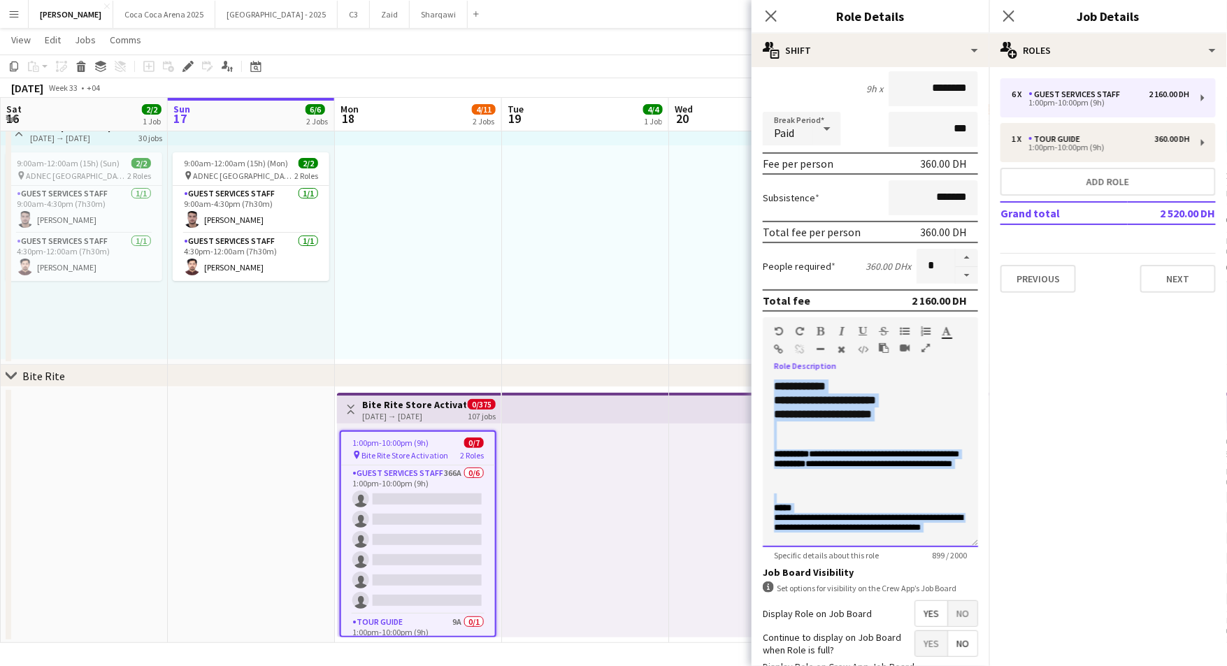
drag, startPoint x: 854, startPoint y: 524, endPoint x: 755, endPoint y: 349, distance: 201.7
click at [755, 349] on form "**********" at bounding box center [871, 364] width 238 height 829
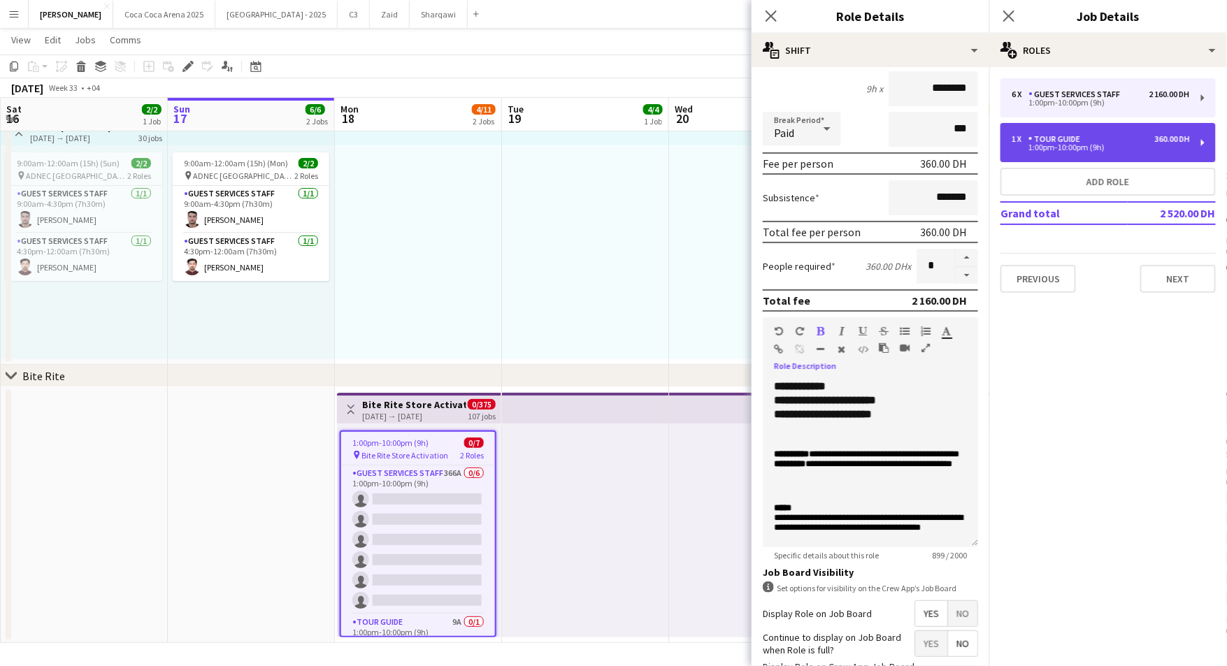
click at [1050, 145] on div "1:00pm-10:00pm (9h)" at bounding box center [1101, 147] width 178 height 7
type input "**********"
type input "*"
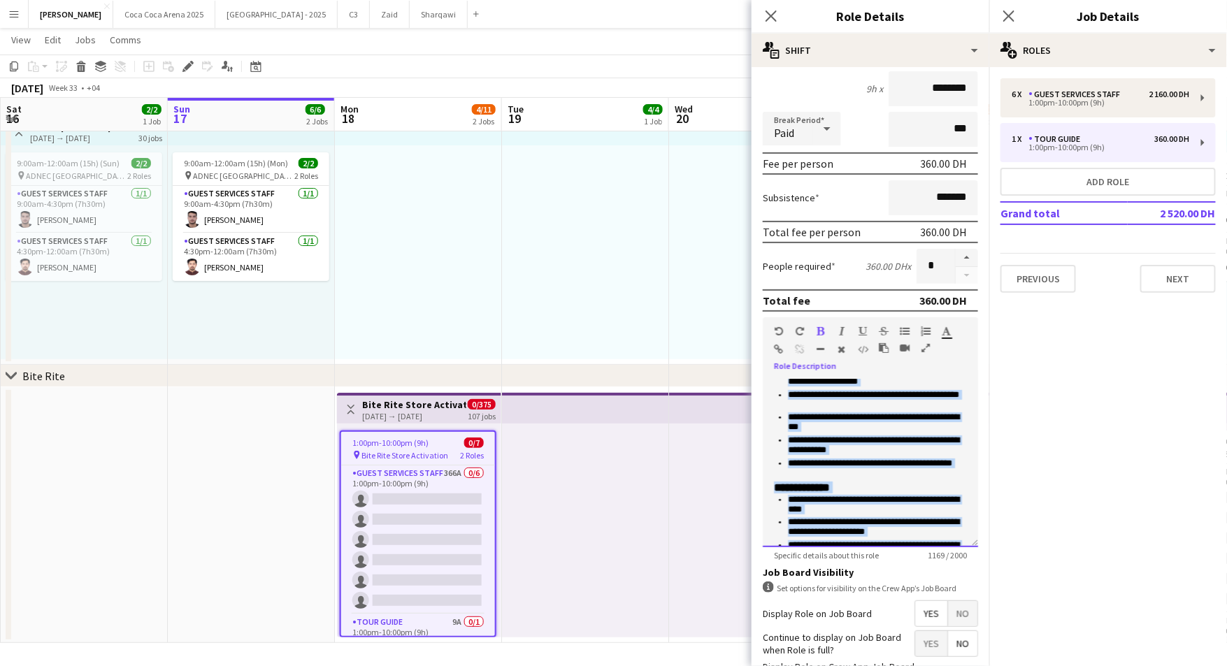
scroll to position [389, 0]
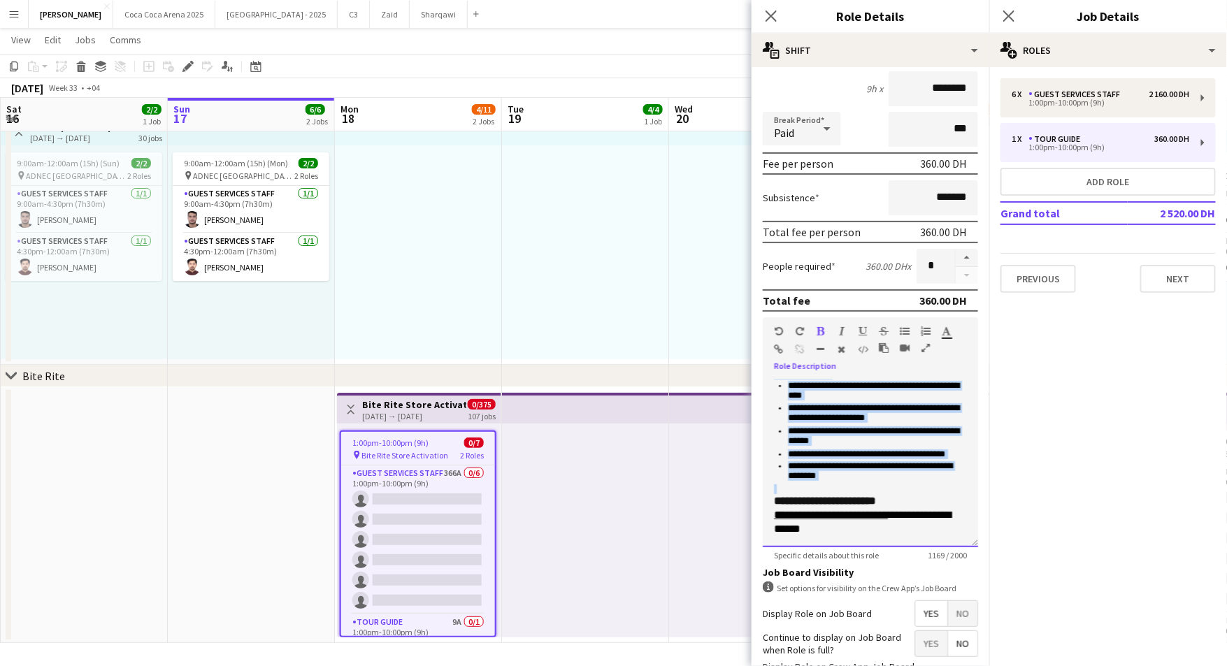
drag, startPoint x: 774, startPoint y: 400, endPoint x: 895, endPoint y: 485, distance: 147.6
click at [895, 485] on div "**********" at bounding box center [870, 297] width 193 height 478
copy div "**********"
click at [775, 10] on icon "Close pop-in" at bounding box center [770, 15] width 13 height 13
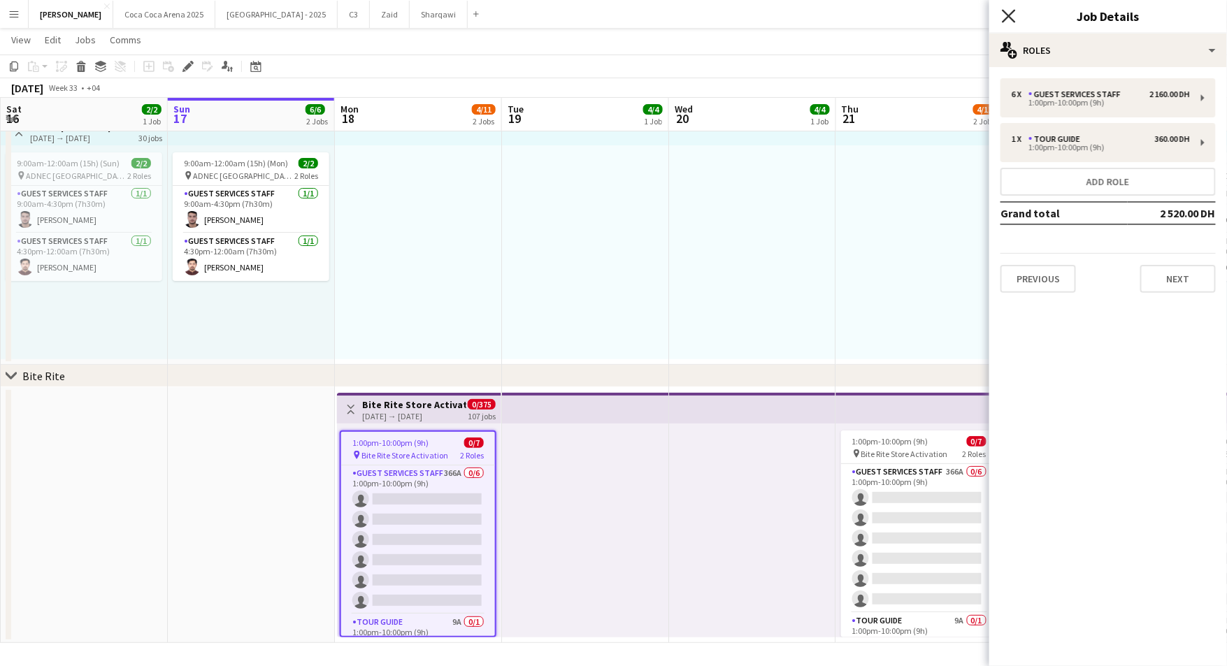
click at [1010, 17] on icon at bounding box center [1008, 15] width 13 height 13
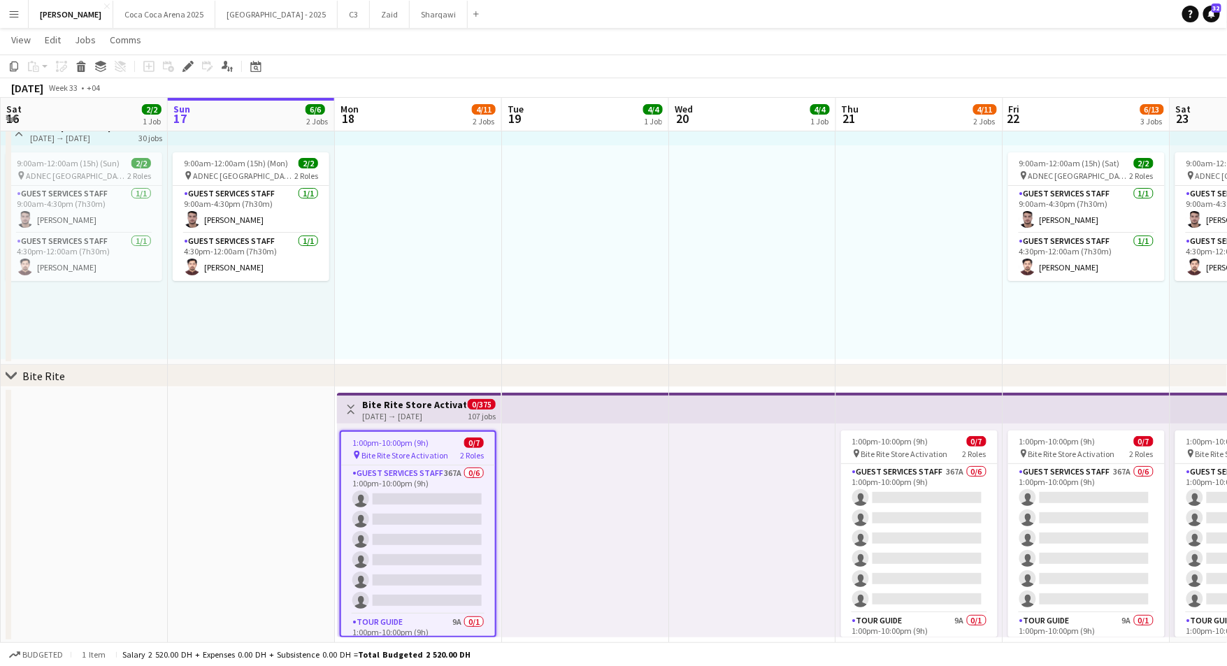
click at [17, 17] on app-icon "Menu" at bounding box center [13, 13] width 11 height 11
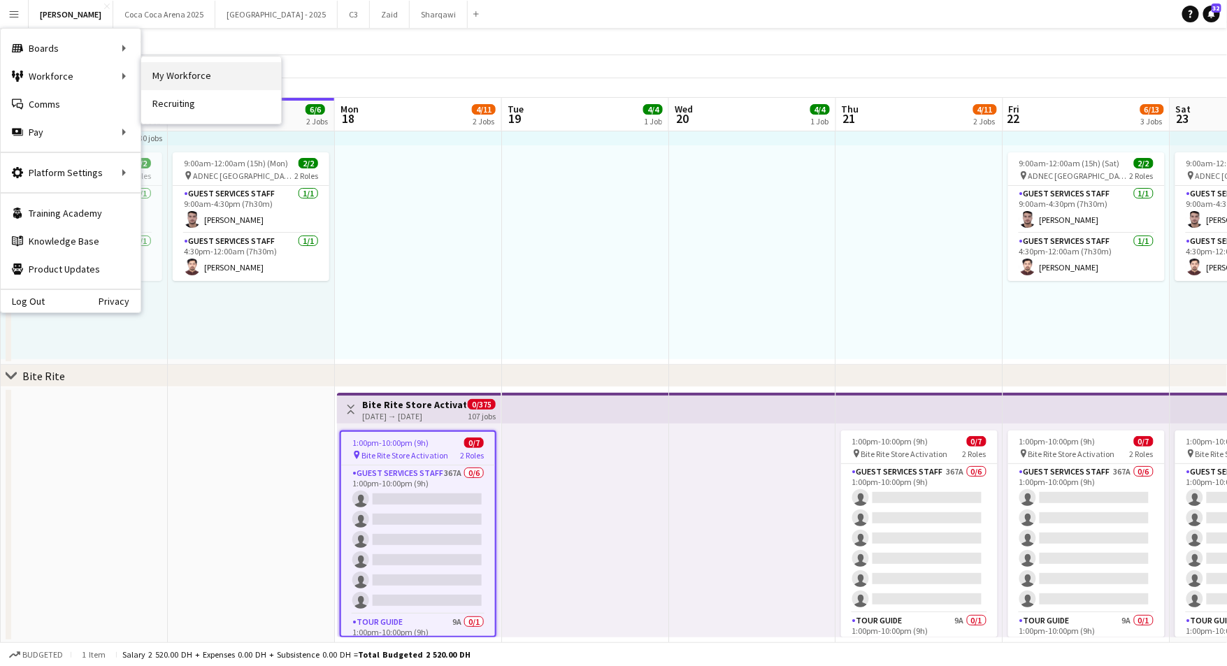
click at [164, 70] on link "My Workforce" at bounding box center [211, 76] width 140 height 28
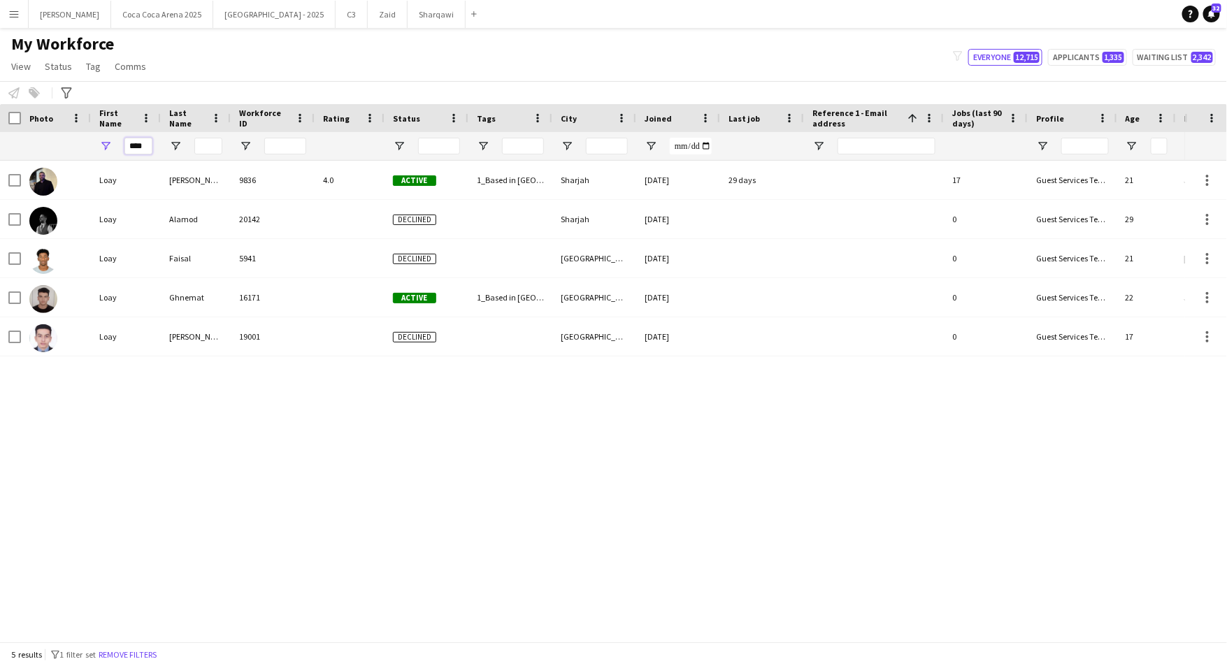
click at [134, 141] on input "****" at bounding box center [138, 146] width 28 height 17
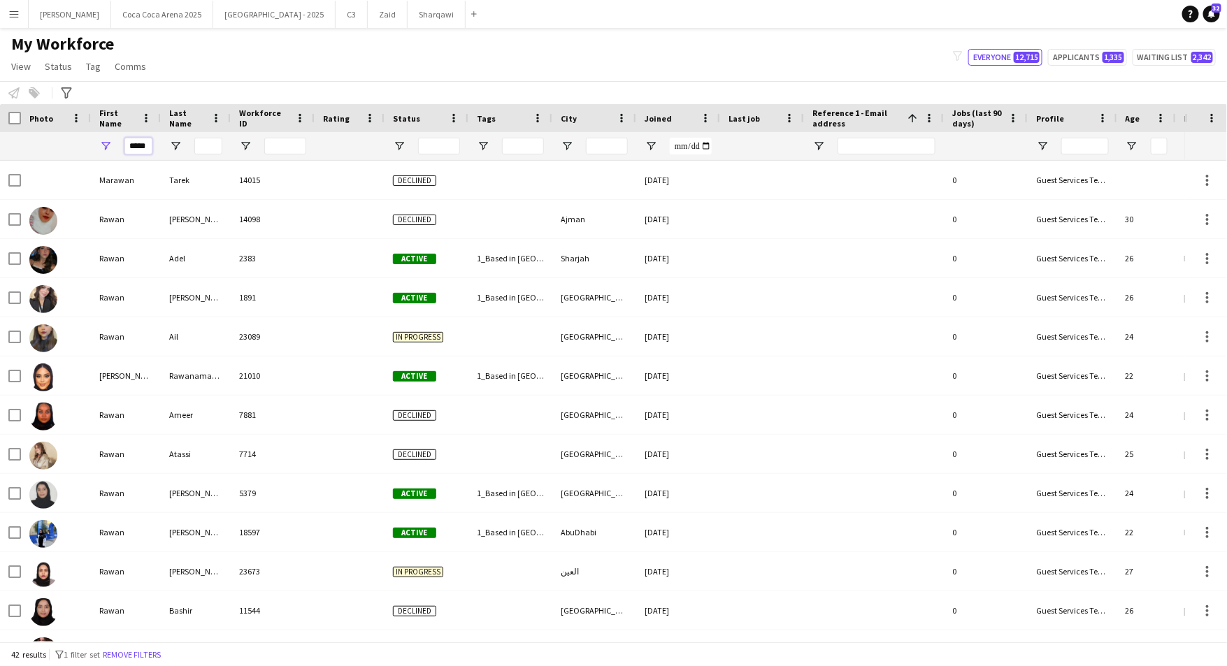
type input "*****"
click at [199, 141] on input "Last Name Filter Input" at bounding box center [208, 146] width 28 height 17
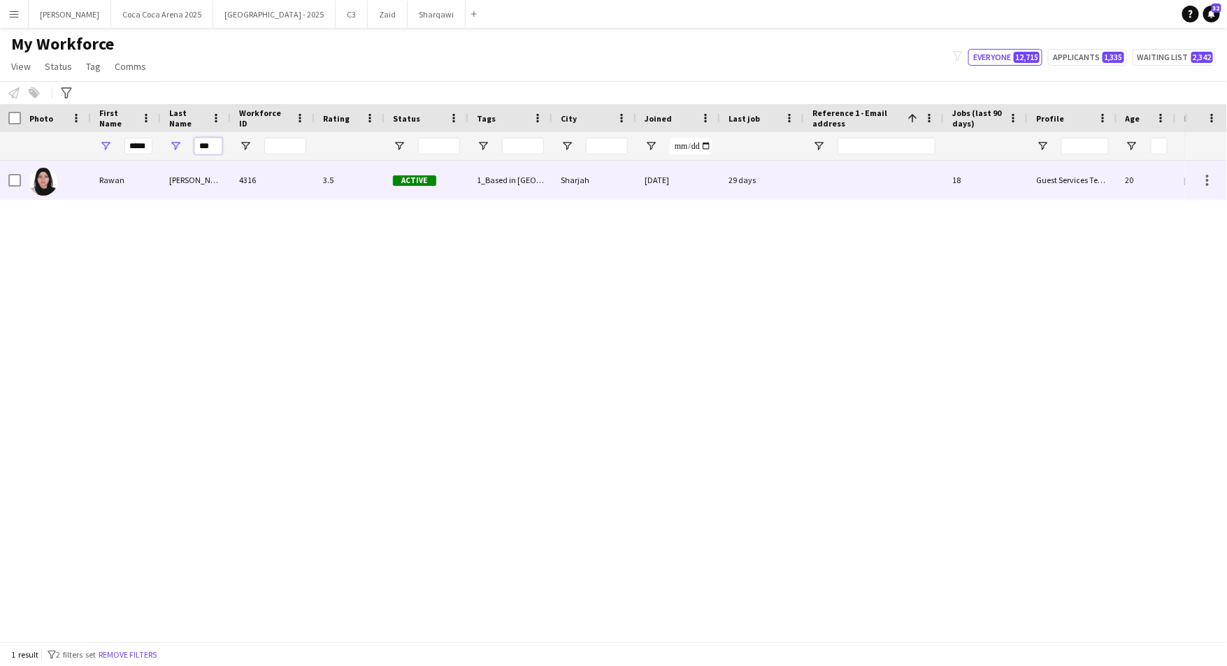
type input "***"
click at [111, 178] on div "Rawan" at bounding box center [126, 180] width 70 height 38
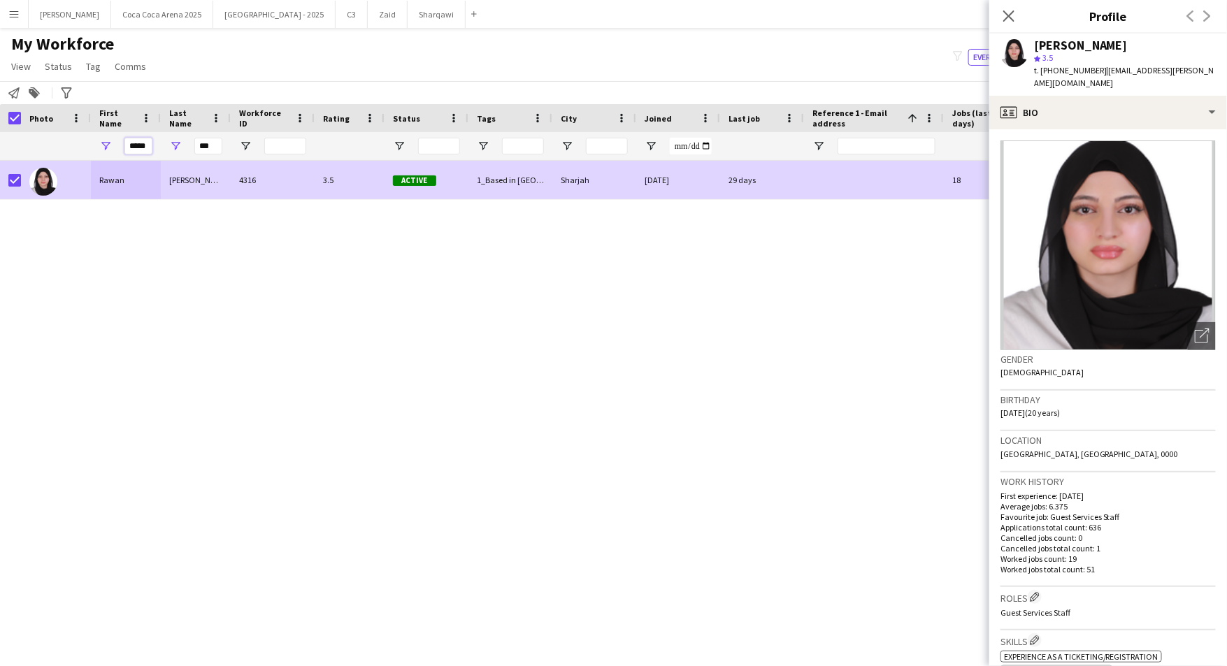
click at [144, 148] on input "*****" at bounding box center [138, 146] width 28 height 17
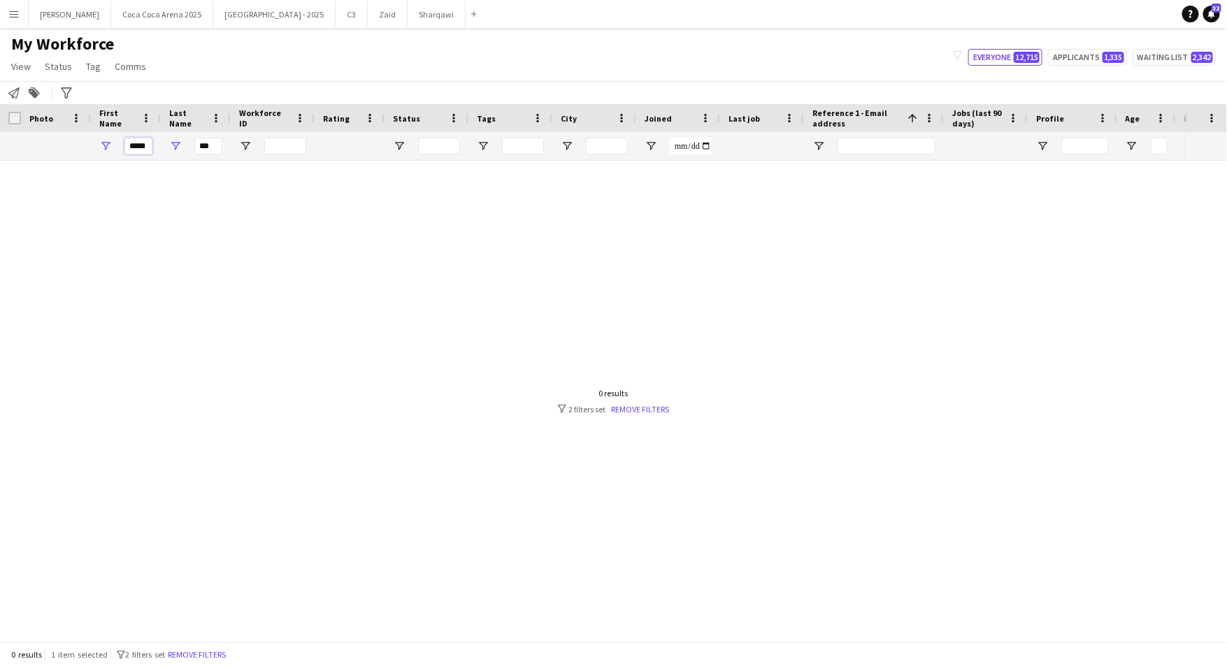
type input "*****"
click at [206, 140] on input "***" at bounding box center [208, 146] width 28 height 17
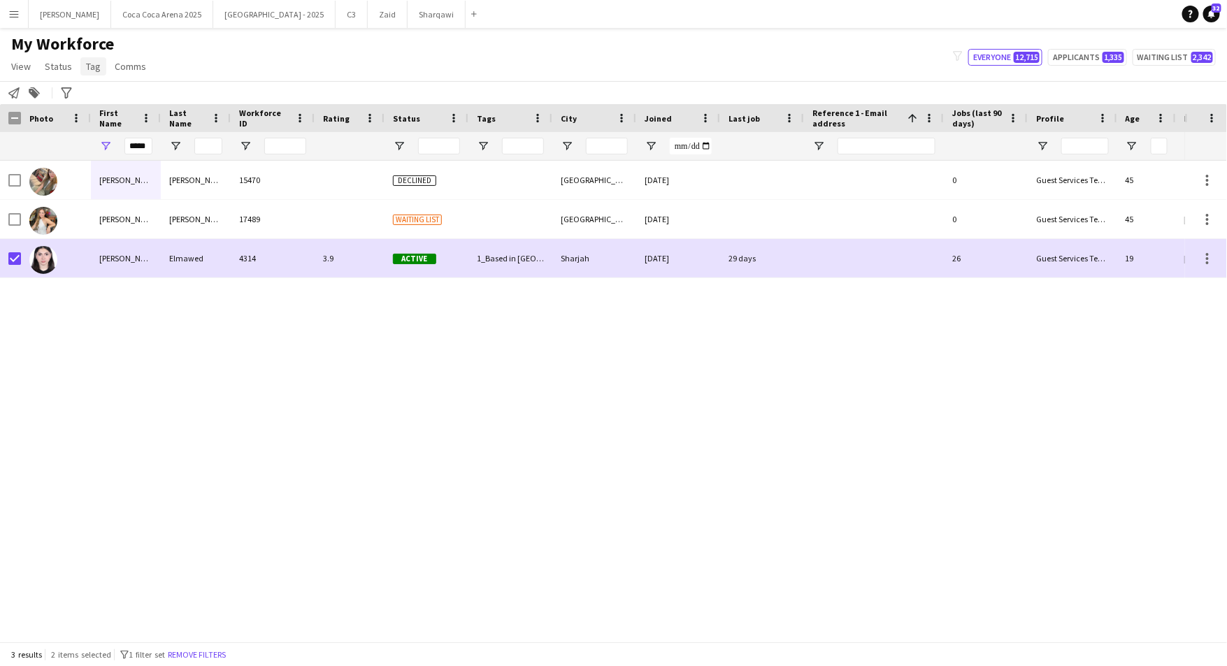
click at [90, 69] on span "Tag" at bounding box center [93, 66] width 15 height 13
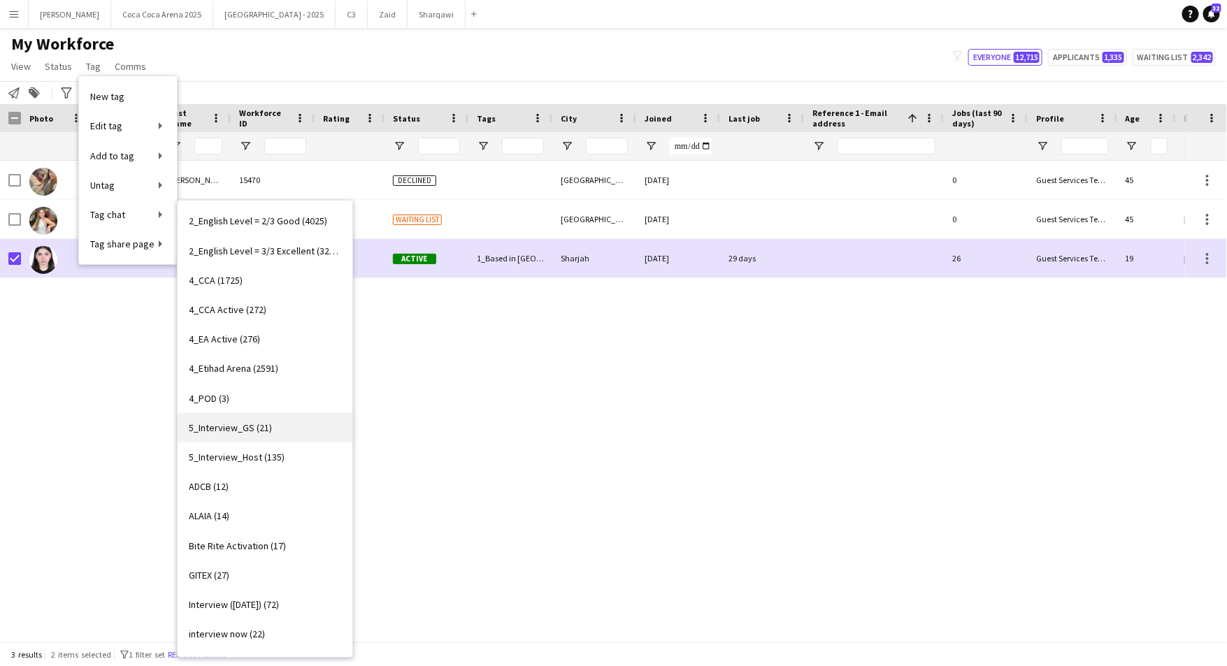
scroll to position [119, 0]
click at [253, 547] on span "Bite Rite Activation (17)" at bounding box center [237, 544] width 97 height 13
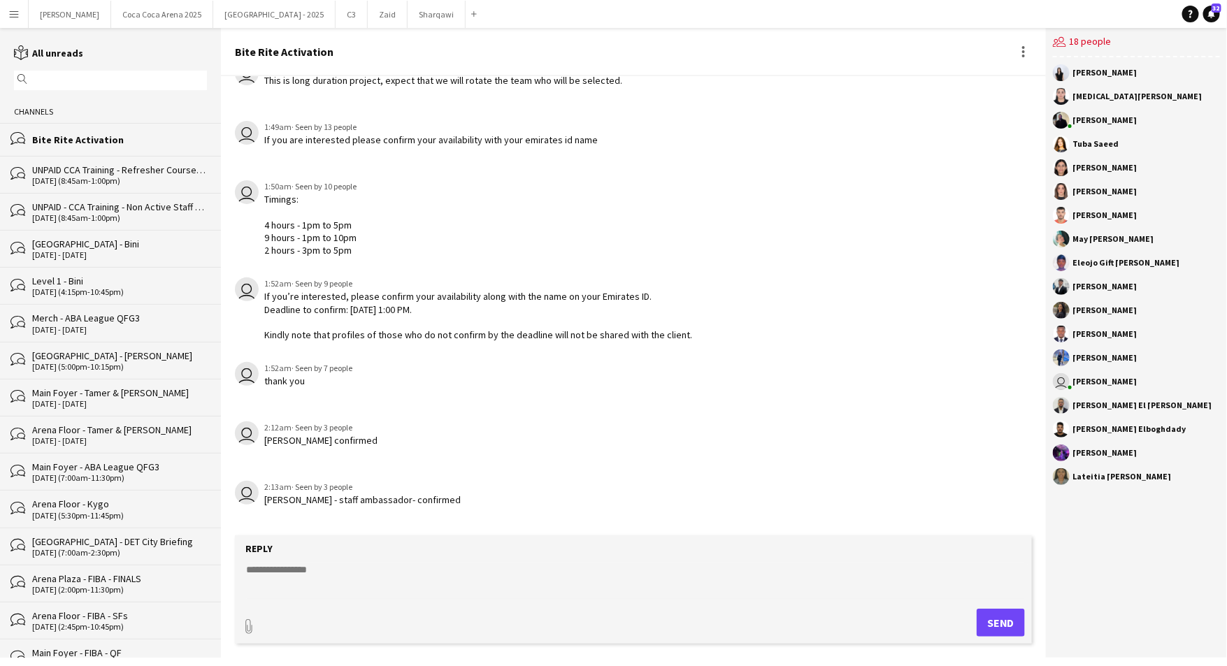
scroll to position [1332, 0]
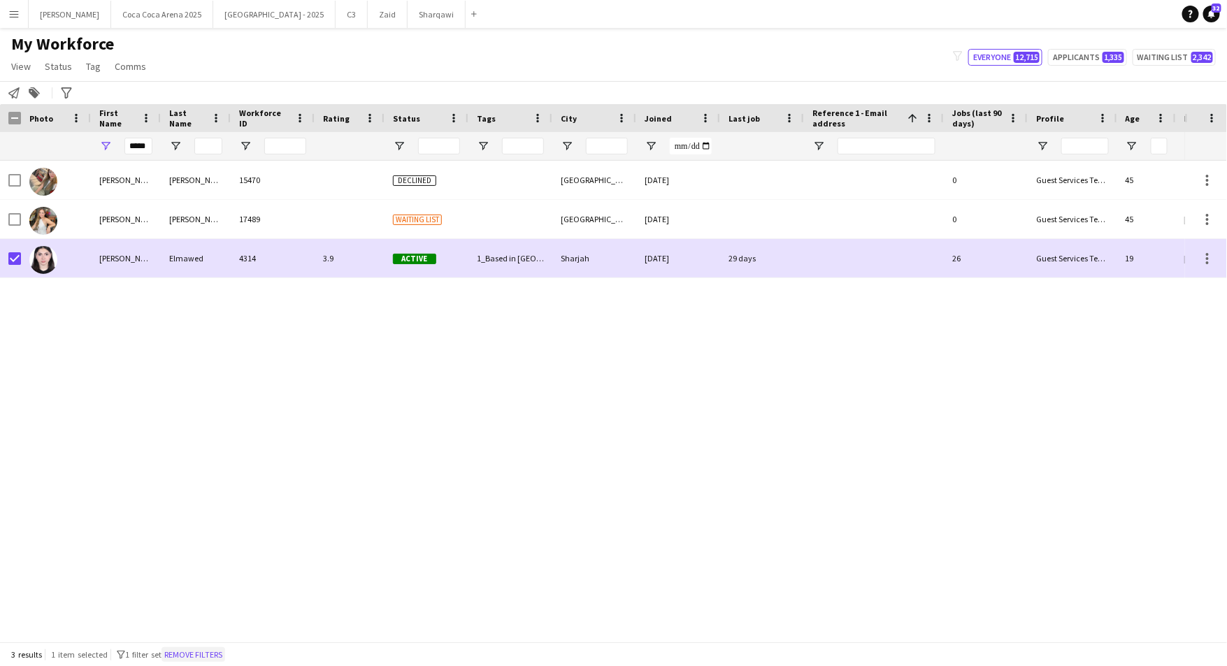
click at [203, 656] on button "Remove filters" at bounding box center [194, 655] width 64 height 15
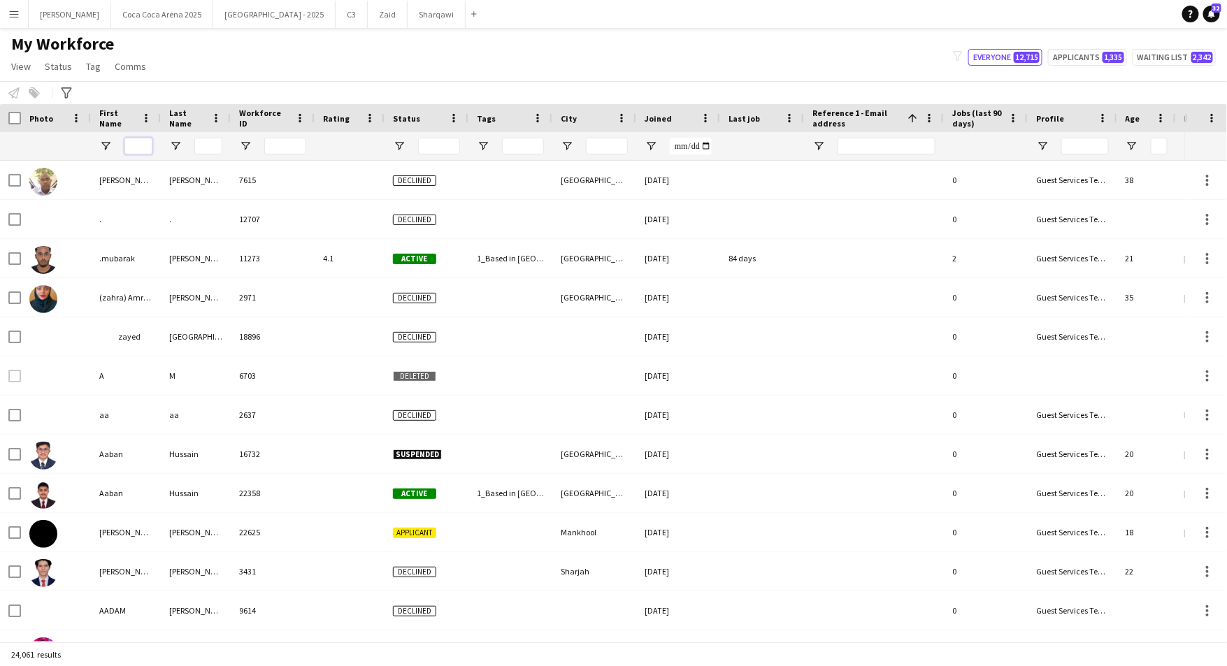
click at [141, 147] on input "First Name Filter Input" at bounding box center [138, 146] width 28 height 17
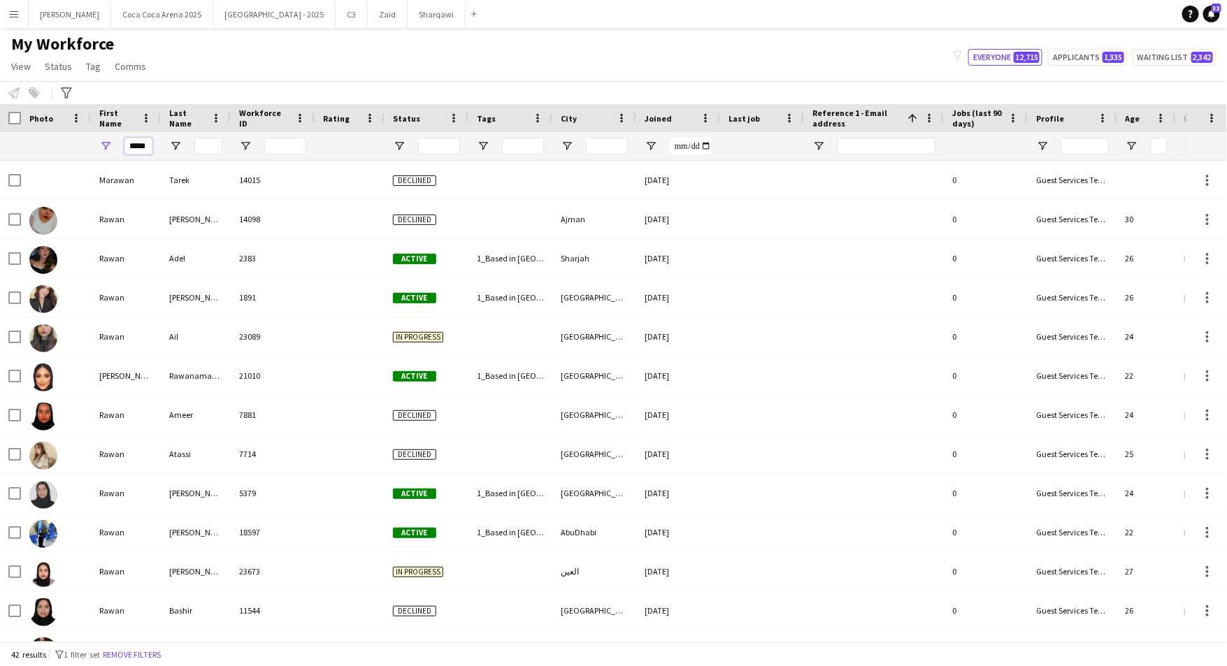
type input "*****"
click at [206, 141] on input "Last Name Filter Input" at bounding box center [208, 146] width 28 height 17
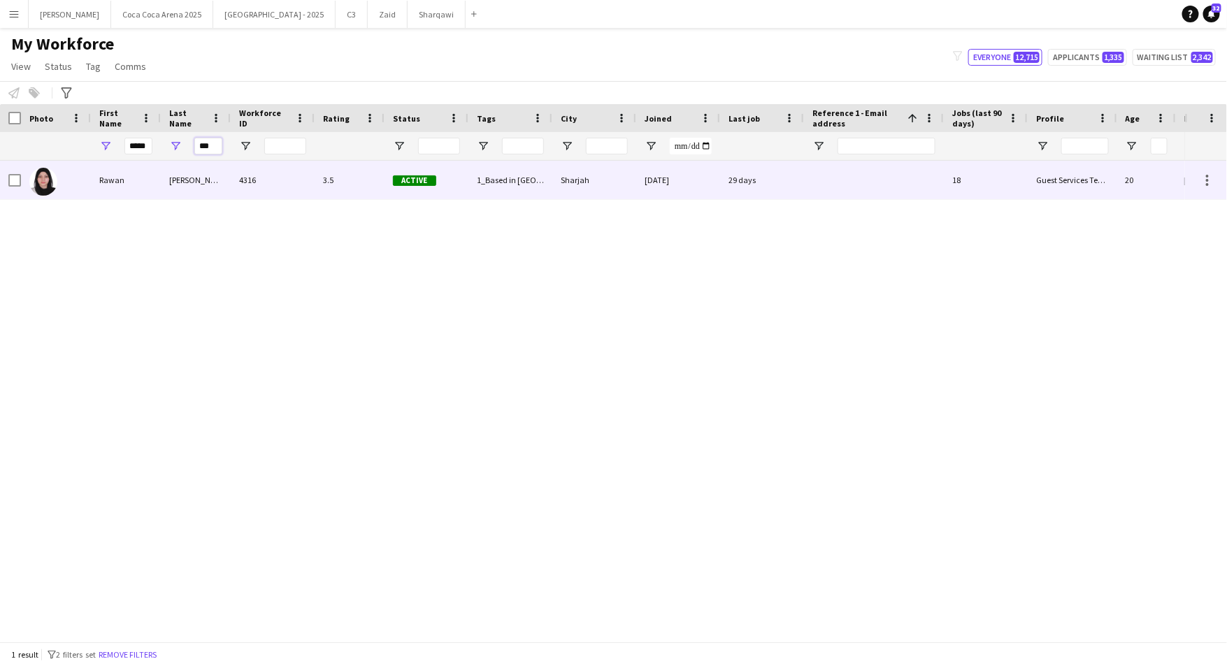
type input "***"
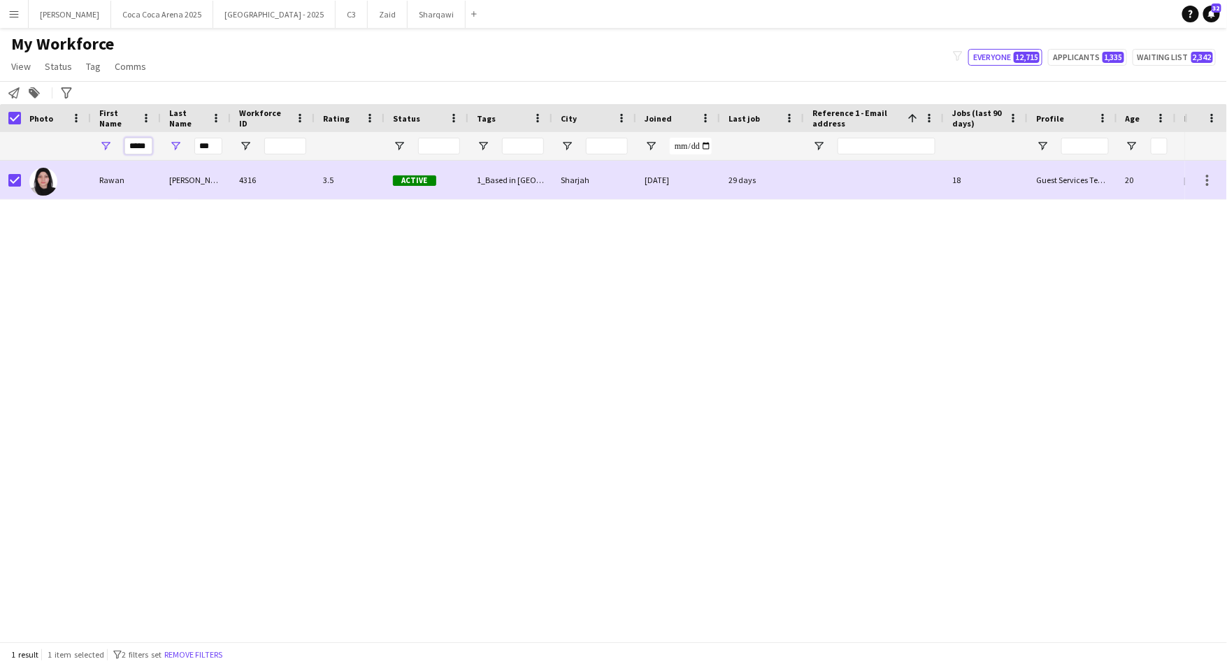
click at [138, 147] on input "*****" at bounding box center [138, 146] width 28 height 17
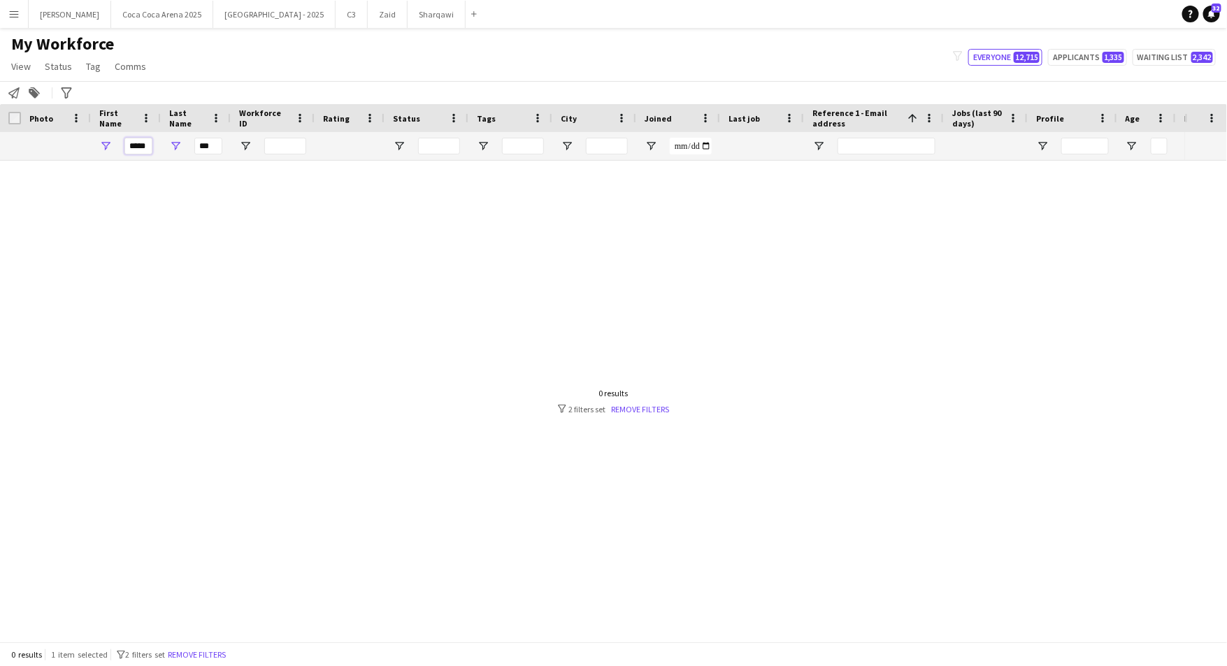
type input "*****"
click at [211, 143] on input "***" at bounding box center [208, 146] width 28 height 17
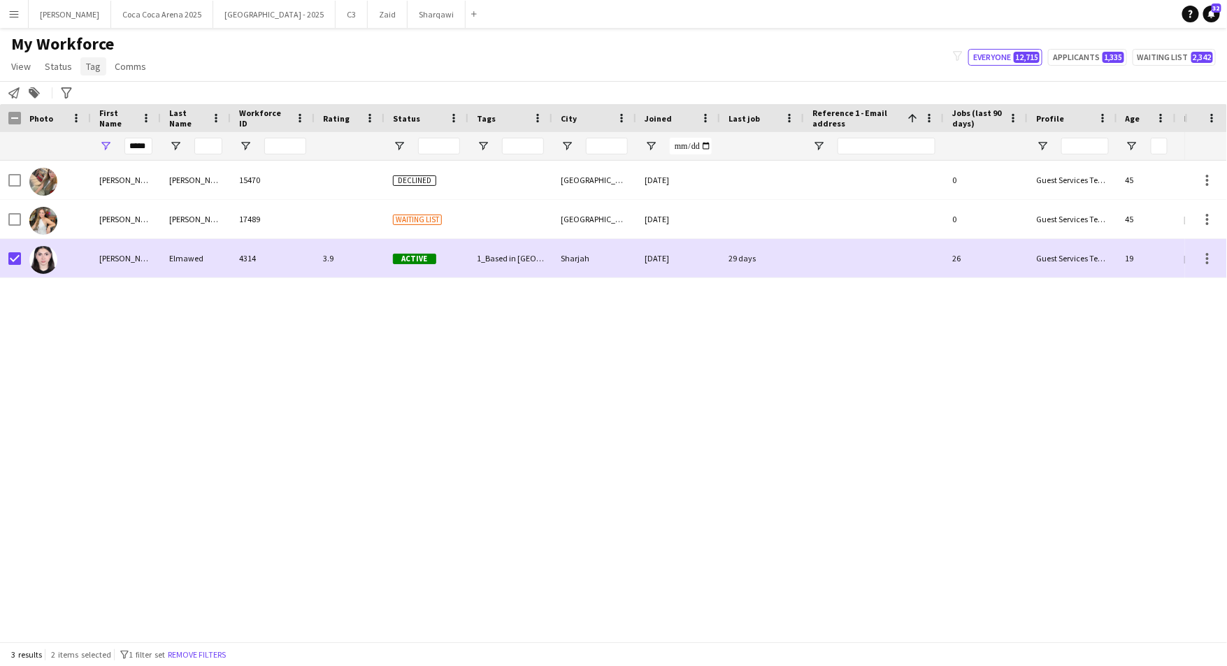
click at [99, 67] on link "Tag" at bounding box center [93, 66] width 26 height 18
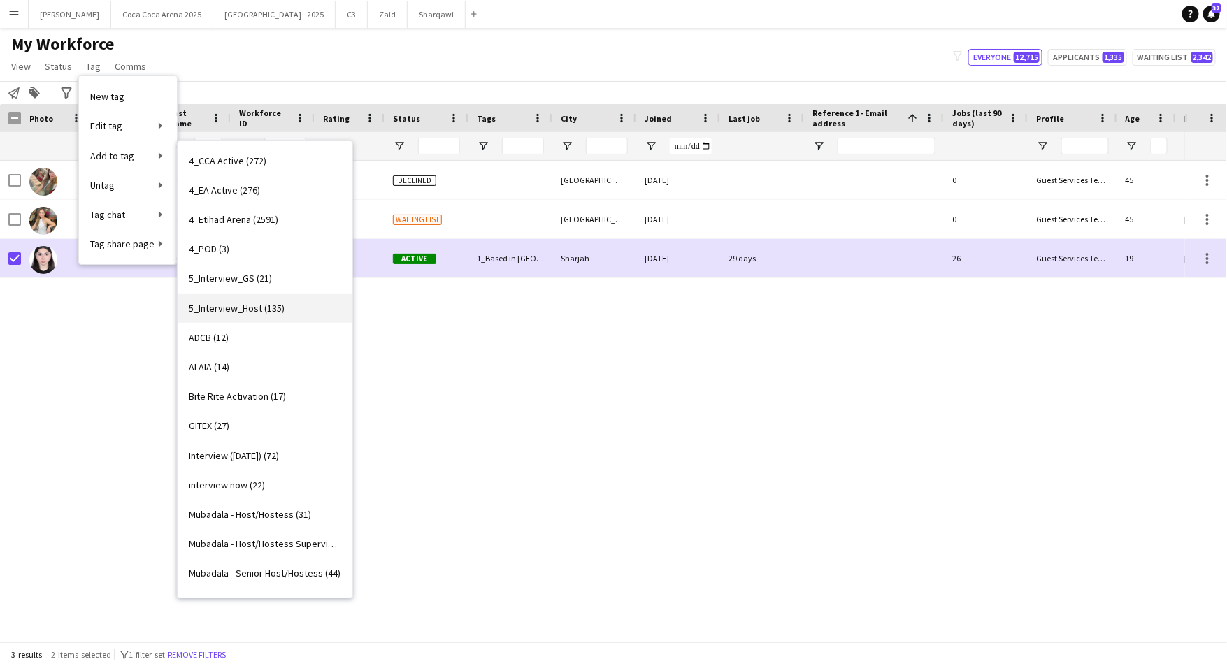
scroll to position [208, 0]
click at [235, 395] on span "Bite Rite Activation (17)" at bounding box center [237, 395] width 97 height 13
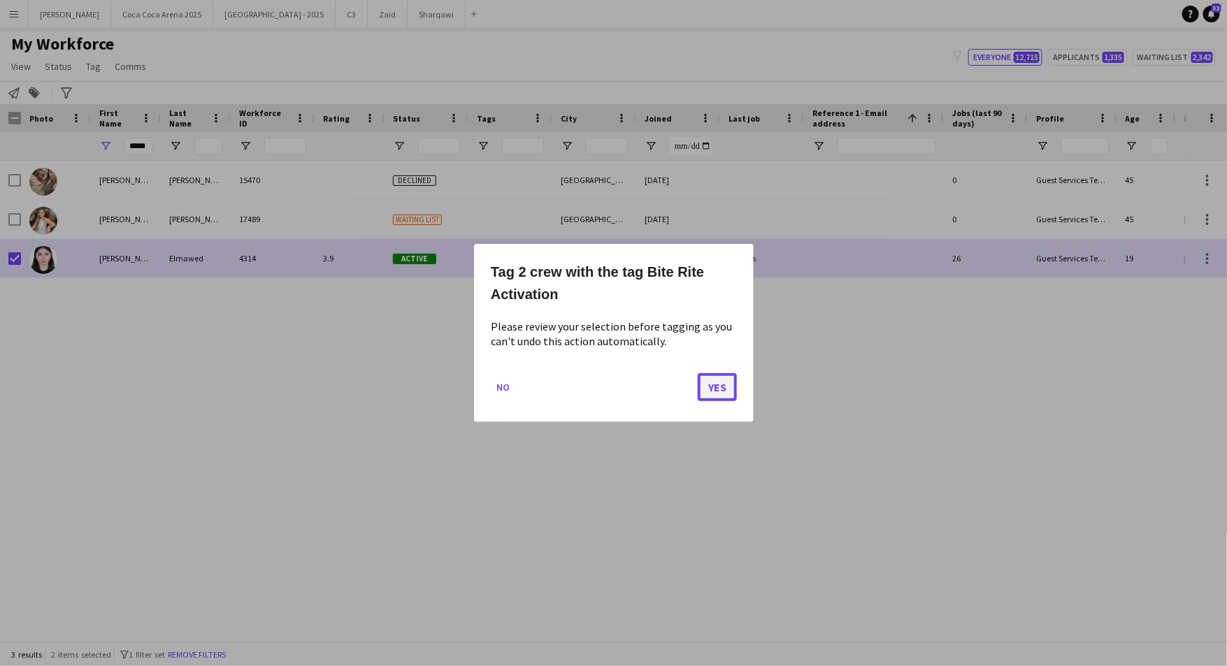
click at [703, 381] on button "Yes" at bounding box center [717, 387] width 39 height 28
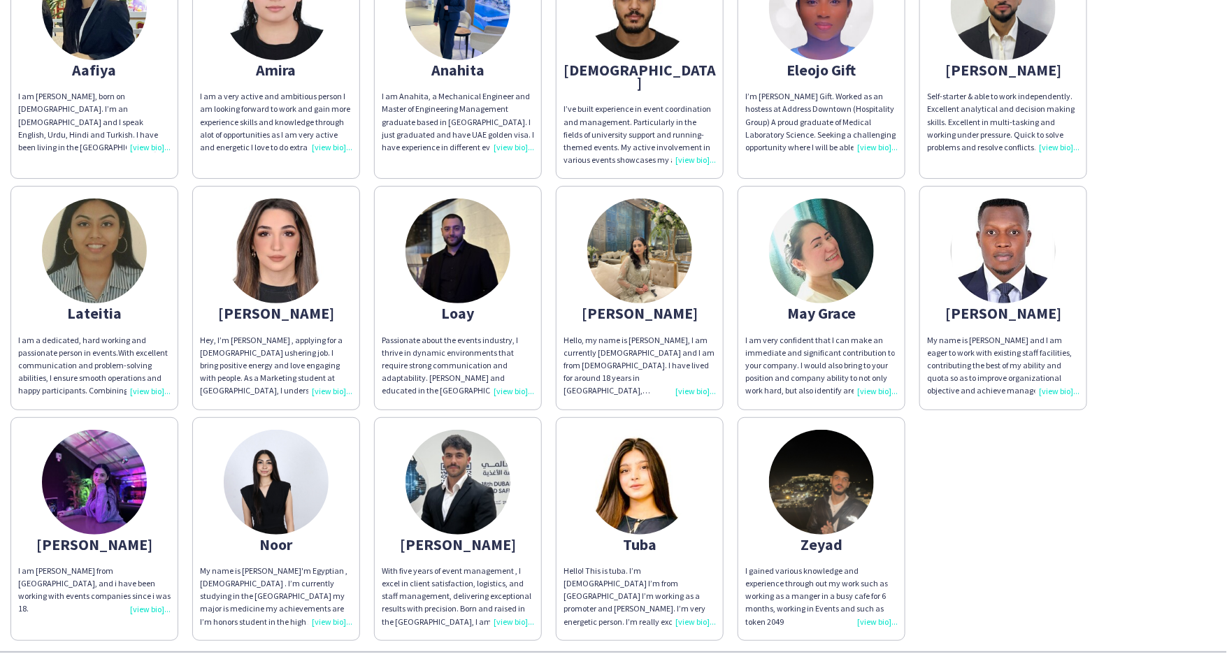
scroll to position [159, 0]
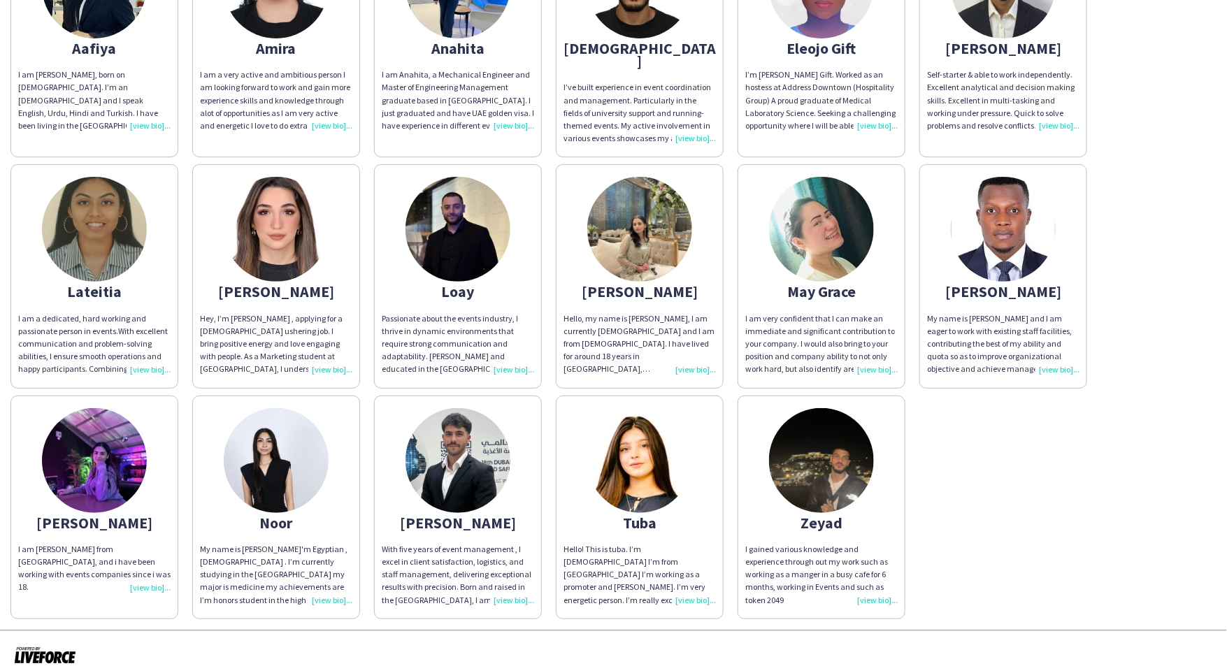
click at [502, 584] on div "With five years of event management , I excel in client satisfaction, logistics…" at bounding box center [458, 575] width 152 height 64
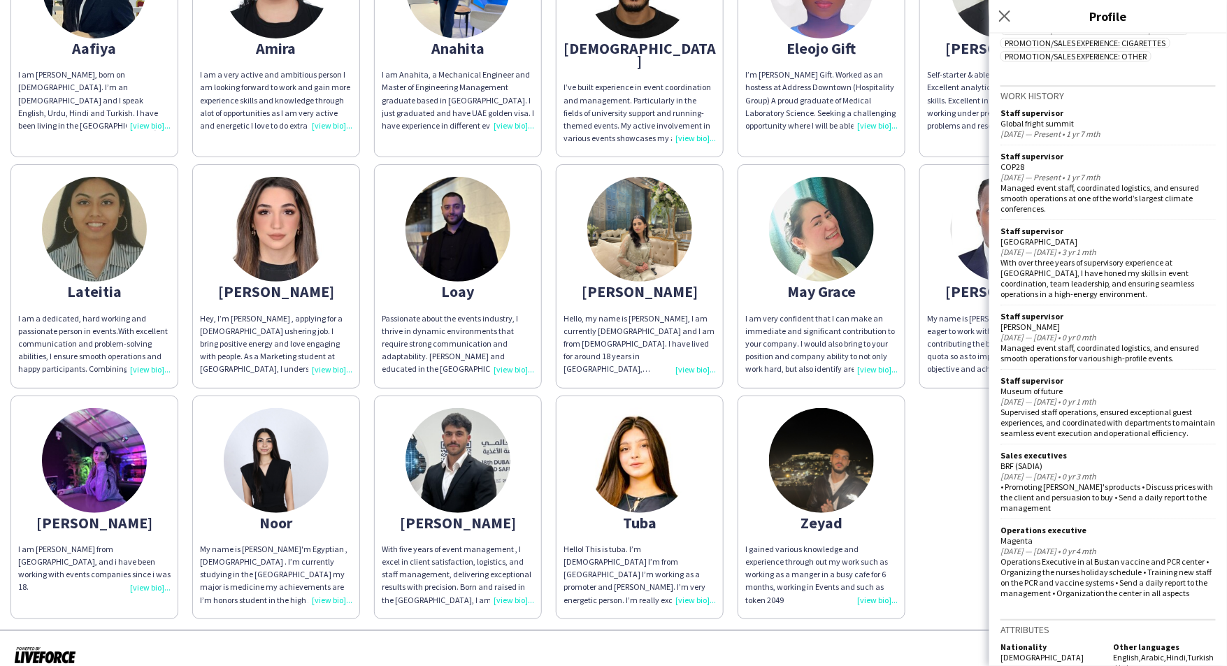
scroll to position [503, 0]
click at [1003, 20] on icon "Close pop-in" at bounding box center [1004, 15] width 13 height 13
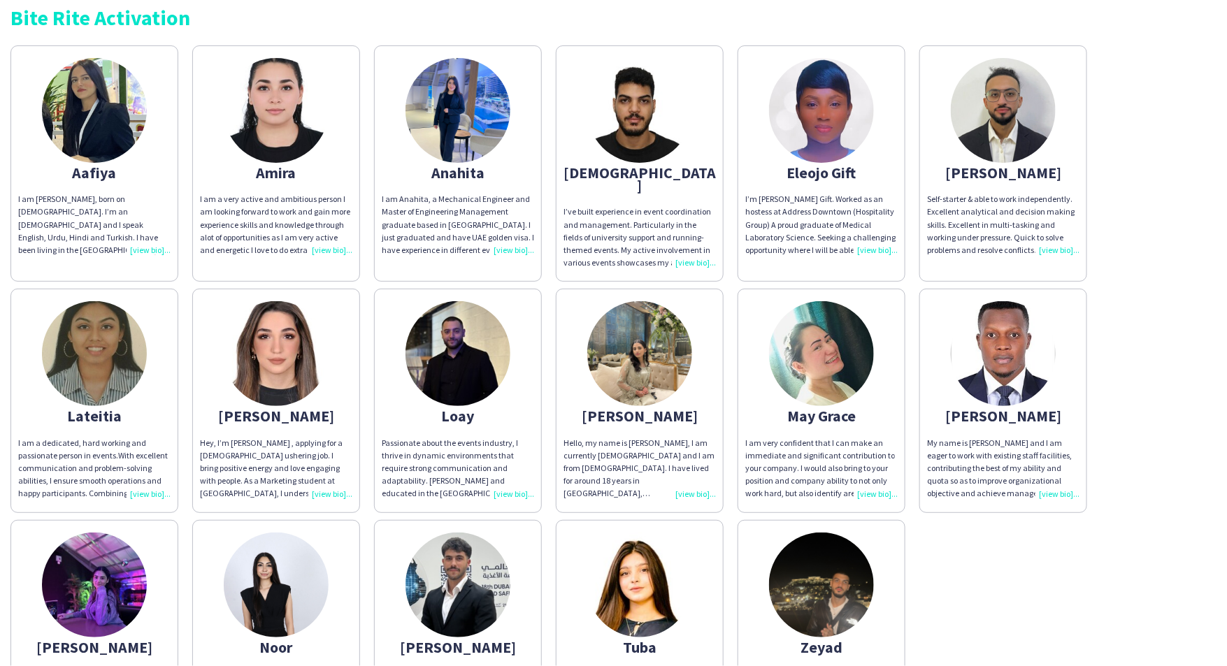
scroll to position [0, 0]
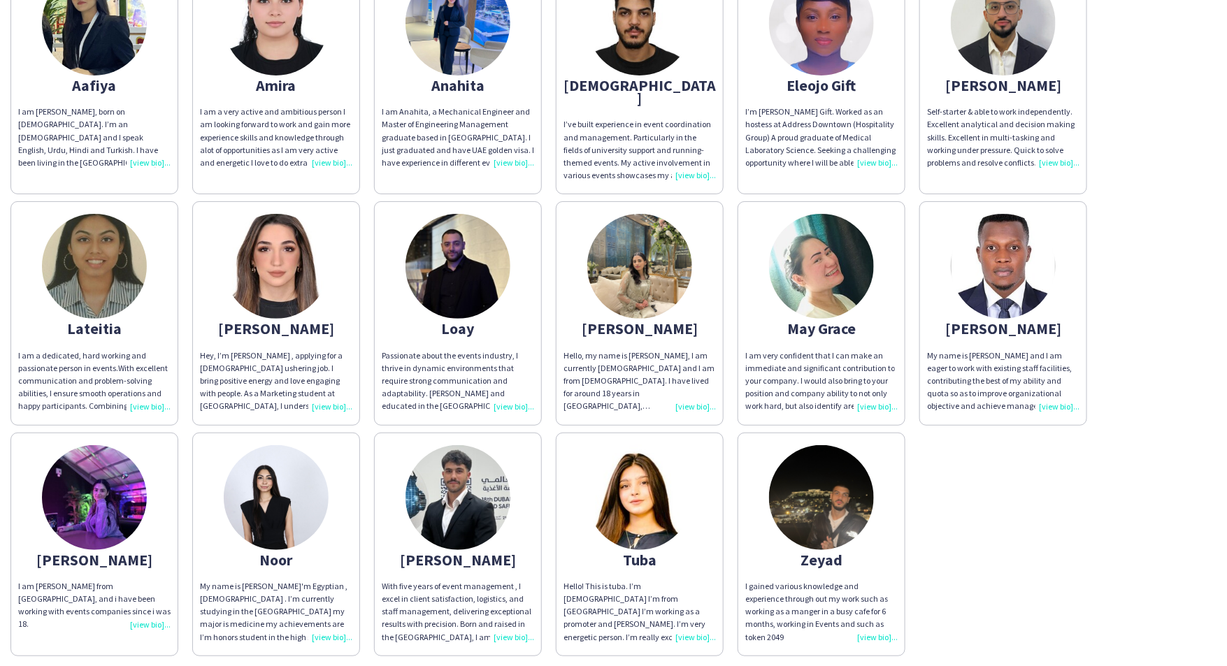
scroll to position [159, 0]
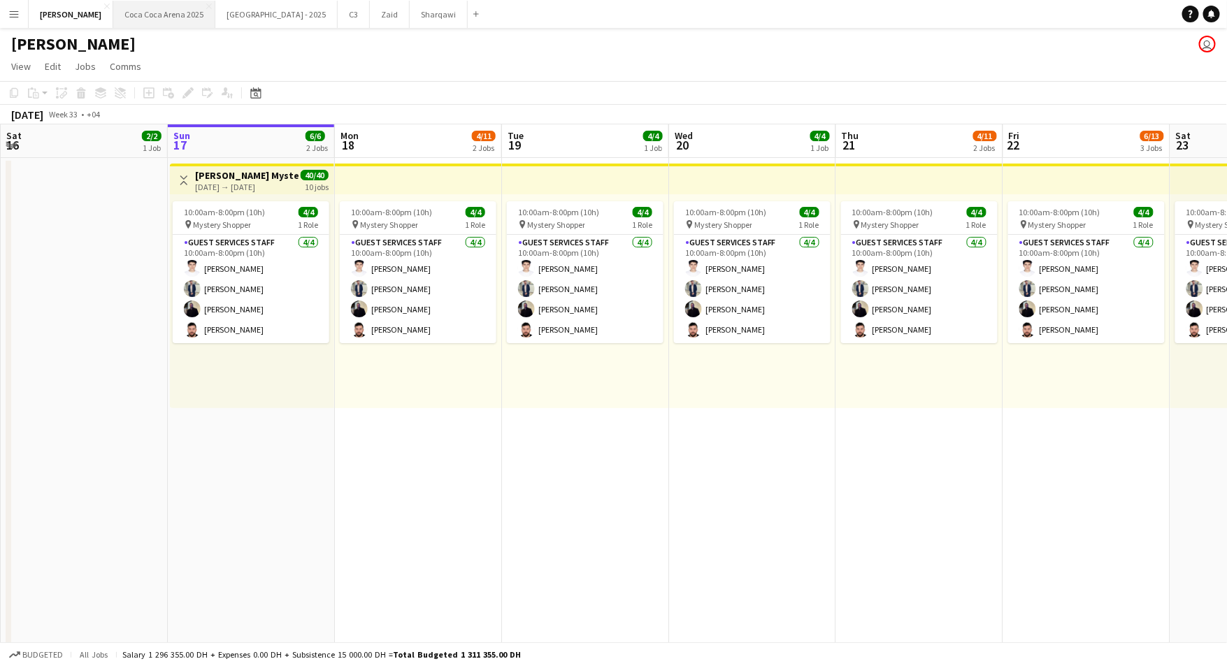
click at [149, 15] on button "[GEOGRAPHIC_DATA] 2025 Close" at bounding box center [164, 14] width 102 height 27
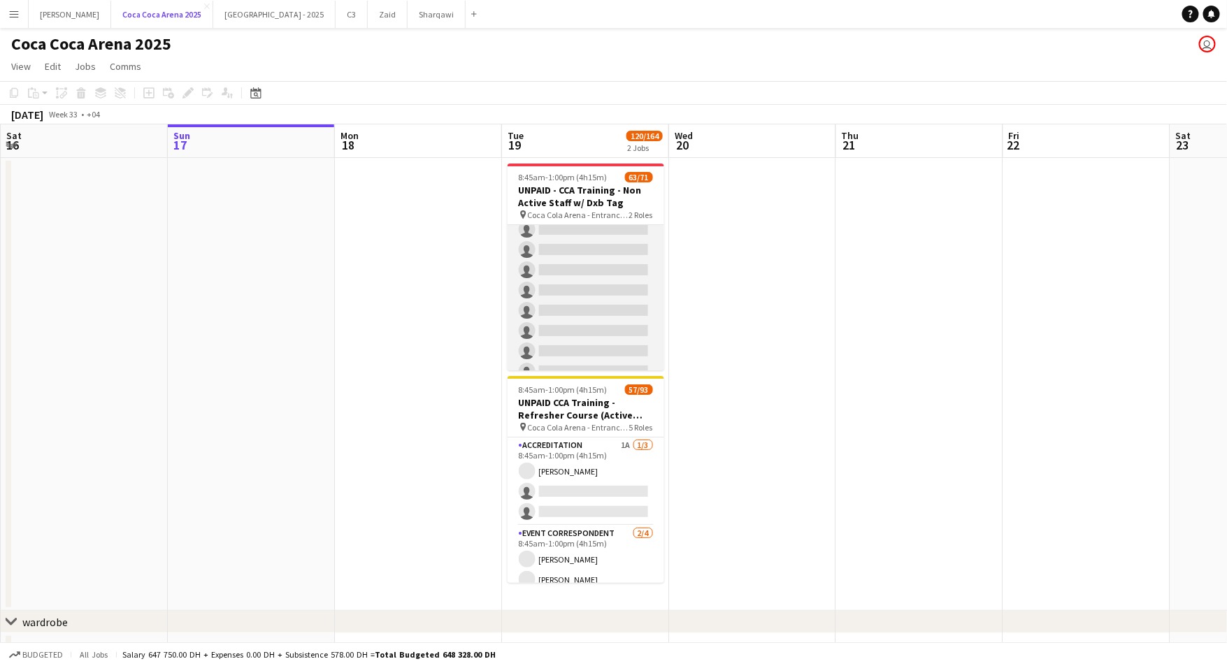
scroll to position [1348, 0]
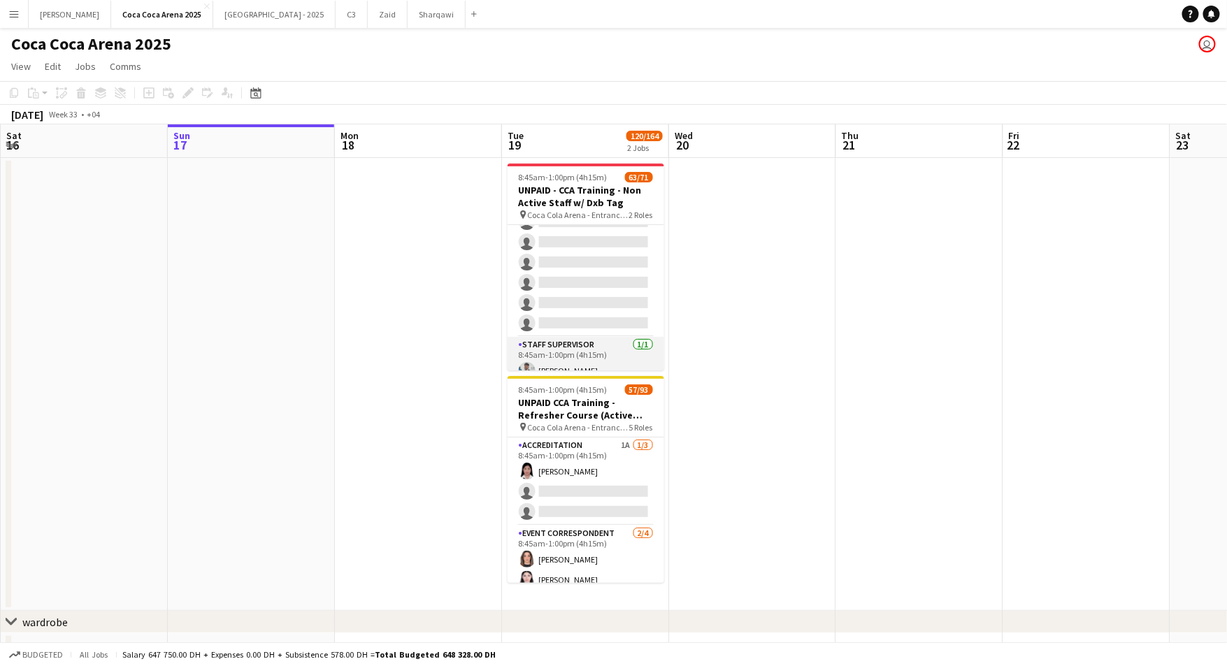
click at [568, 351] on app-card-role "Staff Supervisor [DATE] 8:45am-1:00pm (4h15m) [PERSON_NAME]" at bounding box center [586, 361] width 157 height 48
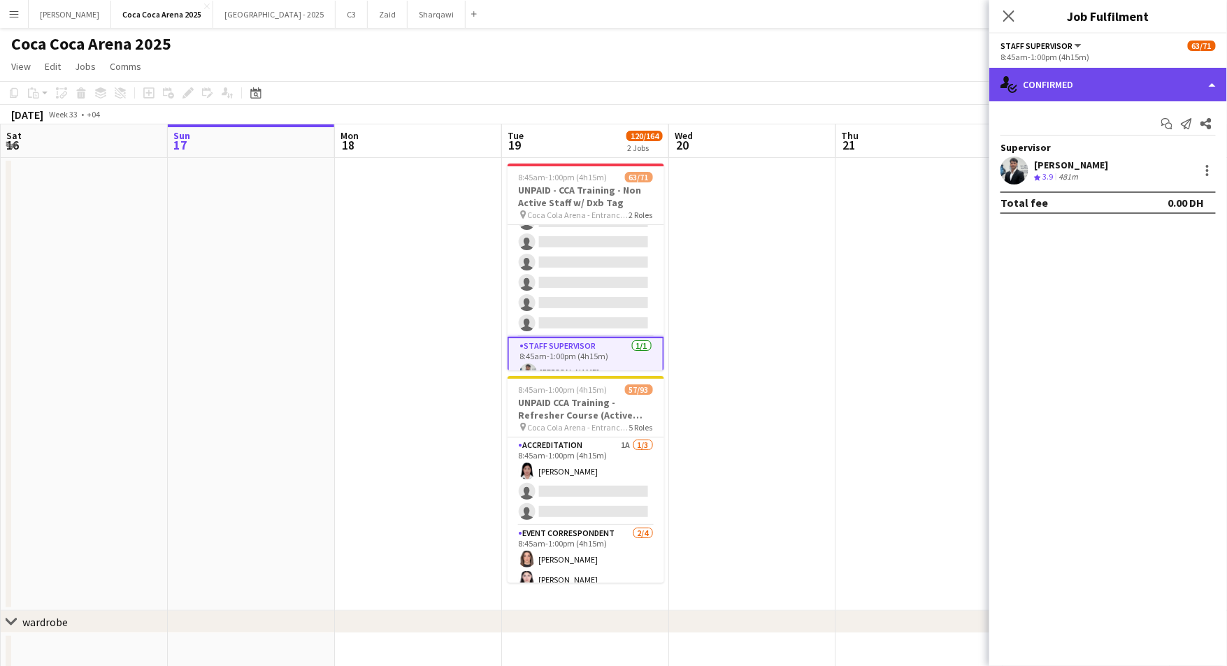
click at [1064, 89] on div "single-neutral-actions-check-2 Confirmed" at bounding box center [1108, 85] width 238 height 34
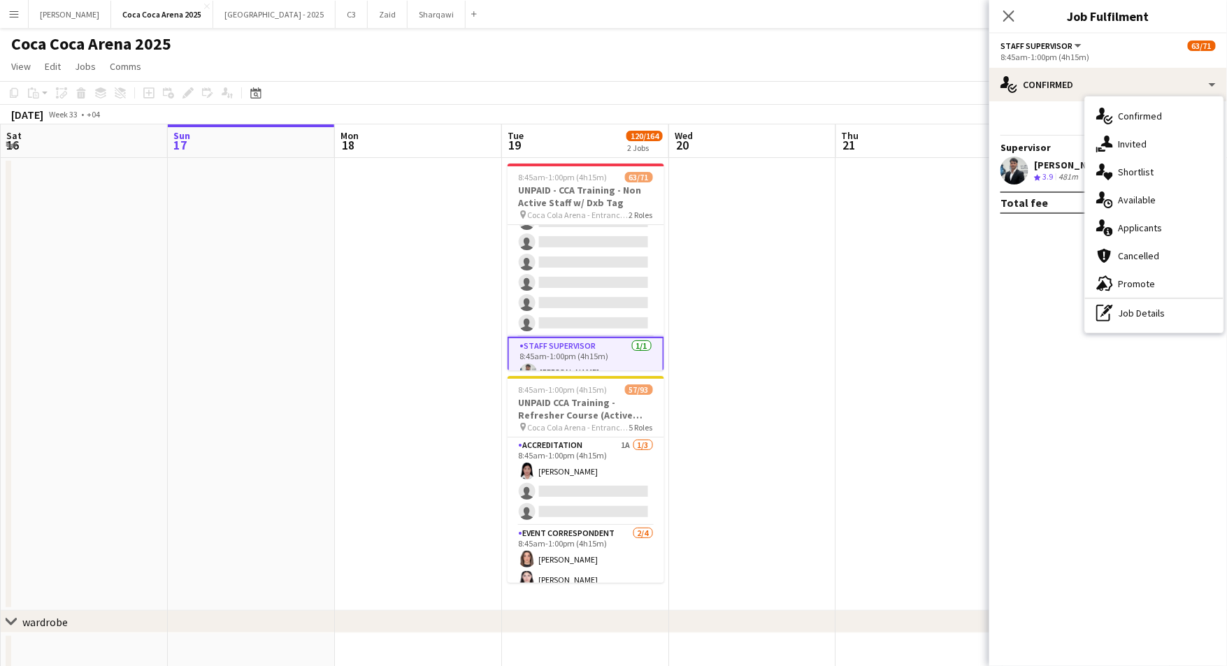
click at [1035, 123] on div "Start chat Send notification Share" at bounding box center [1108, 124] width 215 height 23
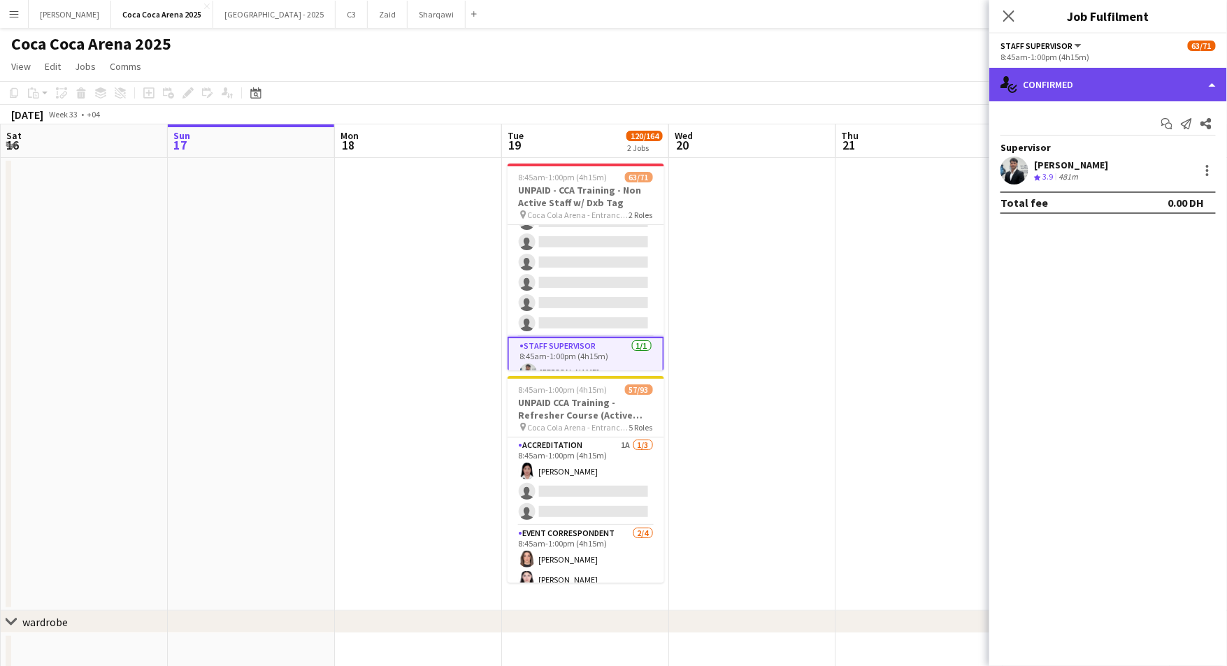
click at [1073, 85] on div "single-neutral-actions-check-2 Confirmed" at bounding box center [1108, 85] width 238 height 34
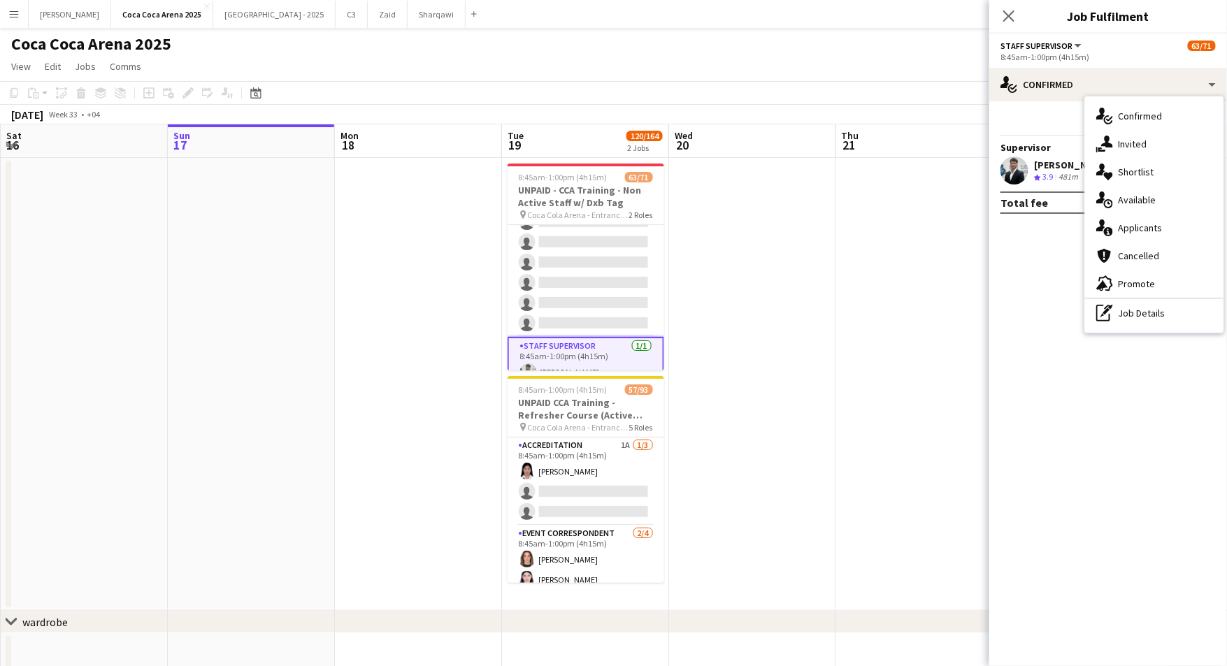
click at [1057, 160] on div "[PERSON_NAME]" at bounding box center [1071, 165] width 74 height 13
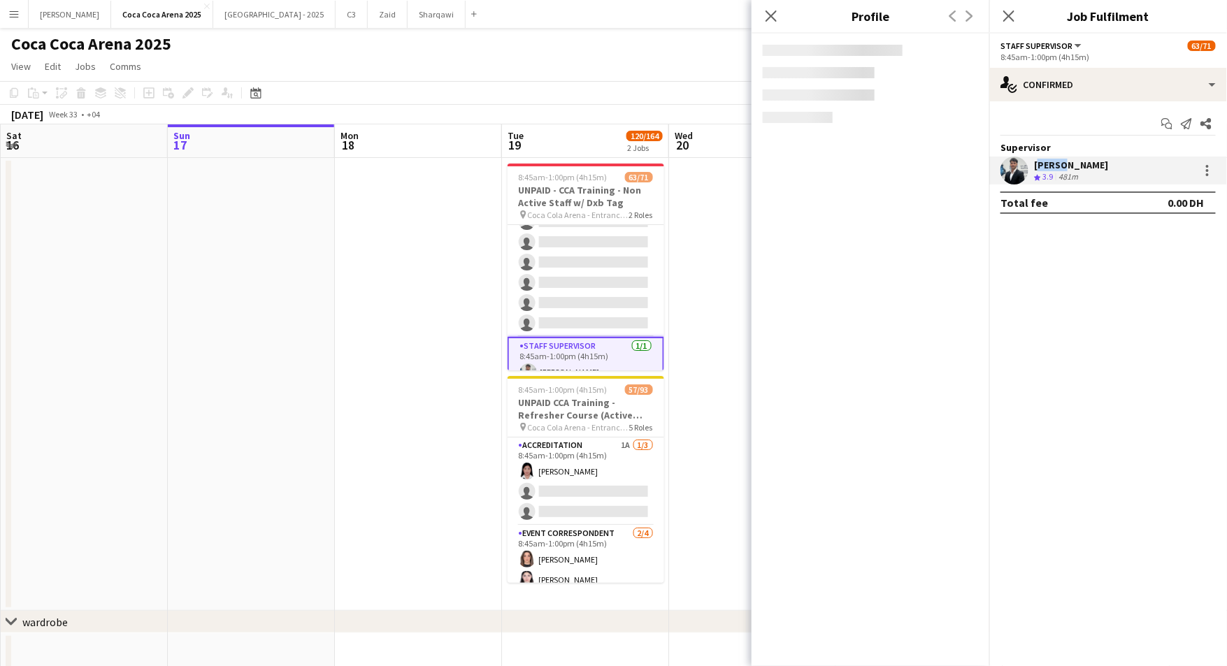
click at [1057, 160] on div "[PERSON_NAME]" at bounding box center [1071, 165] width 74 height 13
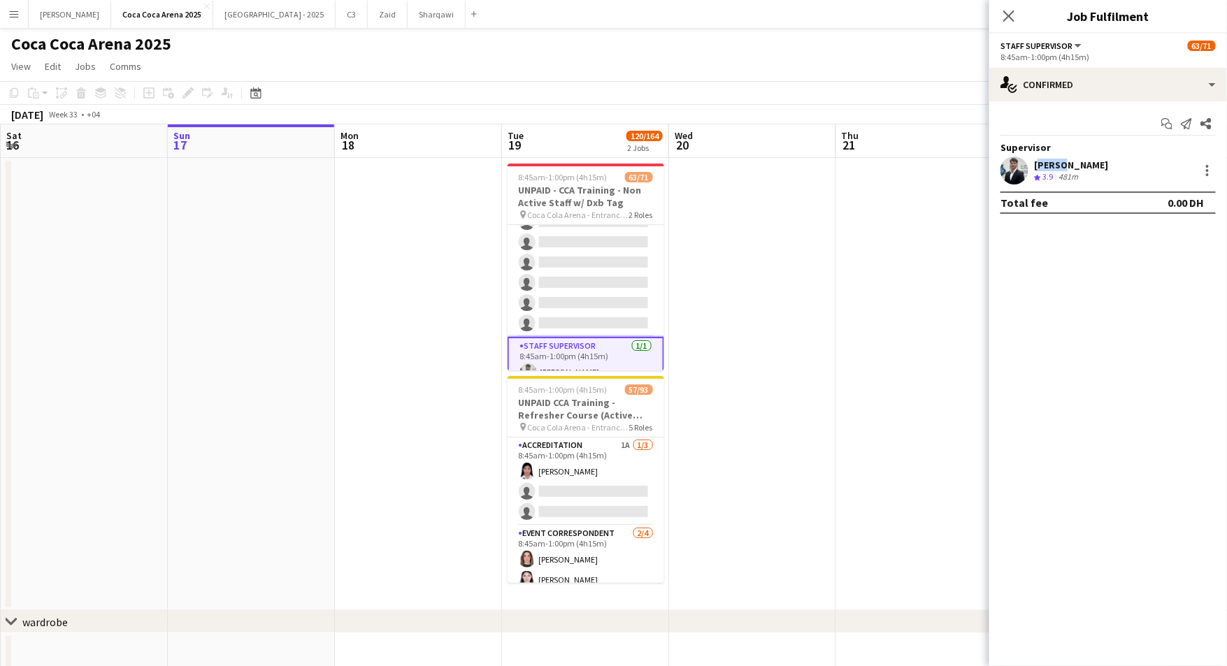
click at [1057, 160] on div "[PERSON_NAME]" at bounding box center [1071, 165] width 74 height 13
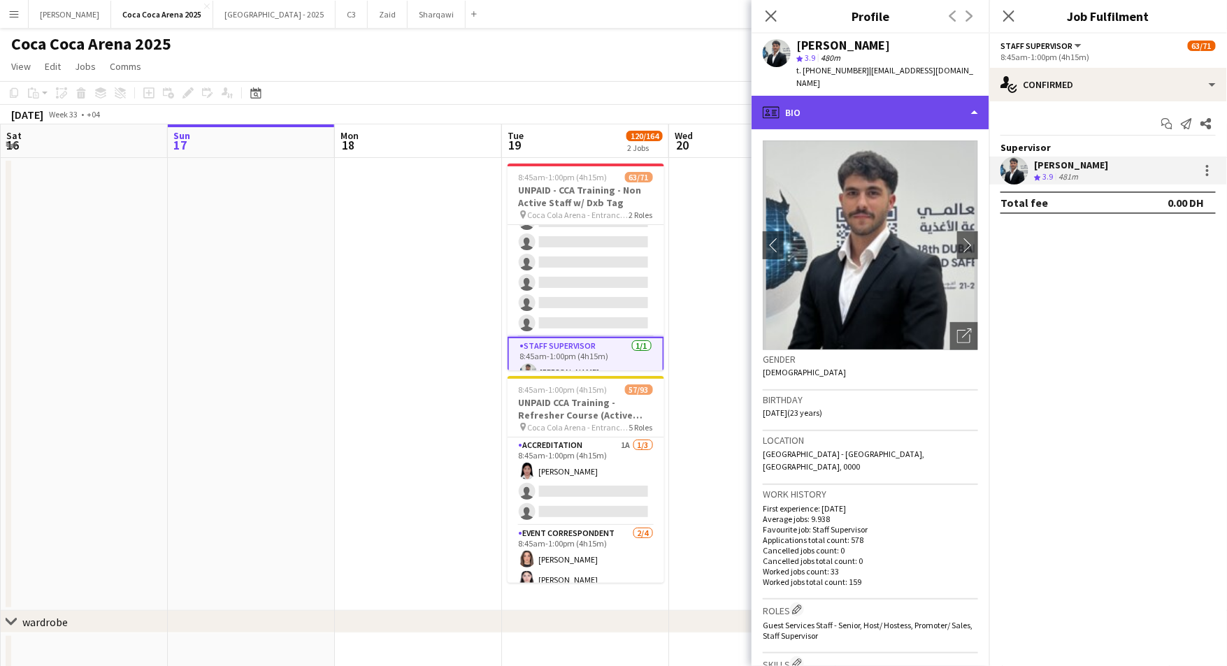
click at [894, 102] on div "profile Bio" at bounding box center [871, 113] width 238 height 34
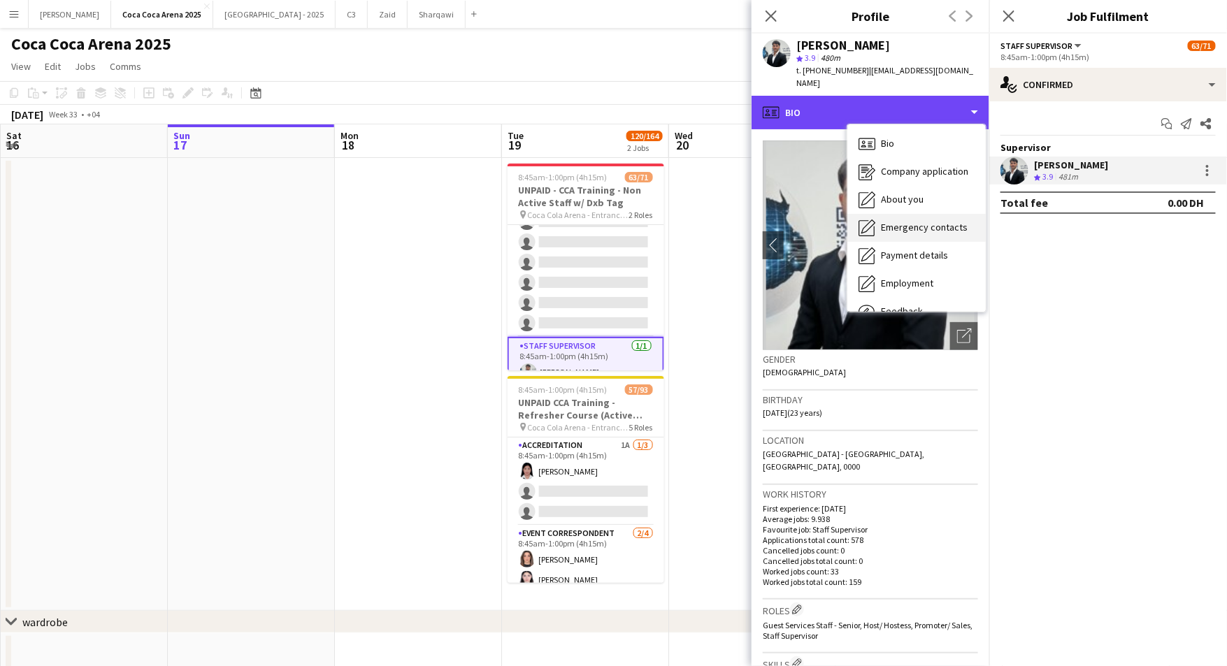
scroll to position [48, 0]
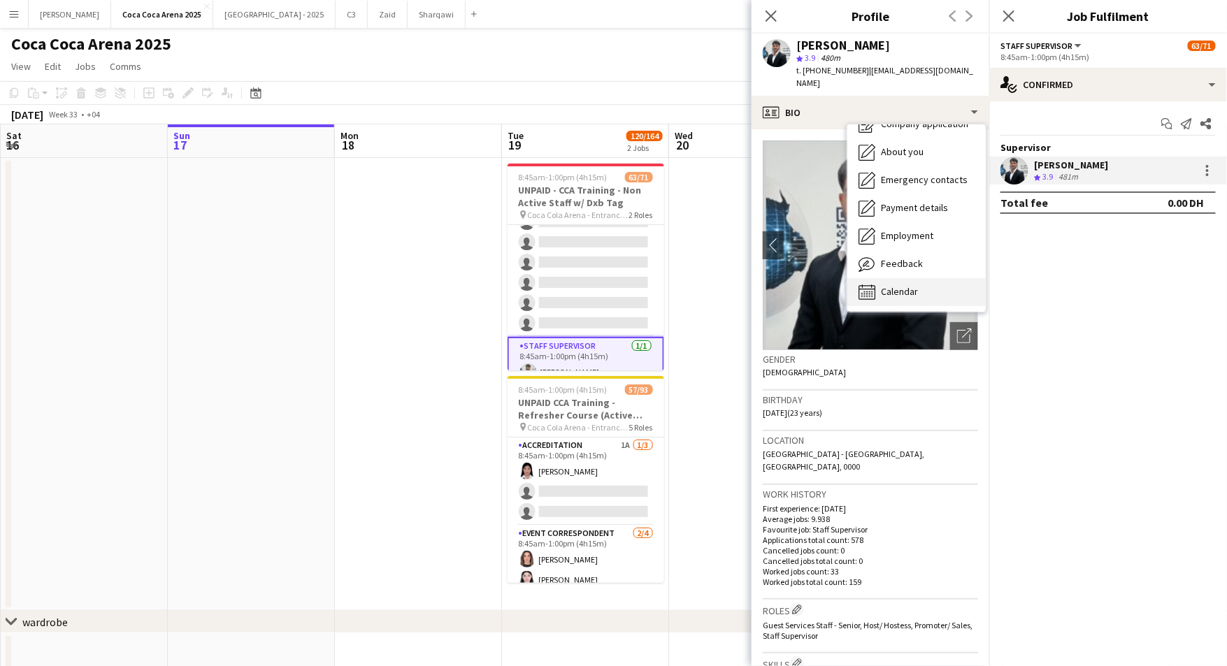
click at [909, 285] on div "Calendar Calendar" at bounding box center [917, 292] width 138 height 28
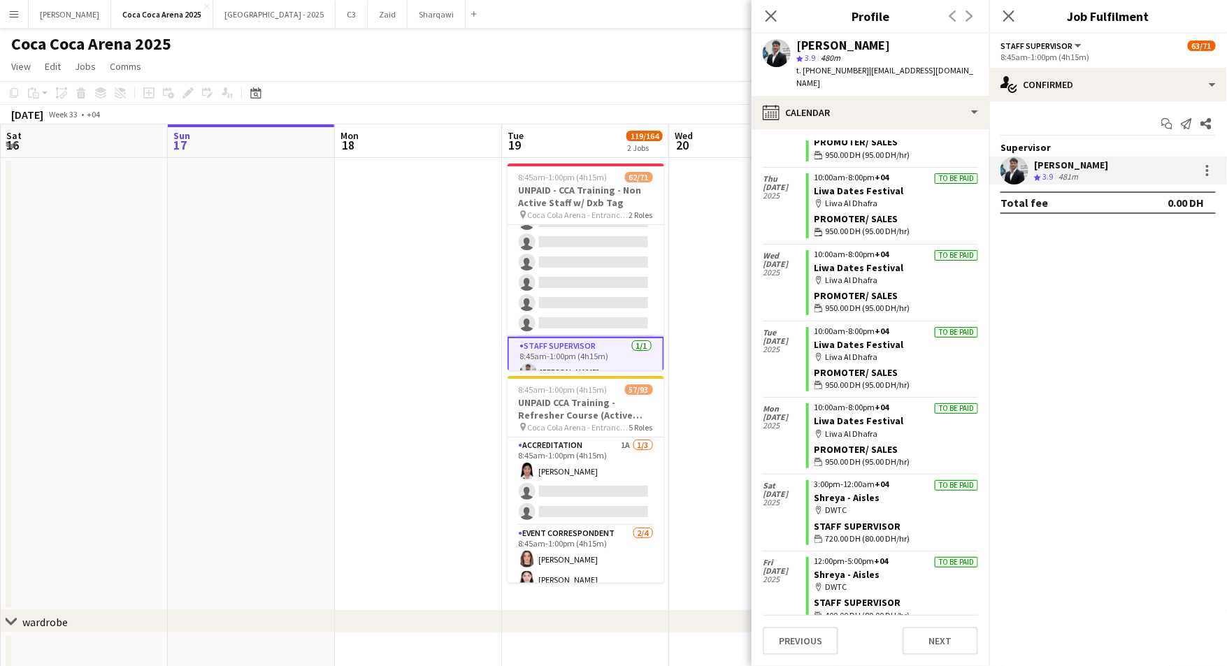
scroll to position [0, 0]
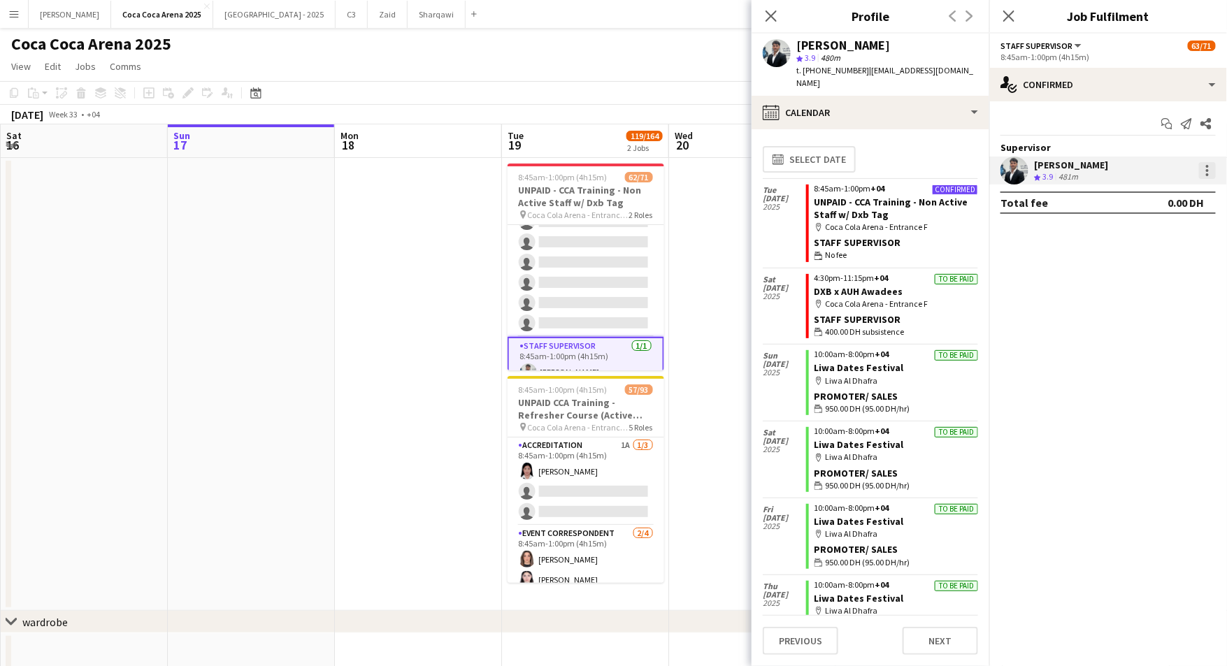
click at [1209, 173] on div at bounding box center [1207, 170] width 17 height 17
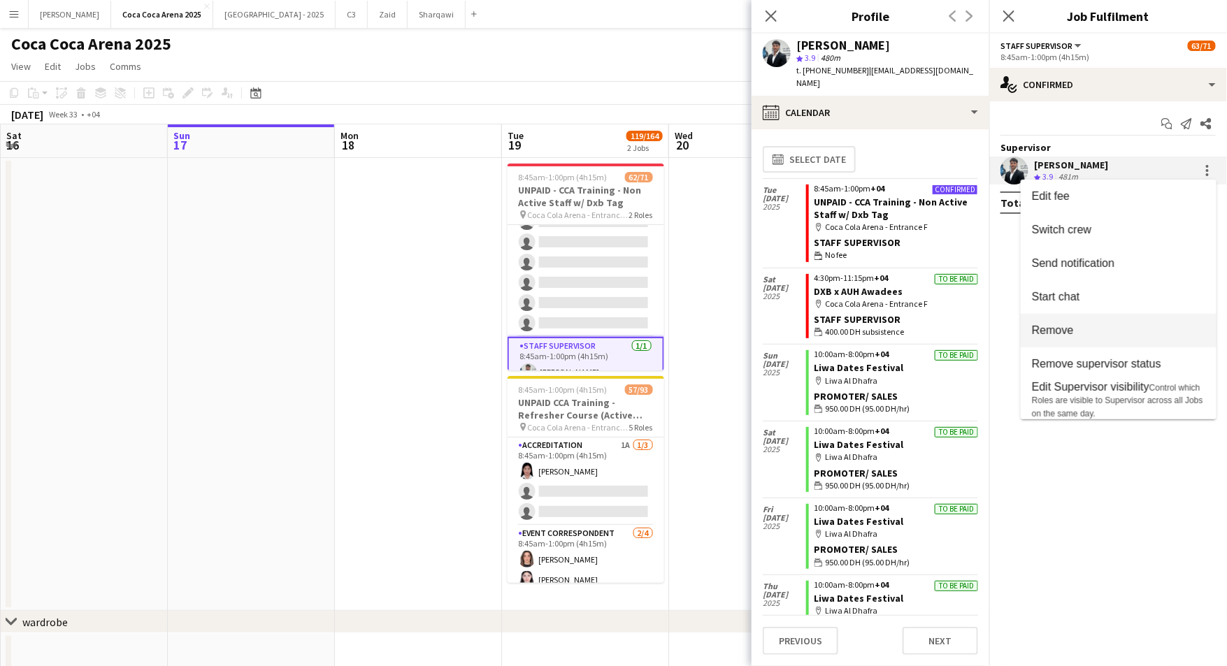
click at [1095, 329] on span "Remove" at bounding box center [1118, 330] width 173 height 13
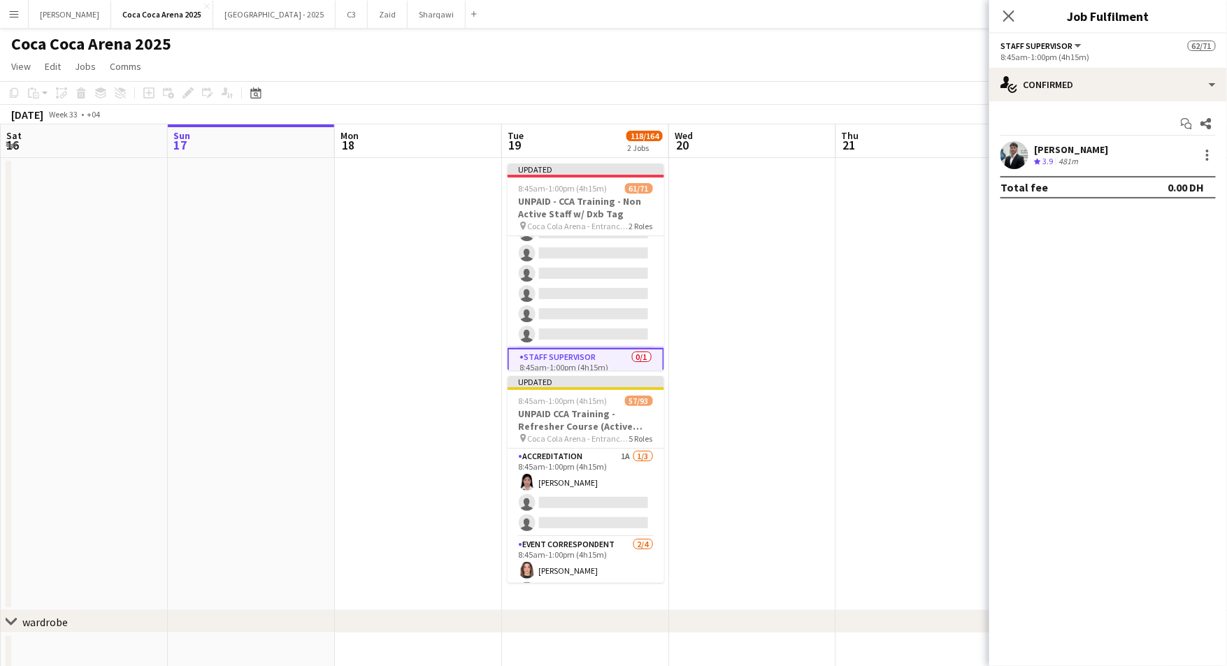
click at [965, 326] on app-date-cell at bounding box center [919, 384] width 167 height 453
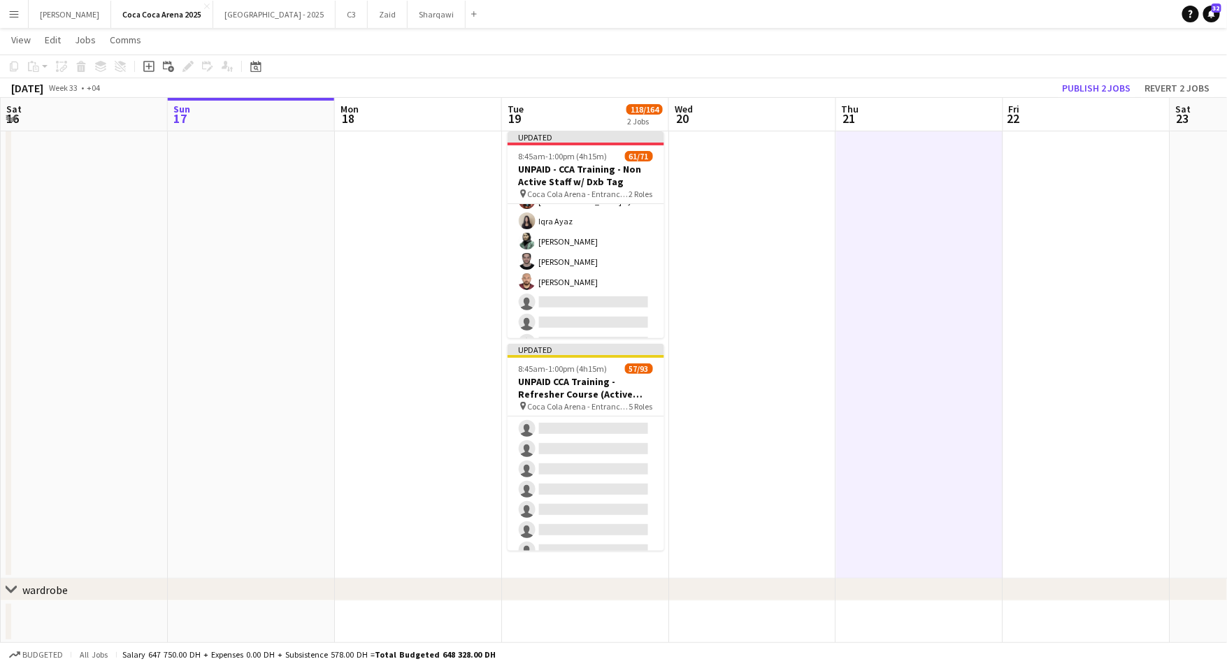
scroll to position [1158, 0]
click at [1153, 83] on button "Revert 2 jobs" at bounding box center [1178, 88] width 76 height 18
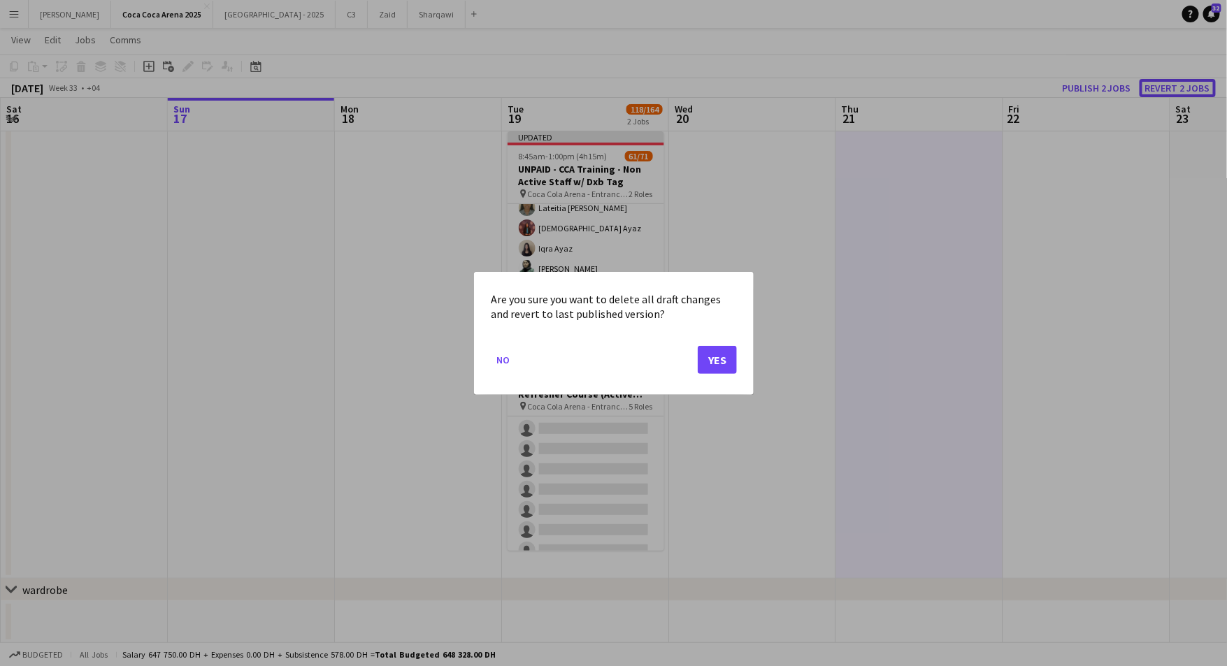
scroll to position [0, 0]
click at [721, 367] on button "Yes" at bounding box center [717, 359] width 39 height 28
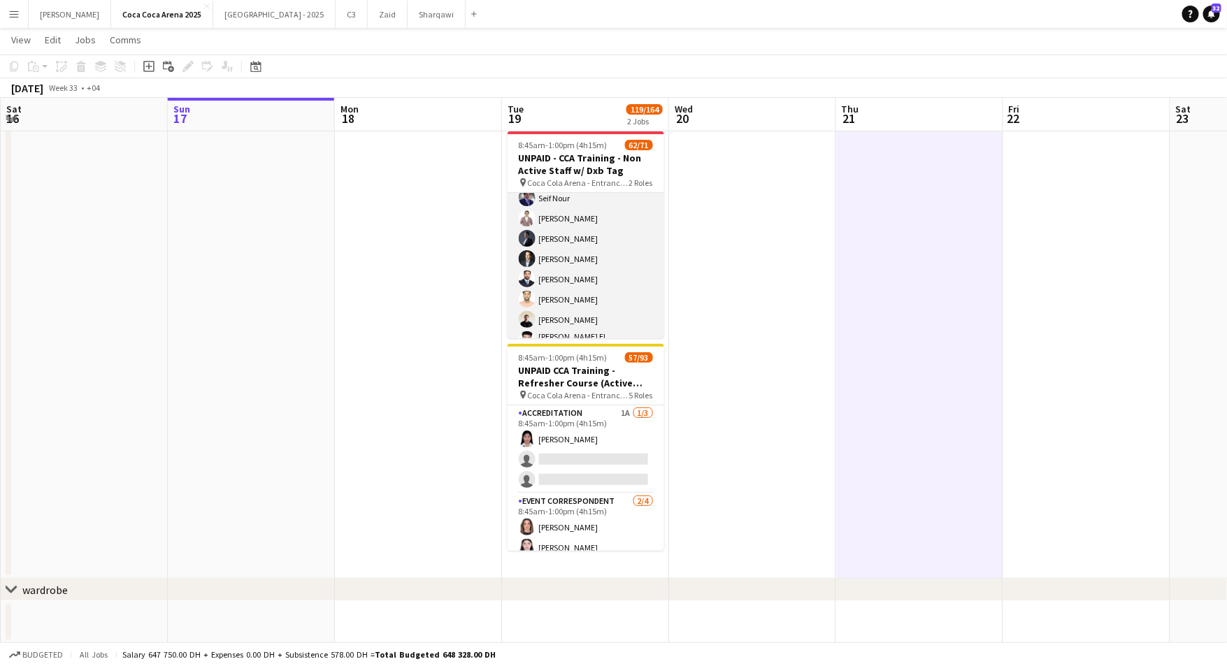
scroll to position [1348, 0]
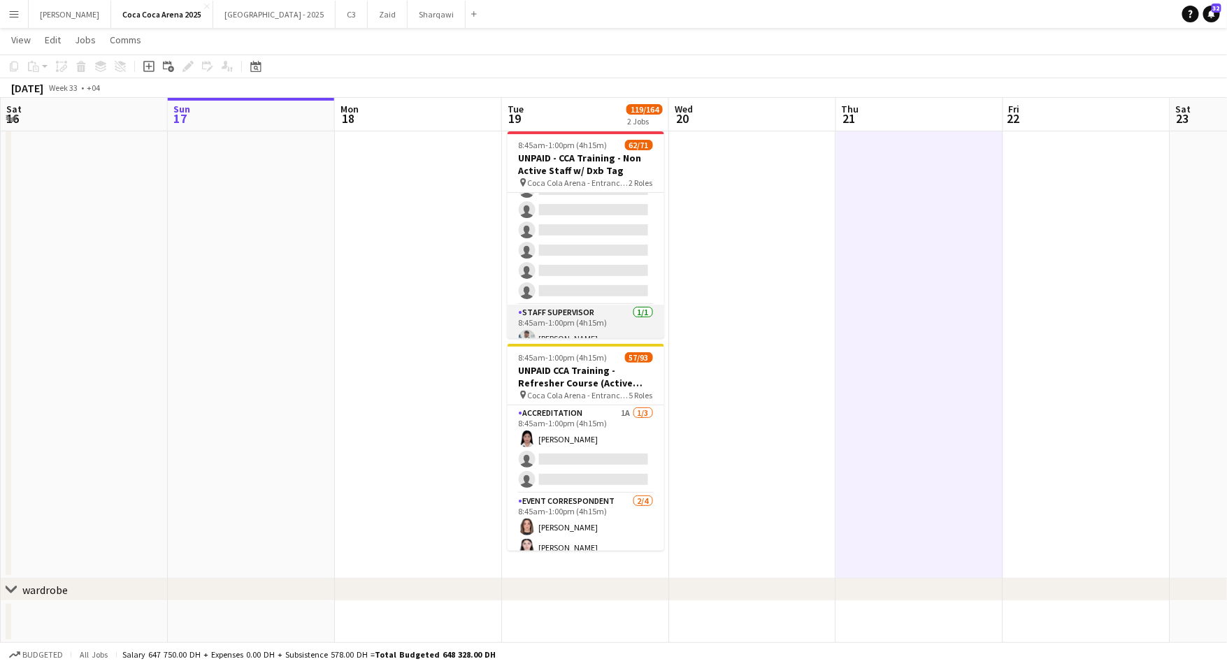
click at [583, 329] on app-card-role "Staff Supervisor [DATE] 8:45am-1:00pm (4h15m) [PERSON_NAME]" at bounding box center [586, 329] width 157 height 48
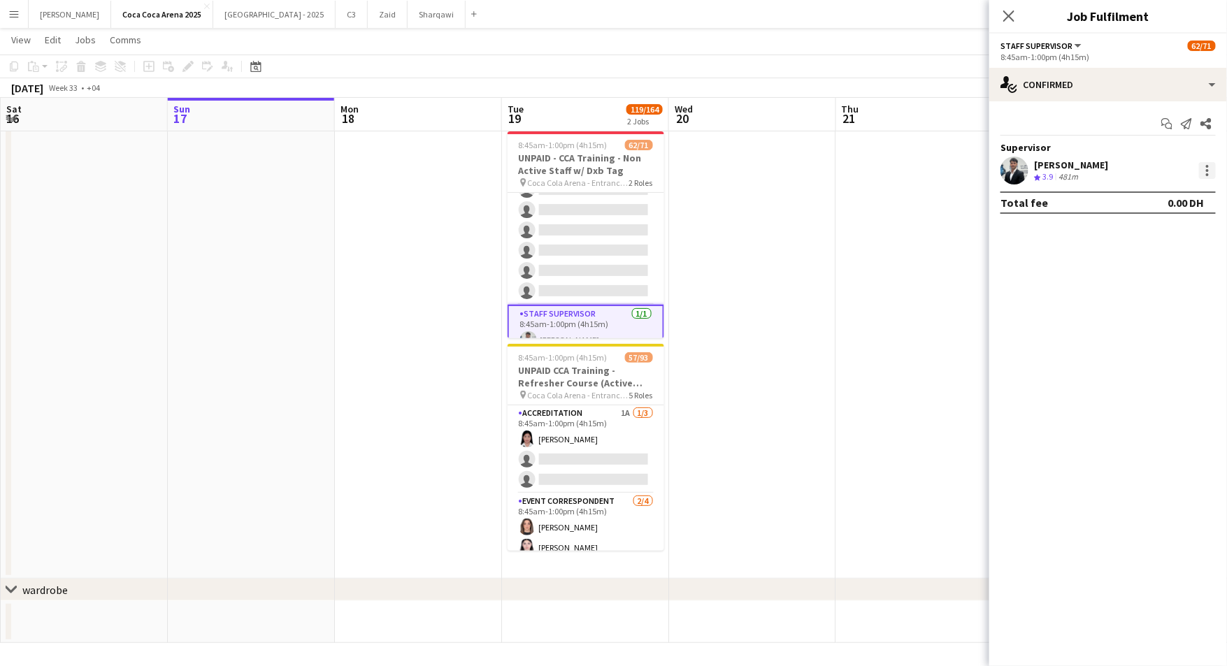
click at [1212, 171] on div at bounding box center [1207, 170] width 17 height 17
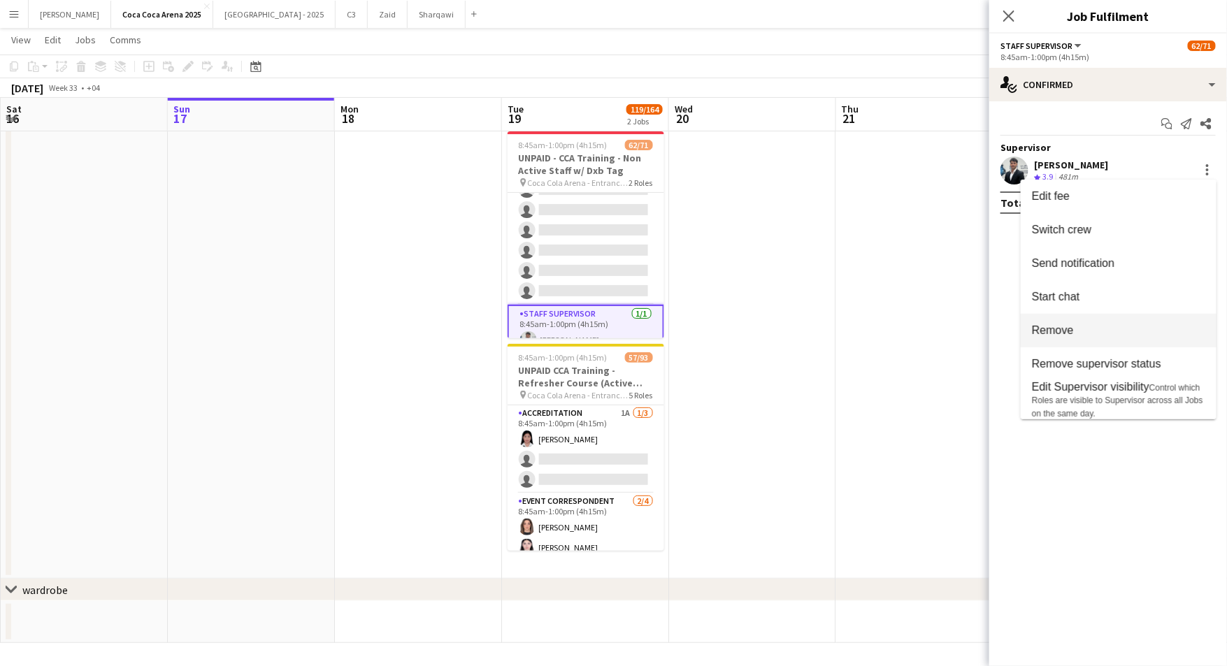
click at [1103, 331] on span "Remove" at bounding box center [1118, 330] width 173 height 13
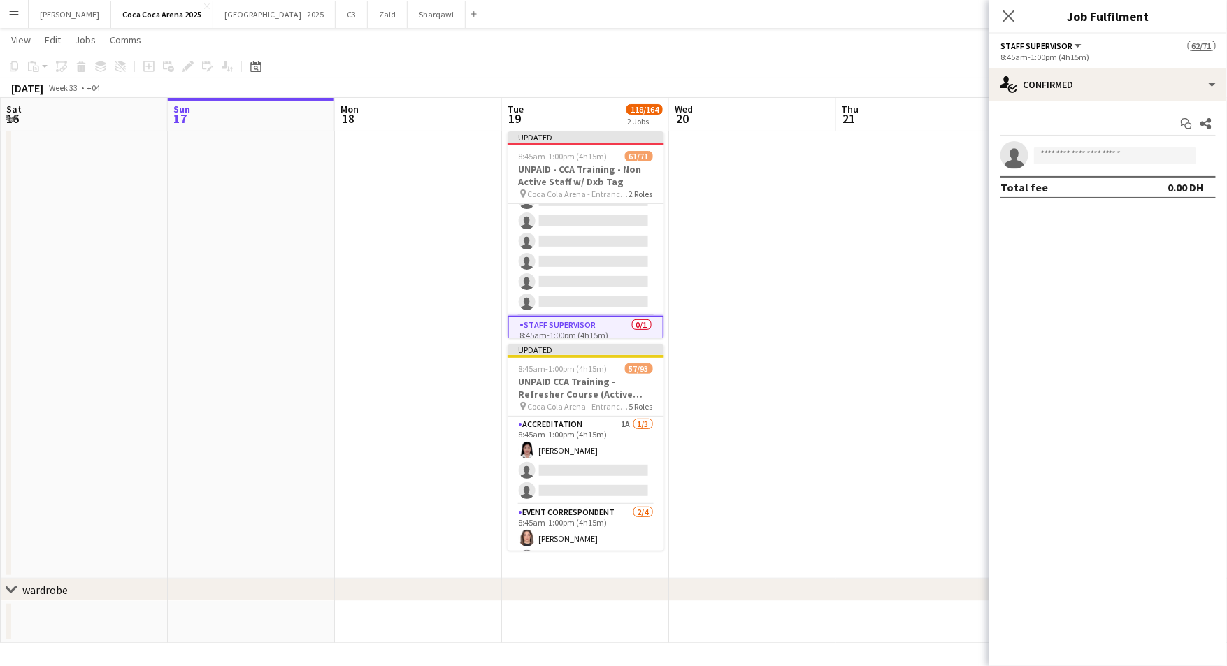
click at [937, 320] on app-date-cell at bounding box center [919, 352] width 167 height 453
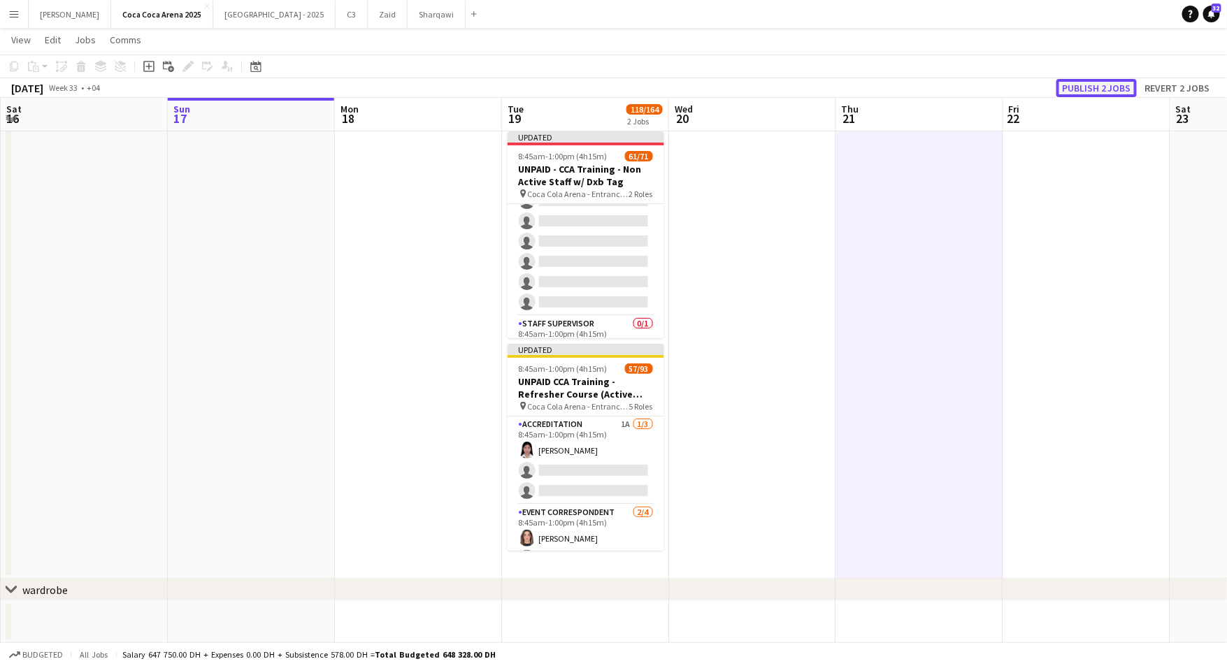
click at [1095, 91] on button "Publish 2 jobs" at bounding box center [1097, 88] width 80 height 18
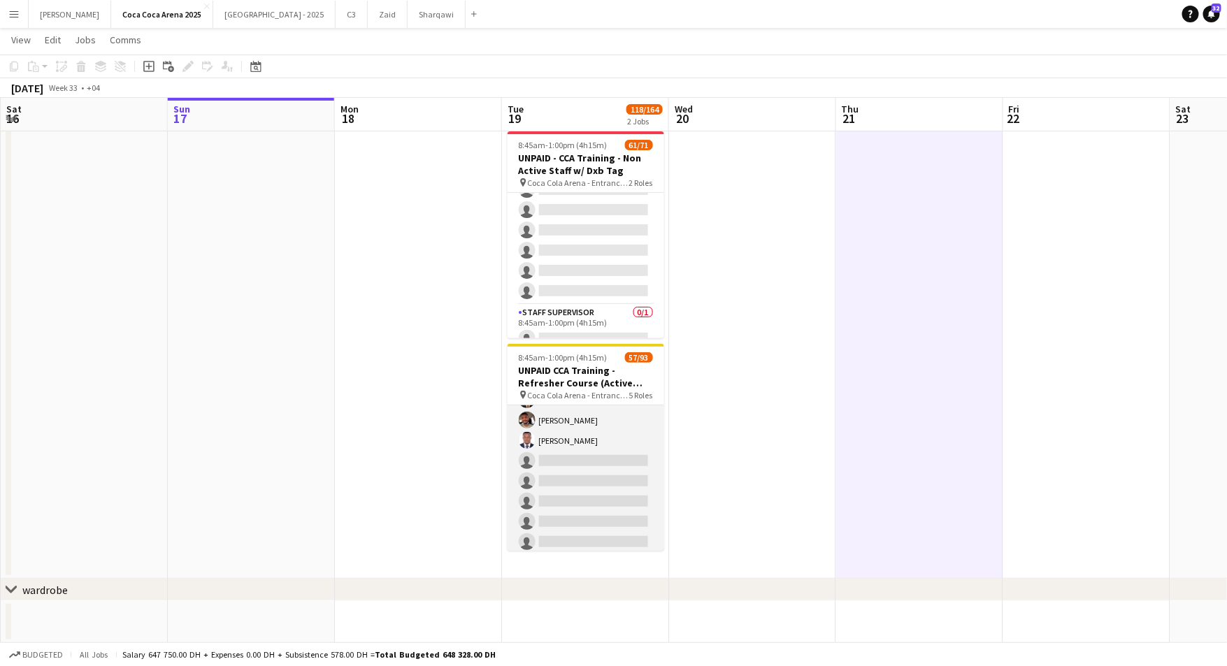
click at [591, 460] on app-card-role "Staff Supervisor 3A [DATE] 8:45am-1:00pm (4h15m) [PERSON_NAME] [PERSON_NAME] [P…" at bounding box center [586, 501] width 157 height 555
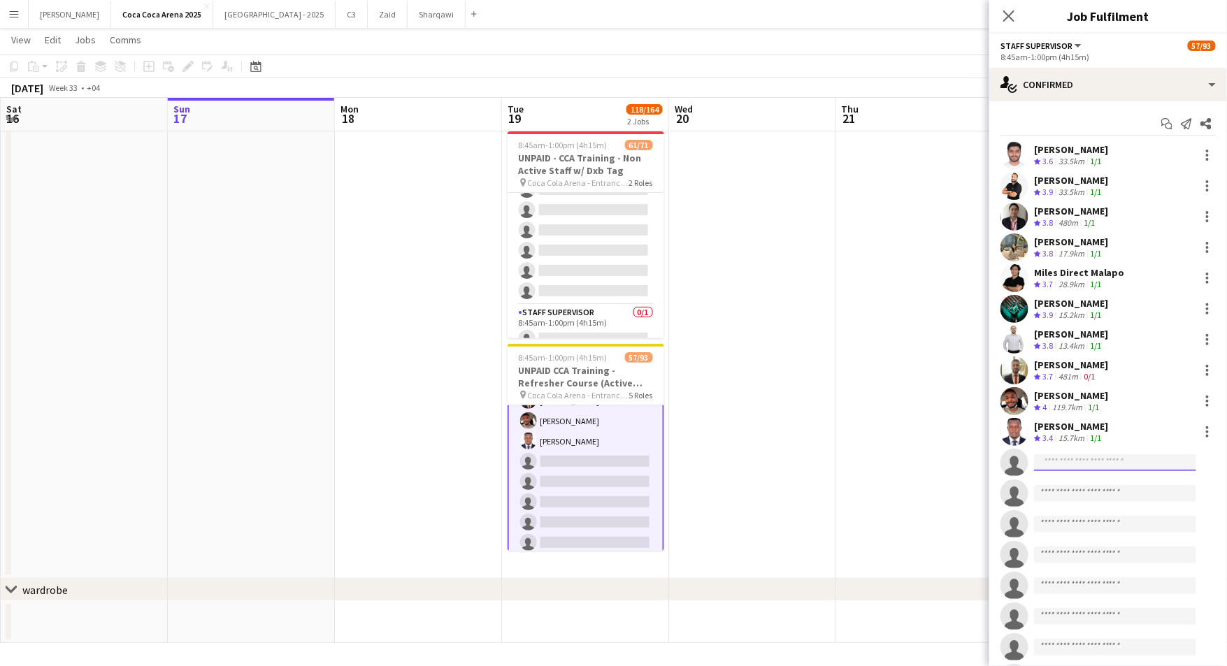
click at [1064, 460] on input at bounding box center [1115, 463] width 162 height 17
type input "**********"
click at [1061, 483] on span "[PERSON_NAME]" at bounding box center [1086, 483] width 80 height 12
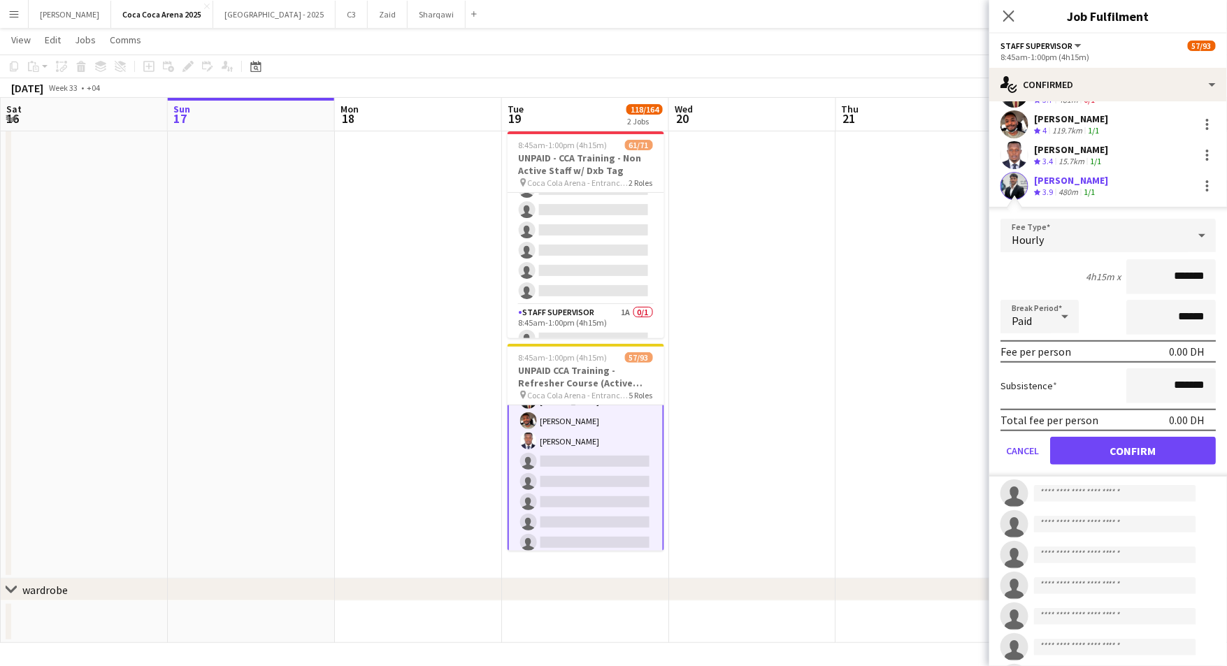
scroll to position [587, 0]
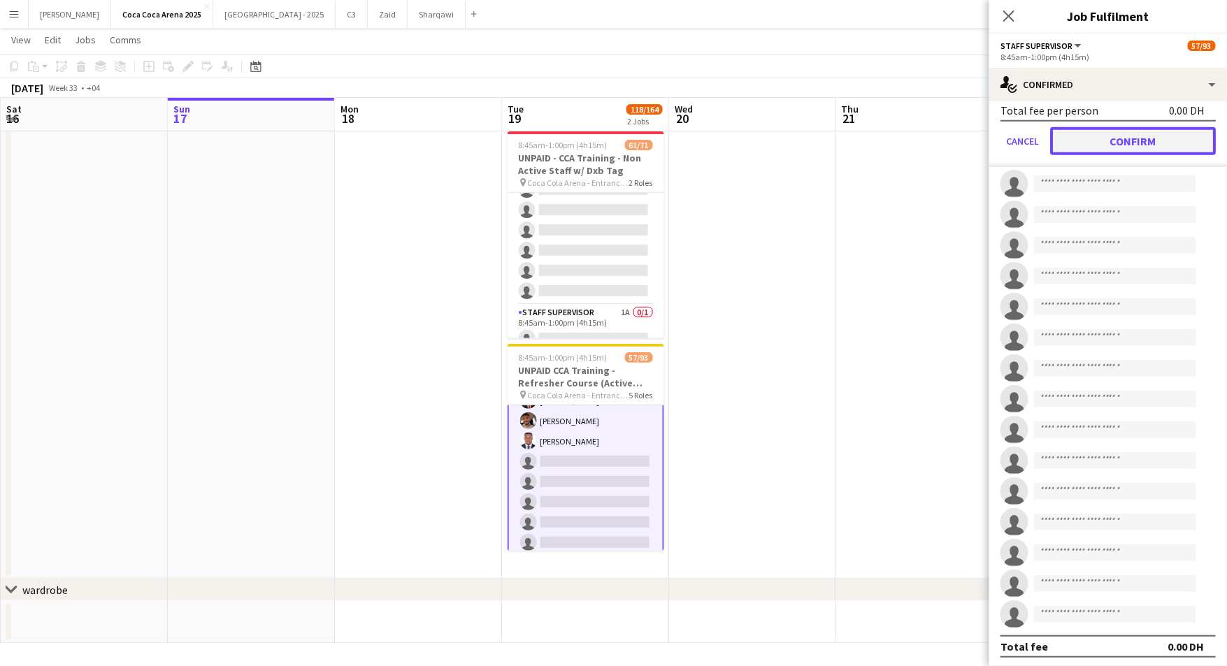
click at [1106, 147] on button "Confirm" at bounding box center [1133, 141] width 166 height 28
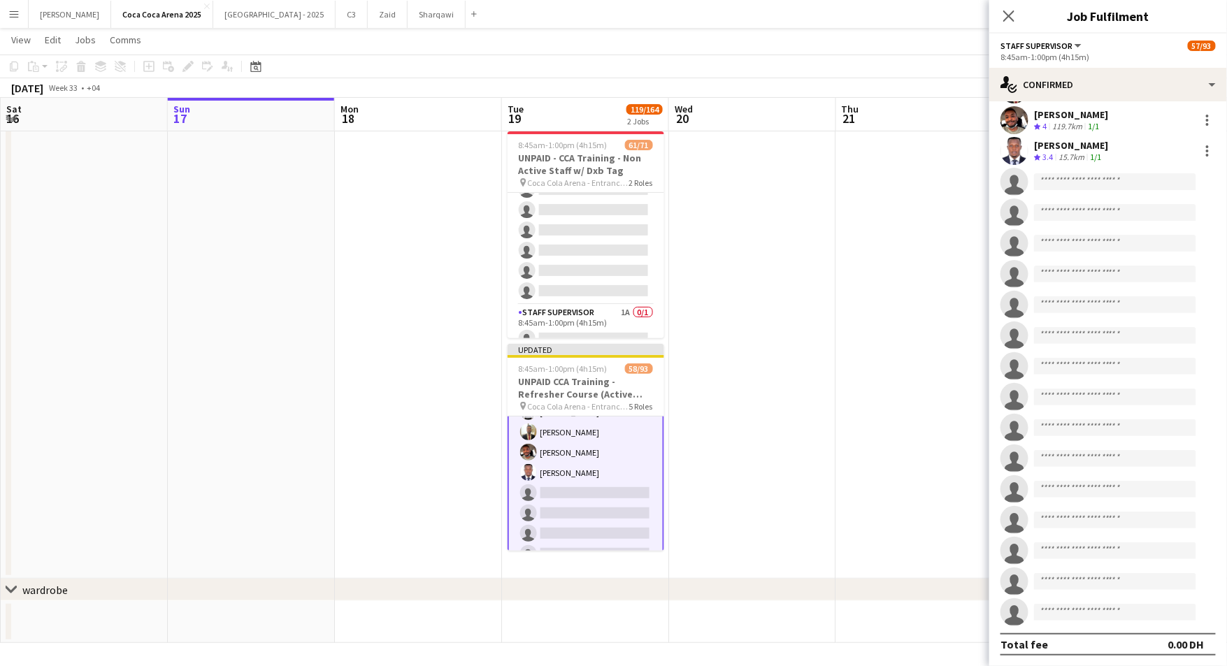
click at [782, 353] on app-date-cell at bounding box center [752, 352] width 167 height 453
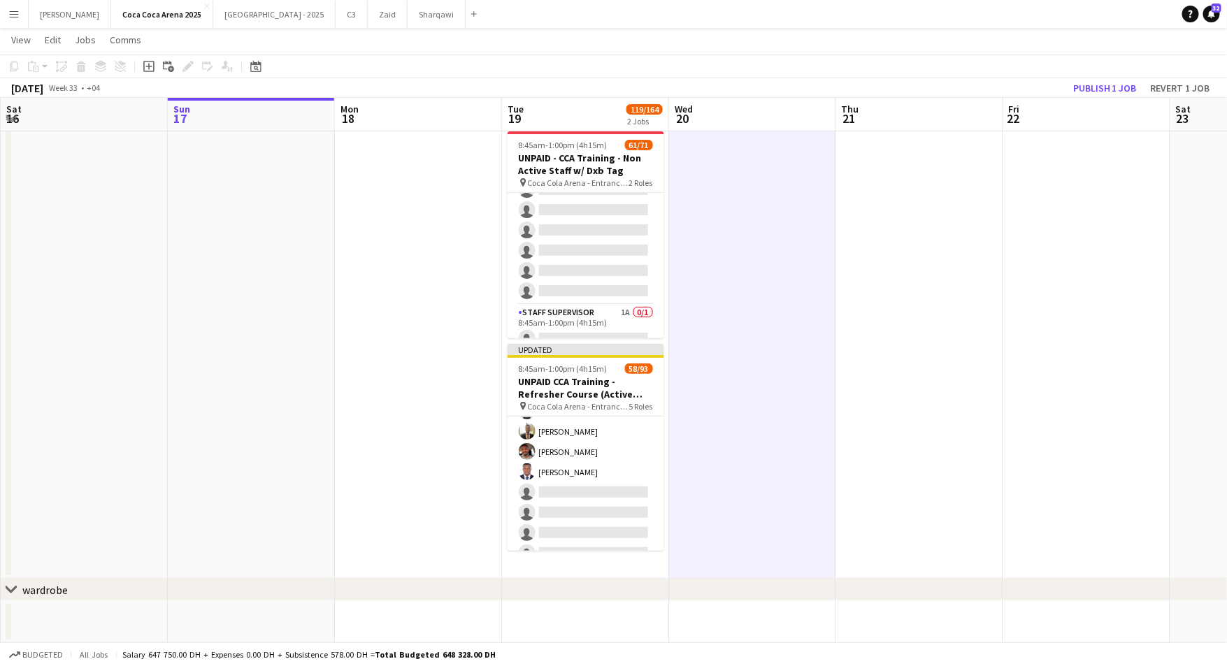
click at [1101, 78] on div "[DATE] Week 33 • +04 Publish 1 job Revert 1 job" at bounding box center [613, 88] width 1227 height 20
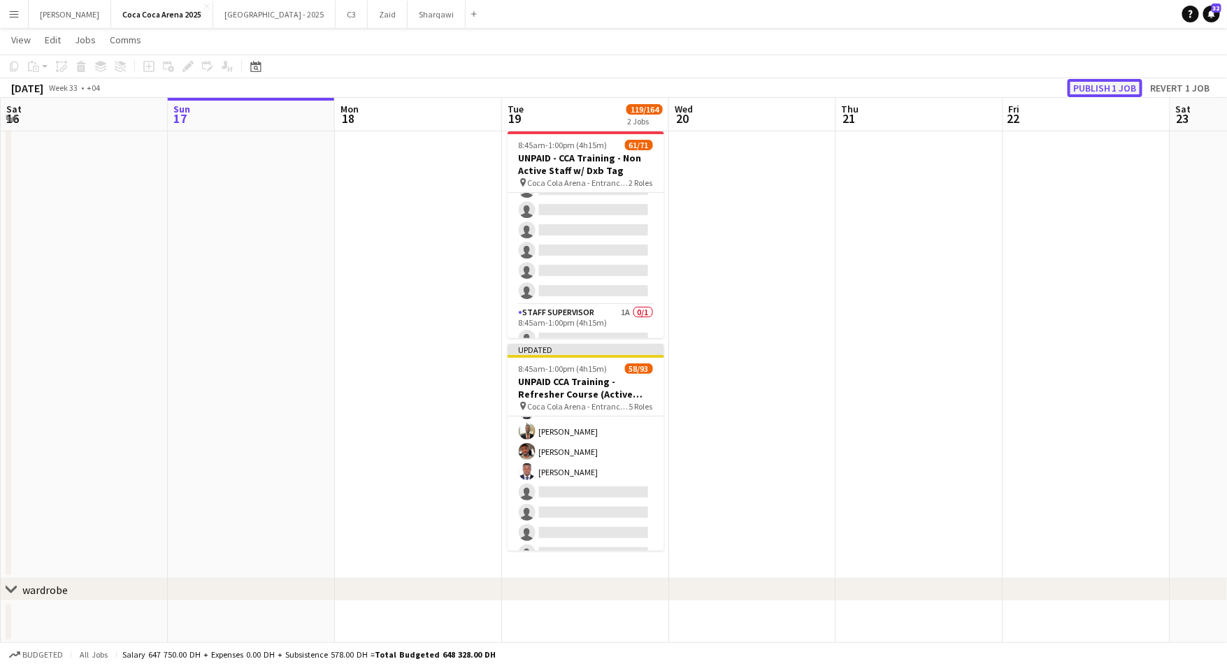
click at [1094, 86] on button "Publish 1 job" at bounding box center [1105, 88] width 75 height 18
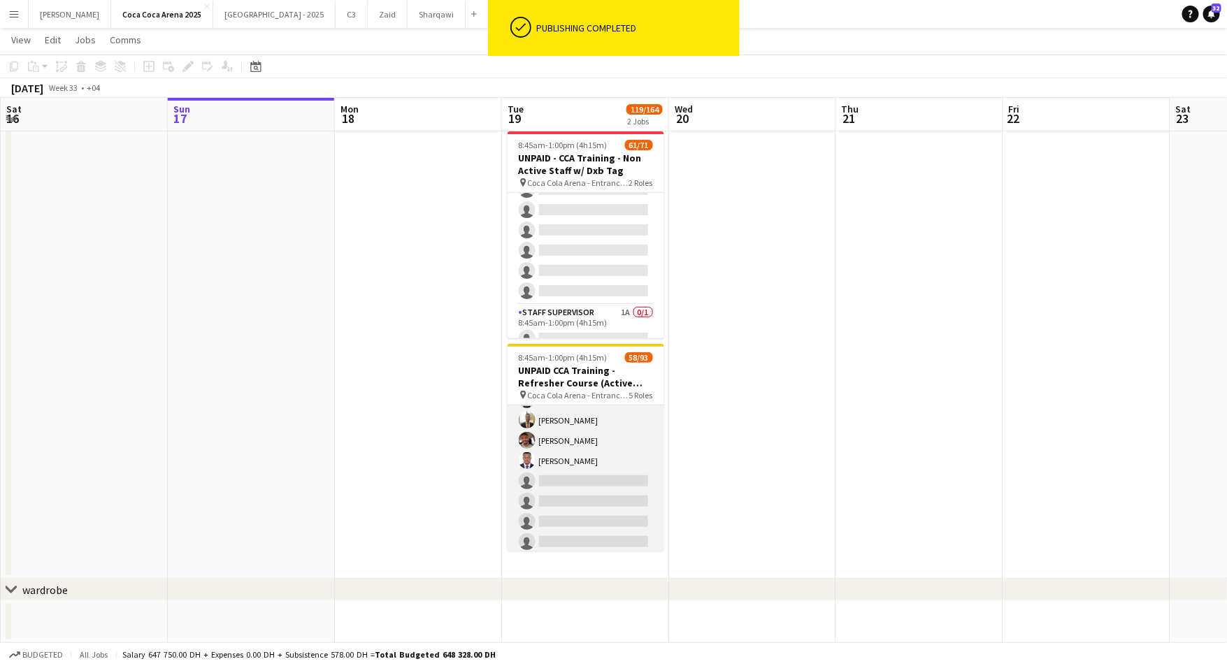
click at [600, 457] on app-card-role "Staff Supervisor 2A [DATE] 8:45am-1:00pm (4h15m) [PERSON_NAME] [PERSON_NAME] [P…" at bounding box center [586, 501] width 157 height 555
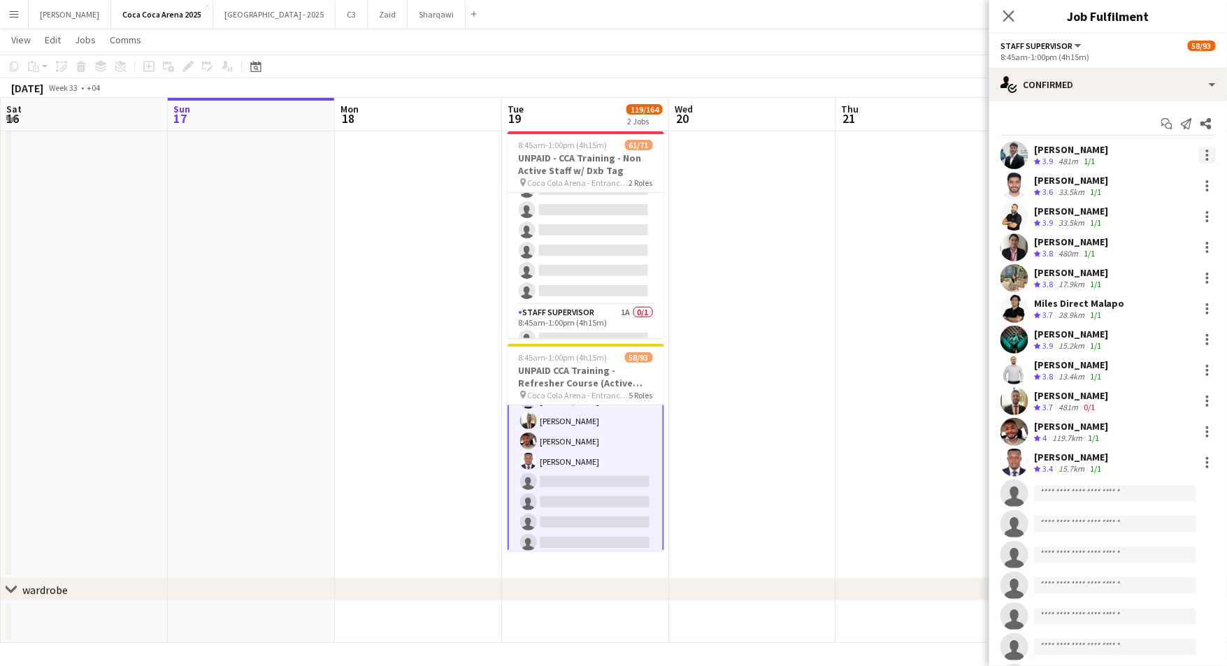
click at [1210, 155] on div at bounding box center [1207, 155] width 17 height 17
click at [1156, 346] on span "Set as supervisor" at bounding box center [1162, 348] width 87 height 12
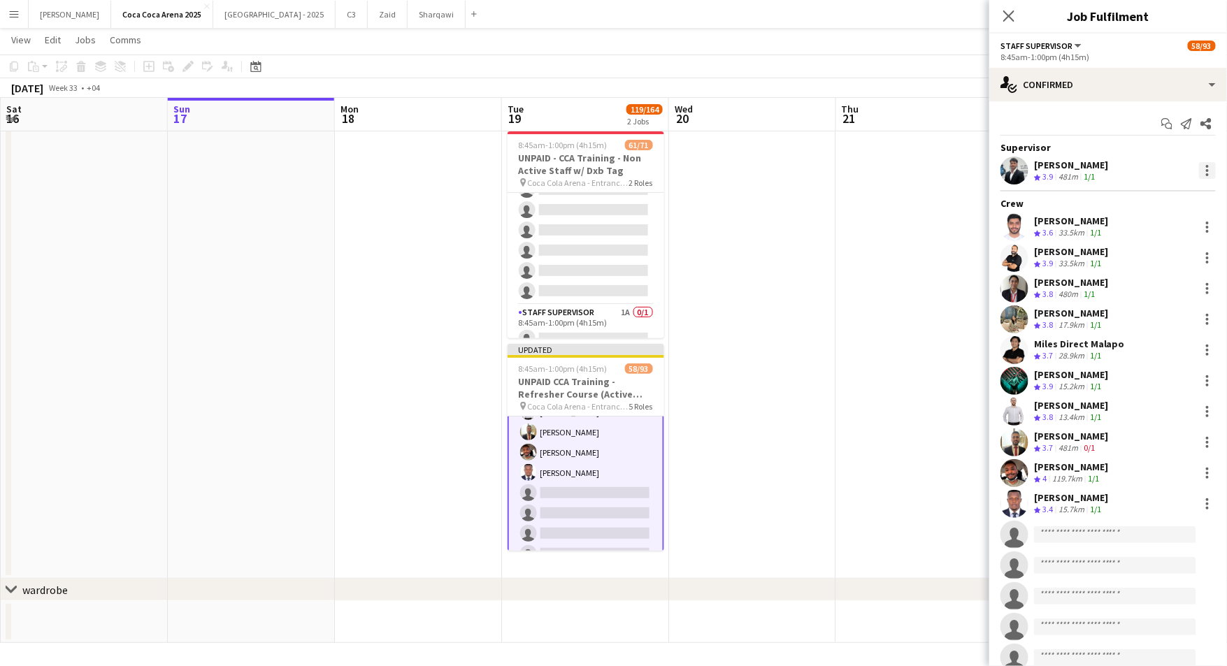
click at [1207, 172] on div at bounding box center [1207, 170] width 17 height 17
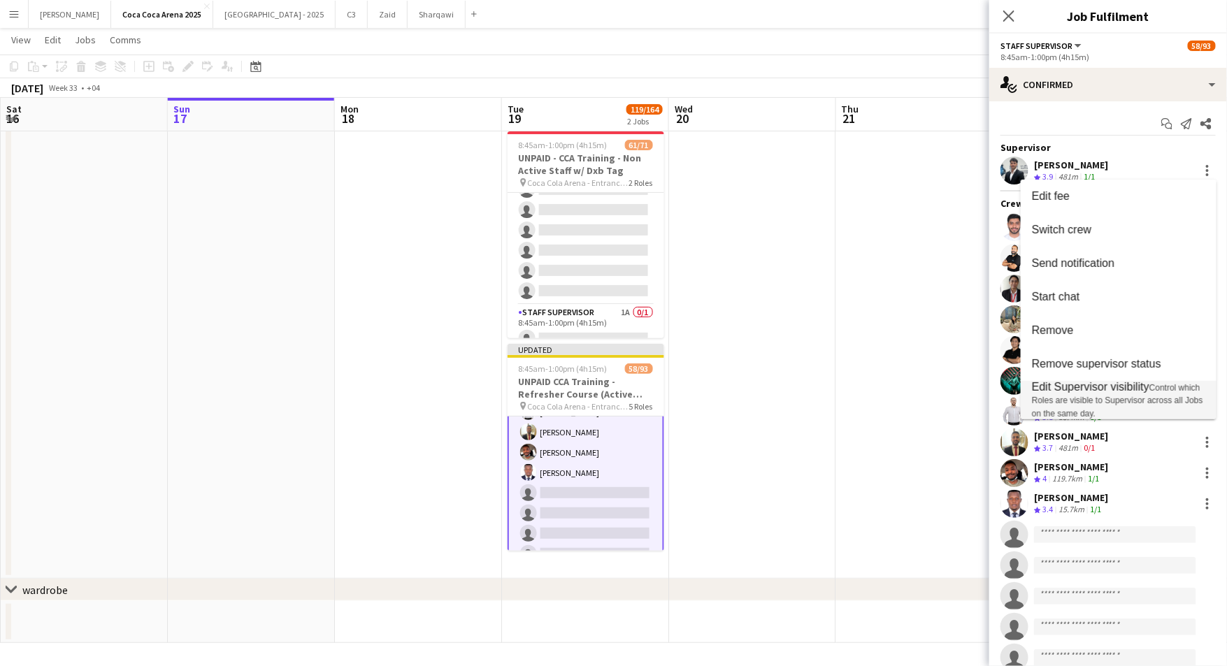
click at [1127, 392] on span "Edit Supervisor visibility" at bounding box center [1090, 387] width 117 height 12
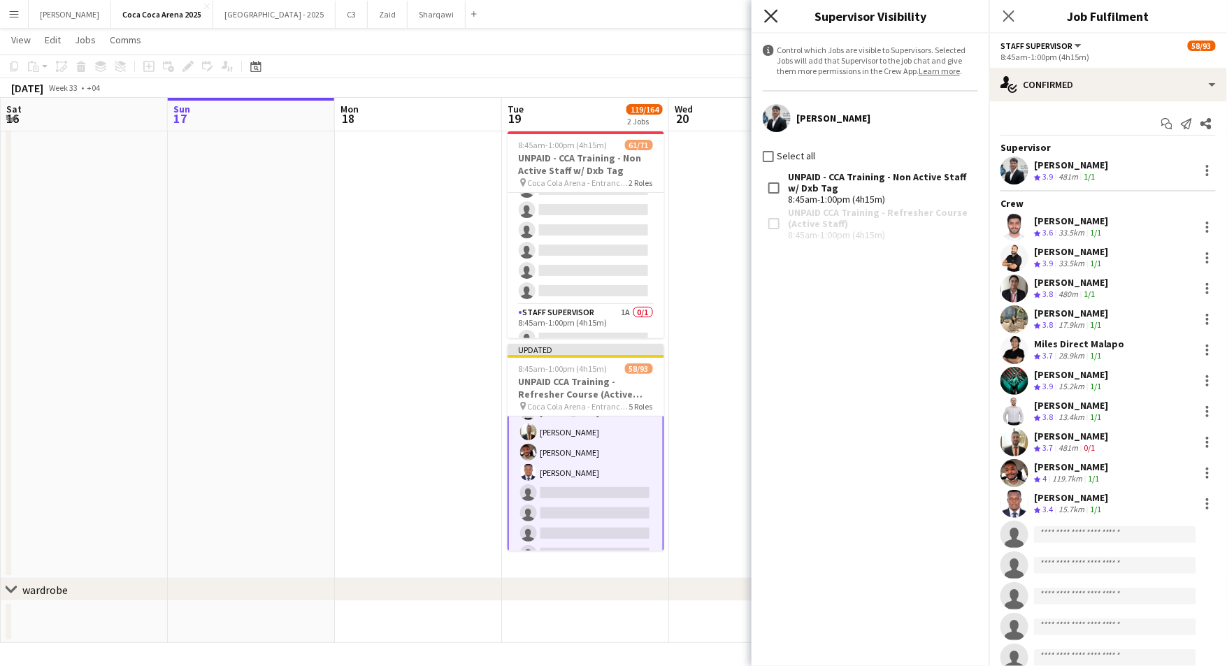
click at [773, 12] on icon "Close pop-in" at bounding box center [770, 15] width 13 height 13
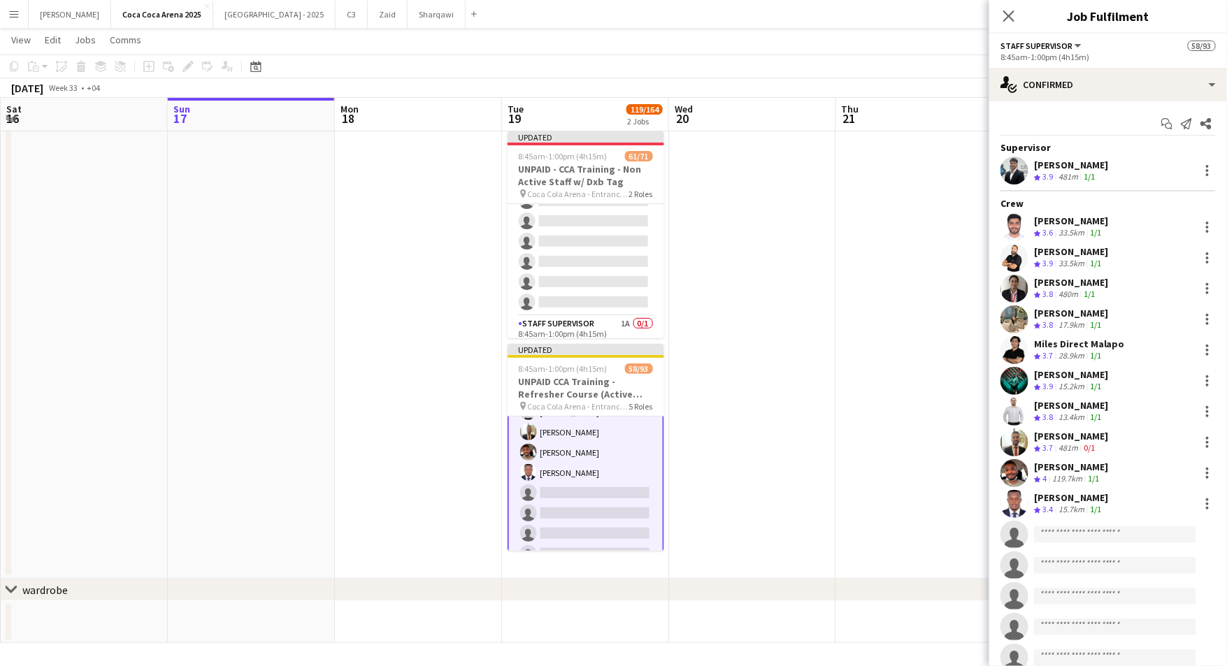
click at [908, 226] on app-date-cell at bounding box center [919, 352] width 167 height 453
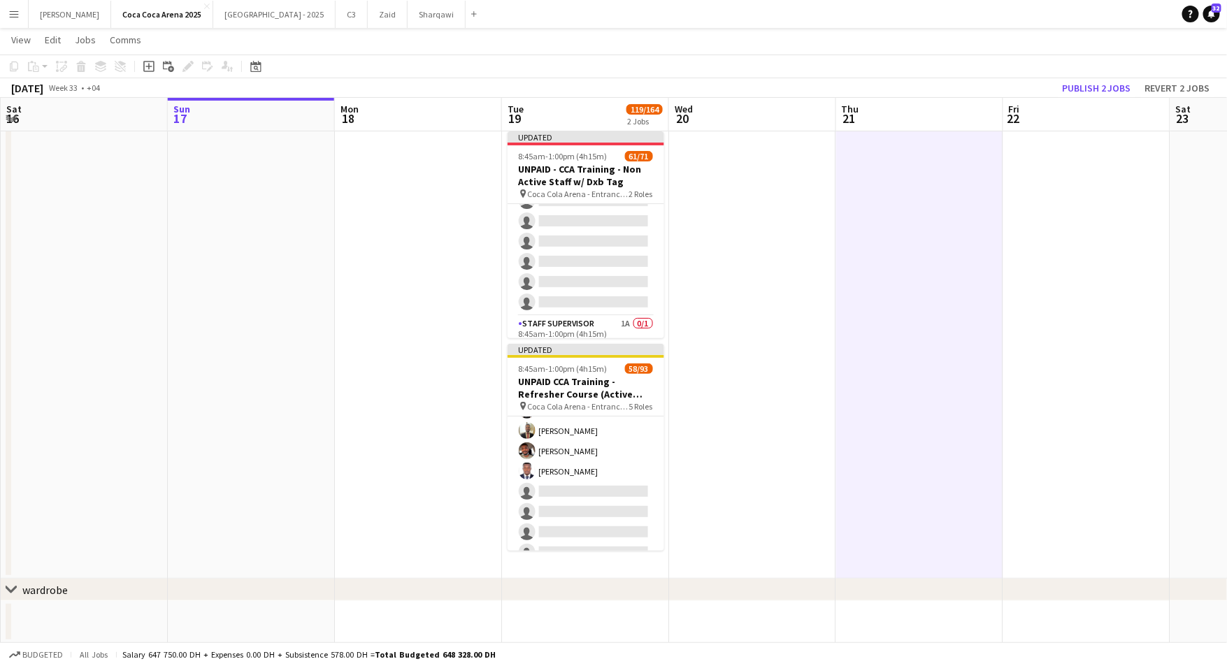
scroll to position [1666, 0]
click at [1079, 88] on button "Publish 2 jobs" at bounding box center [1097, 88] width 80 height 18
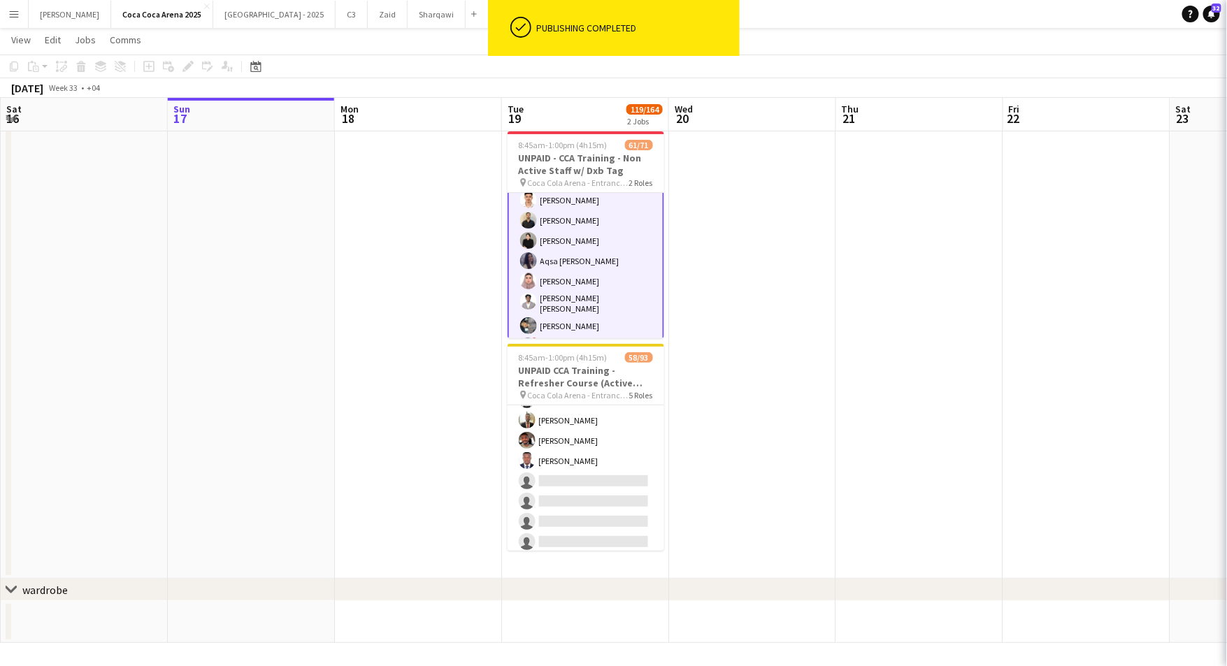
scroll to position [991, 0]
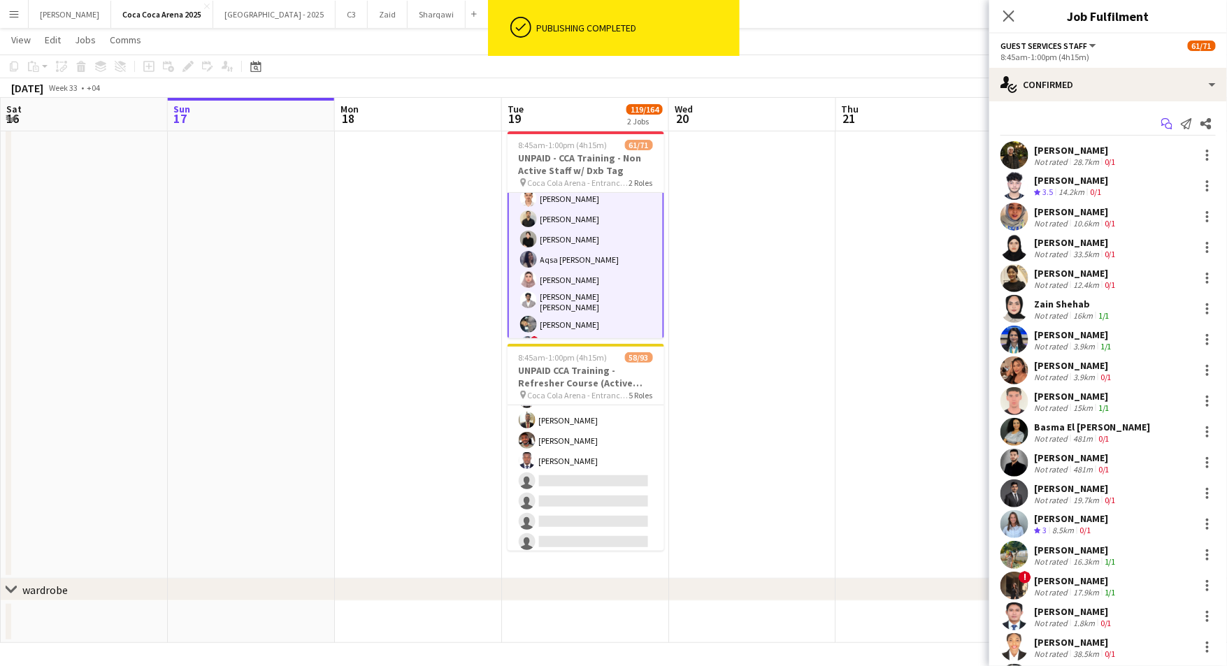
click at [1164, 123] on icon "Start chat" at bounding box center [1166, 123] width 11 height 11
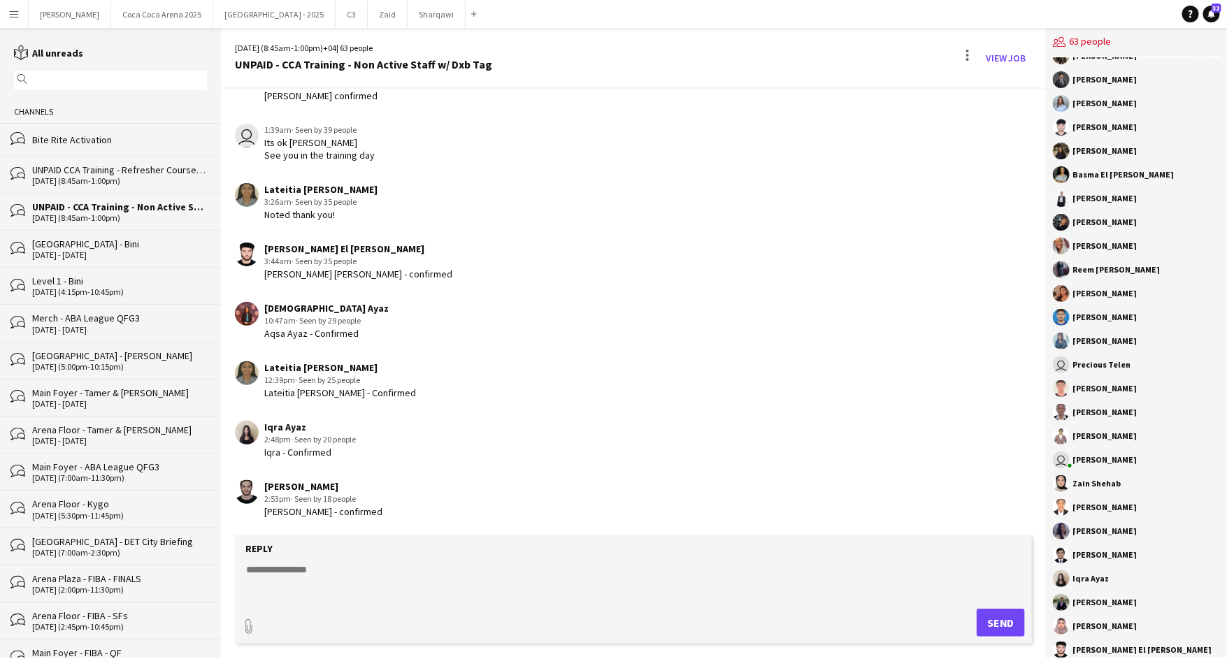
scroll to position [151, 0]
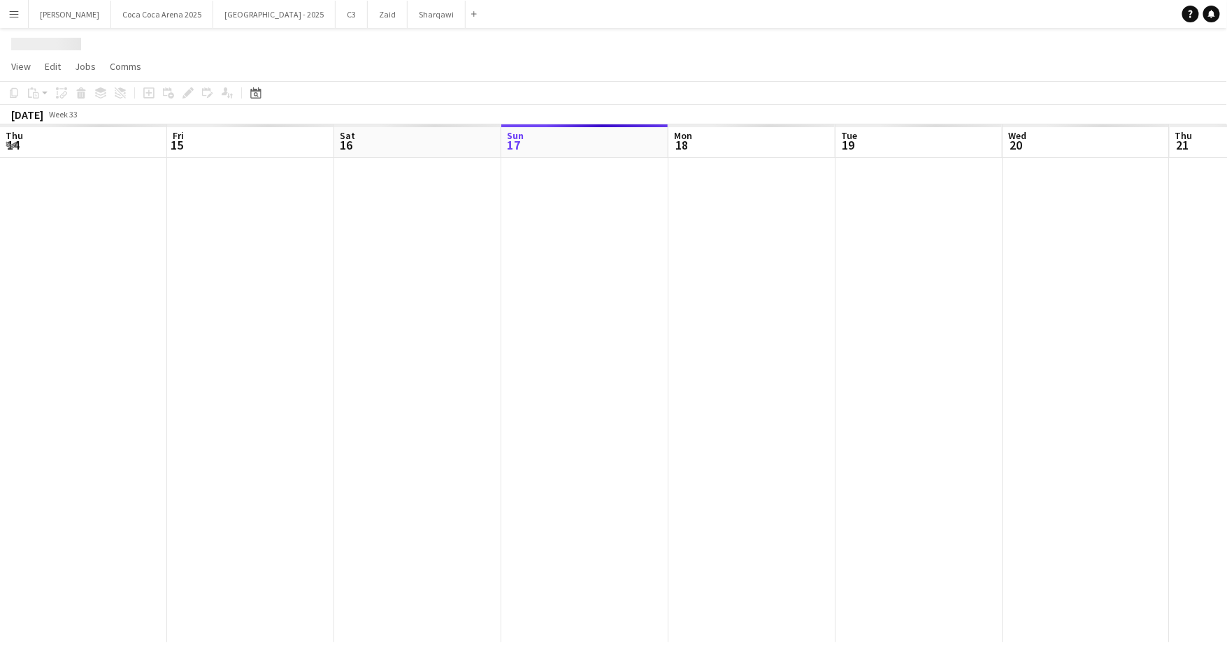
scroll to position [0, 334]
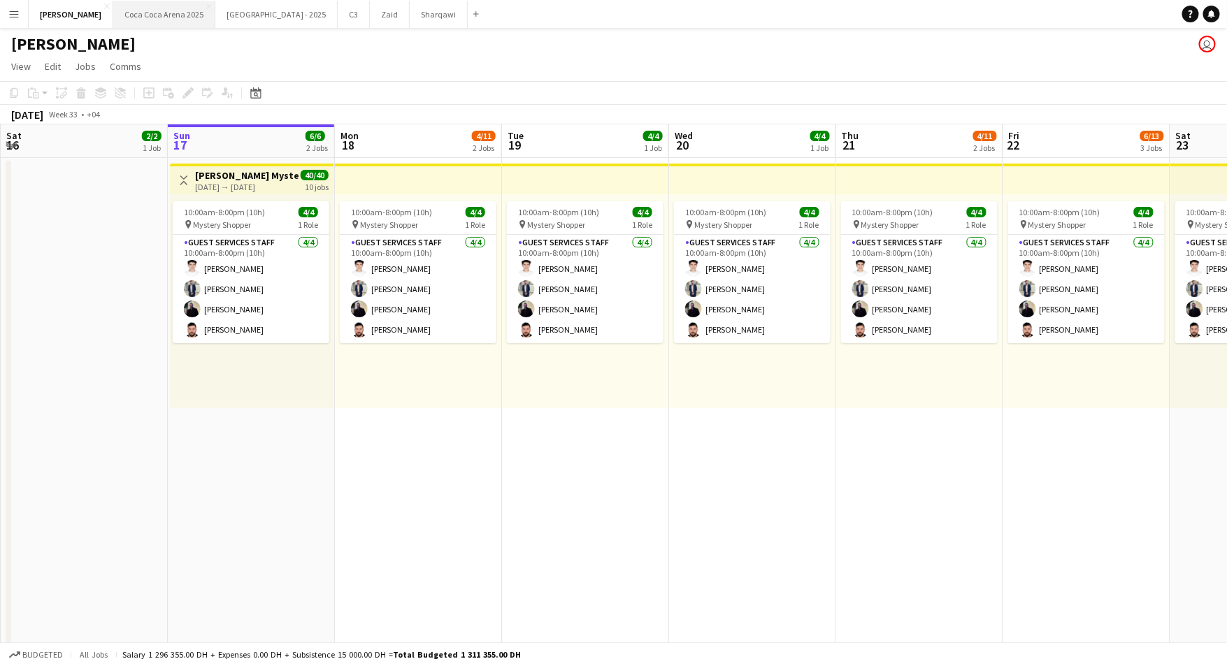
click at [151, 17] on button "[GEOGRAPHIC_DATA] 2025 Close" at bounding box center [164, 14] width 102 height 27
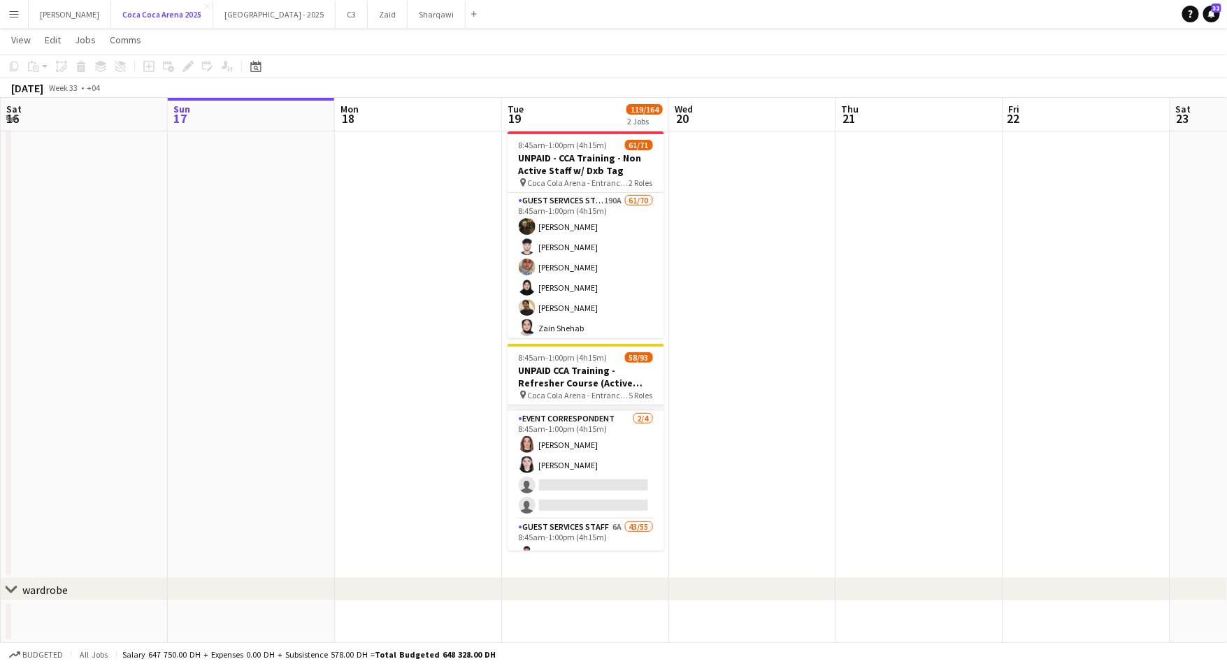
scroll to position [0, 334]
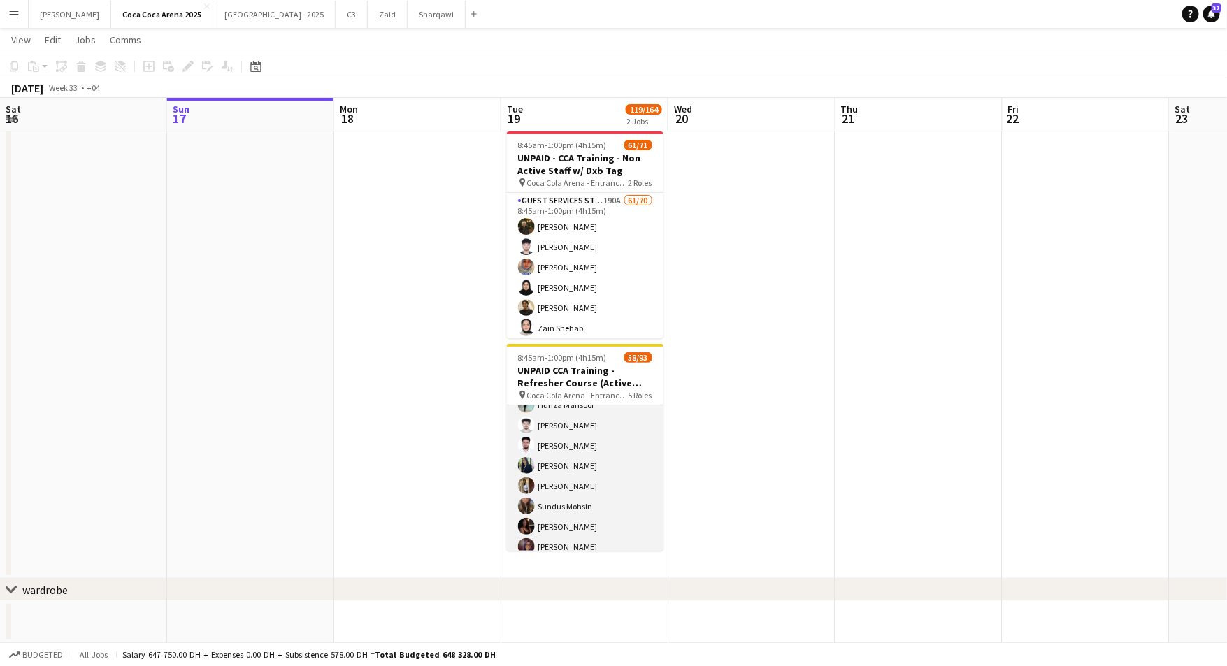
drag, startPoint x: 596, startPoint y: 455, endPoint x: 596, endPoint y: 445, distance: 9.1
click at [596, 445] on app-card-role "Guest Services Staff 6A 43/55 8:45am-1:00pm (4h15m) [PERSON_NAME] [PERSON_NAME]…" at bounding box center [585, 386] width 157 height 1159
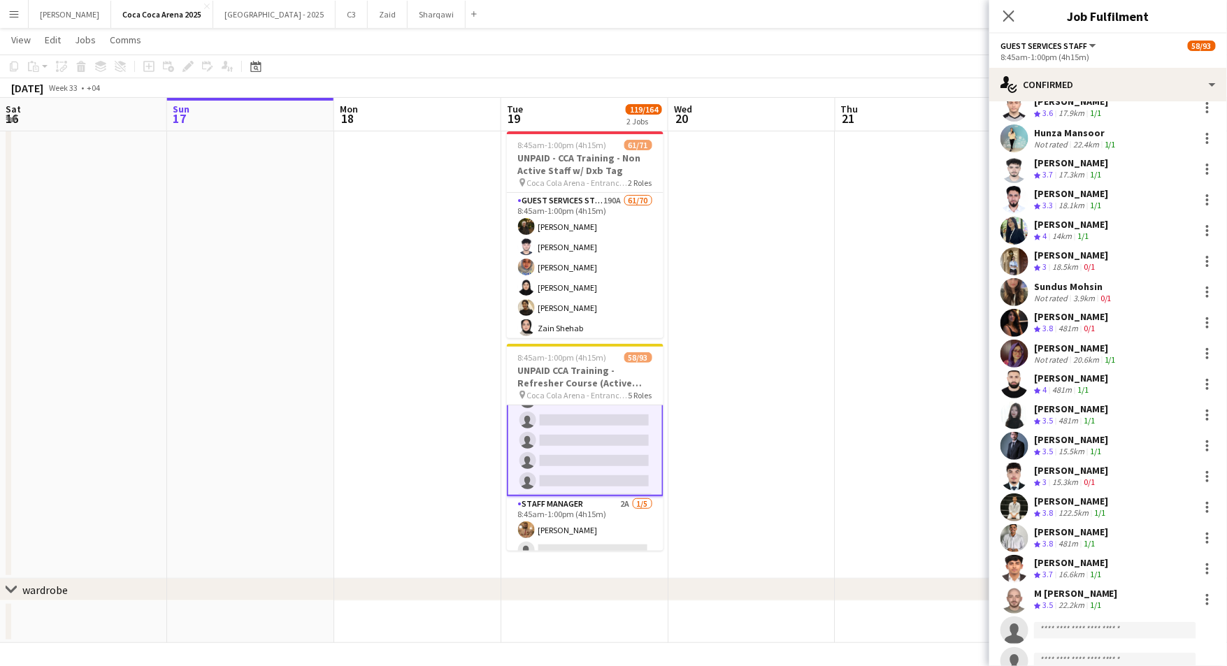
scroll to position [1882, 0]
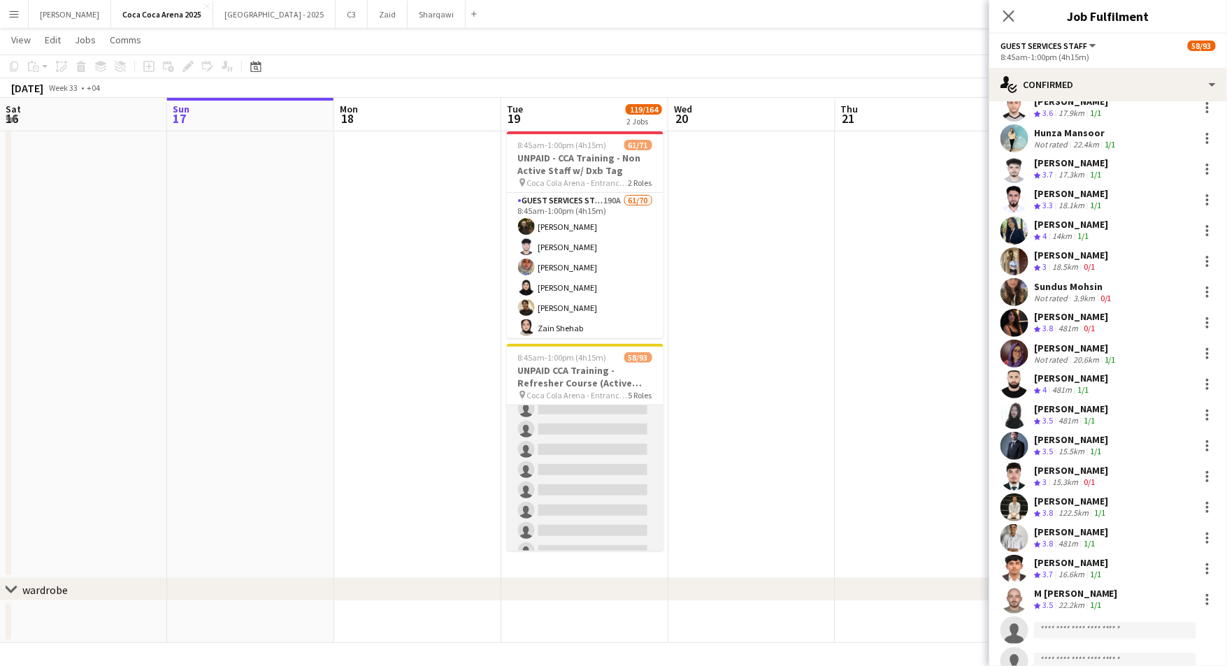
click at [613, 482] on app-card-role "Staff Supervisor 2A [DATE] 8:45am-1:00pm (4h15m) [PERSON_NAME] [PERSON_NAME] [P…" at bounding box center [585, 287] width 157 height 555
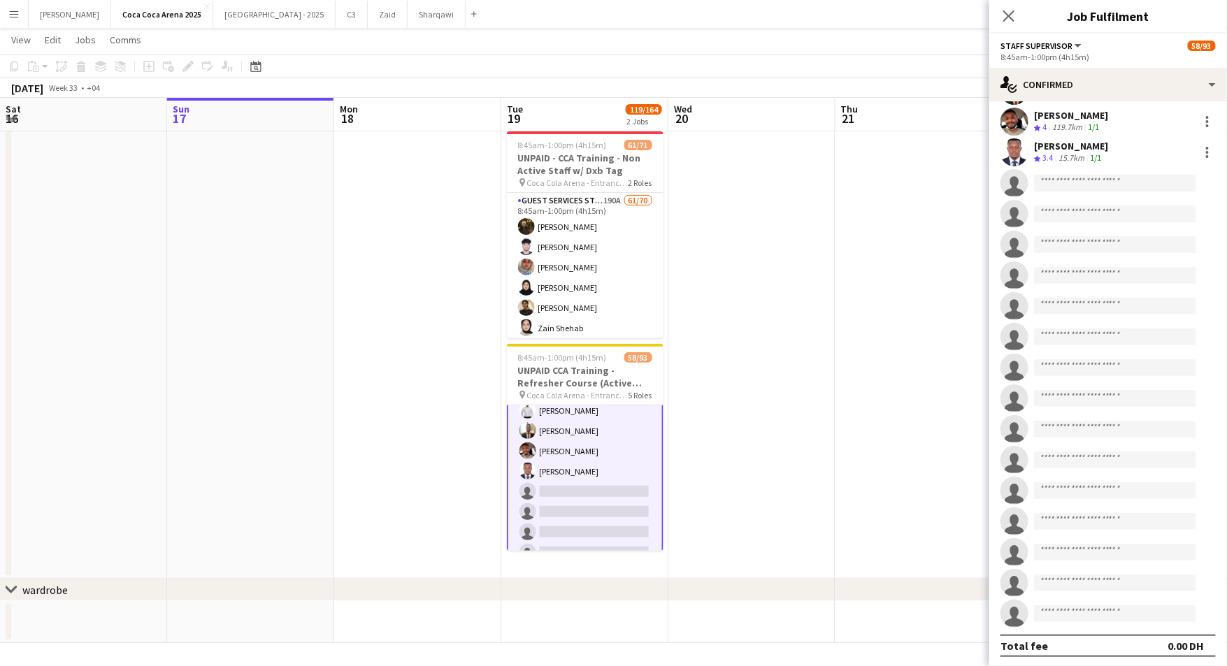
scroll to position [1584, 0]
click at [592, 492] on app-card-role "Staff Supervisor 2A [DATE] 8:45am-1:00pm (4h15m) [PERSON_NAME] [PERSON_NAME] [P…" at bounding box center [585, 584] width 157 height 557
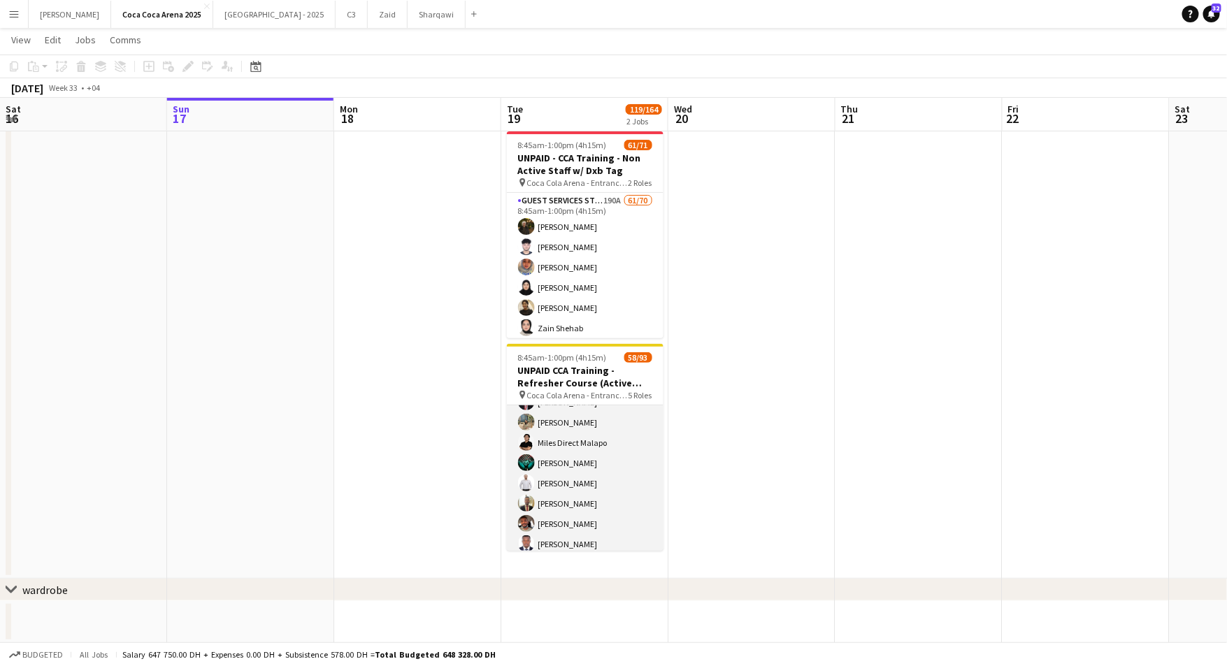
click at [601, 476] on app-card-role "Staff Supervisor 2A [DATE] 8:45am-1:00pm (4h15m) [PERSON_NAME] [PERSON_NAME] [P…" at bounding box center [585, 585] width 157 height 555
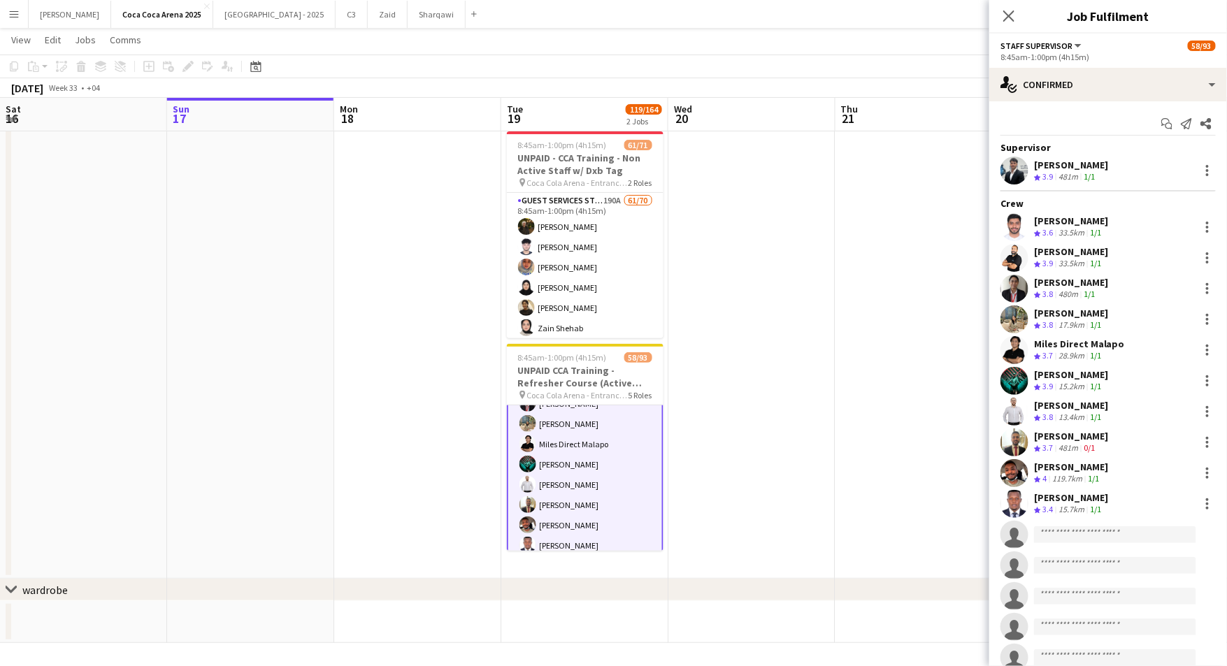
scroll to position [1584, 0]
click at [1207, 168] on div at bounding box center [1207, 170] width 17 height 17
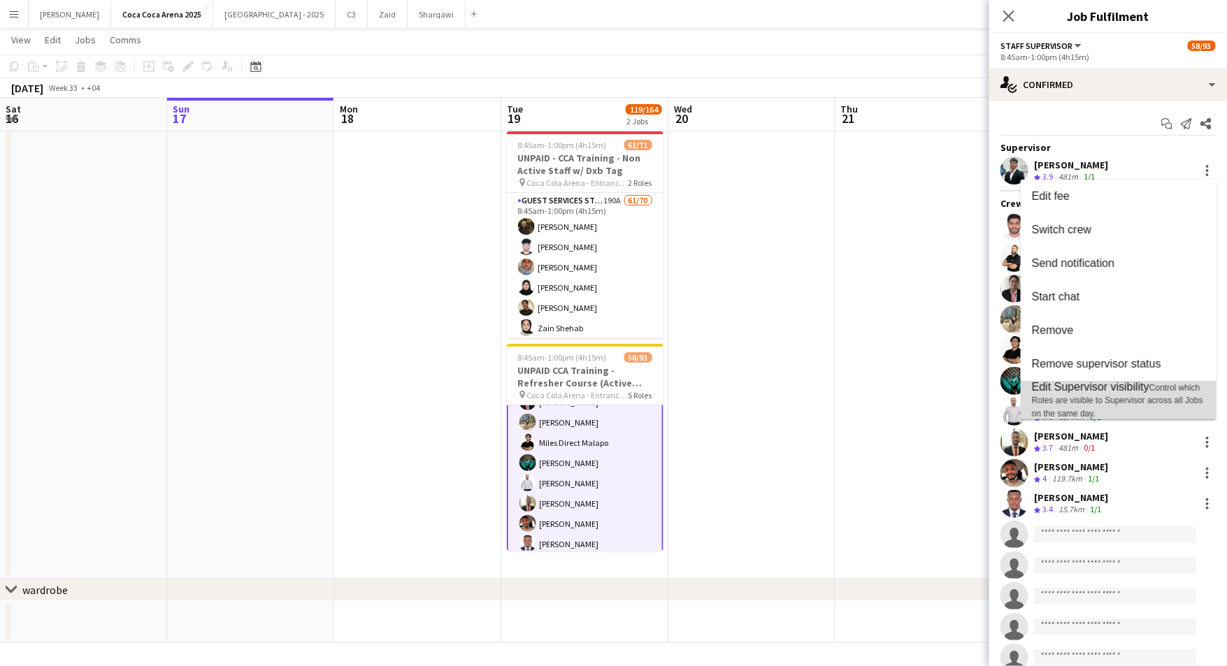
click at [1114, 397] on span "Control which Roles are visible to Supervisor across all Jobs on the same day." at bounding box center [1117, 401] width 171 height 36
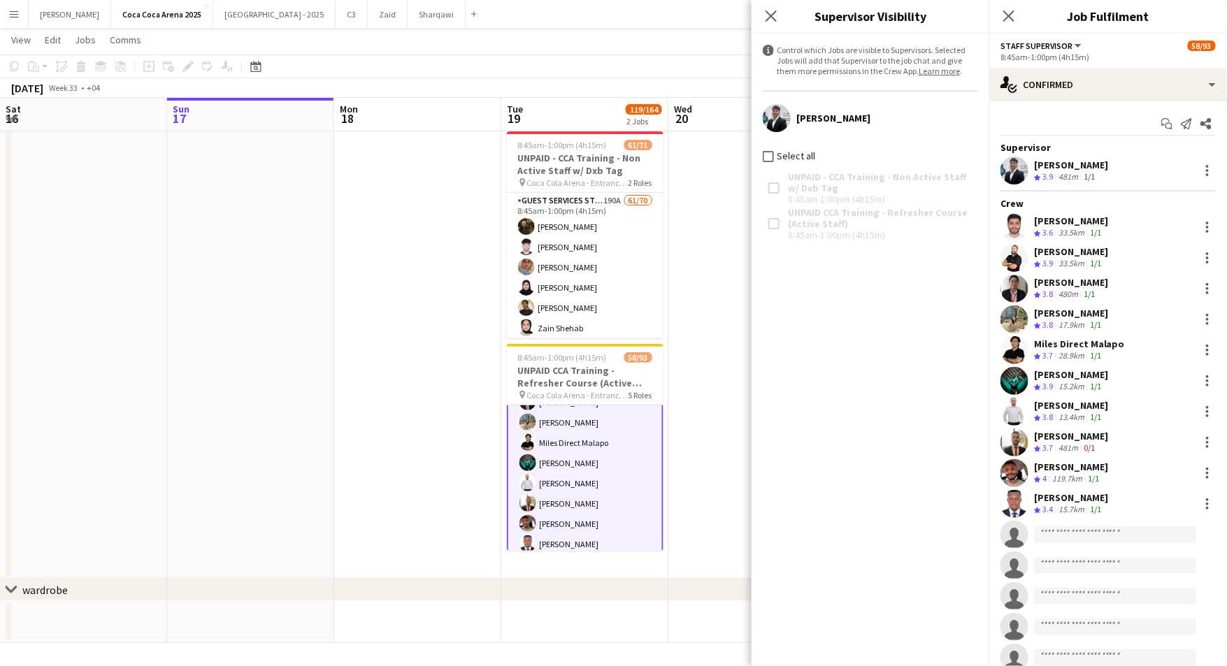
click at [1078, 171] on div "481m" at bounding box center [1068, 177] width 25 height 12
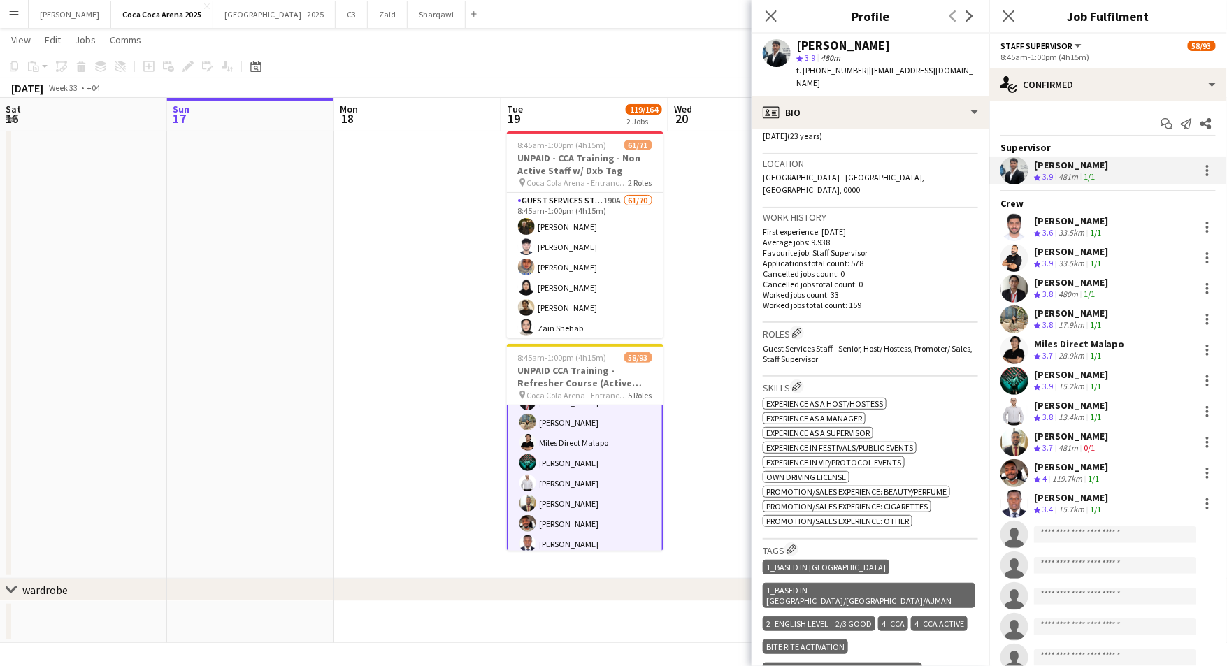
scroll to position [282, 0]
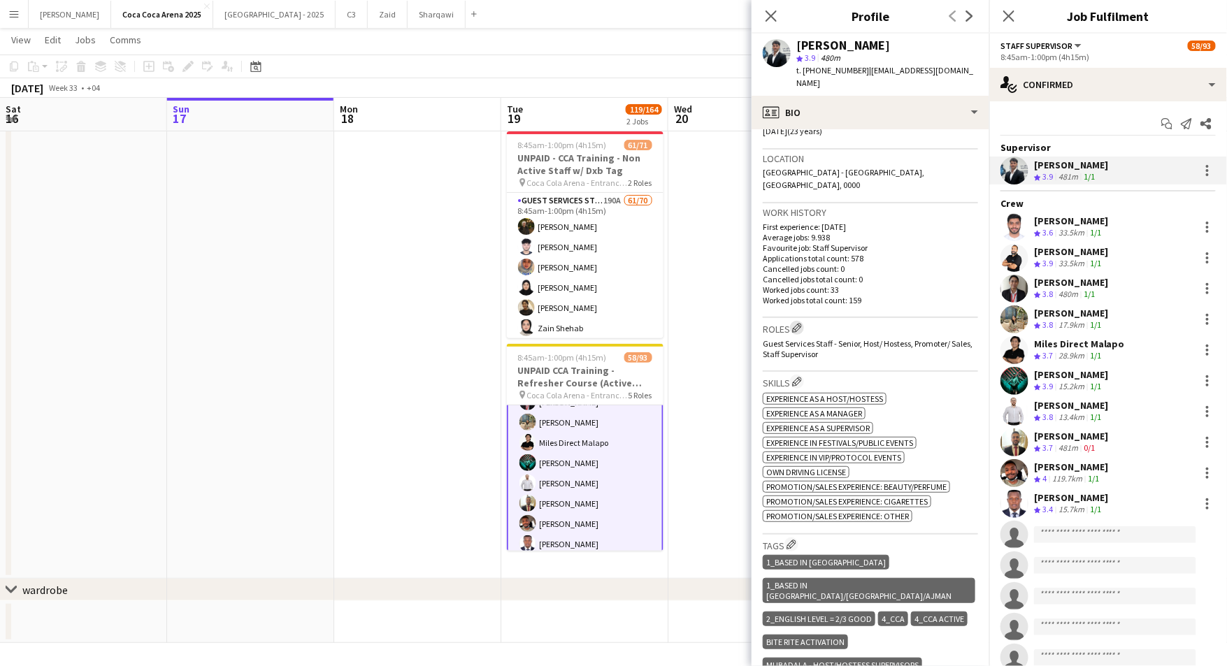
click at [802, 323] on app-icon "Edit crew company roles" at bounding box center [797, 328] width 10 height 10
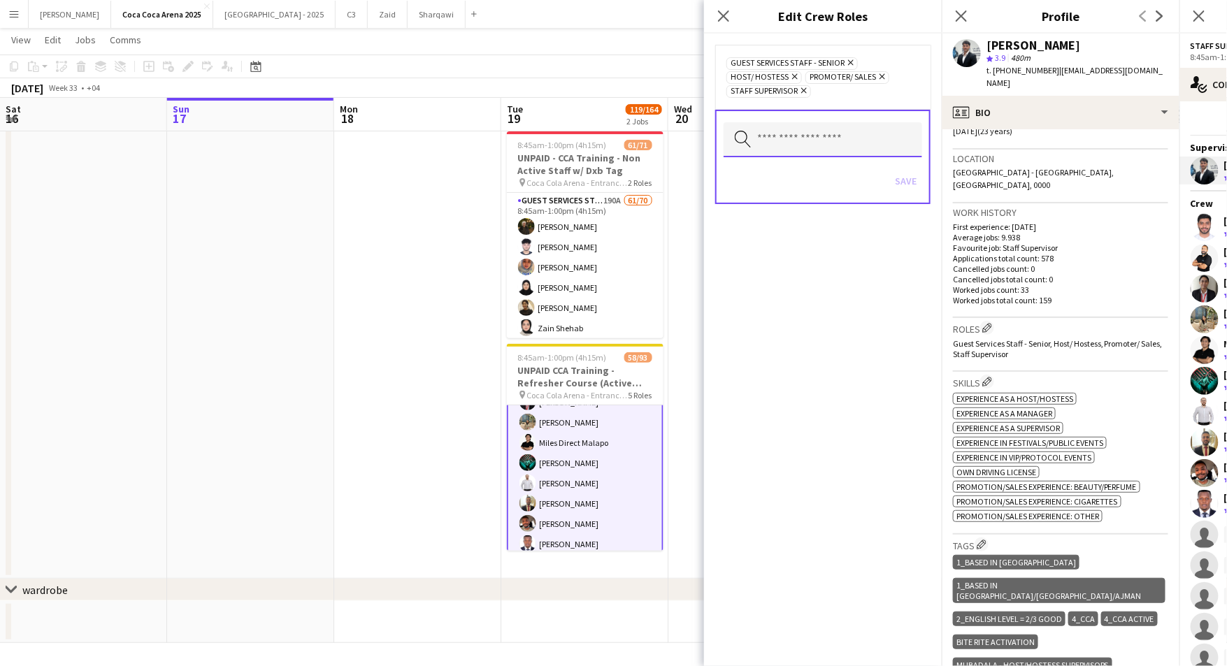
click at [808, 138] on input "text" at bounding box center [823, 139] width 199 height 35
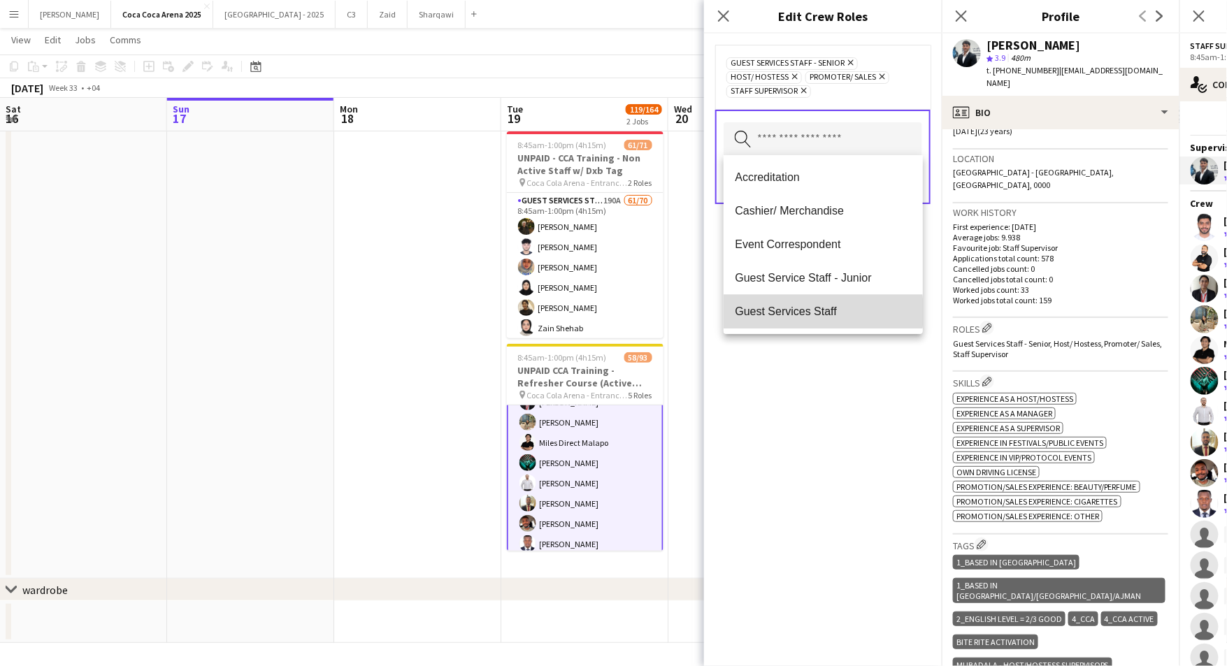
click at [778, 313] on span "Guest Services Staff" at bounding box center [823, 311] width 177 height 13
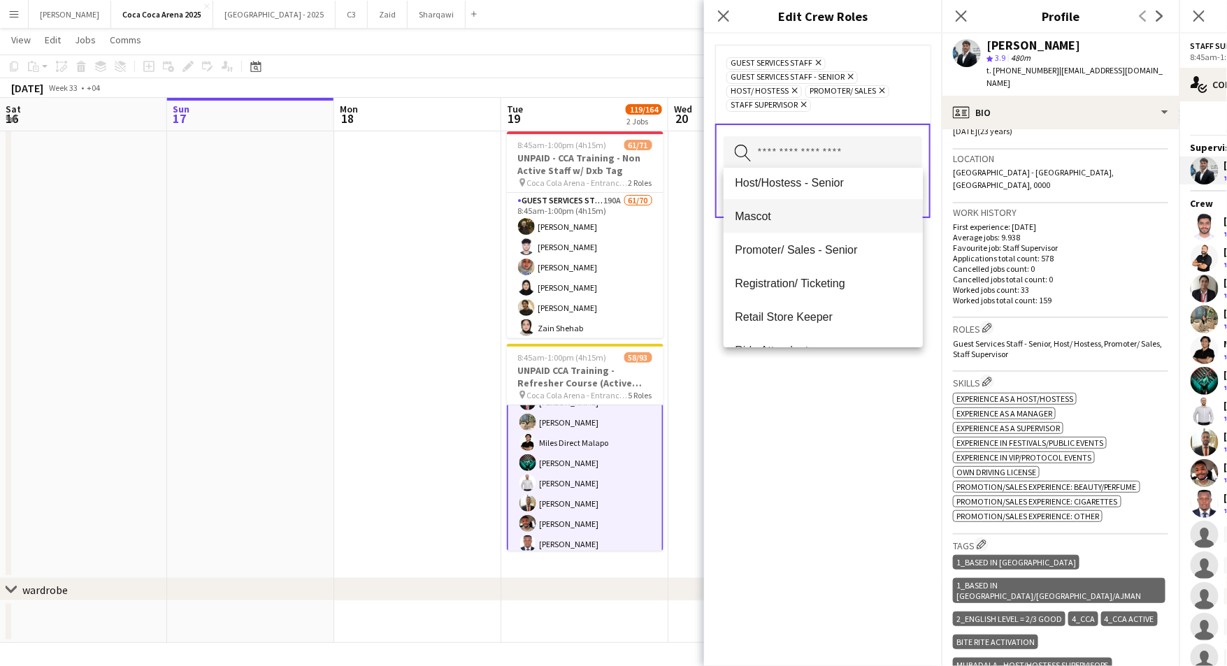
scroll to position [147, 0]
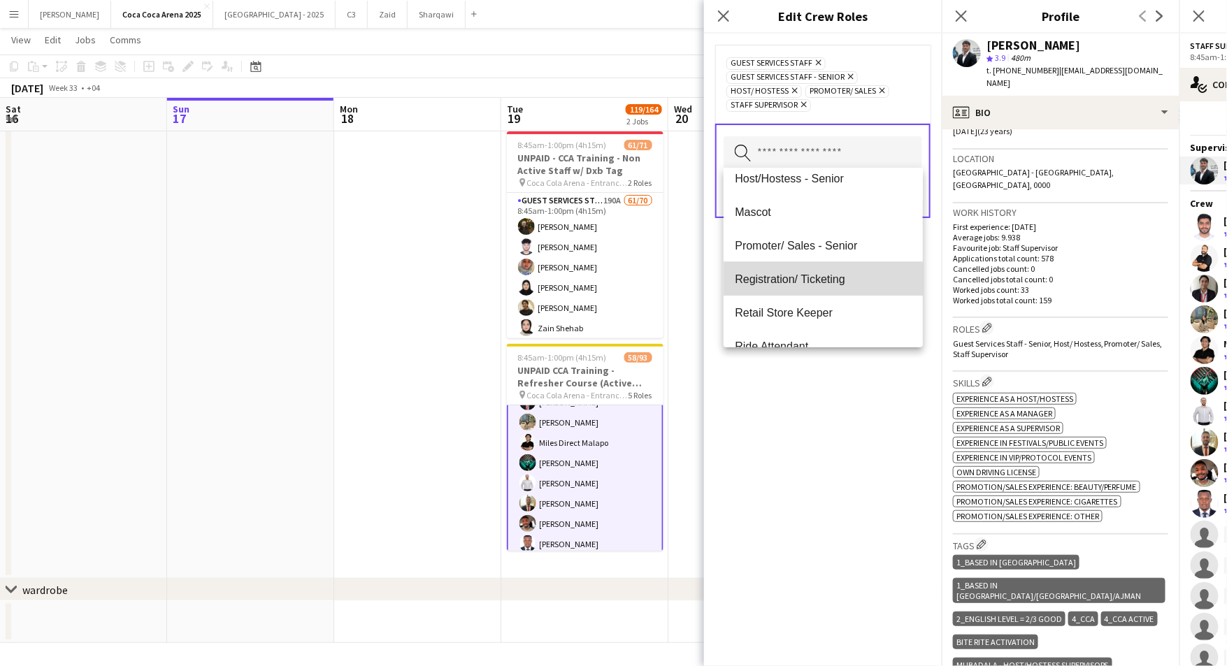
click at [792, 286] on mat-option "Registration/ Ticketing" at bounding box center [823, 279] width 199 height 34
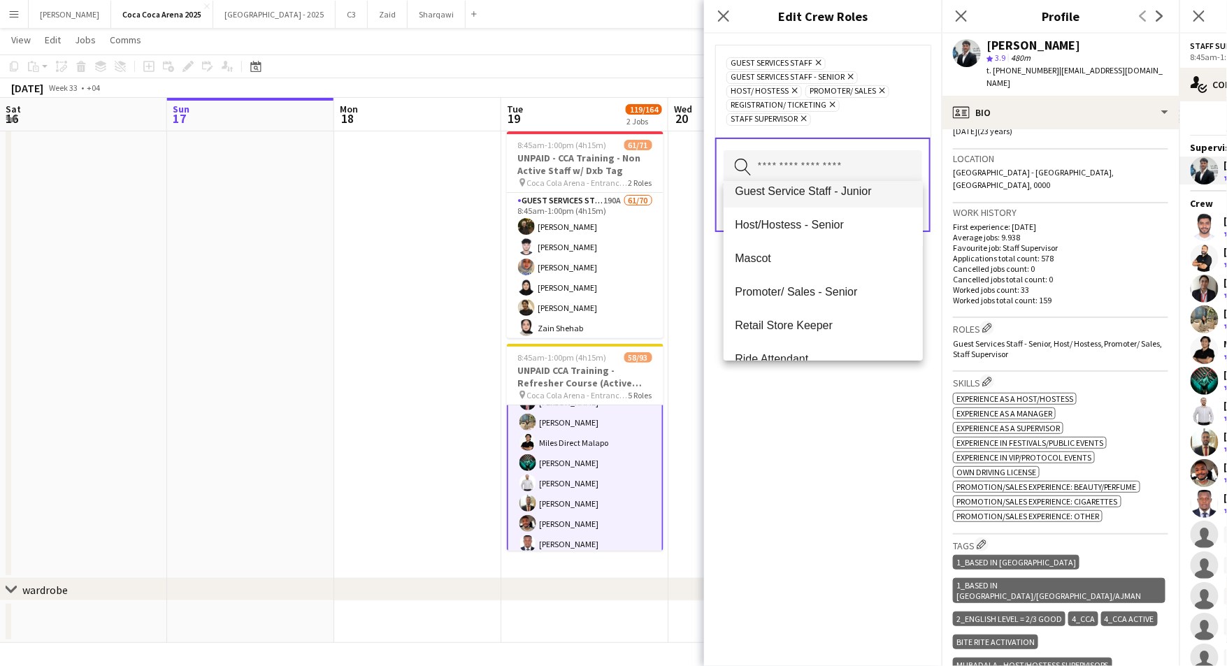
scroll to position [99, 0]
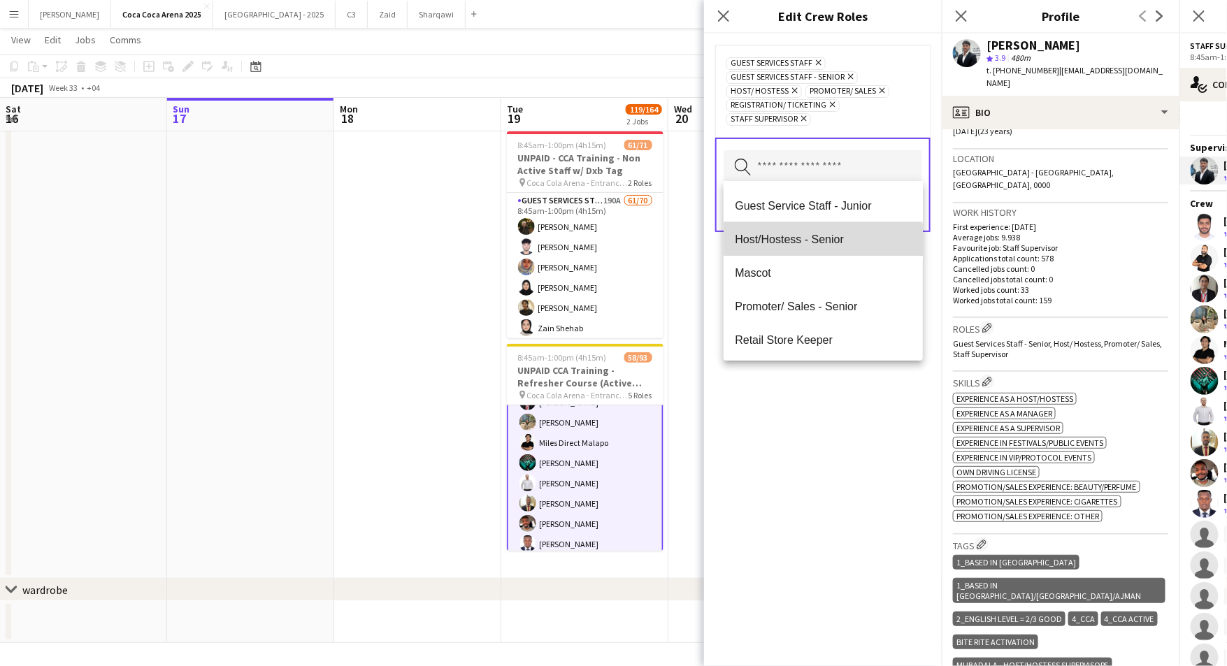
click at [811, 242] on span "Host/Hostess - Senior" at bounding box center [823, 239] width 177 height 13
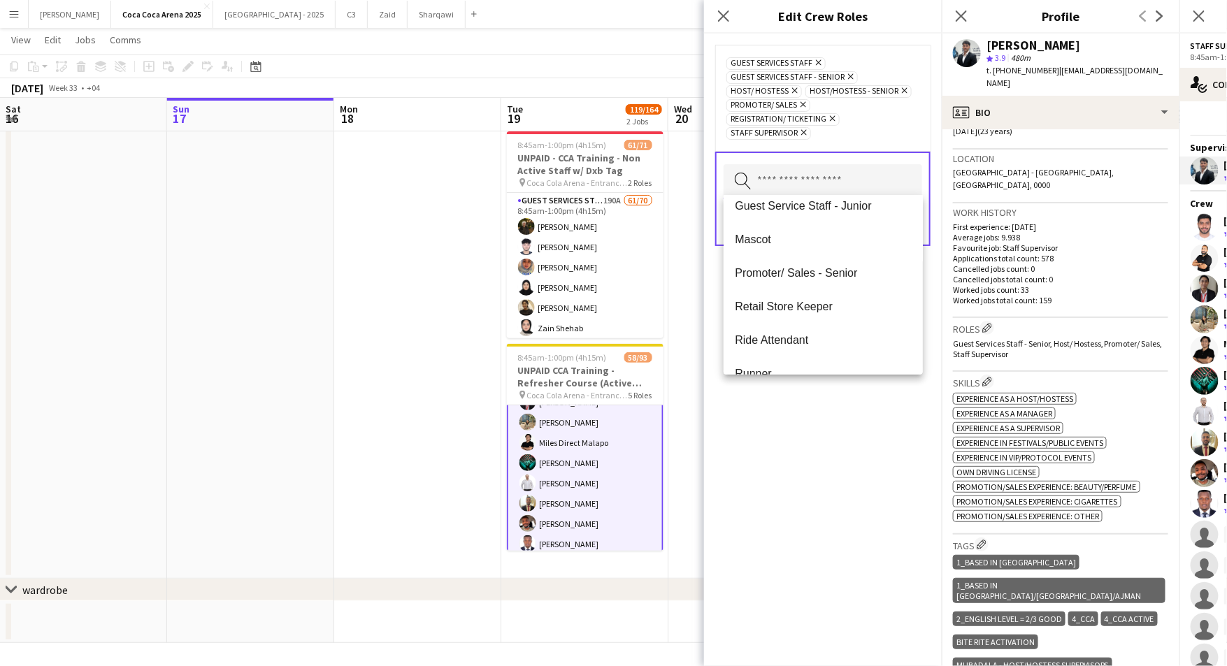
scroll to position [120, 0]
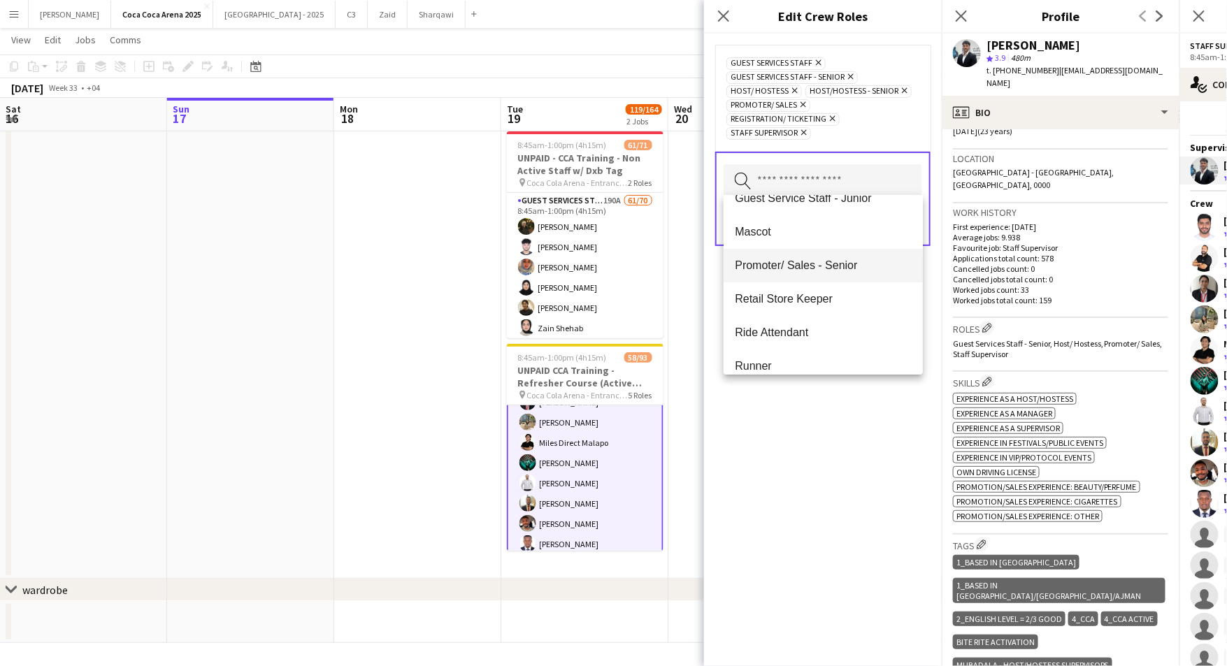
click at [803, 271] on span "Promoter/ Sales - Senior" at bounding box center [823, 265] width 177 height 13
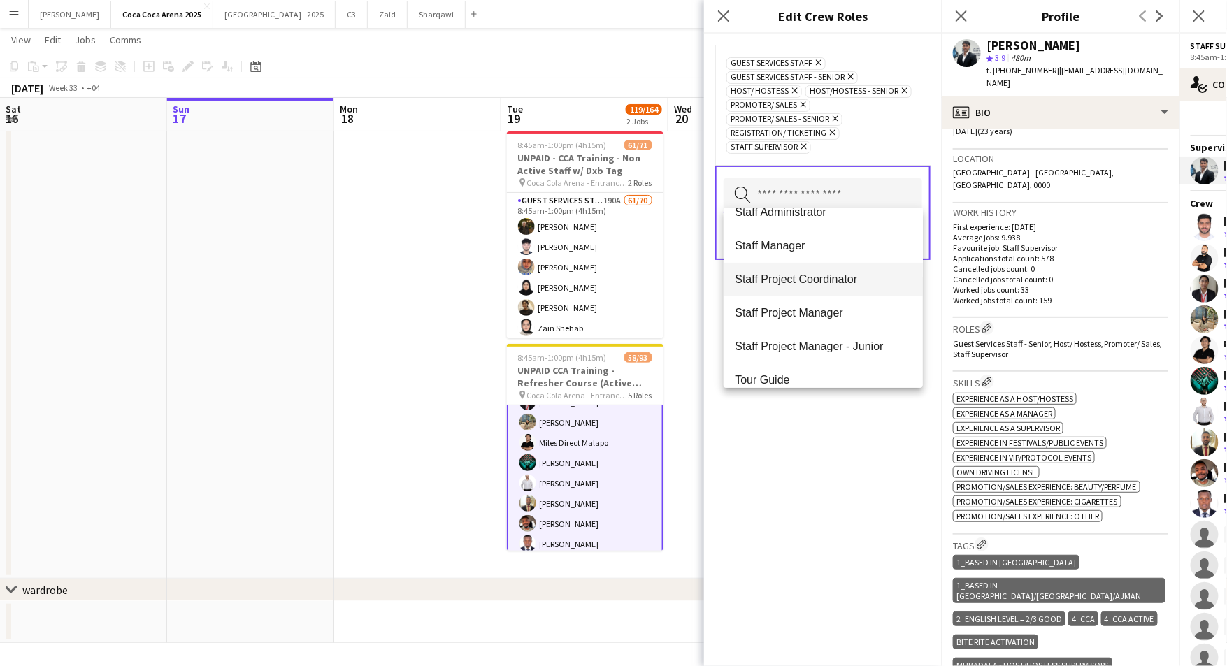
scroll to position [301, 0]
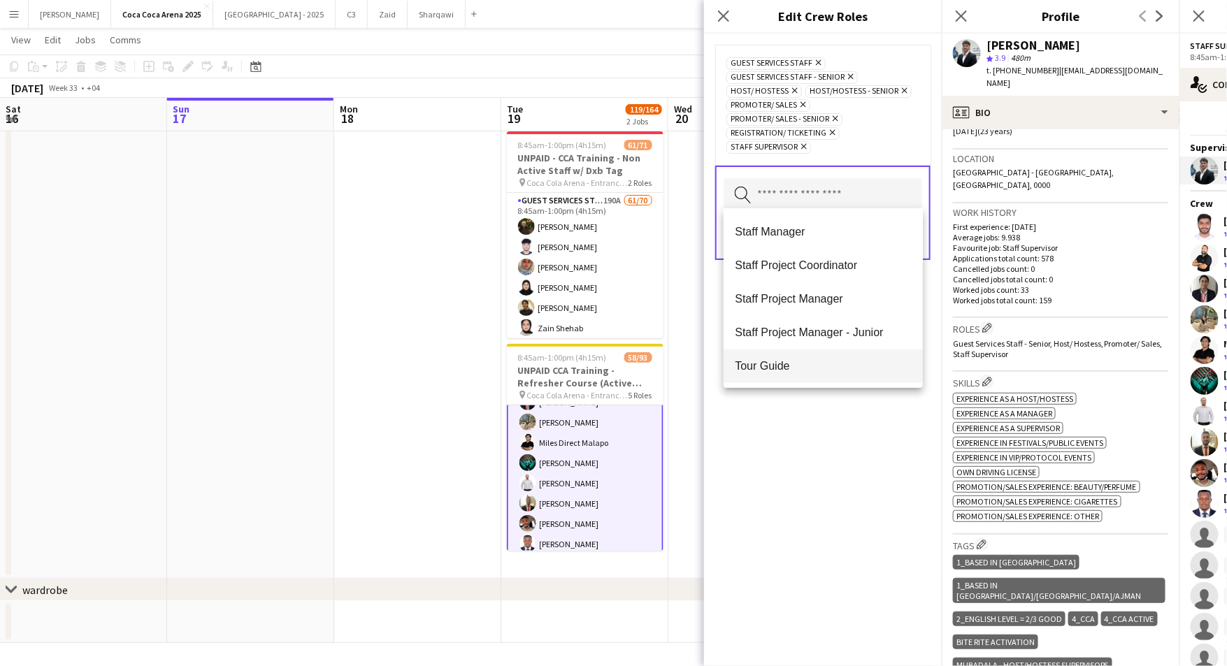
click at [780, 363] on span "Tour Guide" at bounding box center [823, 365] width 177 height 13
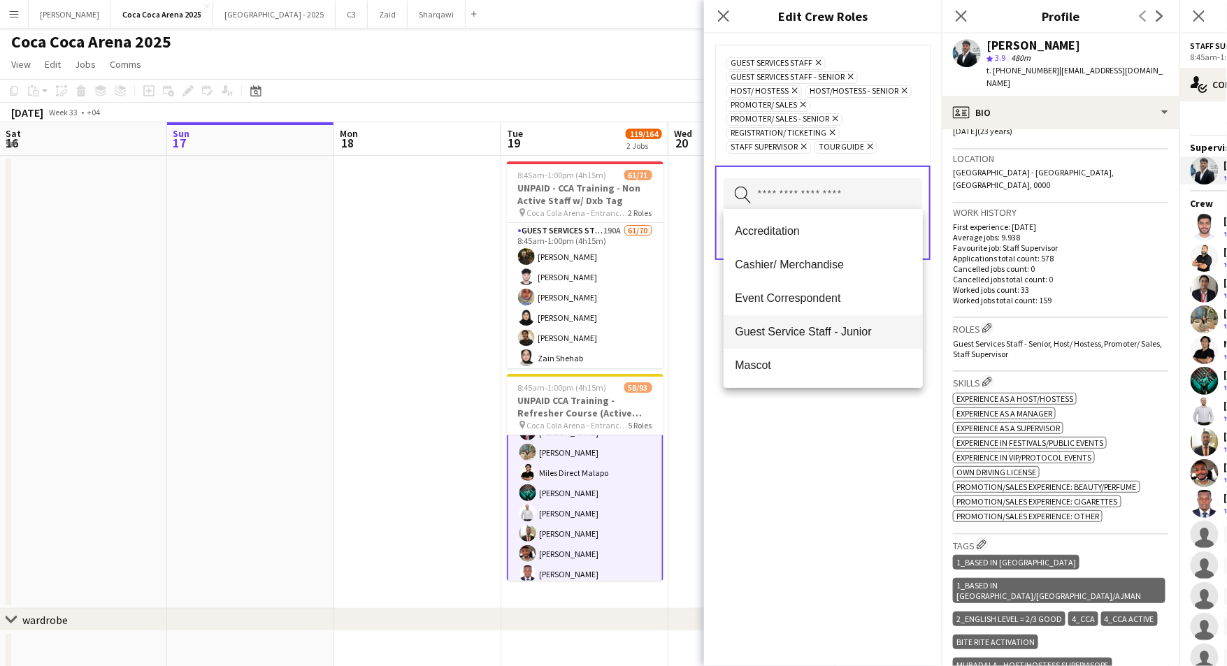
scroll to position [0, 0]
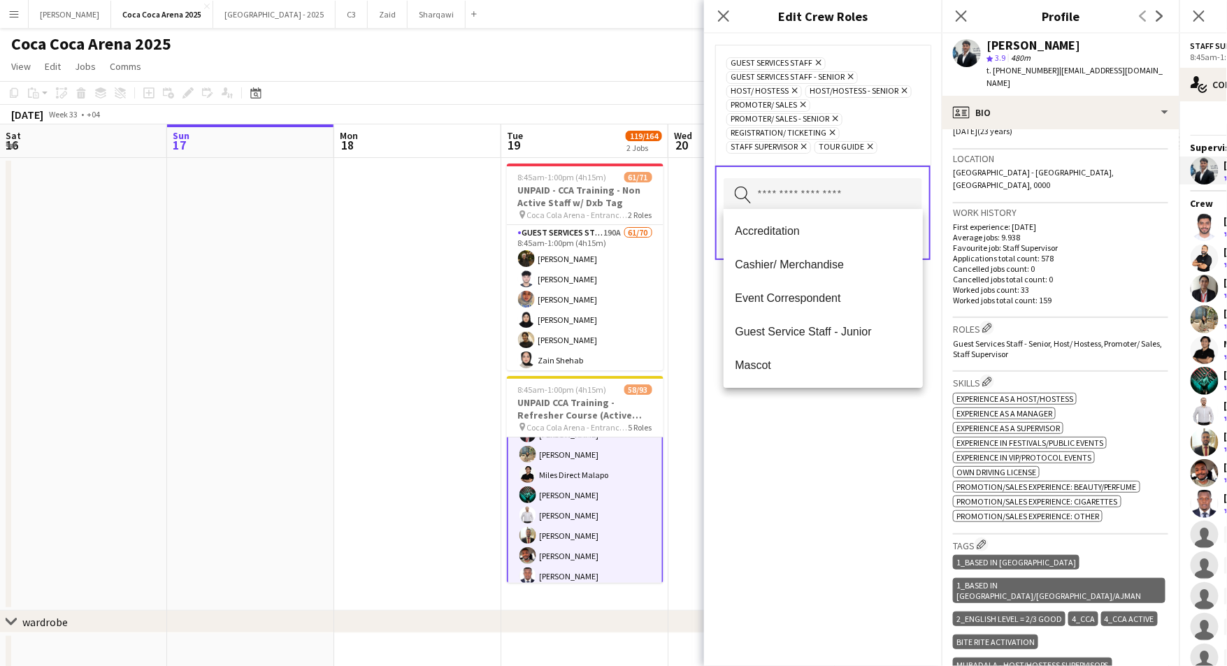
click at [831, 427] on div "Guest Services Staff Remove Guest Services Staff - Senior Remove Host/ Hostess …" at bounding box center [823, 350] width 238 height 633
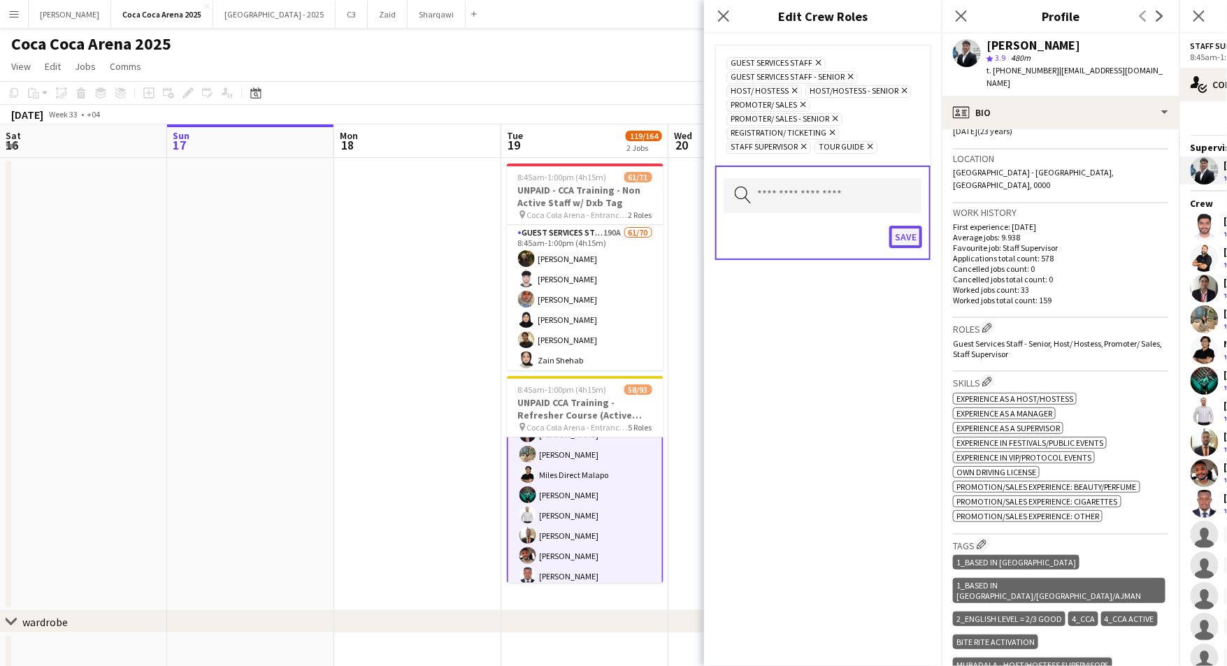
click at [910, 228] on button "Save" at bounding box center [905, 237] width 33 height 22
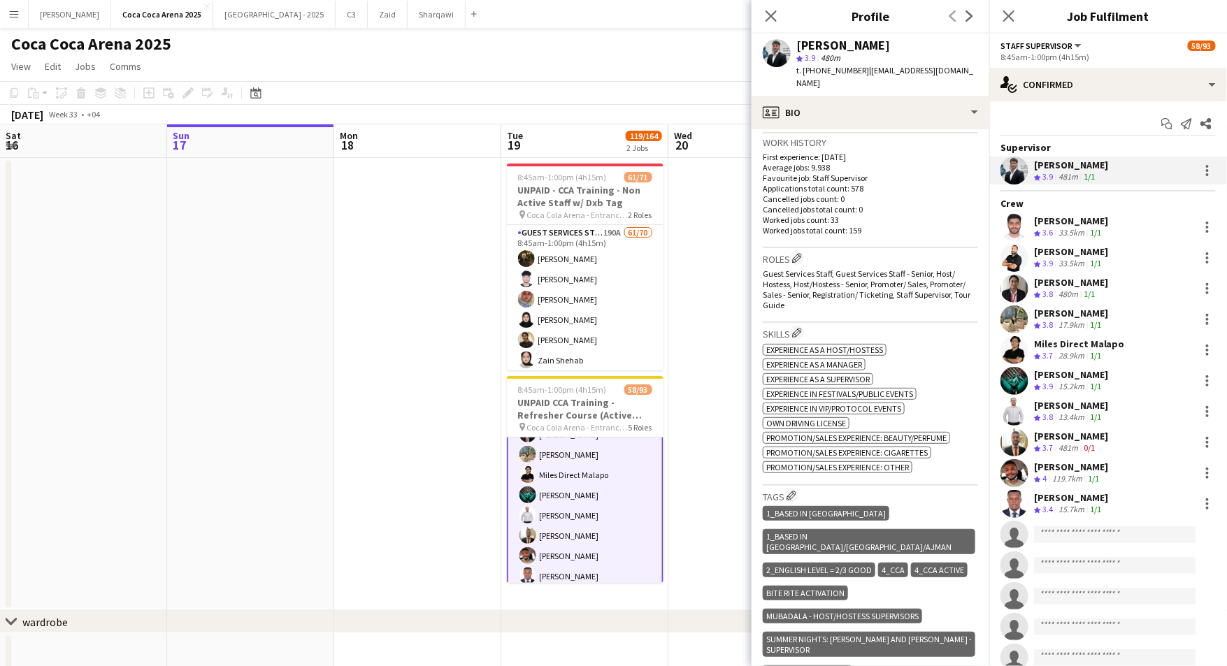
scroll to position [348, 0]
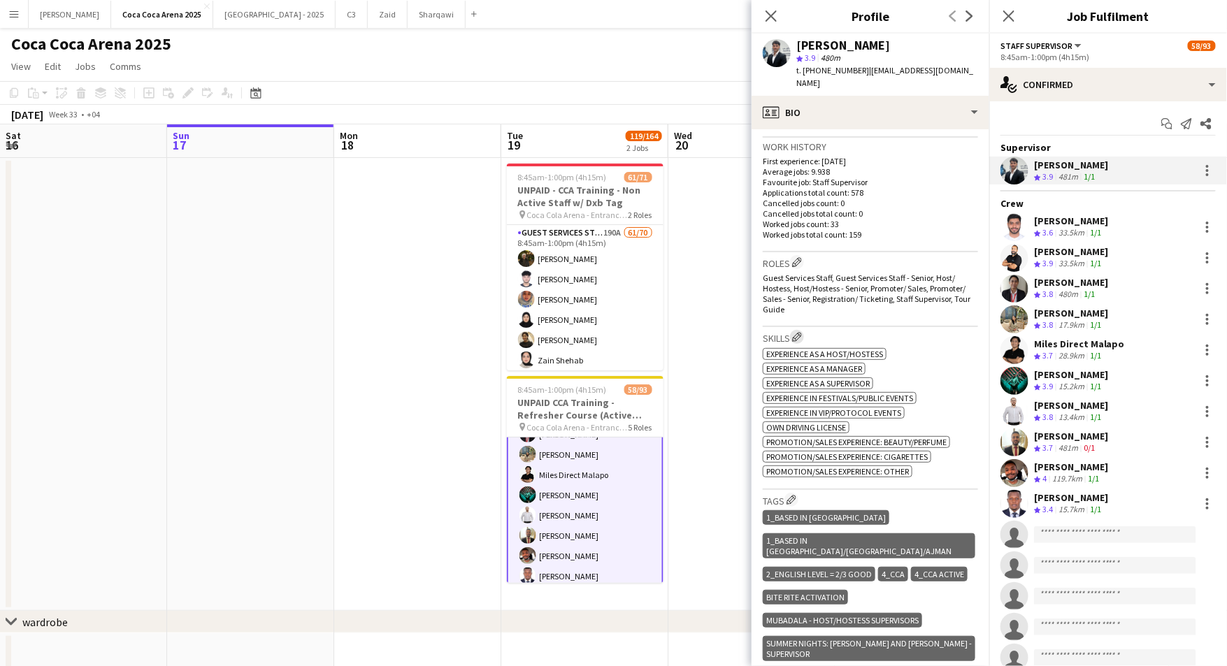
click at [797, 330] on button "Edit crew company skills" at bounding box center [797, 337] width 14 height 14
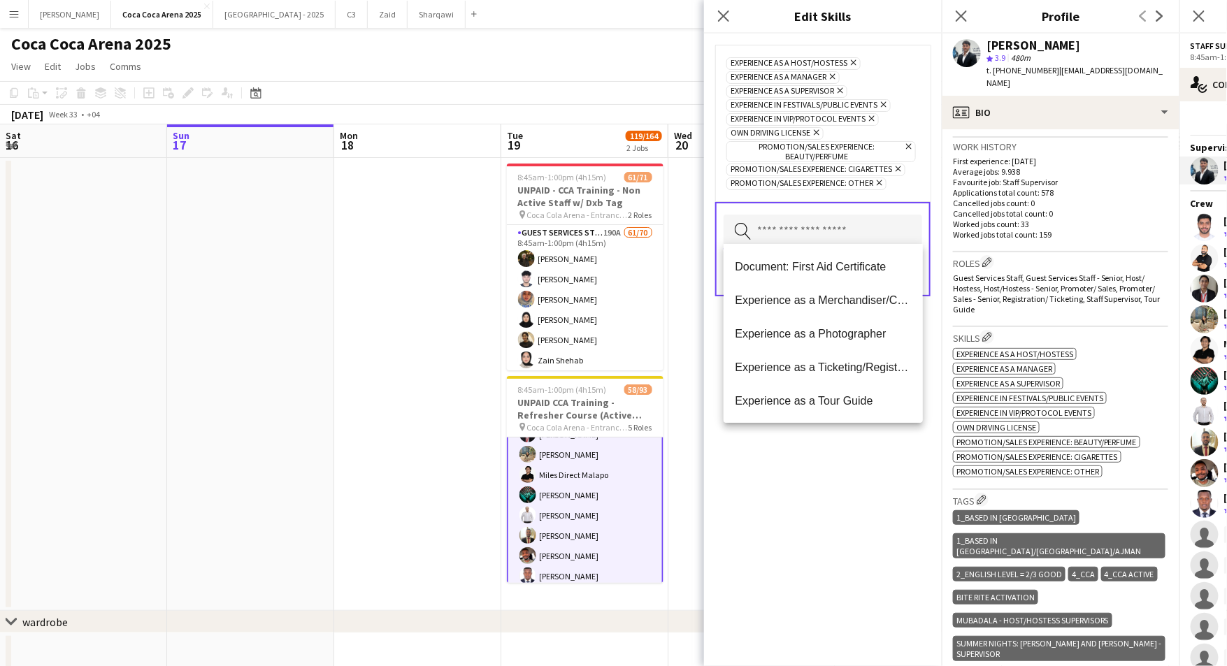
click at [831, 223] on input "text" at bounding box center [823, 232] width 199 height 35
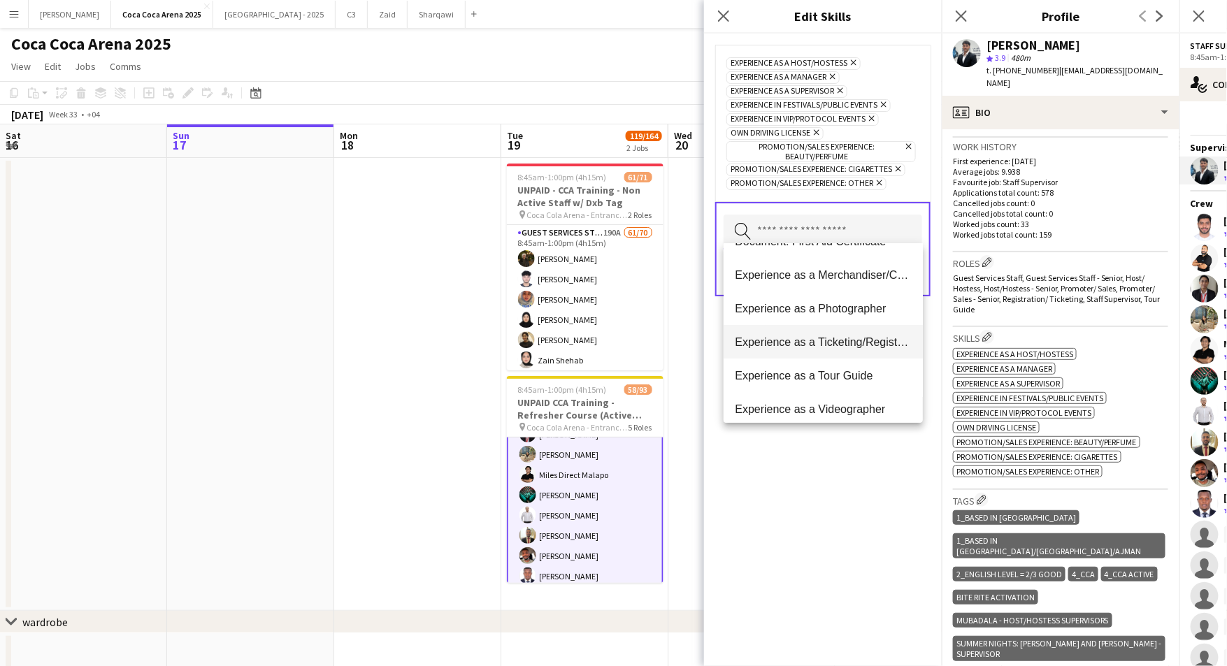
scroll to position [38, 0]
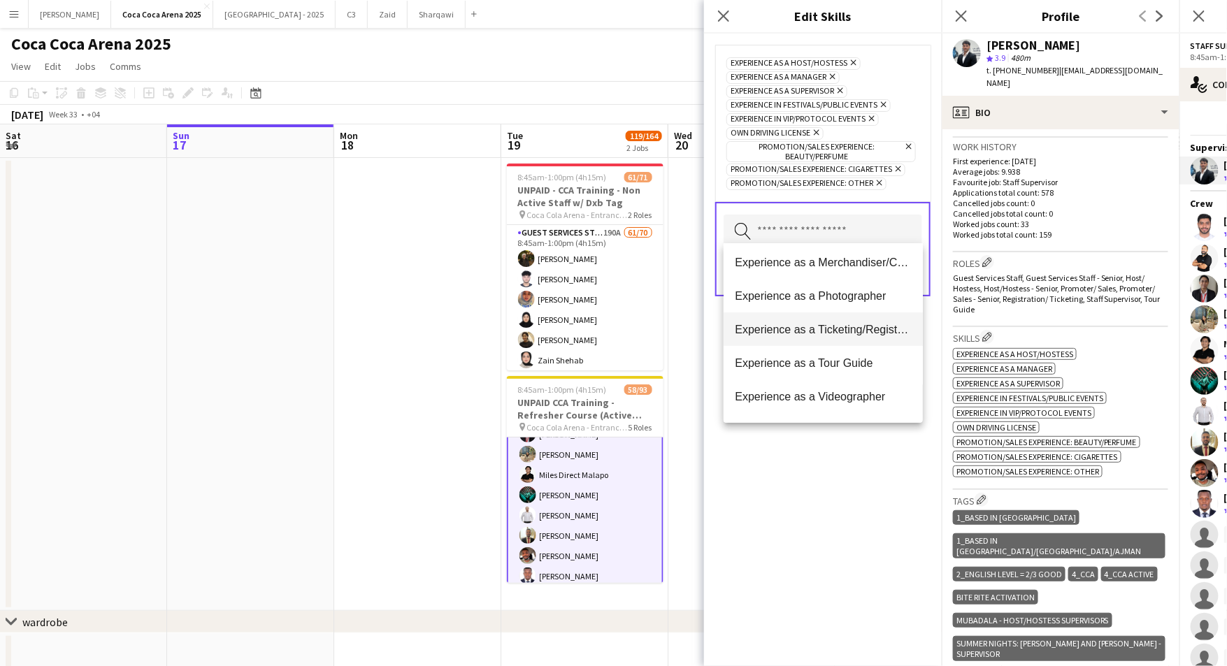
click at [822, 334] on span "Experience as a Ticketing/Registration" at bounding box center [823, 329] width 177 height 13
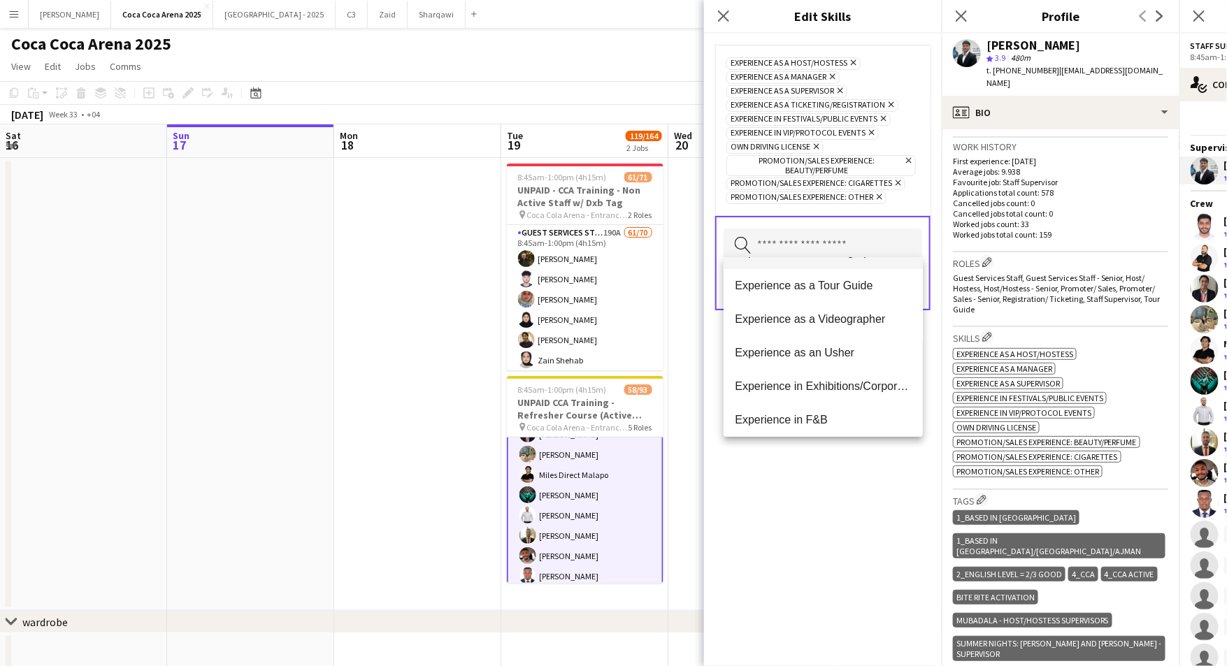
scroll to position [101, 0]
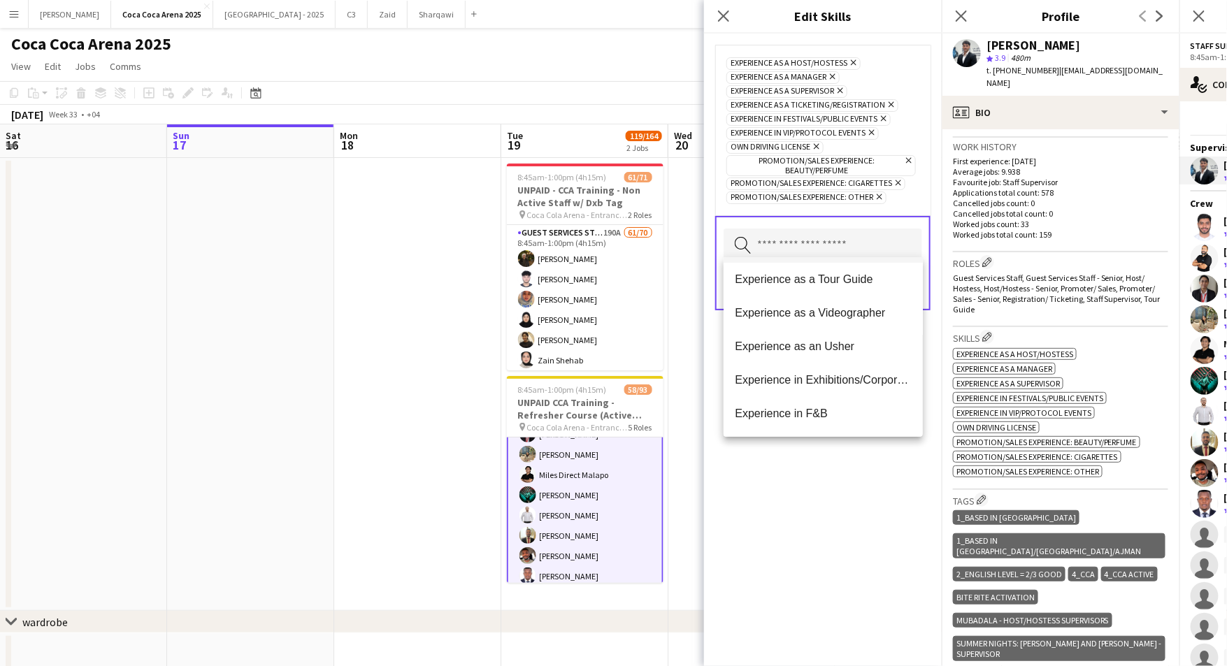
click at [827, 351] on span "Experience as an Usher" at bounding box center [823, 346] width 177 height 13
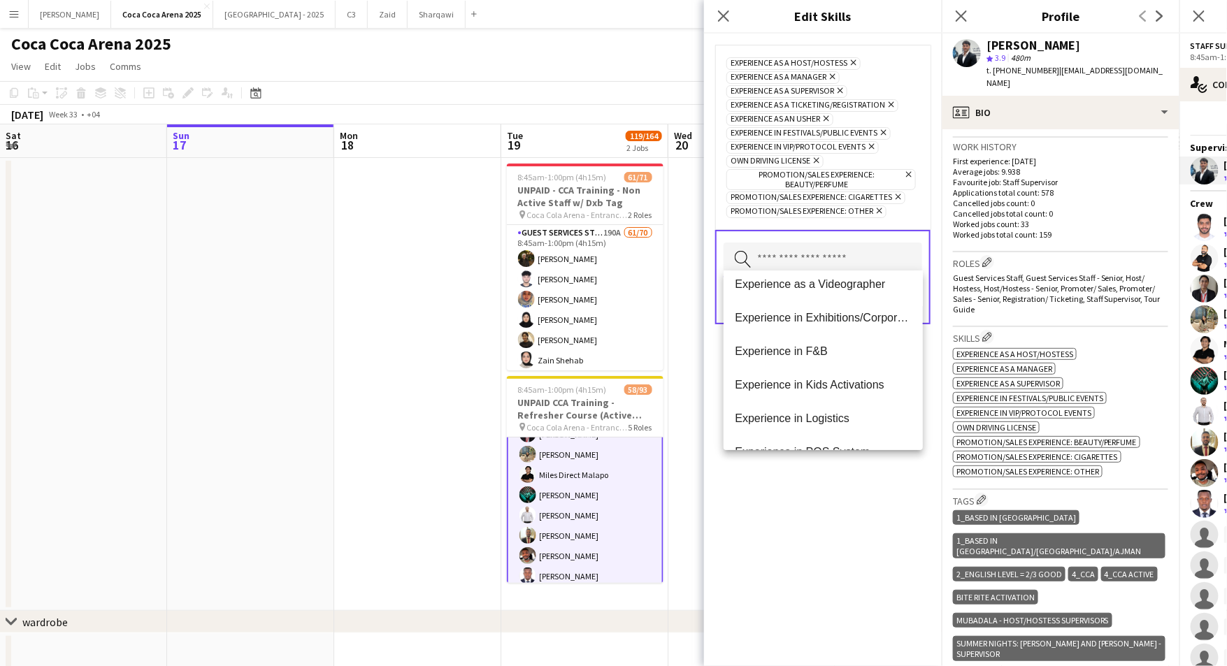
scroll to position [155, 0]
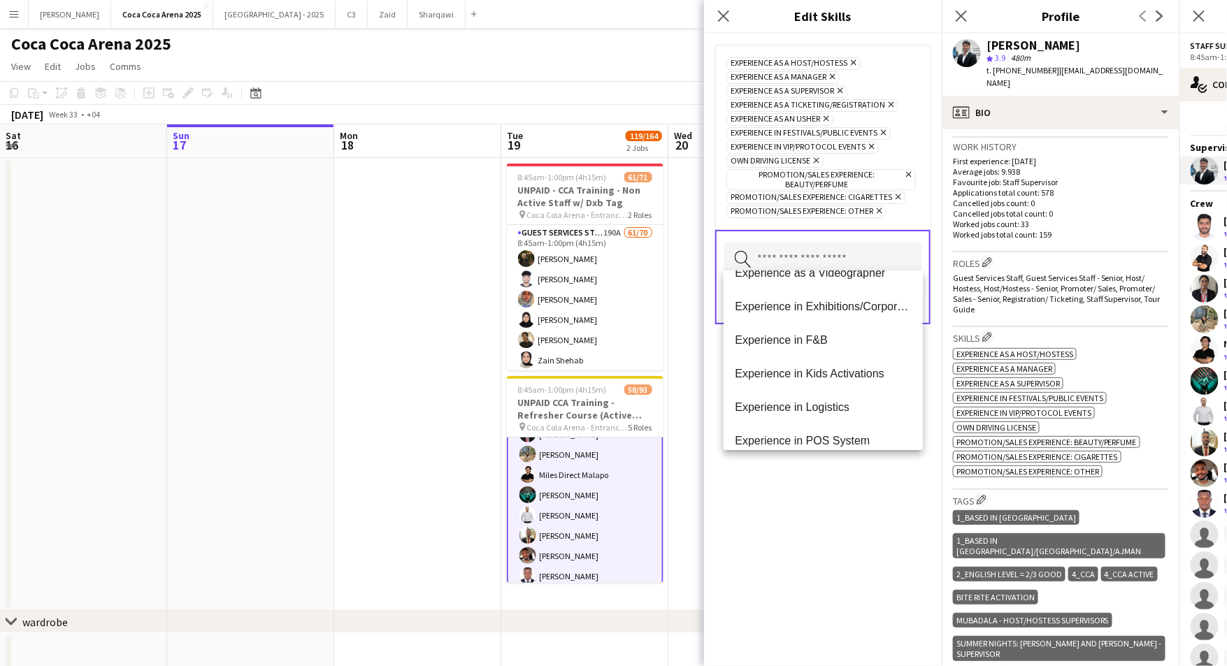
click at [816, 375] on span "Experience in Kids Activations" at bounding box center [823, 373] width 177 height 13
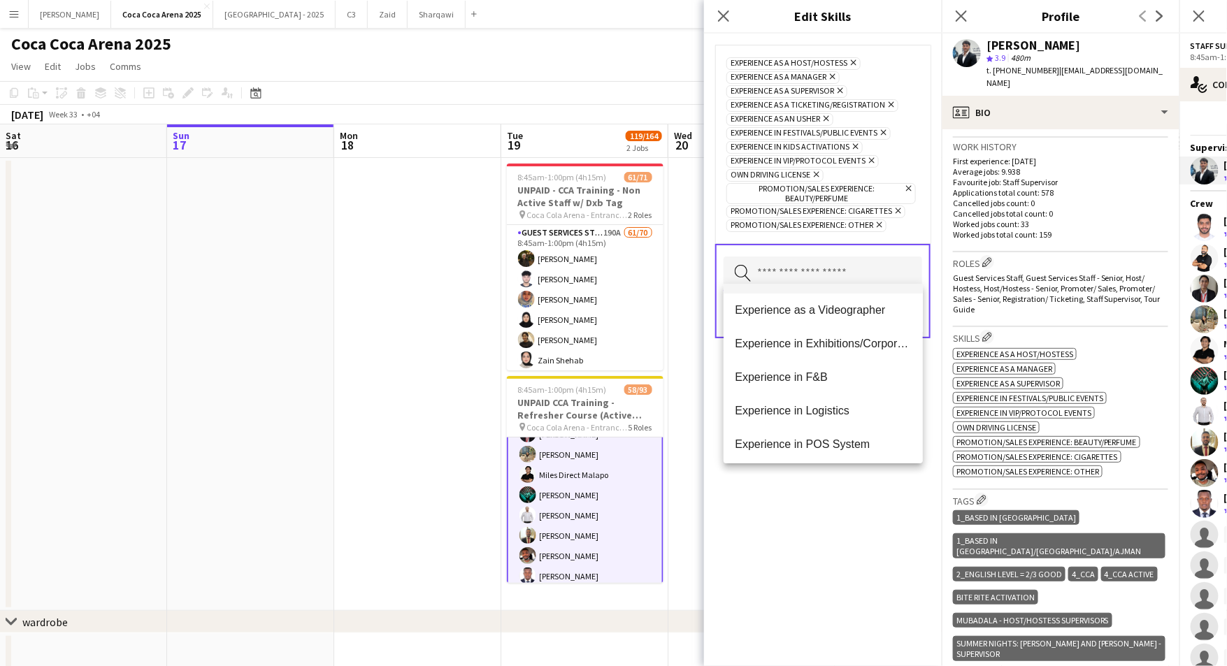
scroll to position [149, 0]
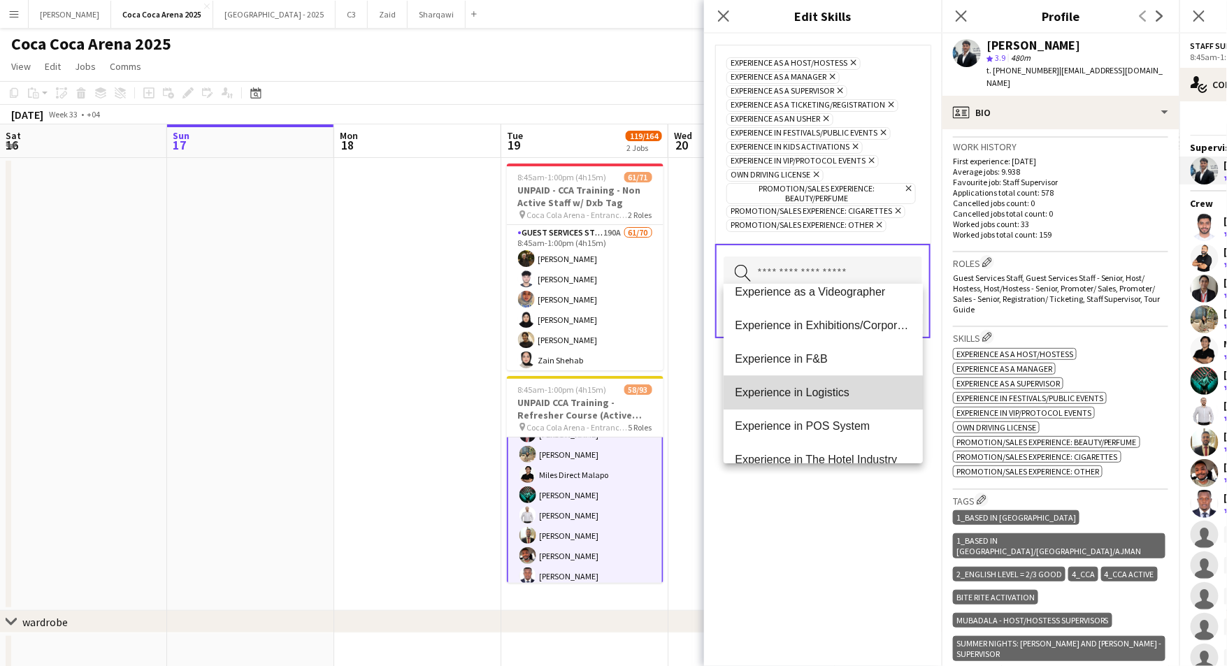
click at [811, 393] on span "Experience in Logistics" at bounding box center [823, 392] width 177 height 13
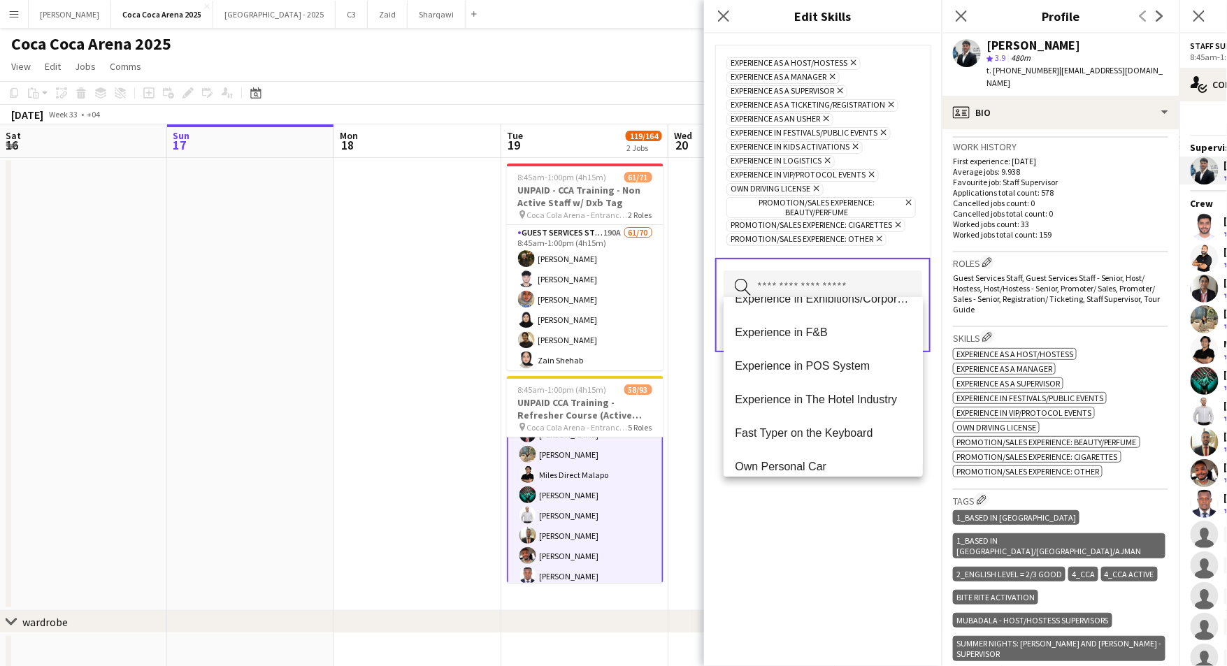
scroll to position [199, 0]
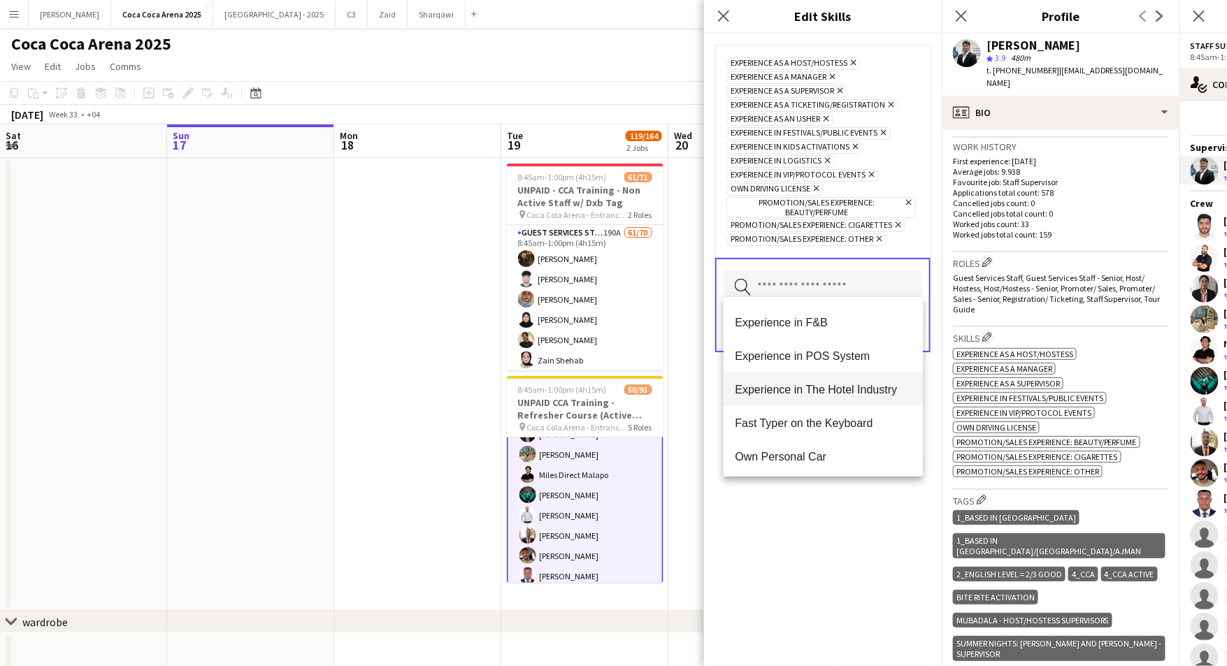
click at [803, 394] on span "Experience in The Hotel Industry" at bounding box center [823, 389] width 177 height 13
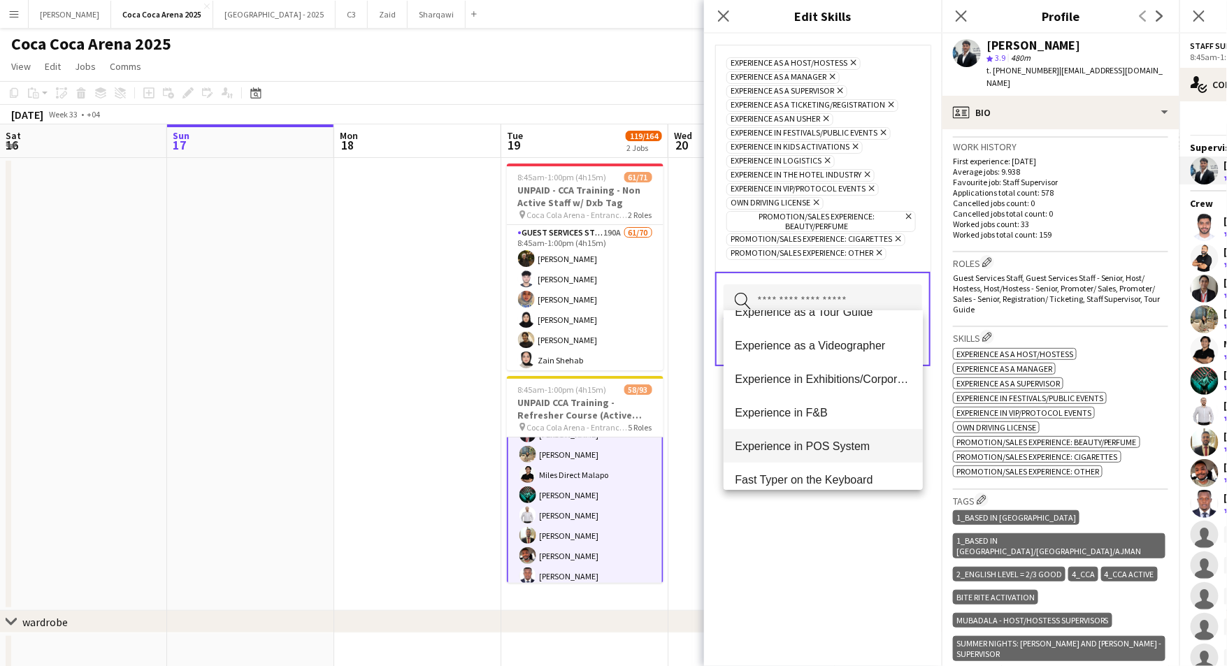
scroll to position [149, 0]
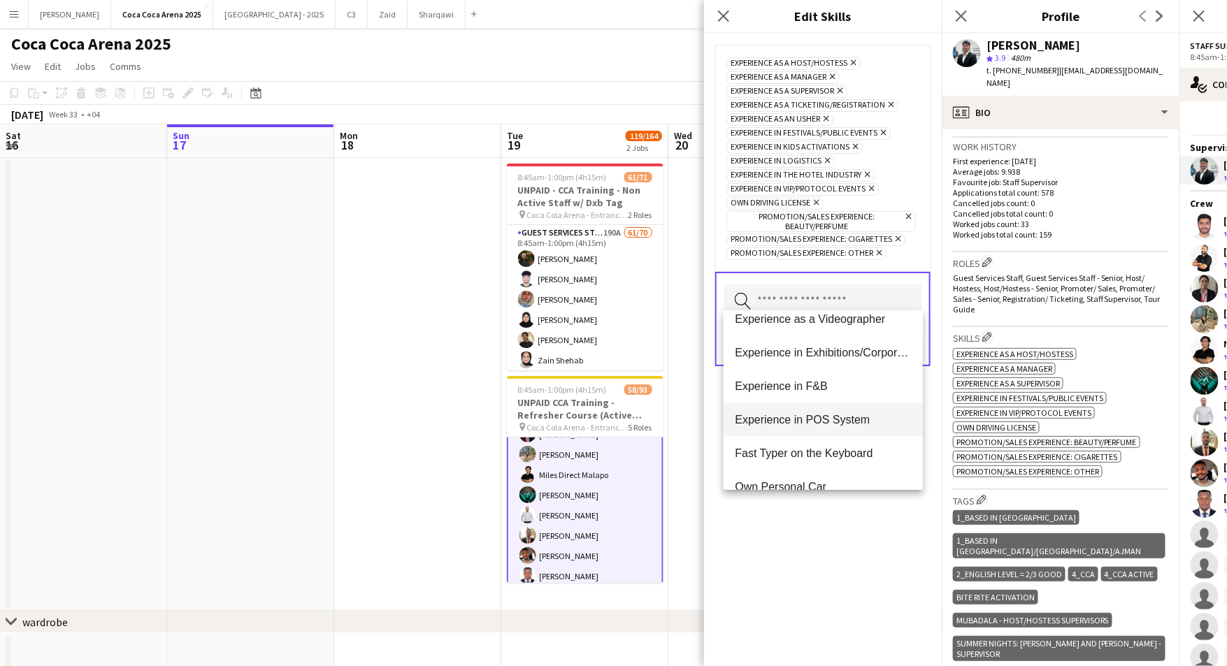
click at [822, 423] on span "Experience in POS System" at bounding box center [823, 419] width 177 height 13
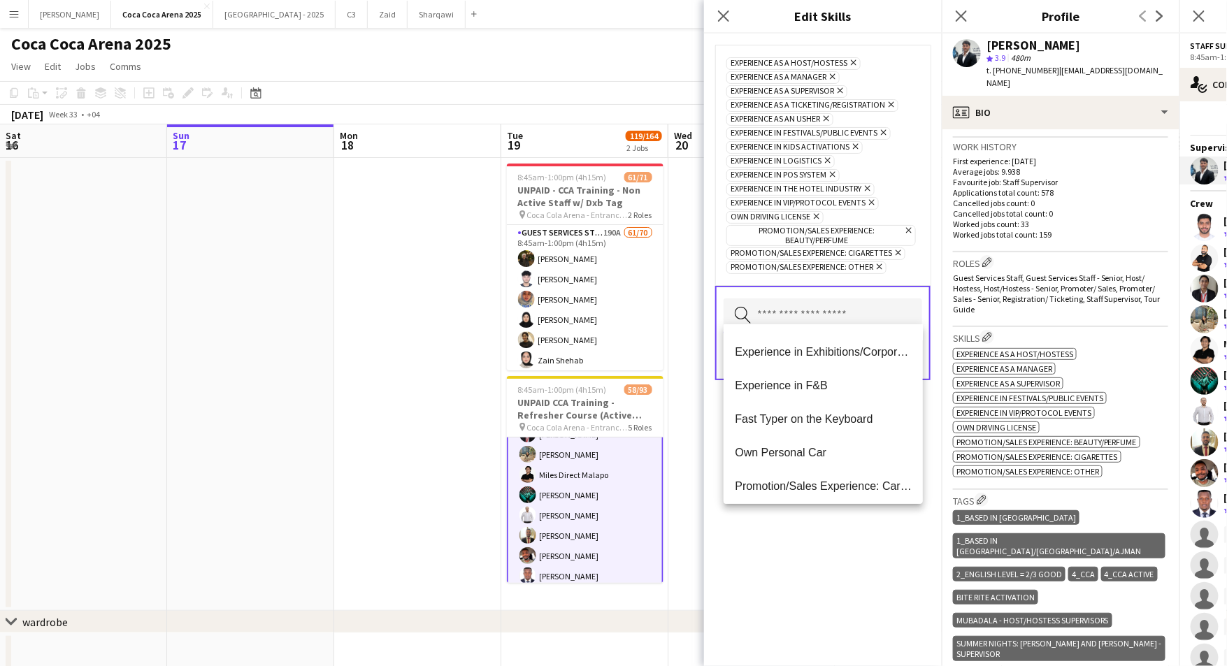
scroll to position [169, 0]
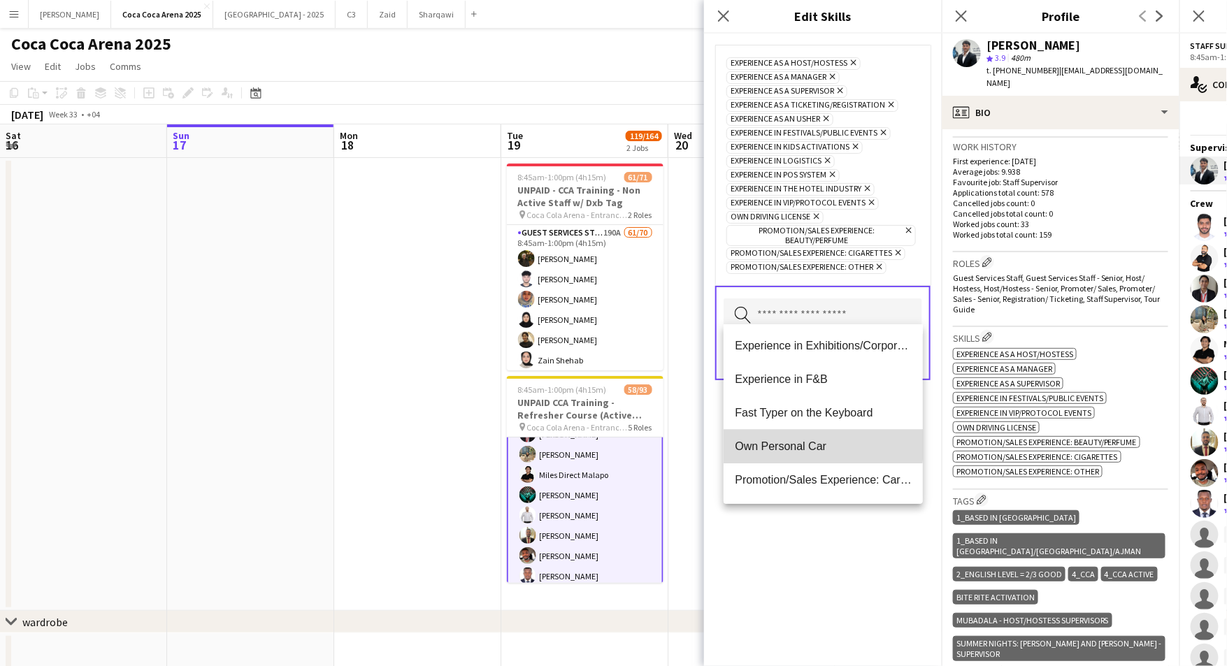
click at [801, 443] on span "Own Personal Car" at bounding box center [823, 446] width 177 height 13
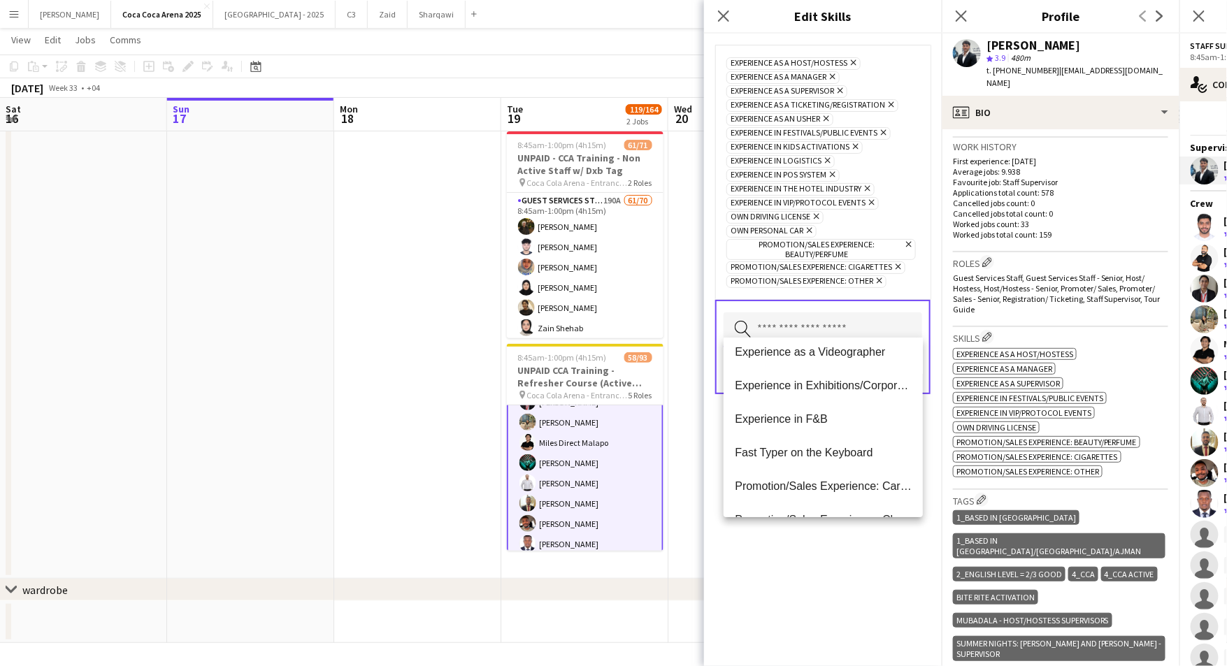
scroll to position [143, 0]
click at [827, 386] on span "Experience in Exhibitions/Corporate Events" at bounding box center [823, 384] width 177 height 13
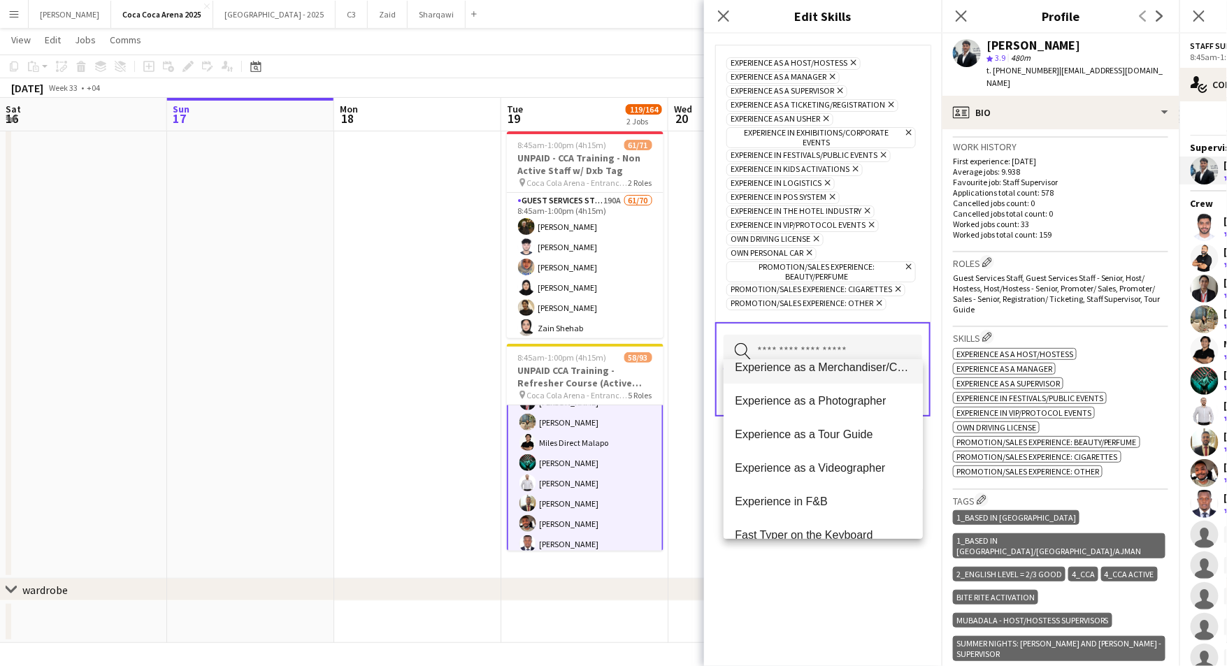
scroll to position [51, 0]
click at [822, 427] on span "Experience as a Tour Guide" at bounding box center [823, 432] width 177 height 13
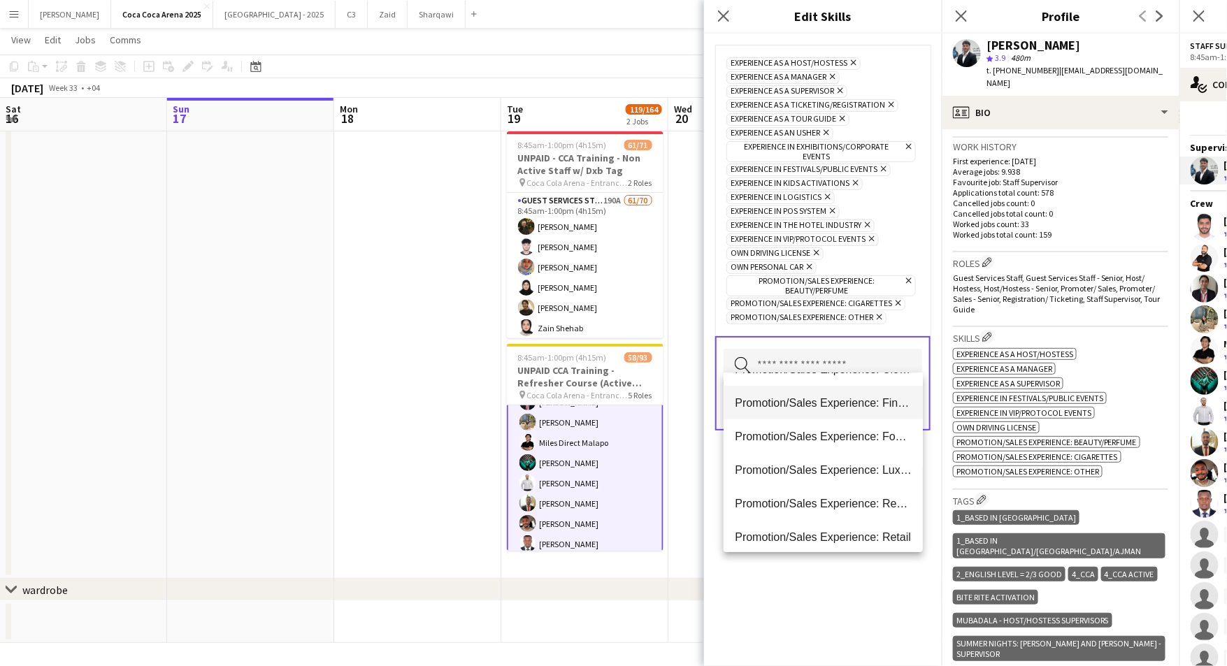
scroll to position [268, 0]
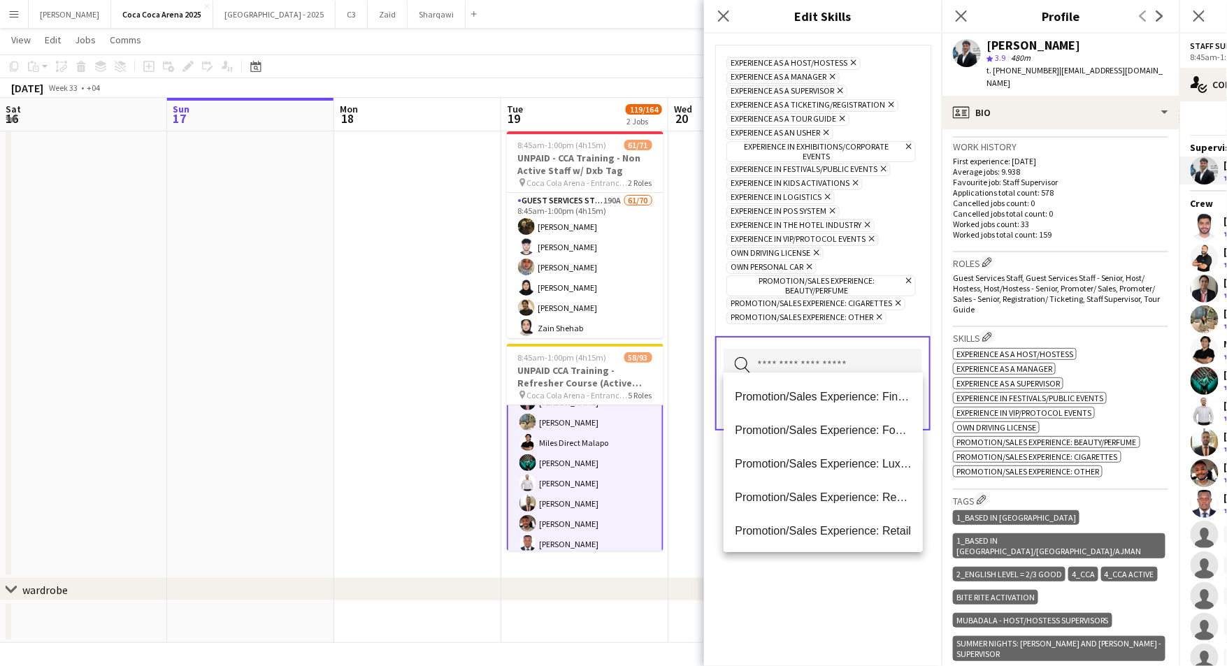
click at [821, 601] on div "Experience as a Host/Hostess Remove Experience as a Manager Remove Experience a…" at bounding box center [823, 350] width 238 height 633
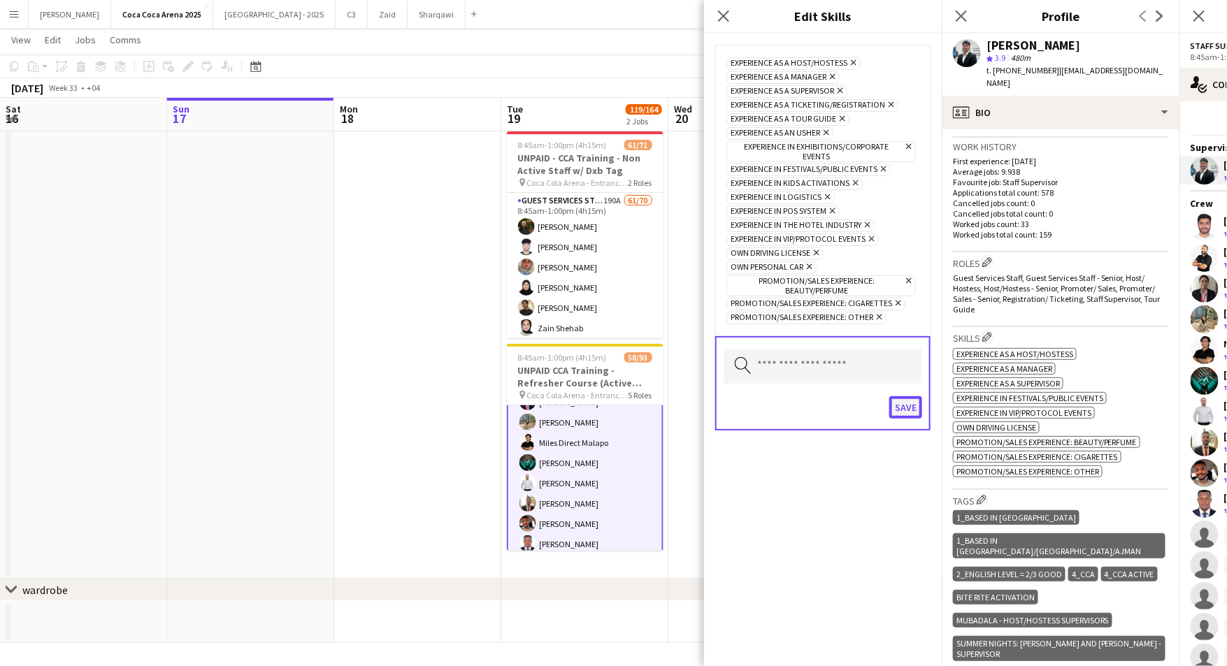
click at [900, 396] on button "Save" at bounding box center [905, 407] width 33 height 22
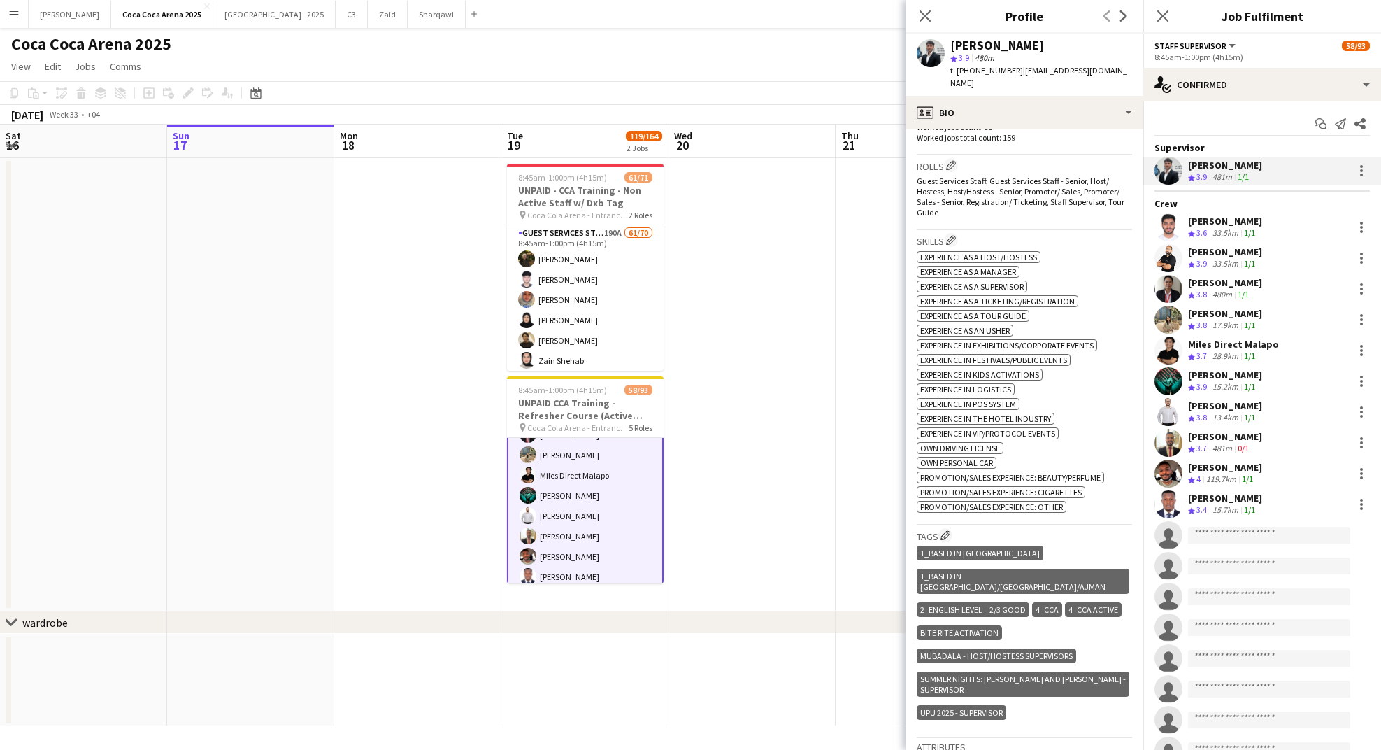
scroll to position [457, 0]
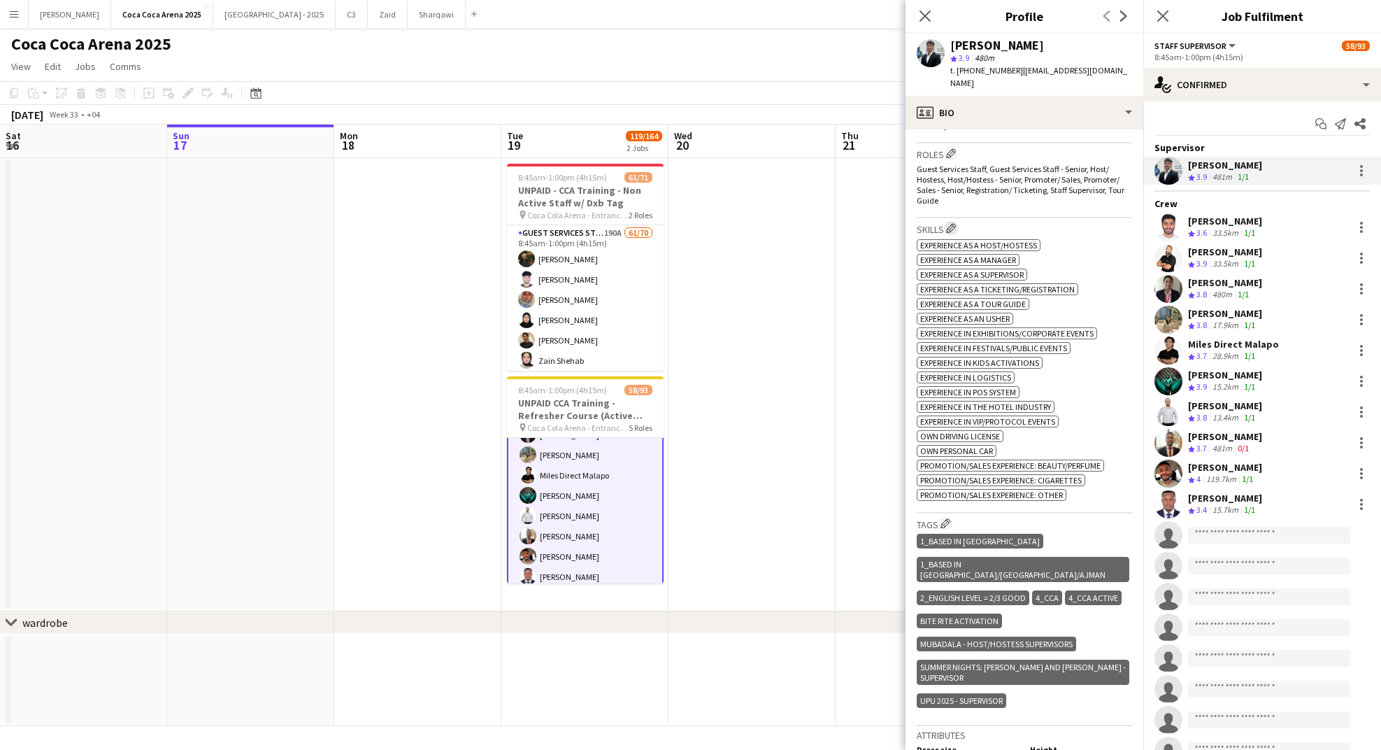
click at [950, 223] on app-icon "Edit crew company skills" at bounding box center [951, 228] width 10 height 10
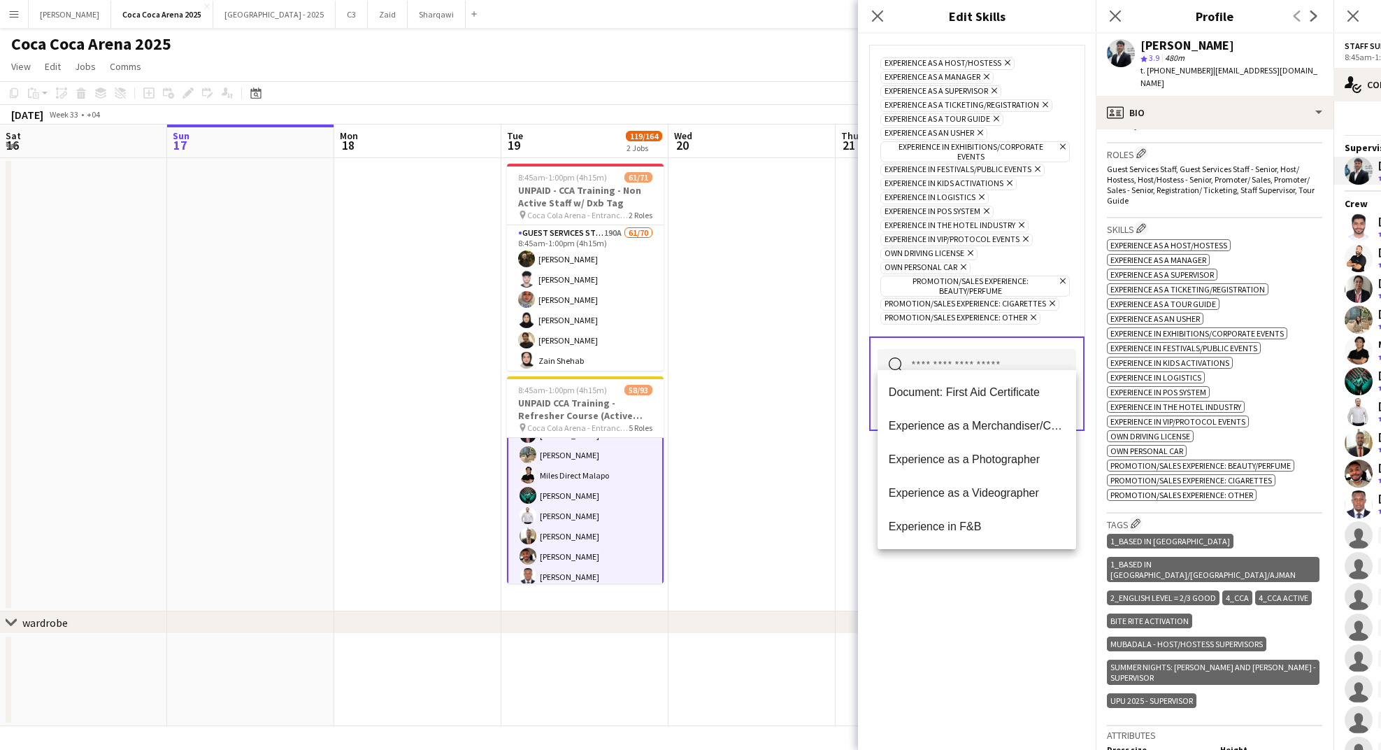
click at [945, 349] on input "text" at bounding box center [977, 366] width 199 height 35
click at [941, 428] on span "Experience as a Merchandiser/Cashier" at bounding box center [977, 425] width 176 height 13
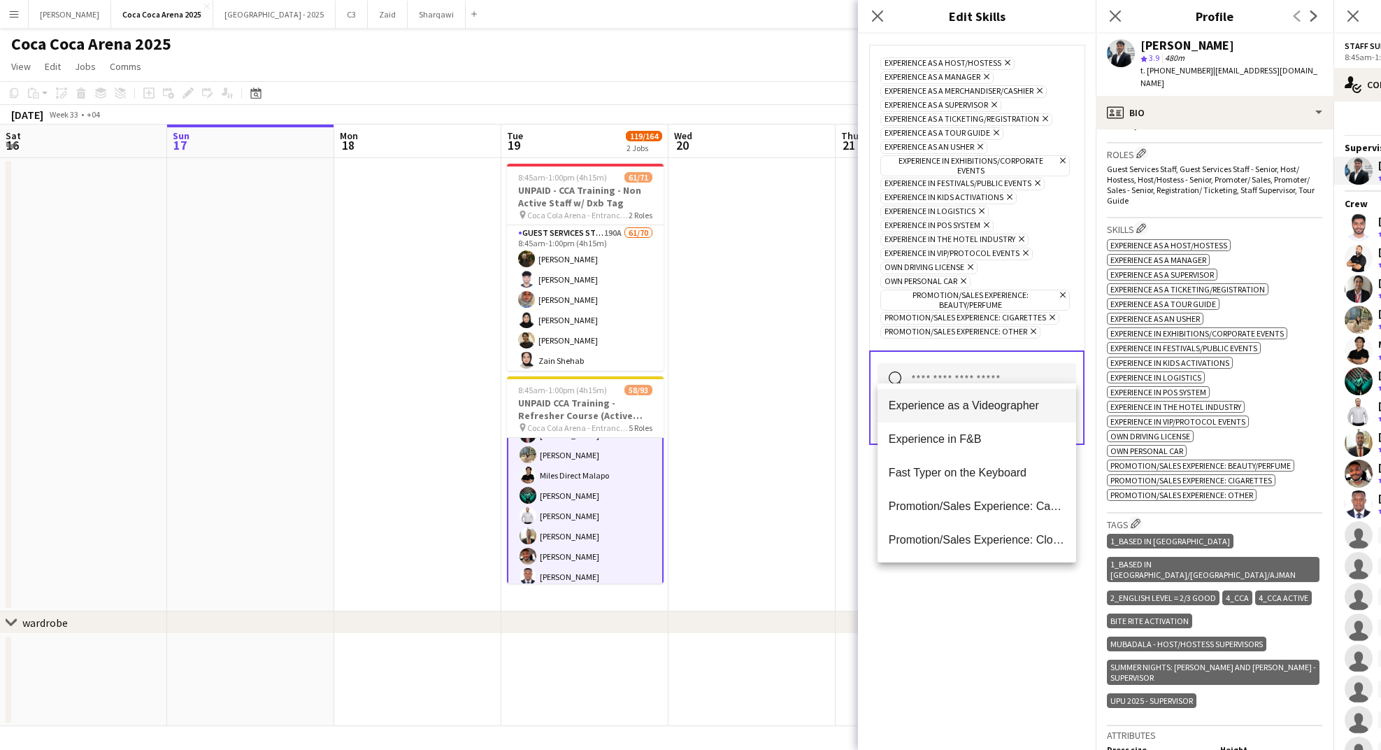
scroll to position [70, 0]
click at [949, 471] on span "Fast Typer on the Keyboard" at bounding box center [977, 469] width 176 height 13
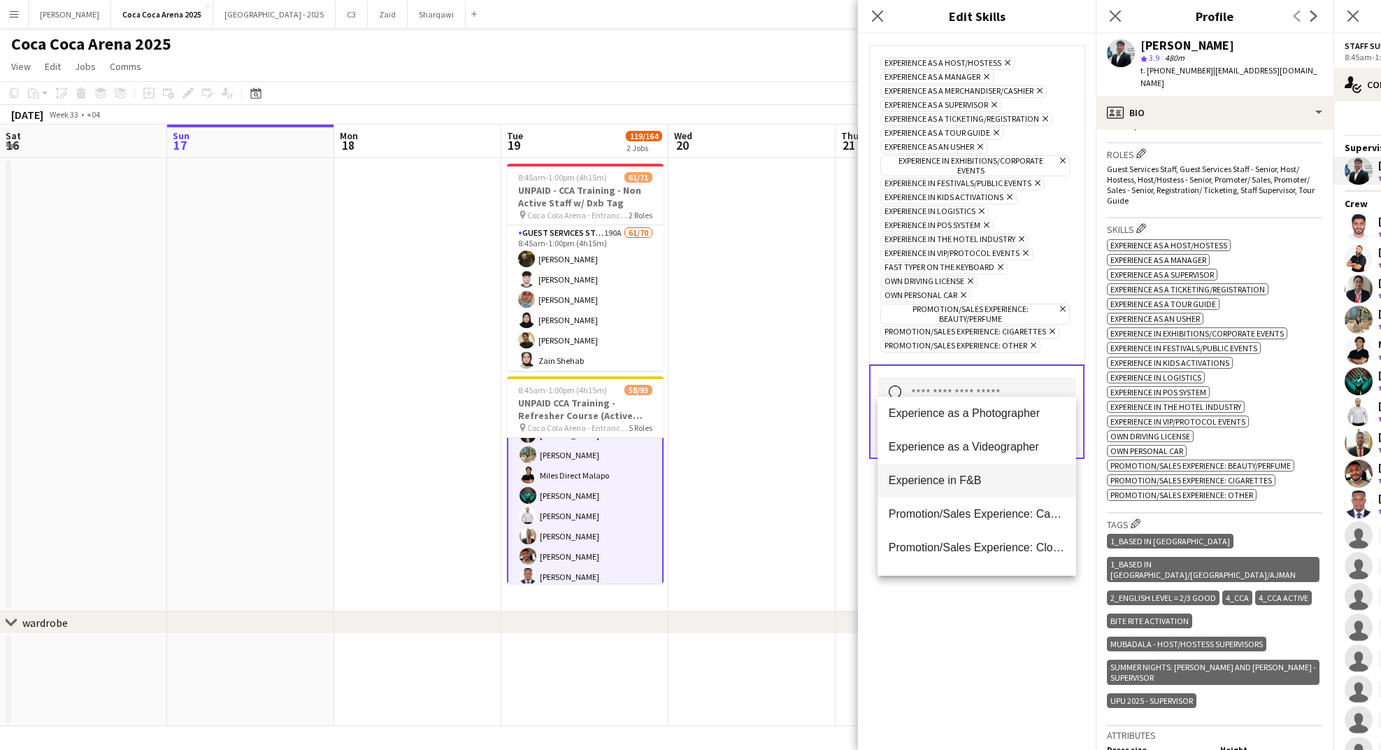
scroll to position [40, 0]
click at [946, 513] on span "Promotion/Sales Experience: Car Industry" at bounding box center [977, 512] width 176 height 13
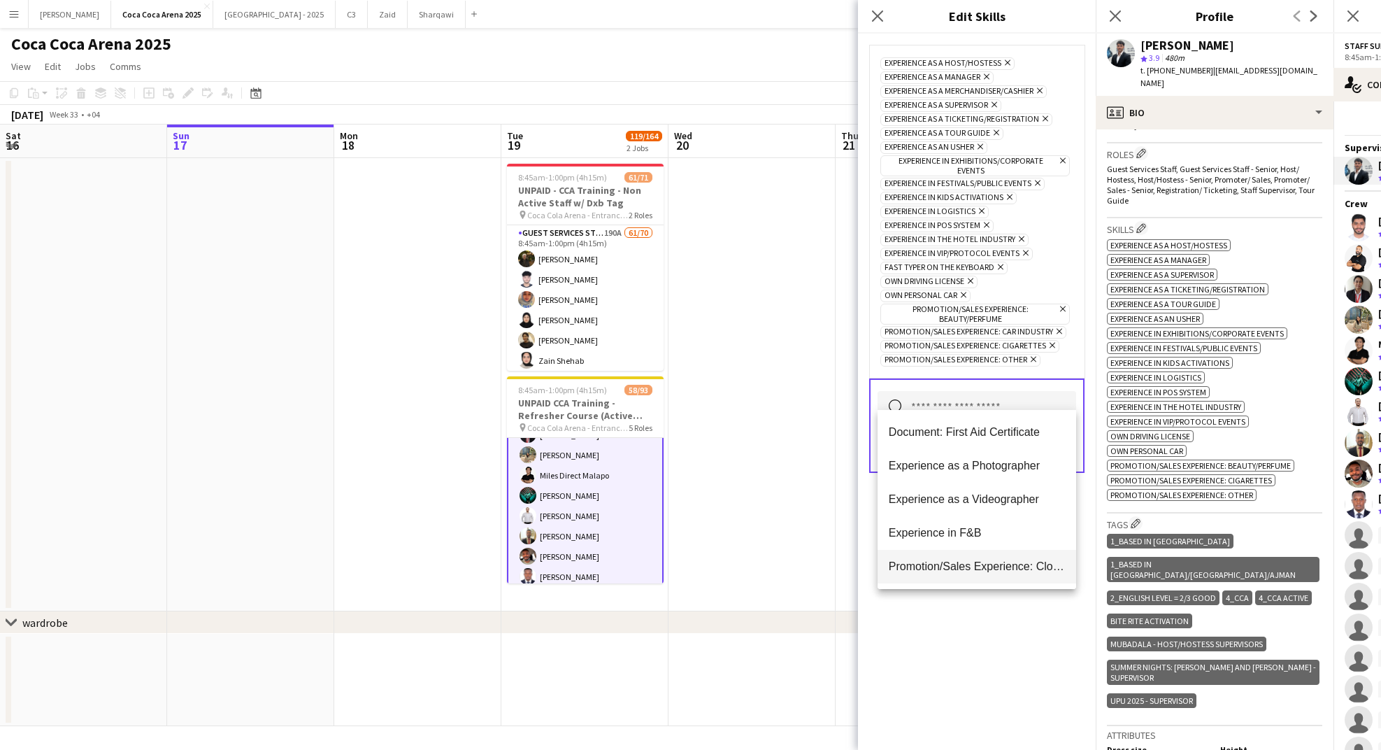
click at [937, 566] on span "Promotion/Sales Experience: Clothes/Fashion" at bounding box center [977, 565] width 176 height 13
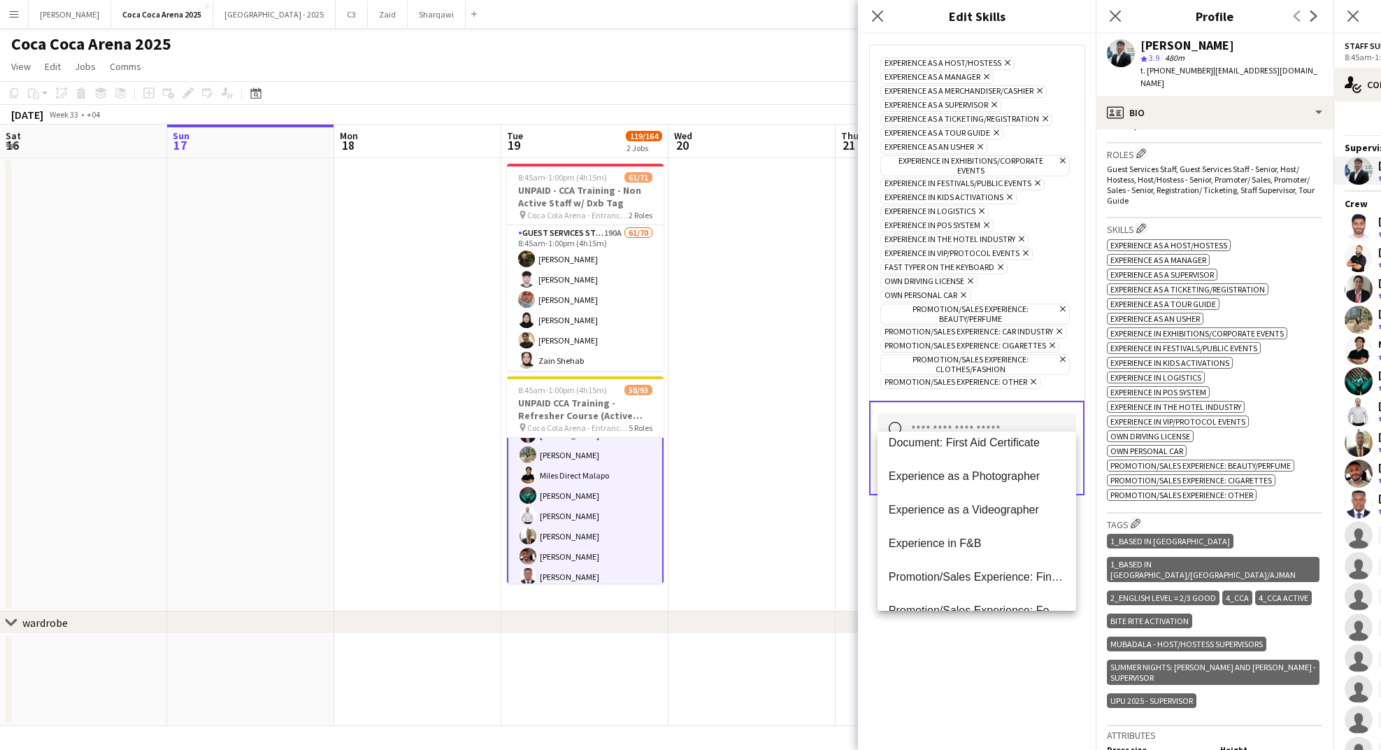
scroll to position [13, 0]
click at [937, 566] on mat-option "Promotion/Sales Experience: Fintech" at bounding box center [977, 576] width 199 height 34
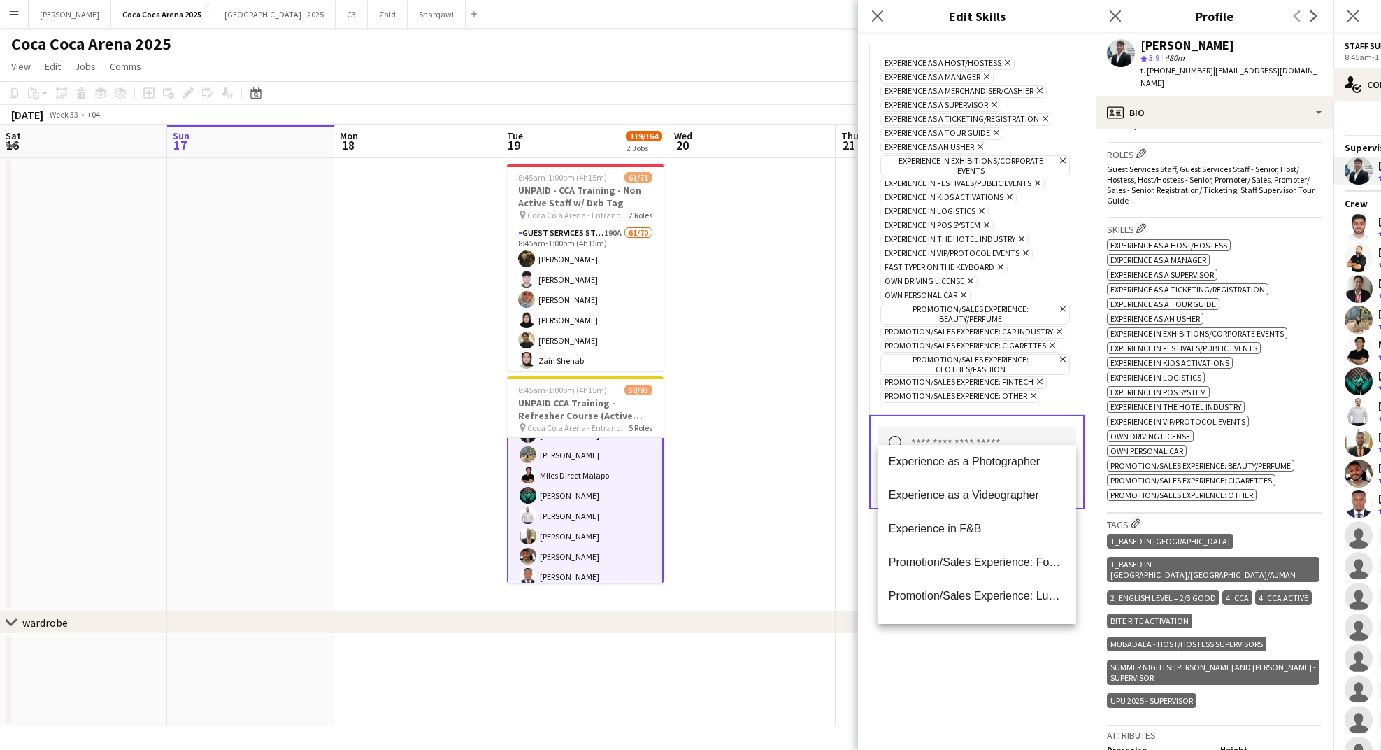
scroll to position [42, 0]
click at [937, 566] on mat-option "Promotion/Sales Experience: Food Sampling" at bounding box center [977, 560] width 199 height 34
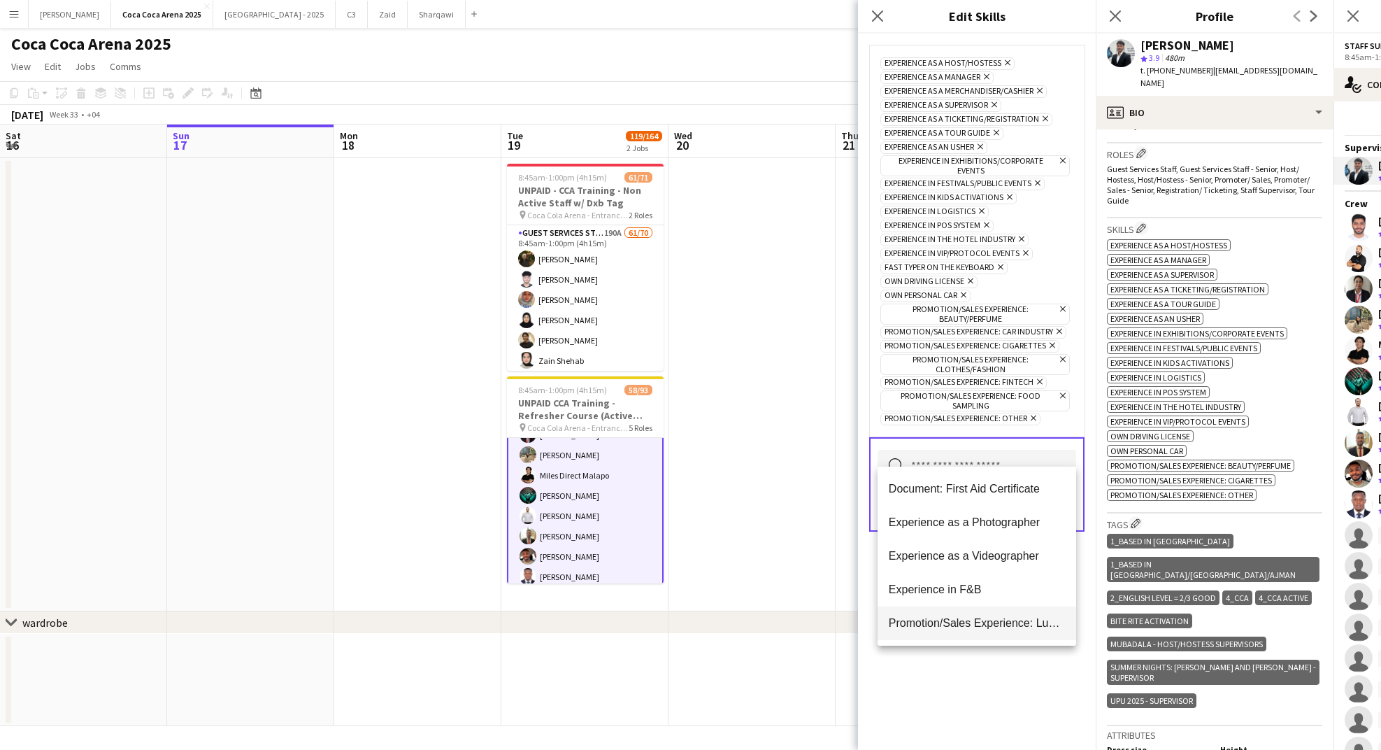
click at [941, 615] on mat-option "Promotion/Sales Experience: Luxury Brands" at bounding box center [977, 623] width 199 height 34
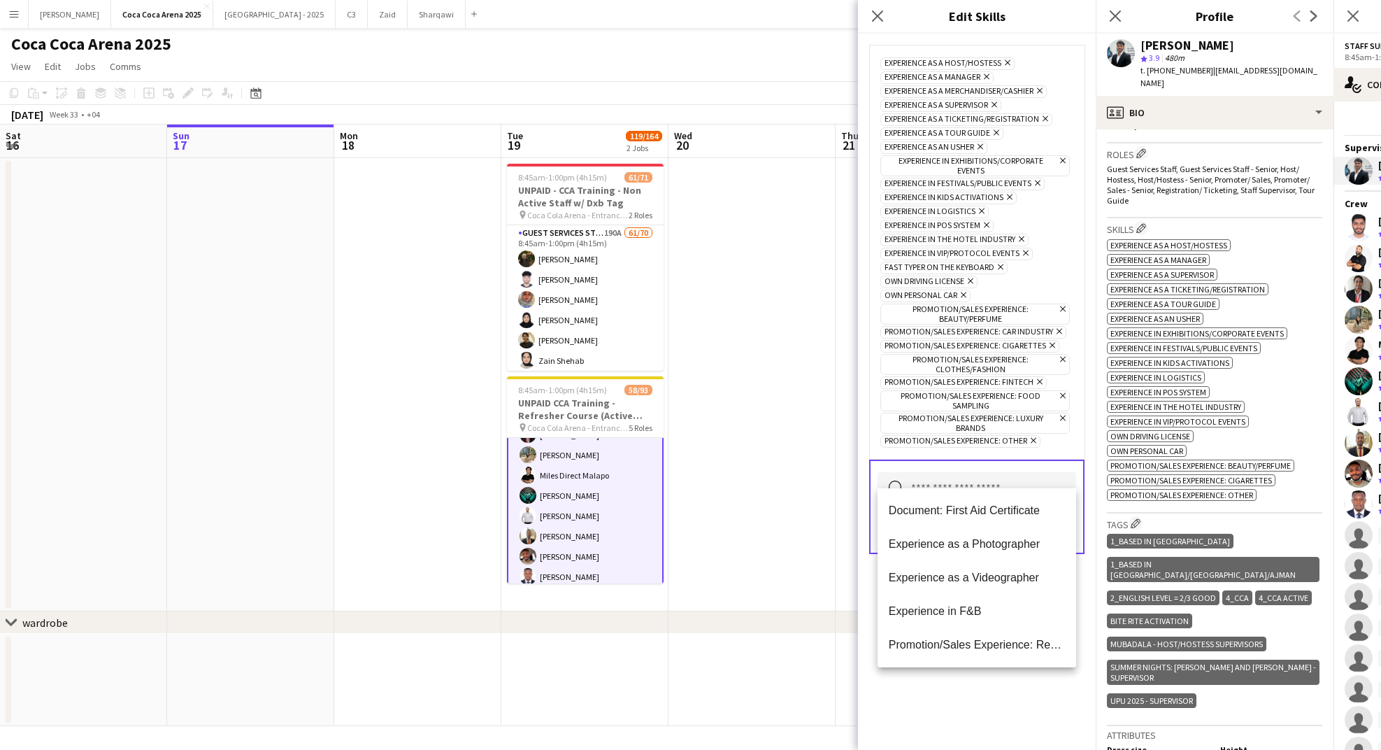
scroll to position [2, 0]
click at [936, 652] on mat-option "Promotion/Sales Experience: Real Estate" at bounding box center [977, 643] width 199 height 34
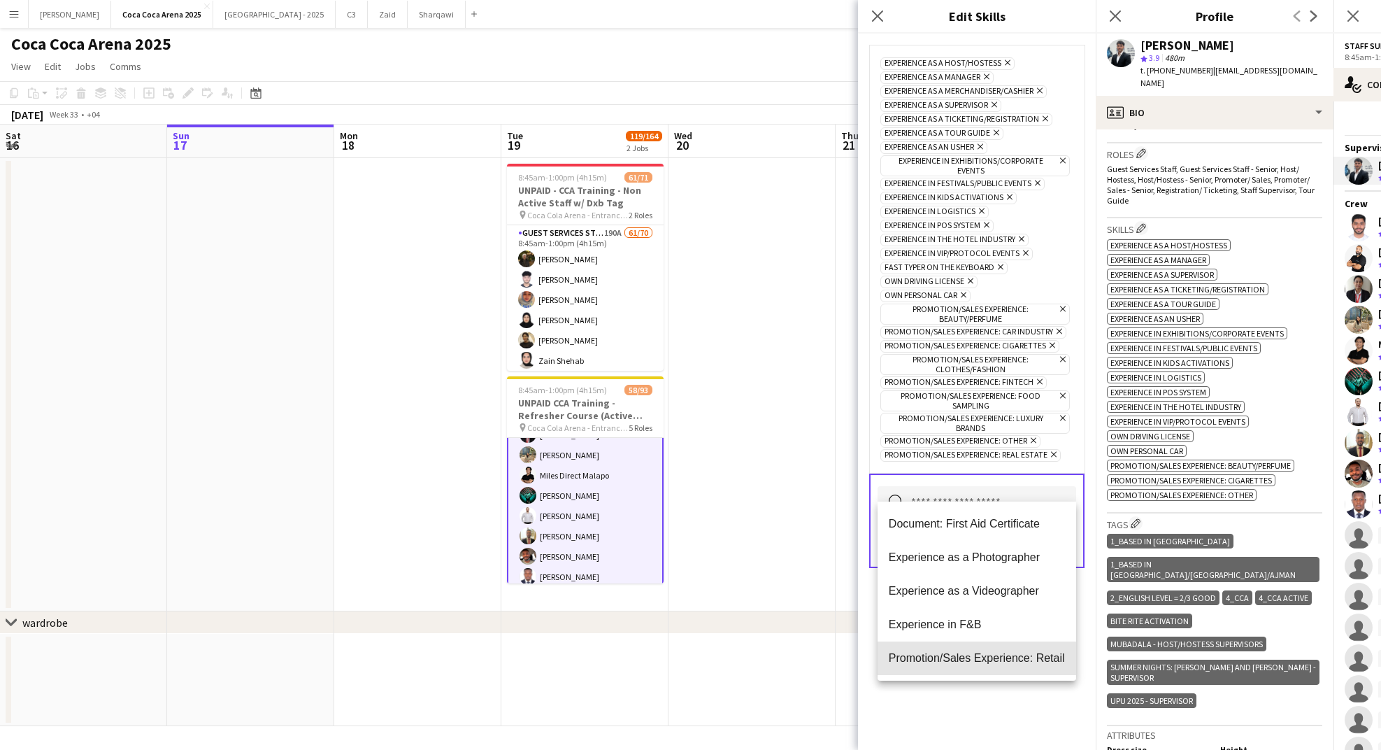
click at [936, 652] on span "Promotion/Sales Experience: Retail" at bounding box center [977, 657] width 176 height 13
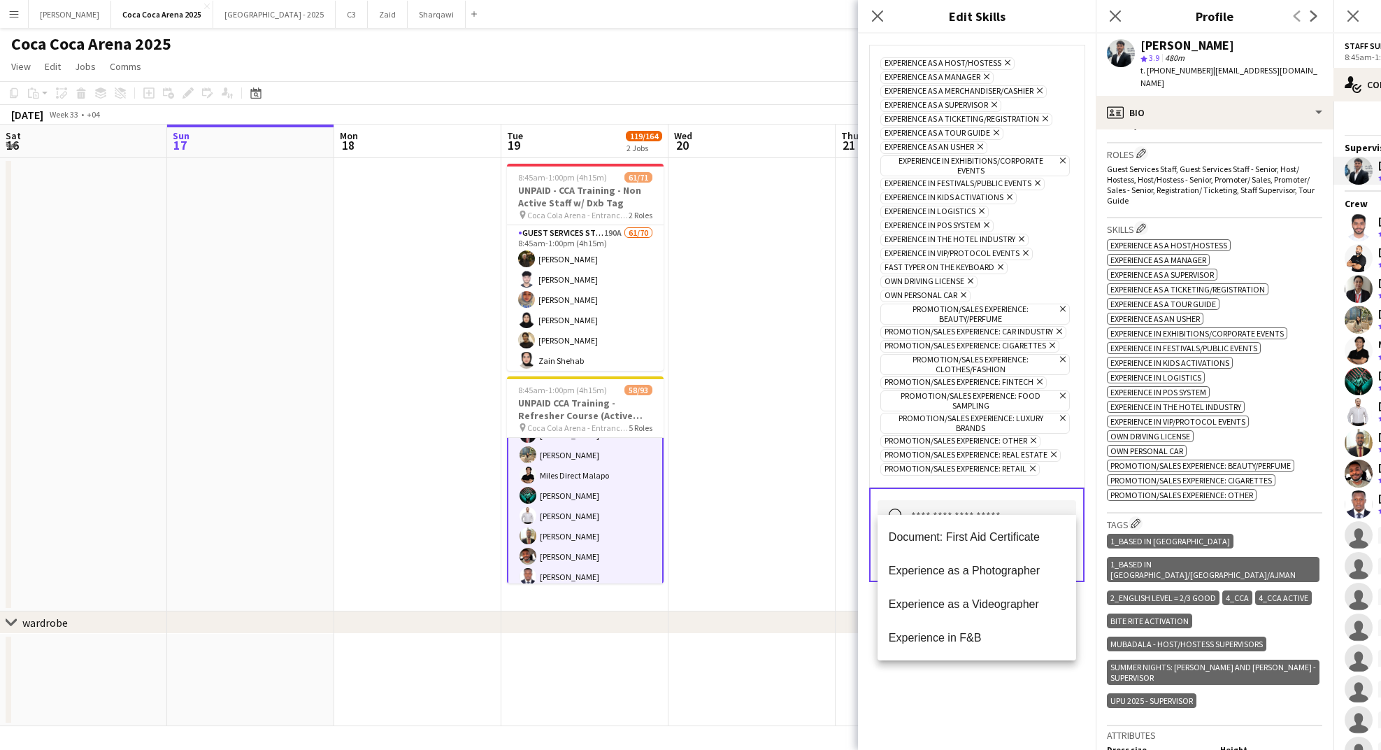
click at [946, 666] on div "Experience as a Host/Hostess Remove Experience as a Manager Remove Experience a…" at bounding box center [977, 392] width 238 height 716
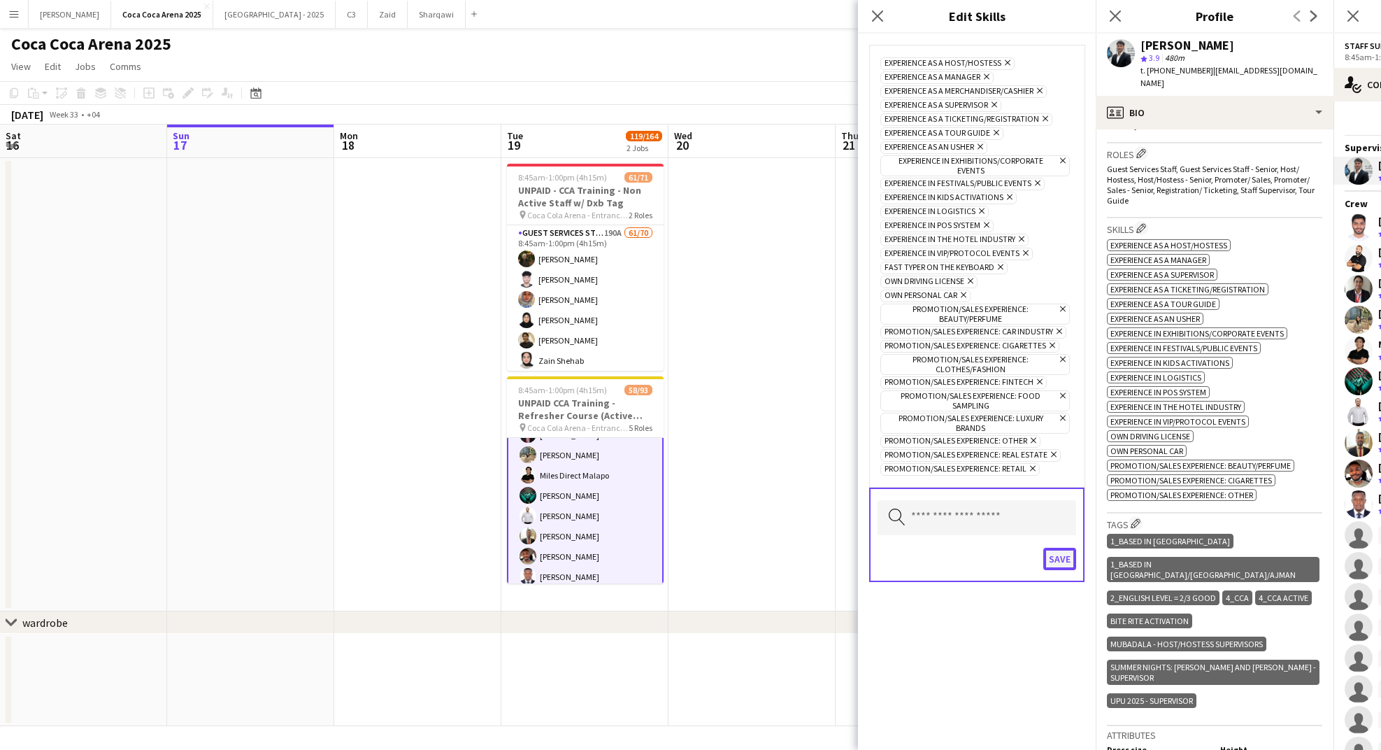
click at [1055, 548] on button "Save" at bounding box center [1059, 559] width 33 height 22
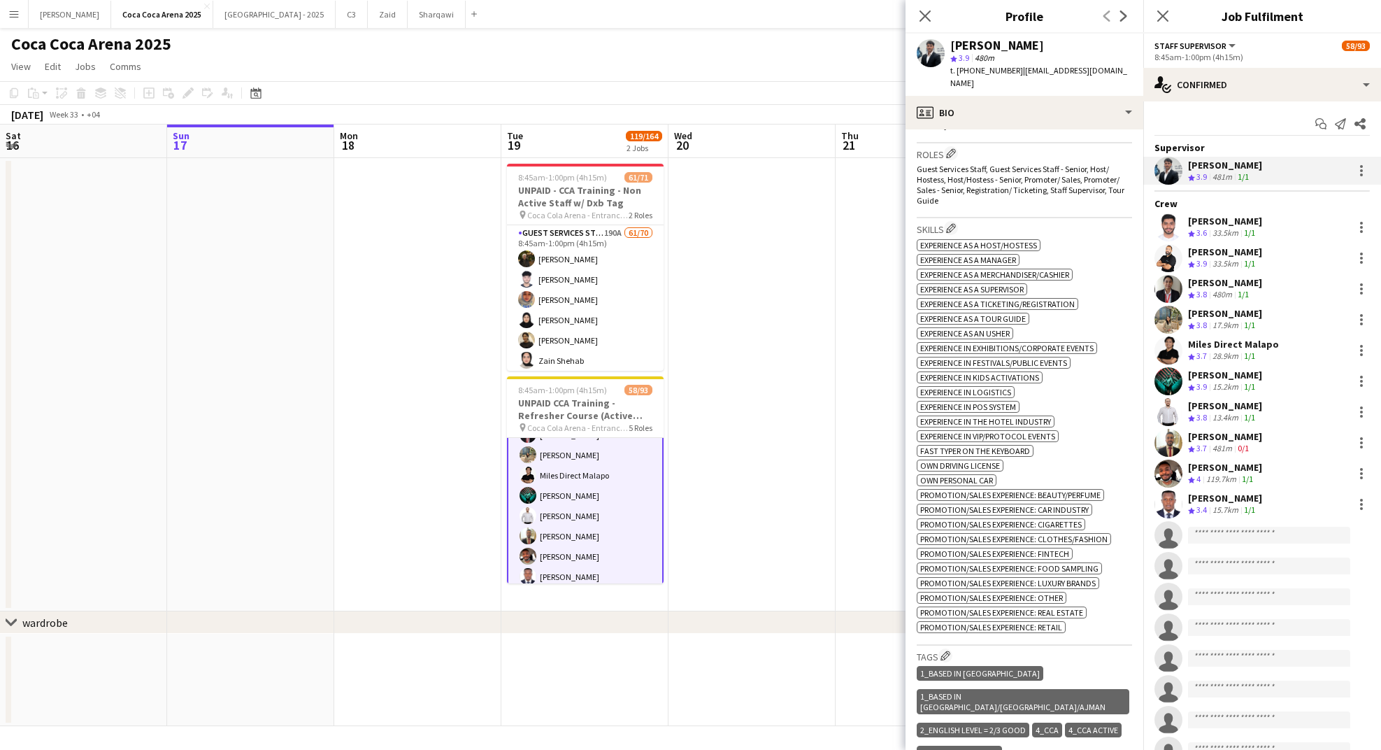
scroll to position [500, 0]
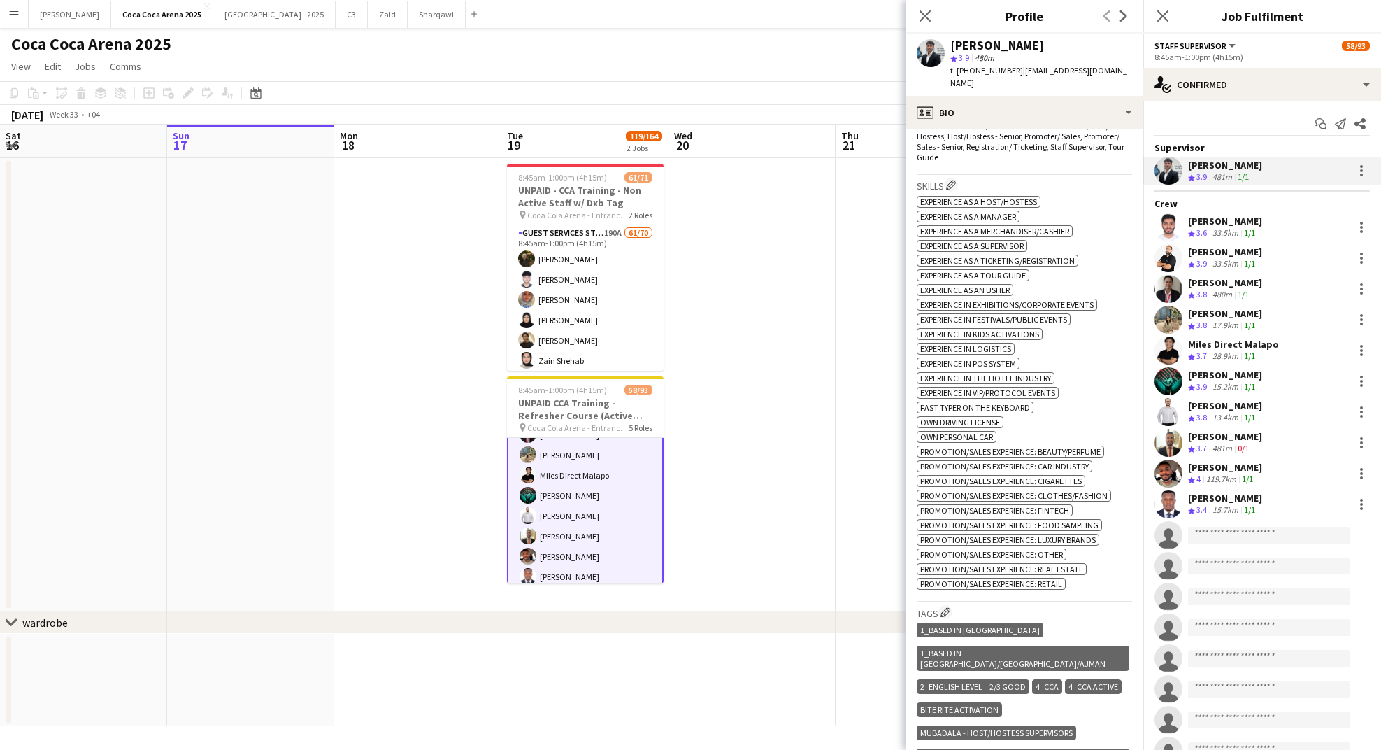
click at [833, 329] on app-date-cell at bounding box center [752, 384] width 167 height 453
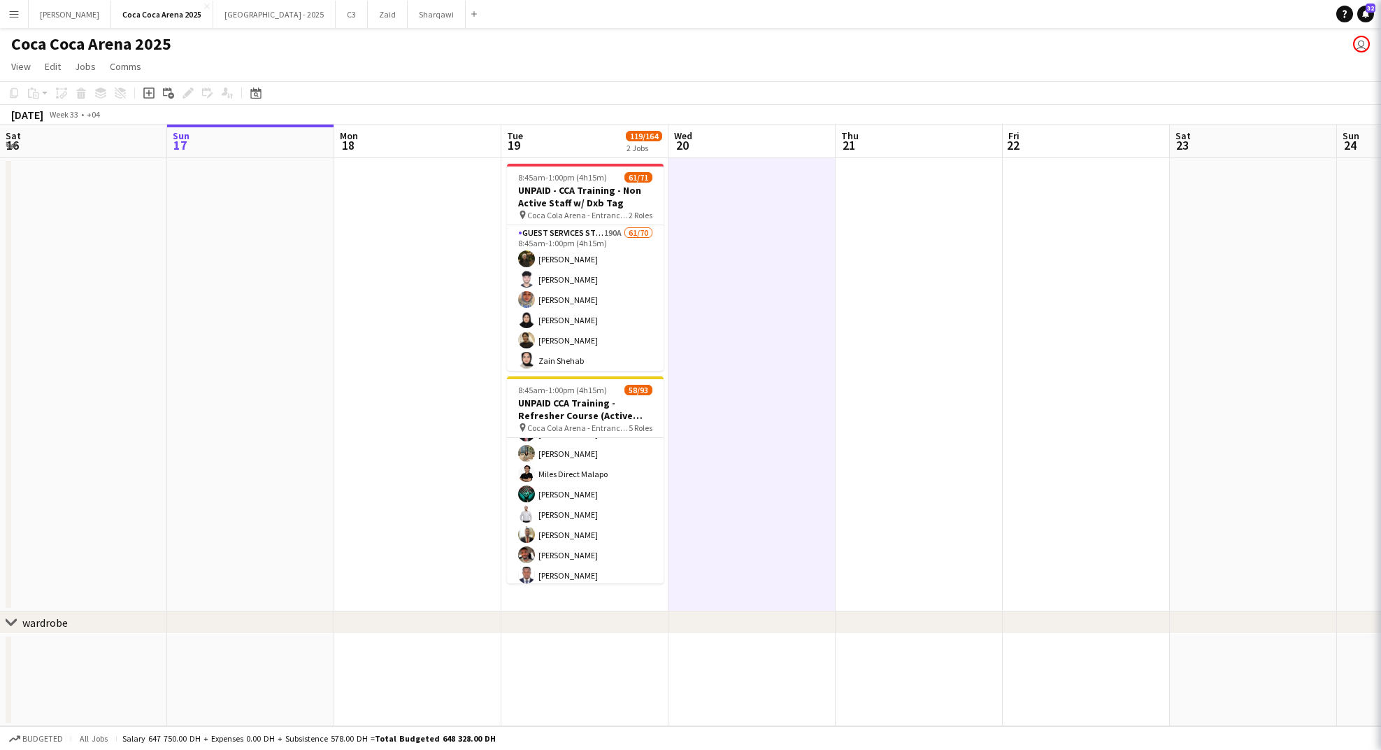
scroll to position [1582, 0]
click at [889, 332] on app-date-cell at bounding box center [919, 384] width 167 height 453
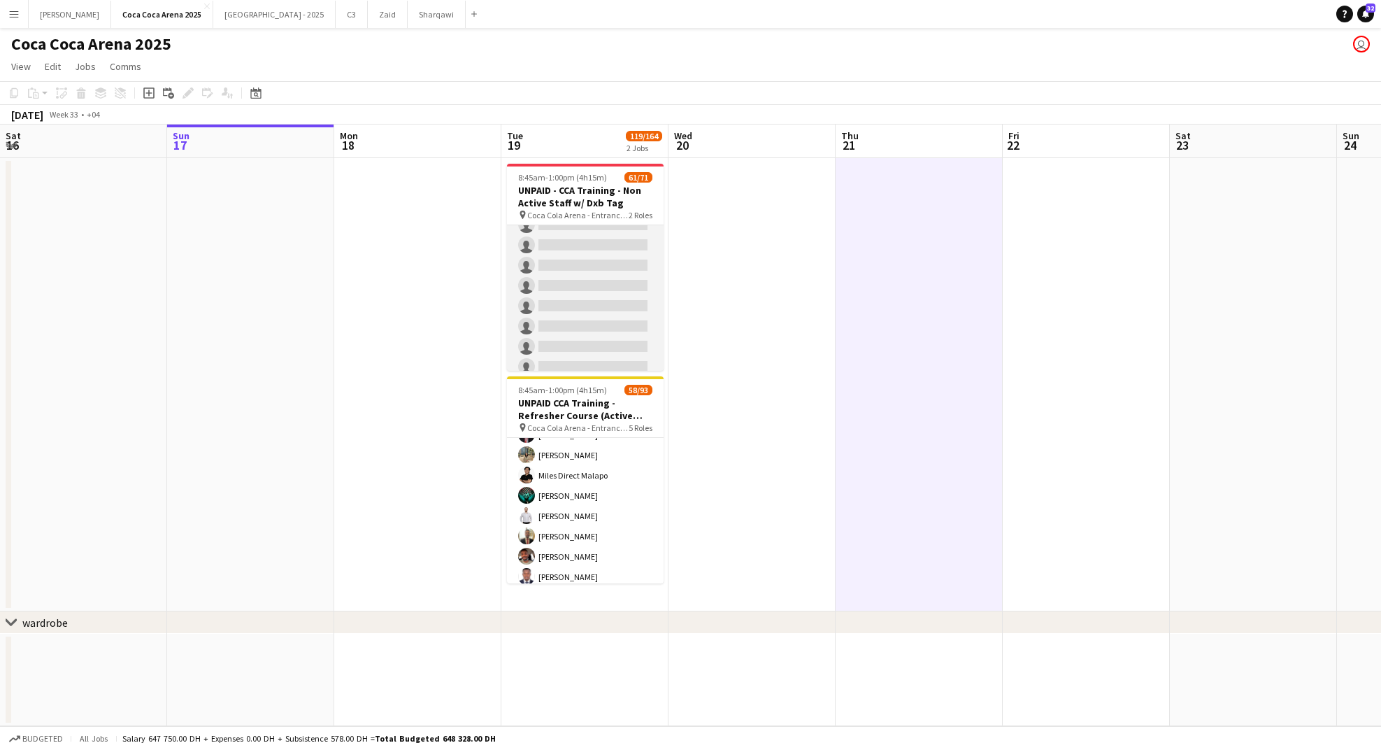
scroll to position [1348, 0]
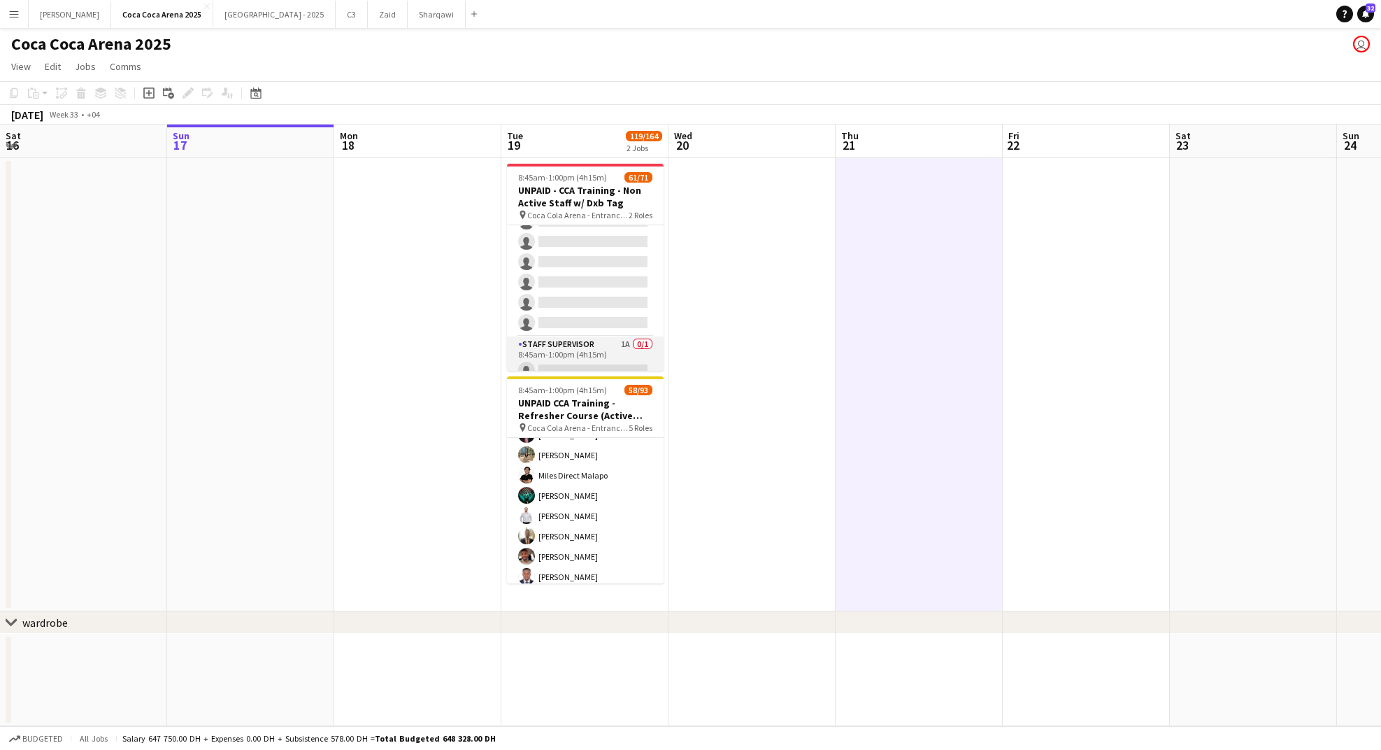
click at [569, 338] on app-card-role "Staff Supervisor 1A 0/1 8:45am-1:00pm (4h15m) single-neutral-actions" at bounding box center [585, 360] width 157 height 48
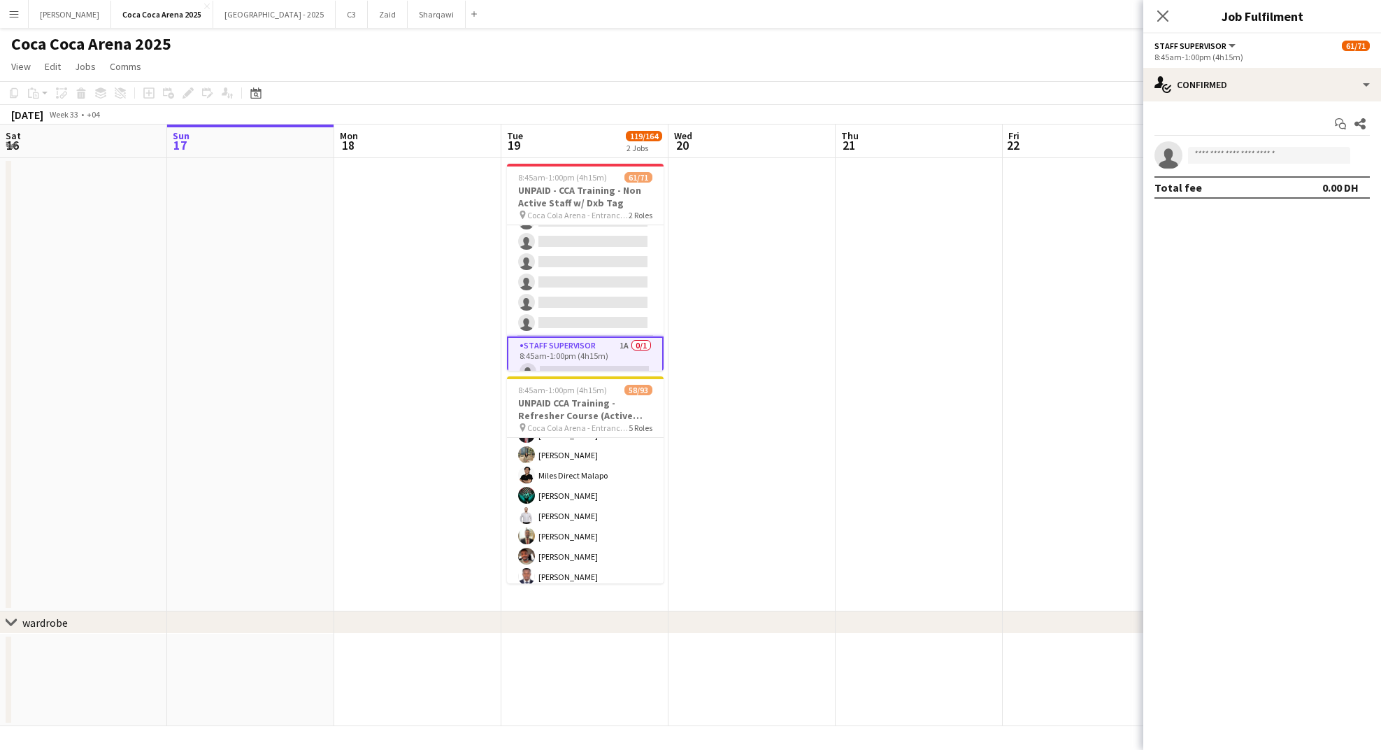
click at [998, 289] on app-date-cell at bounding box center [919, 384] width 167 height 453
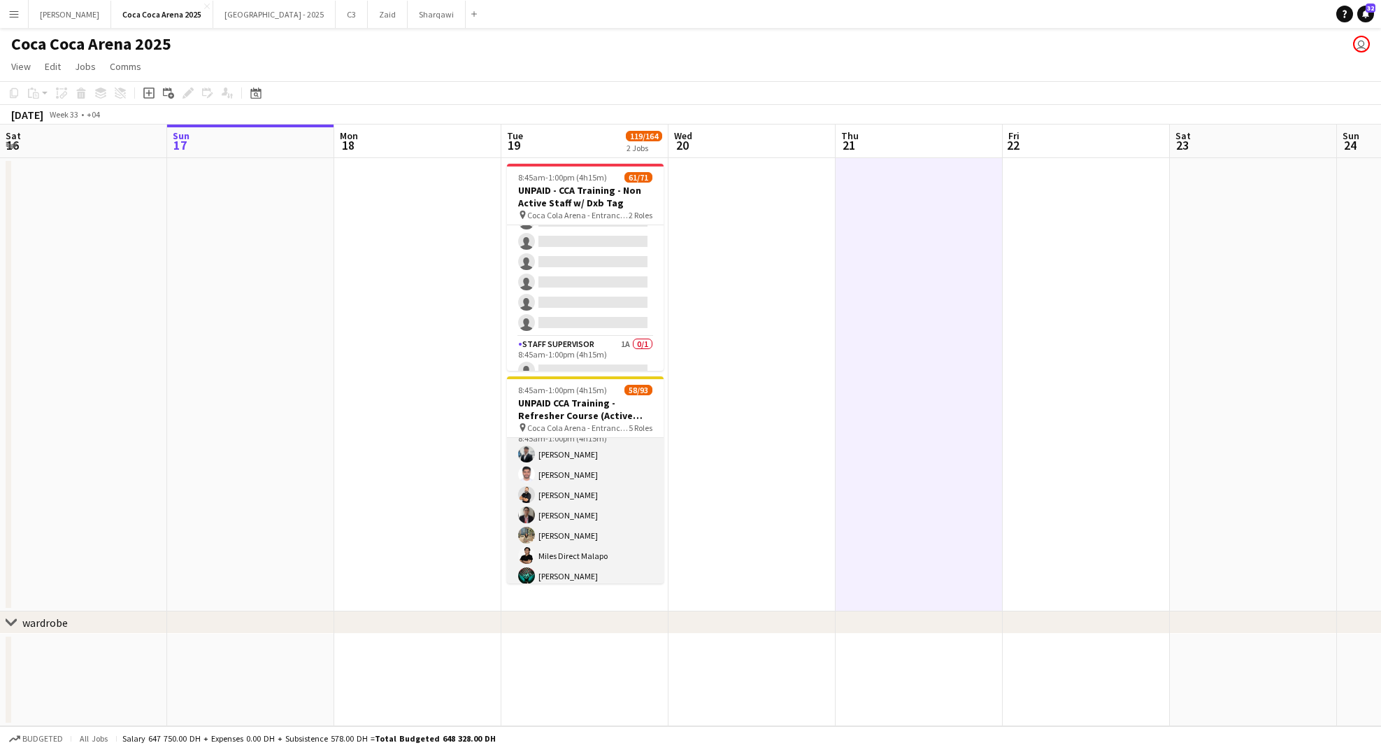
scroll to position [1488, 0]
click at [570, 444] on app-card-role "Staff Supervisor 2A [DATE] 8:45am-1:00pm (4h15m) [PERSON_NAME] [PERSON_NAME] [P…" at bounding box center [585, 711] width 157 height 555
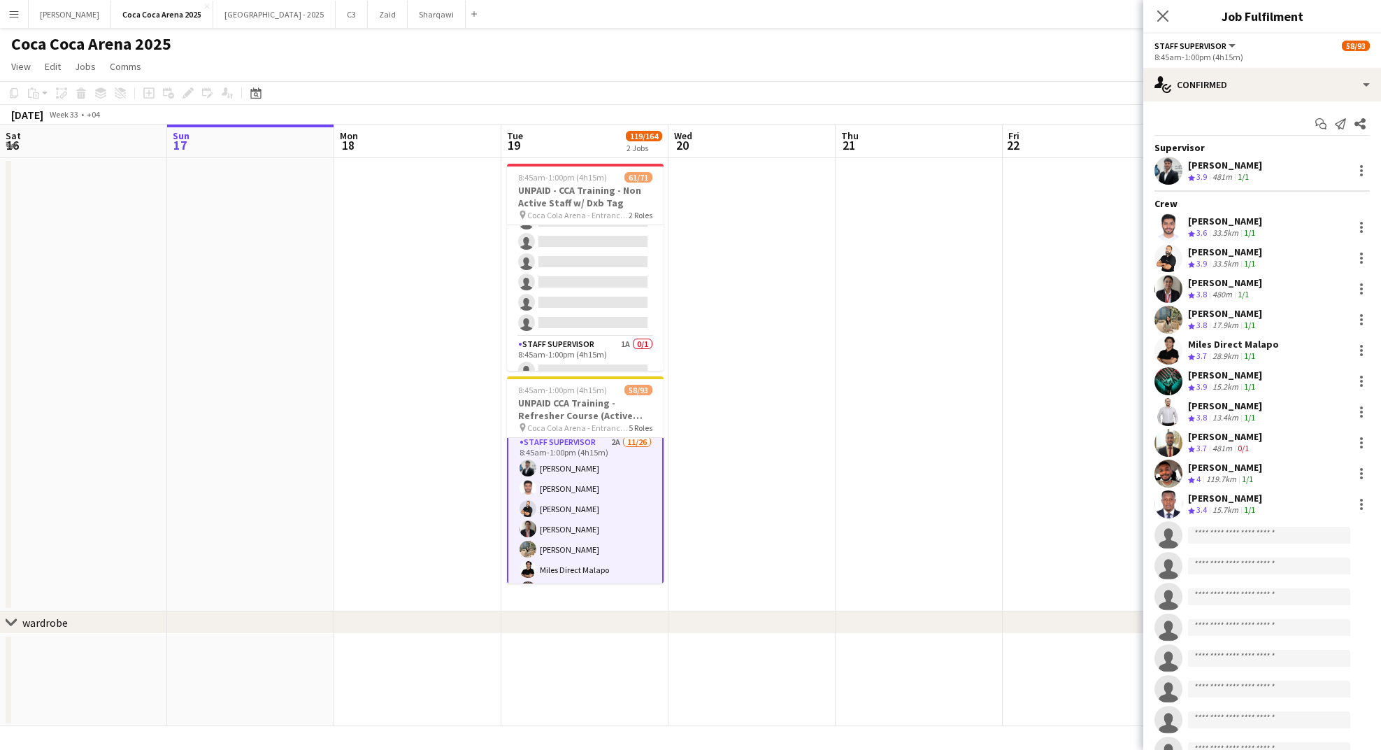
click at [1203, 173] on span "3.9" at bounding box center [1201, 176] width 10 height 10
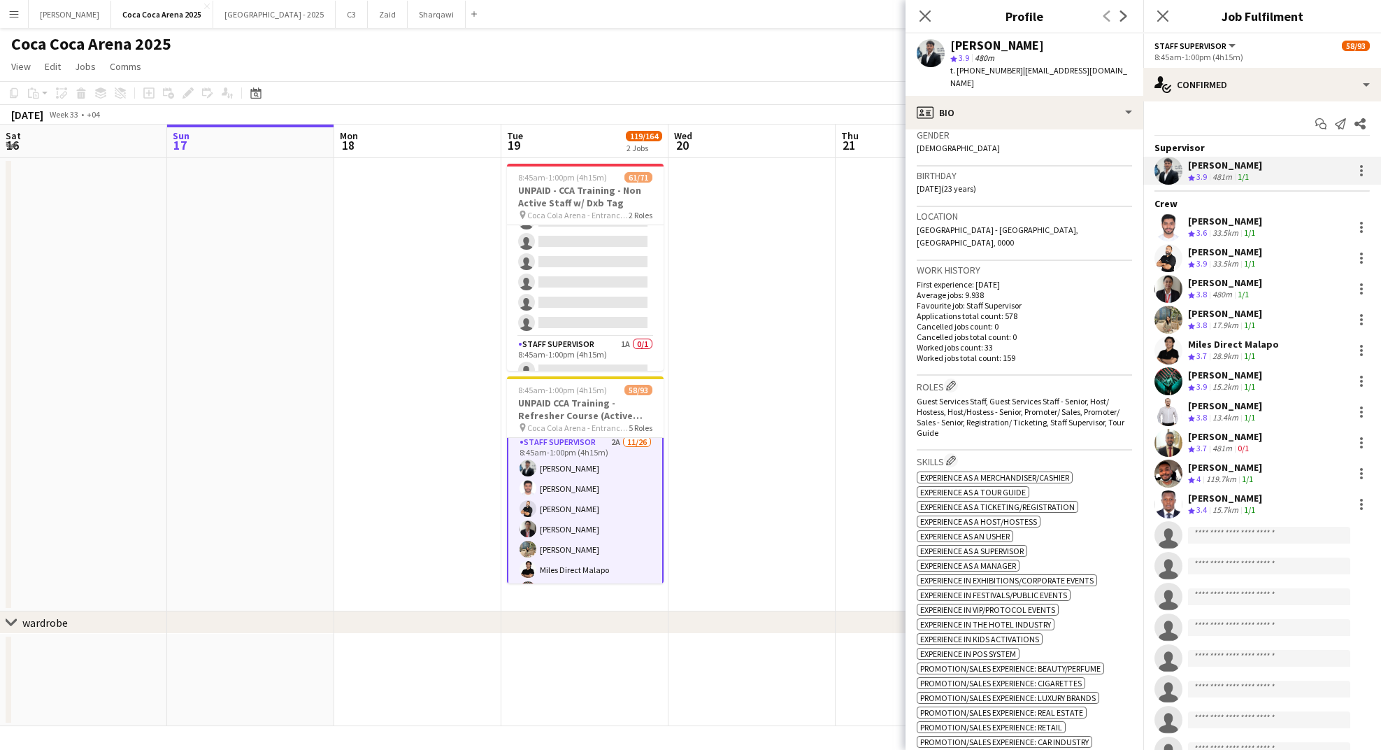
scroll to position [229, 0]
